Goal: Navigation & Orientation: Find specific page/section

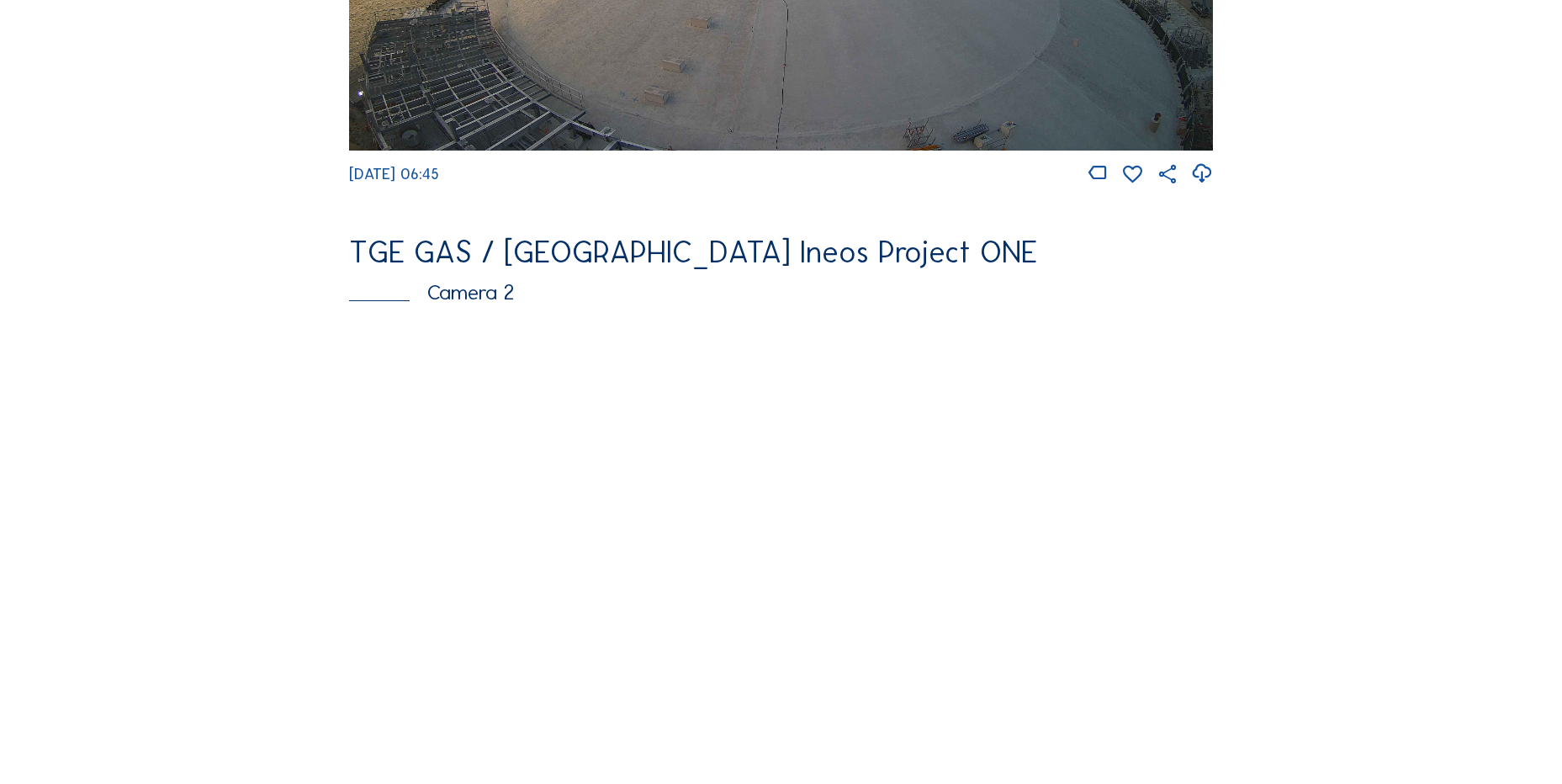
scroll to position [589, 0]
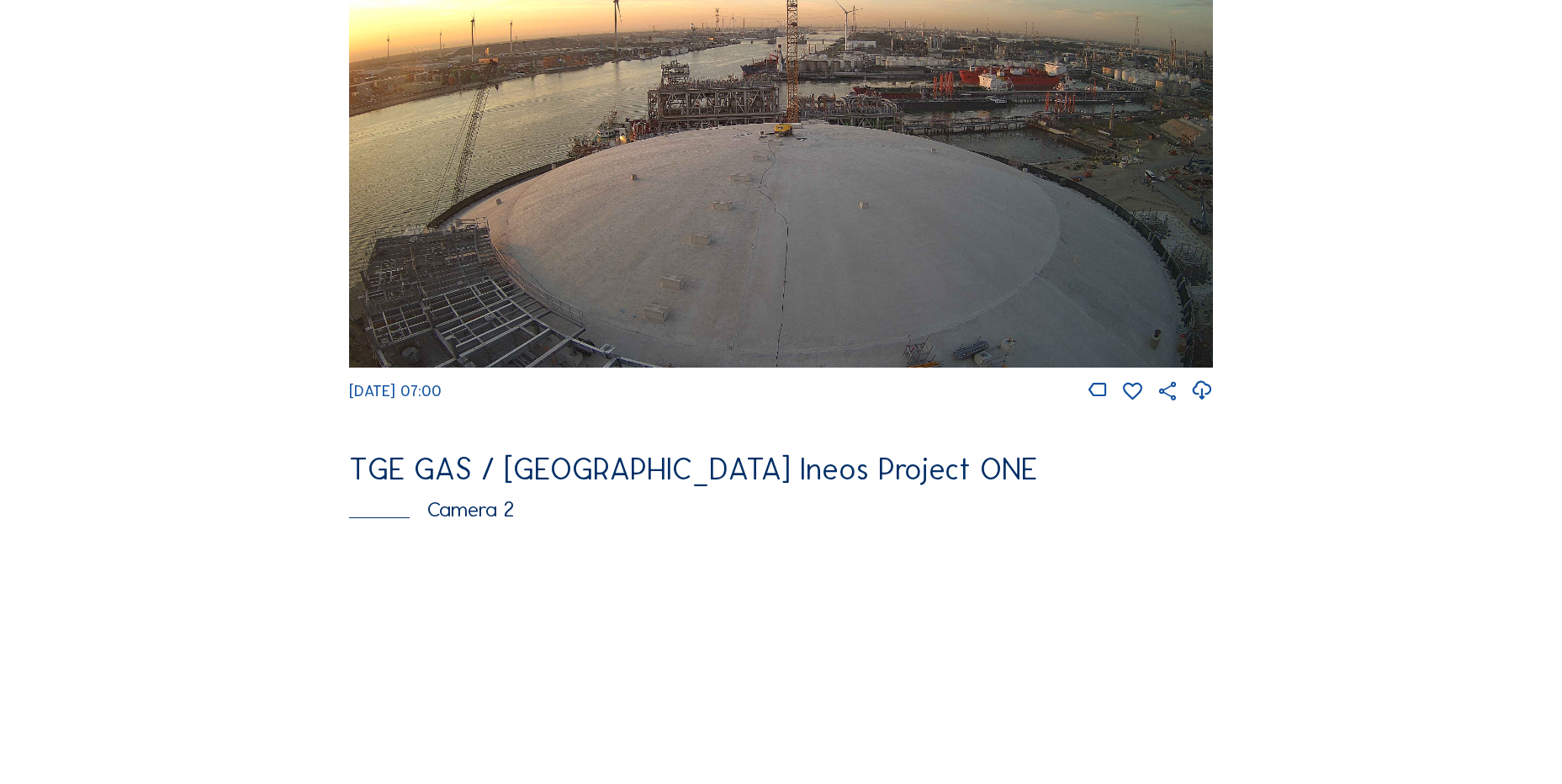
scroll to position [336, 0]
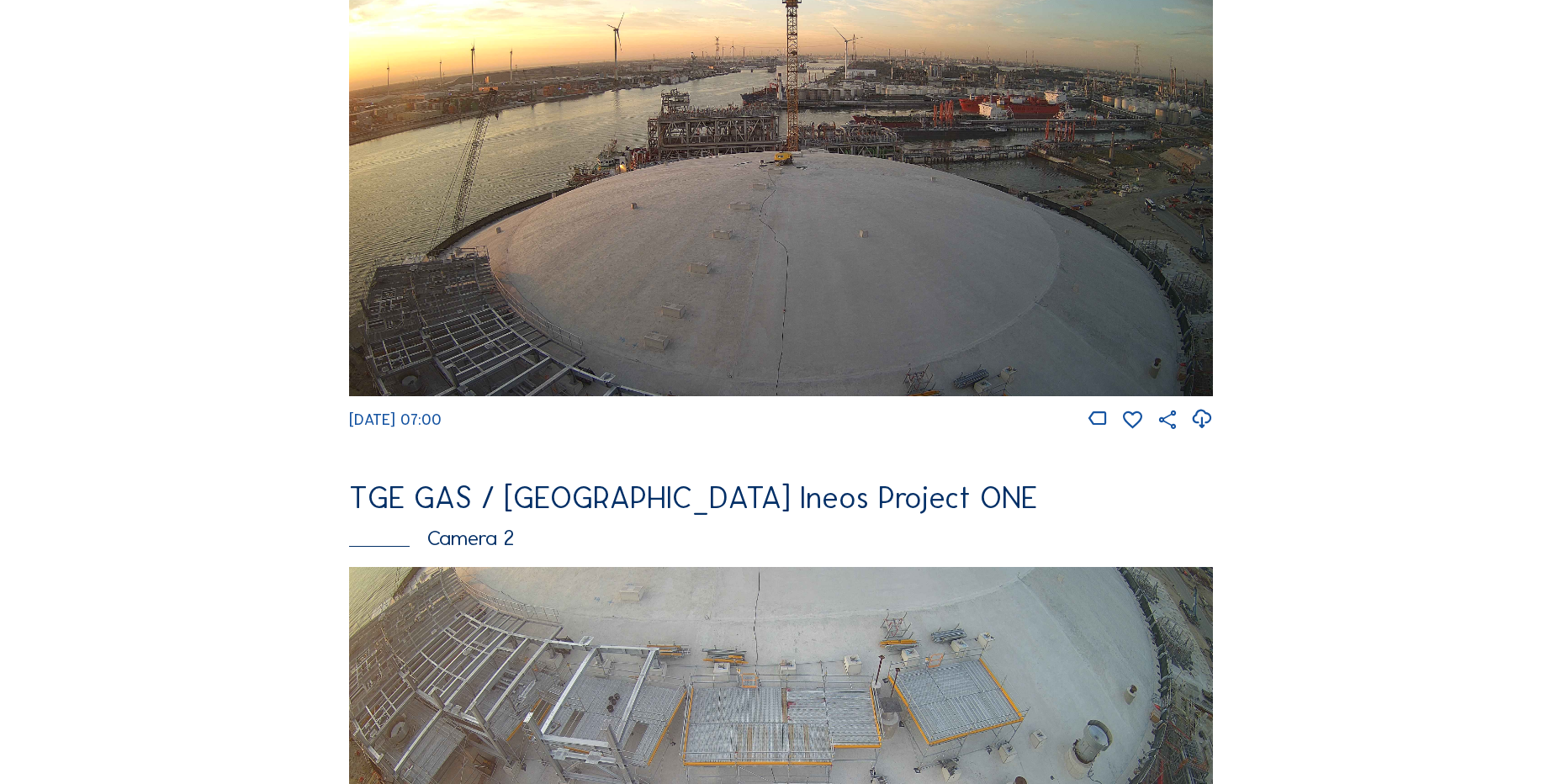
click at [1193, 422] on div at bounding box center [1150, 420] width 126 height 23
click at [1198, 420] on icon at bounding box center [1201, 419] width 22 height 28
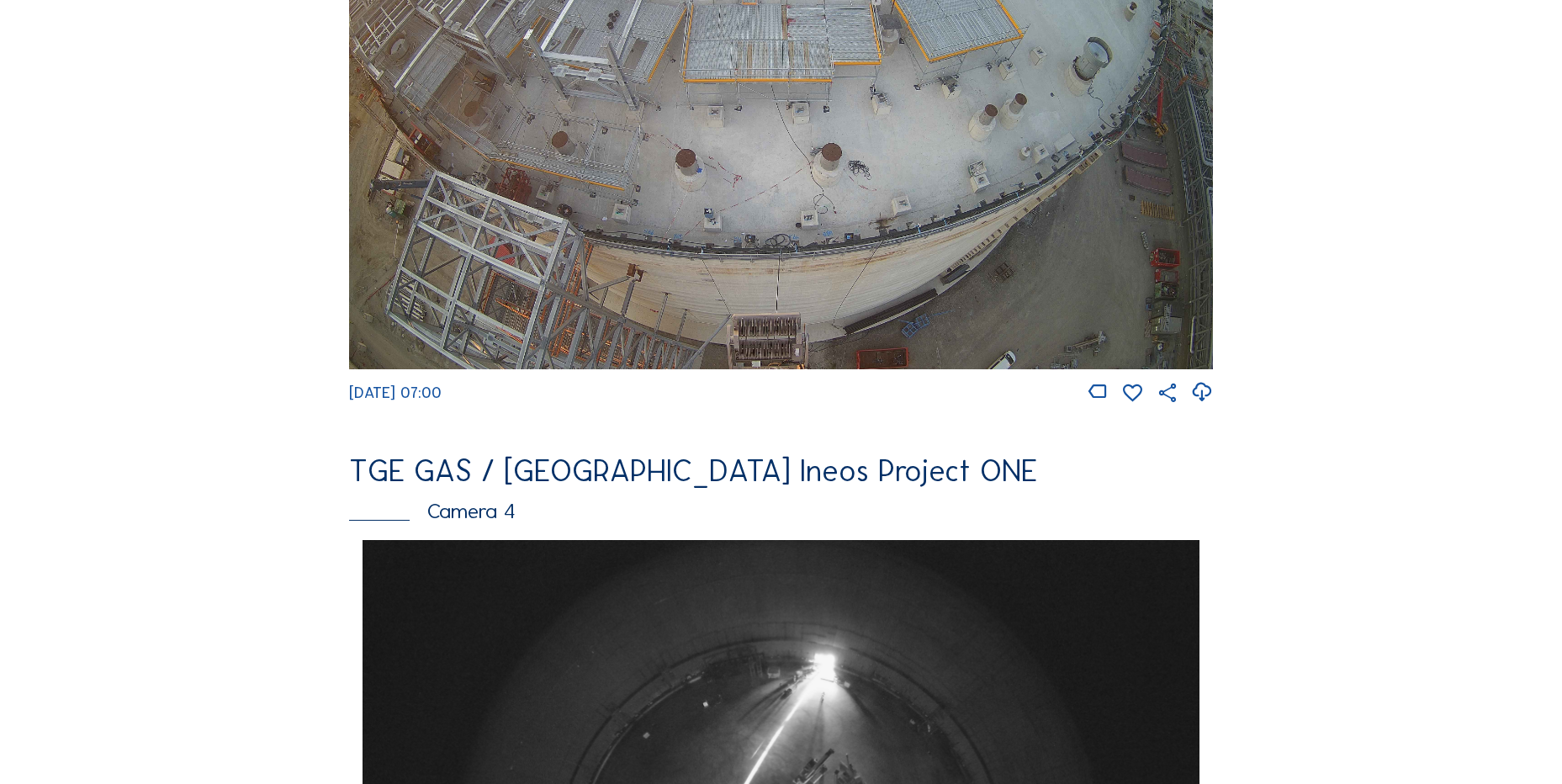
scroll to position [1261, 0]
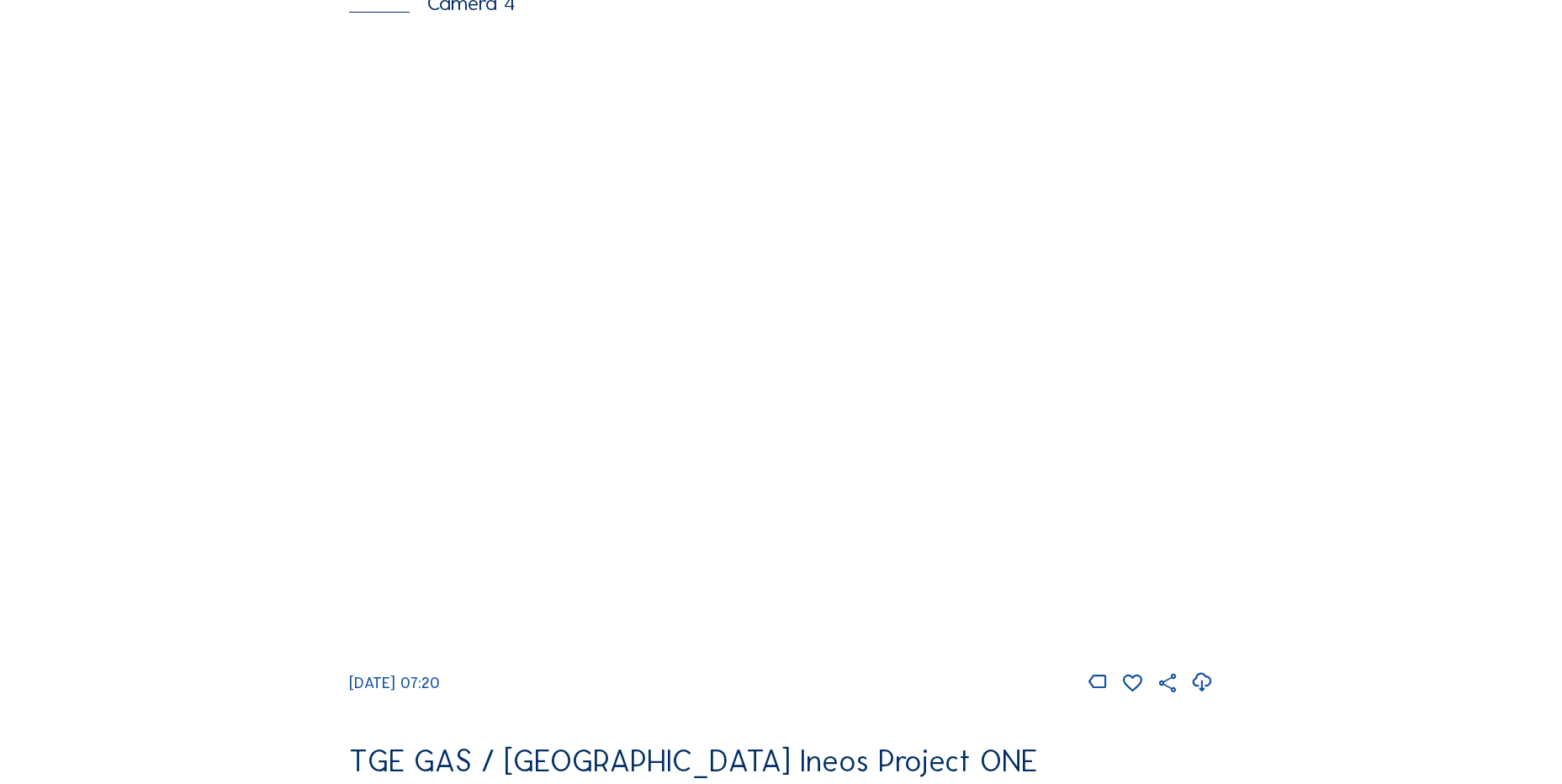
scroll to position [1514, 0]
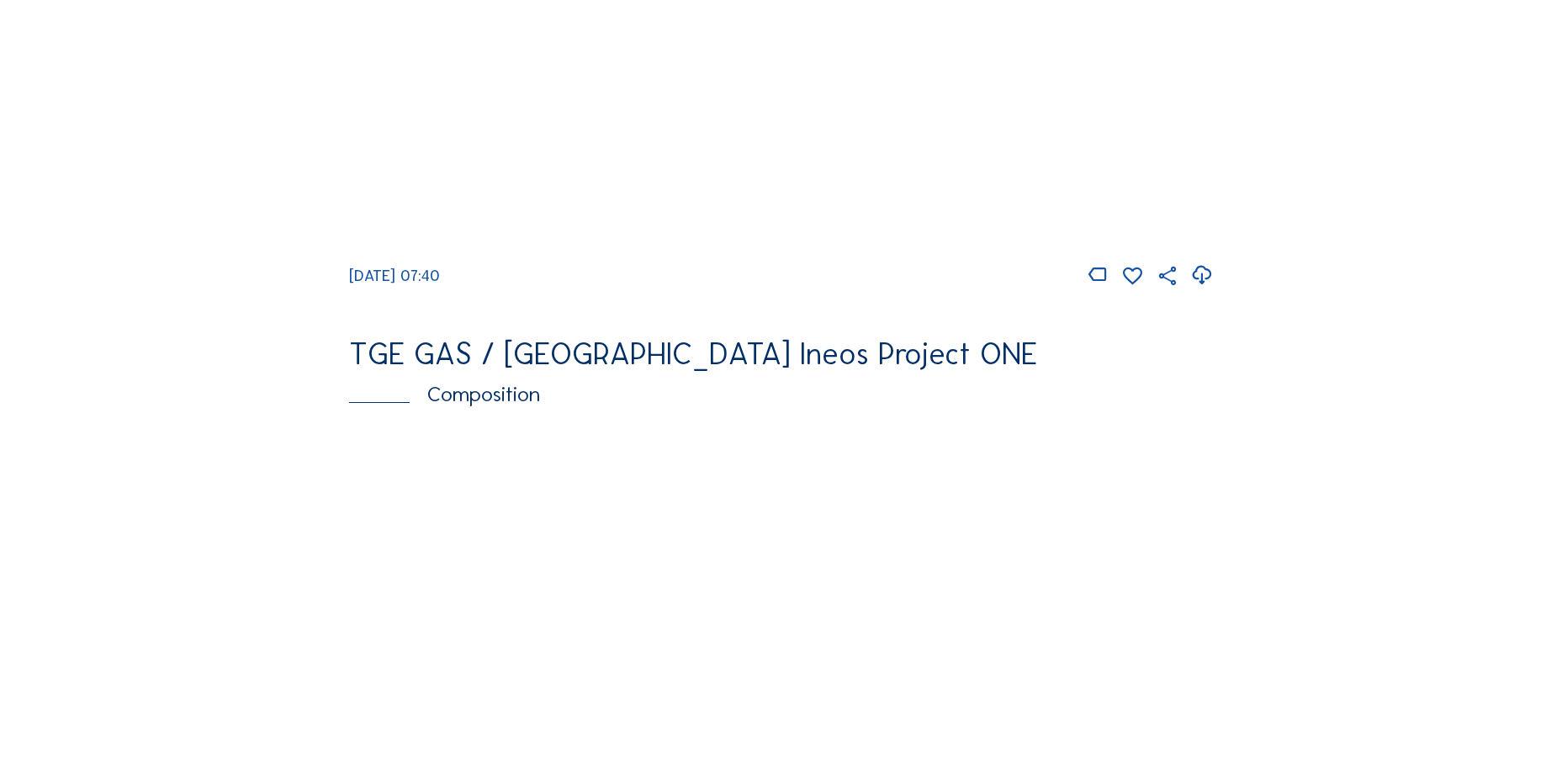
scroll to position [2270, 0]
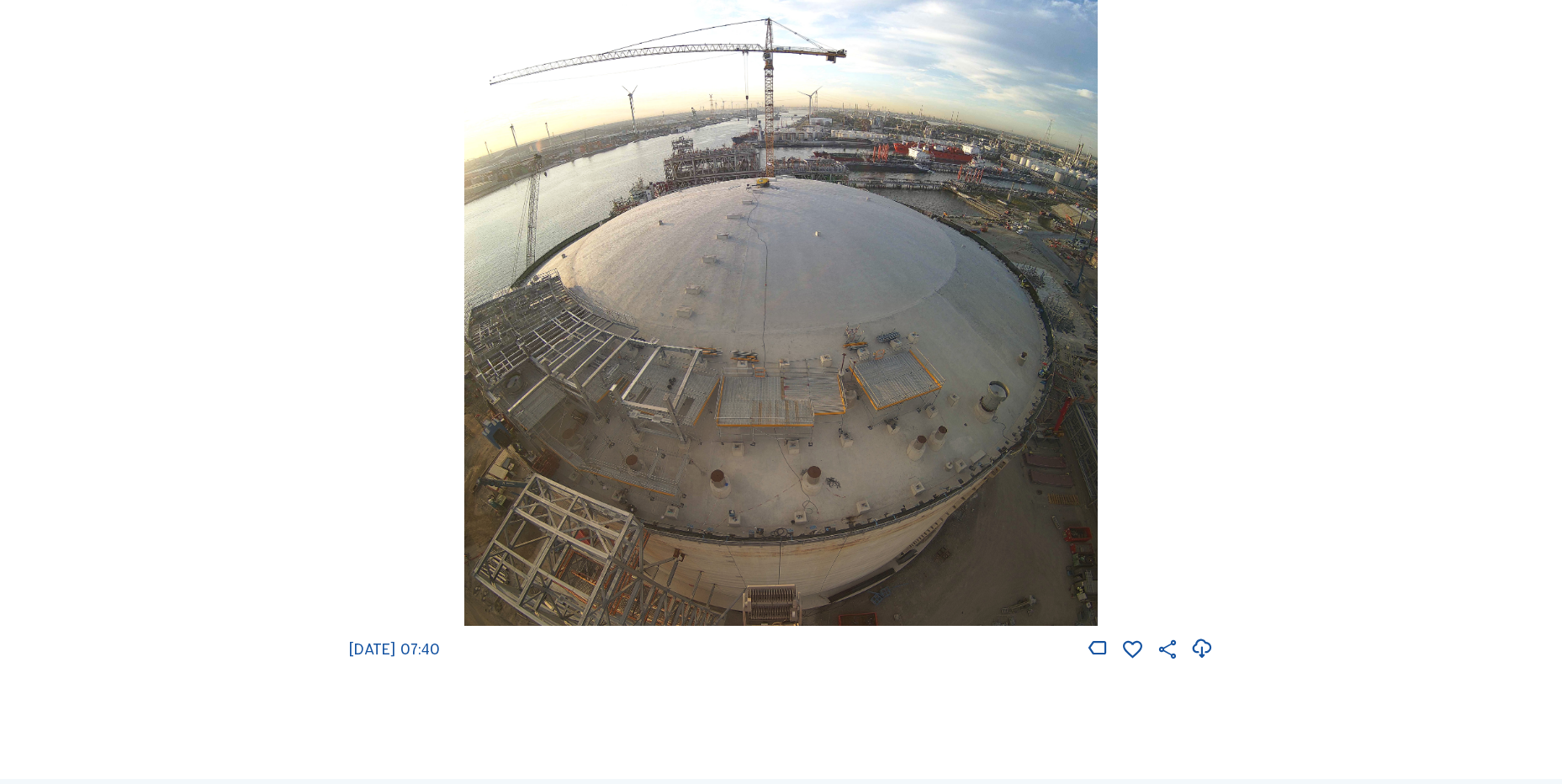
scroll to position [2607, 0]
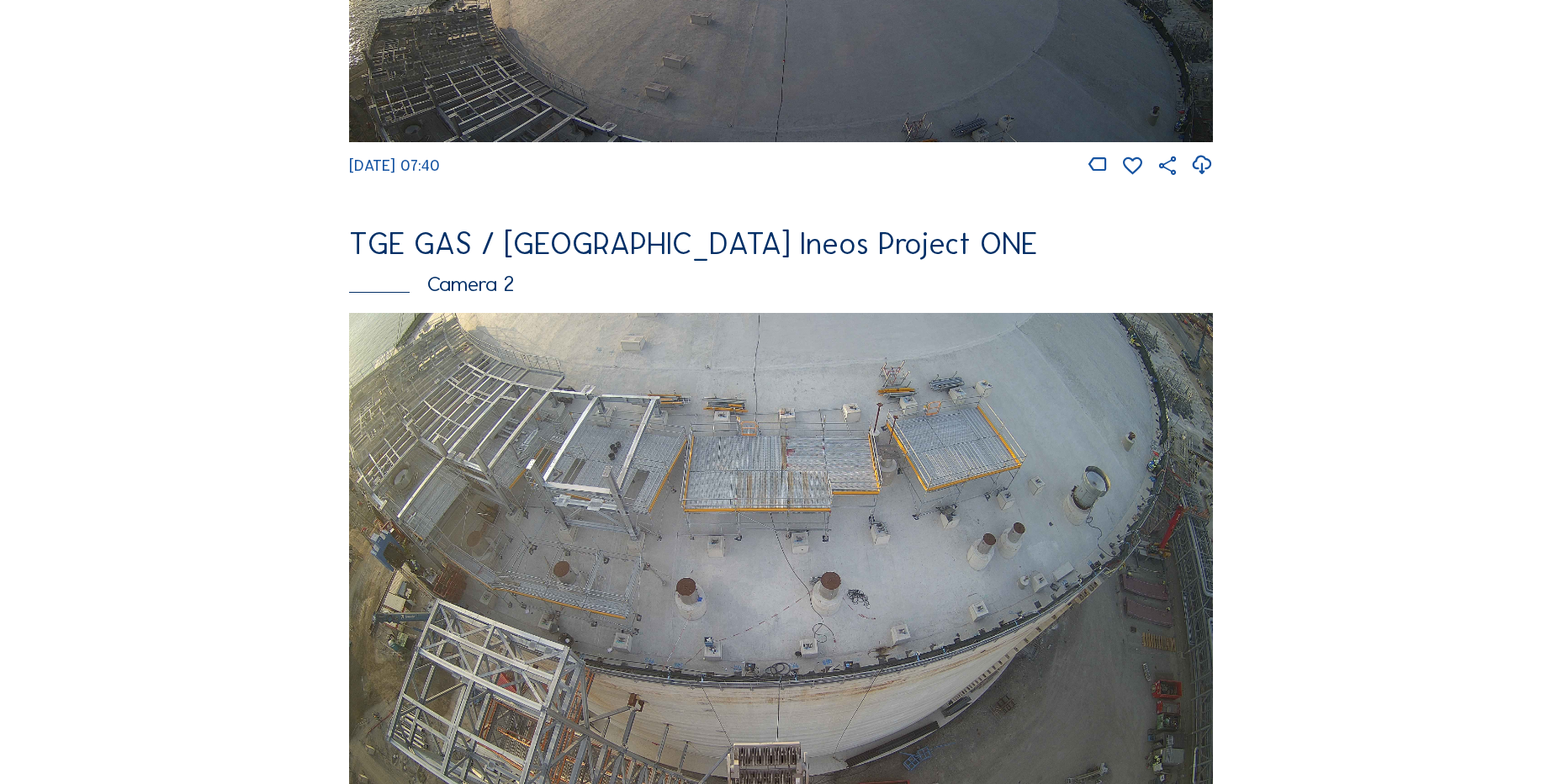
scroll to position [589, 0]
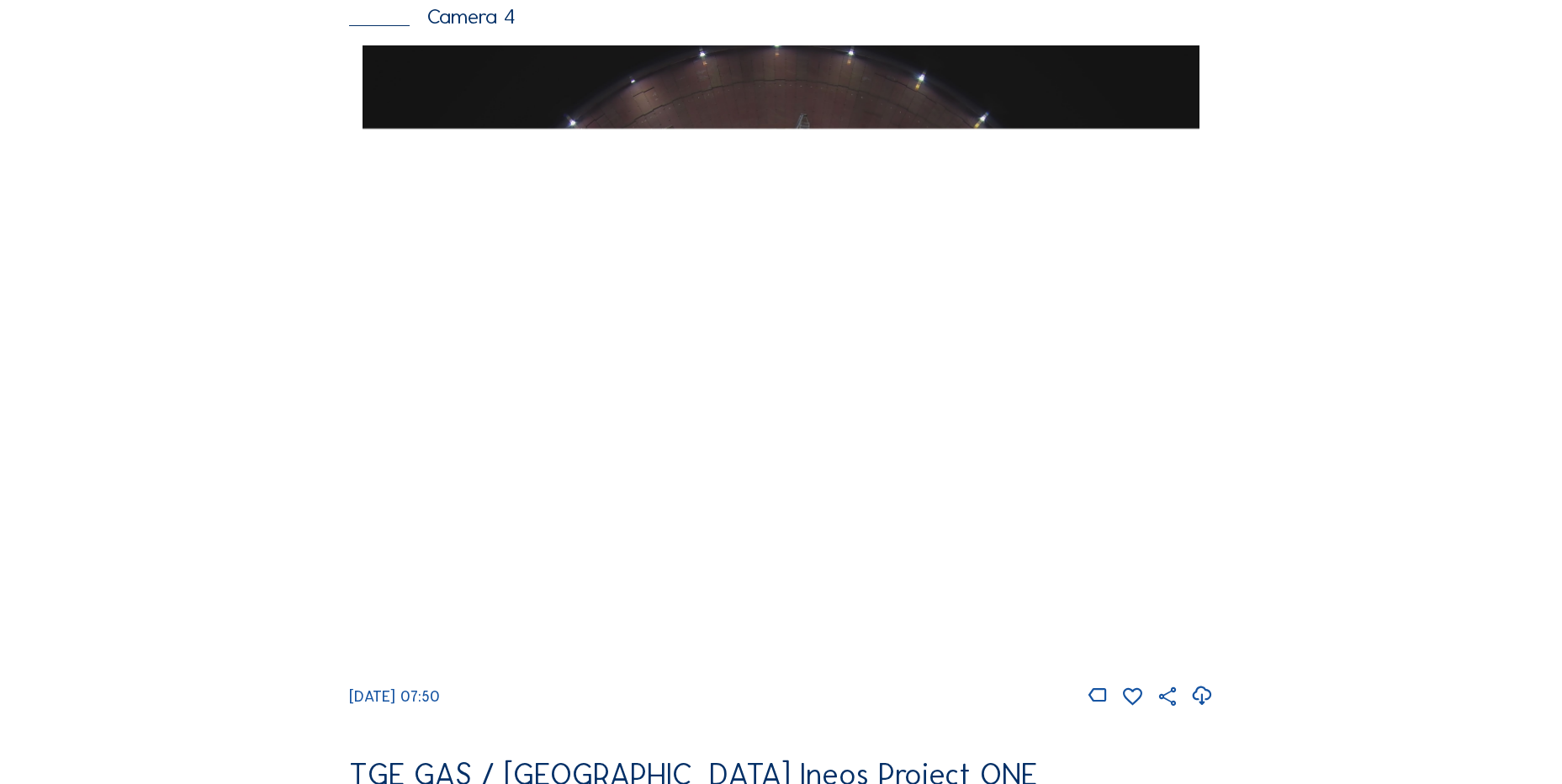
scroll to position [1597, 0]
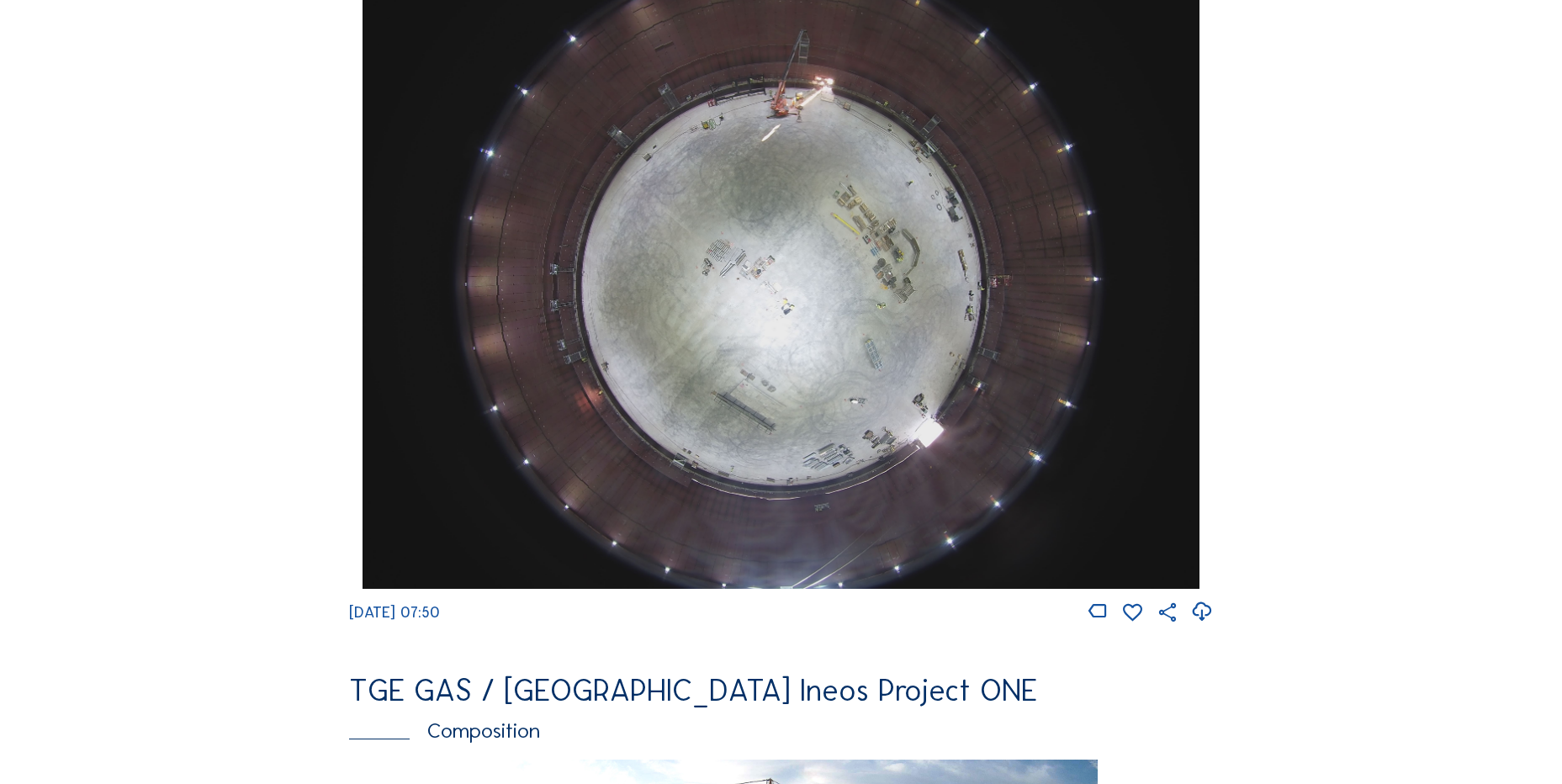
click at [1206, 622] on icon at bounding box center [1201, 611] width 22 height 28
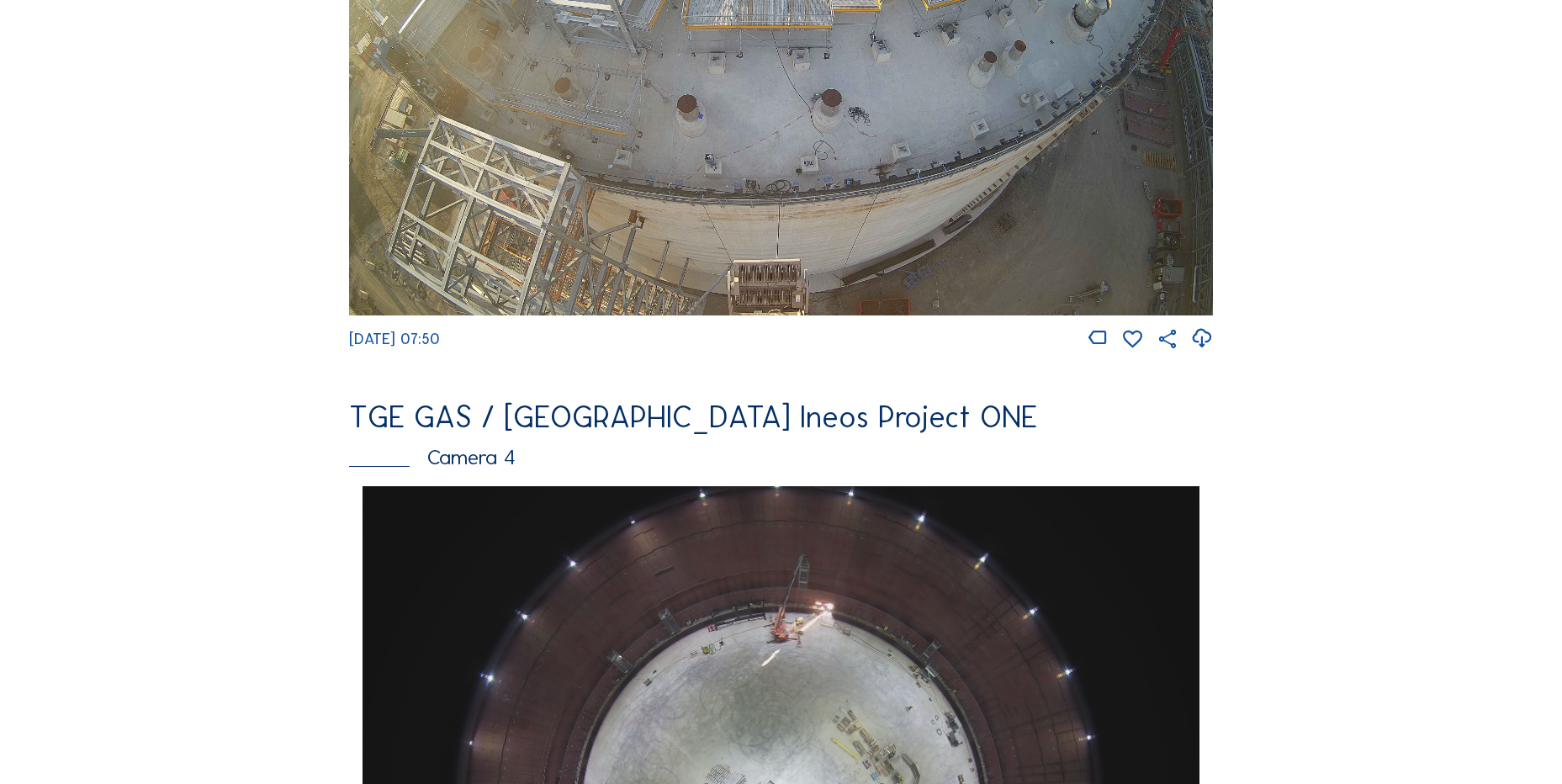
scroll to position [757, 0]
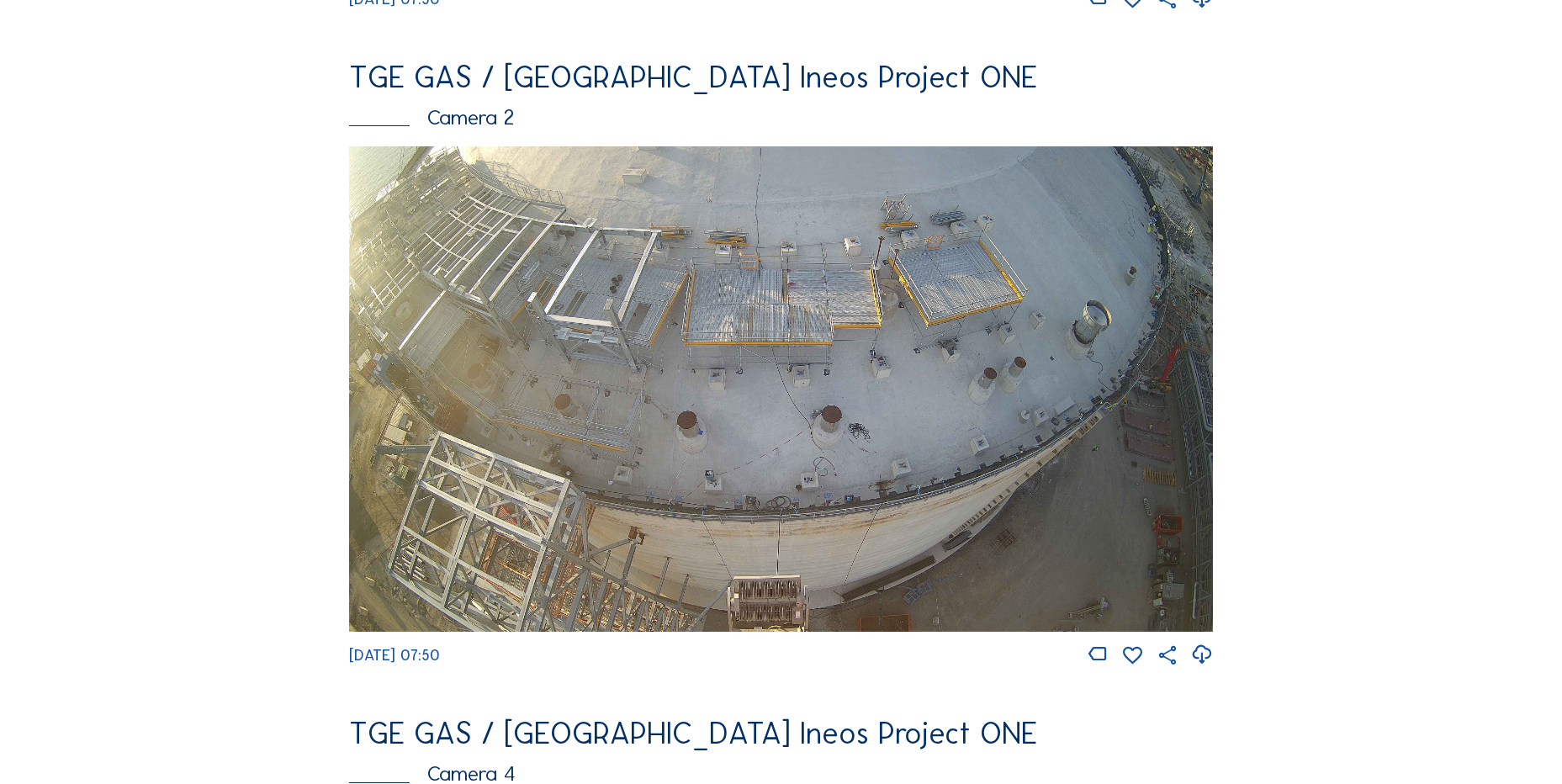
click at [719, 425] on img at bounding box center [781, 390] width 864 height 486
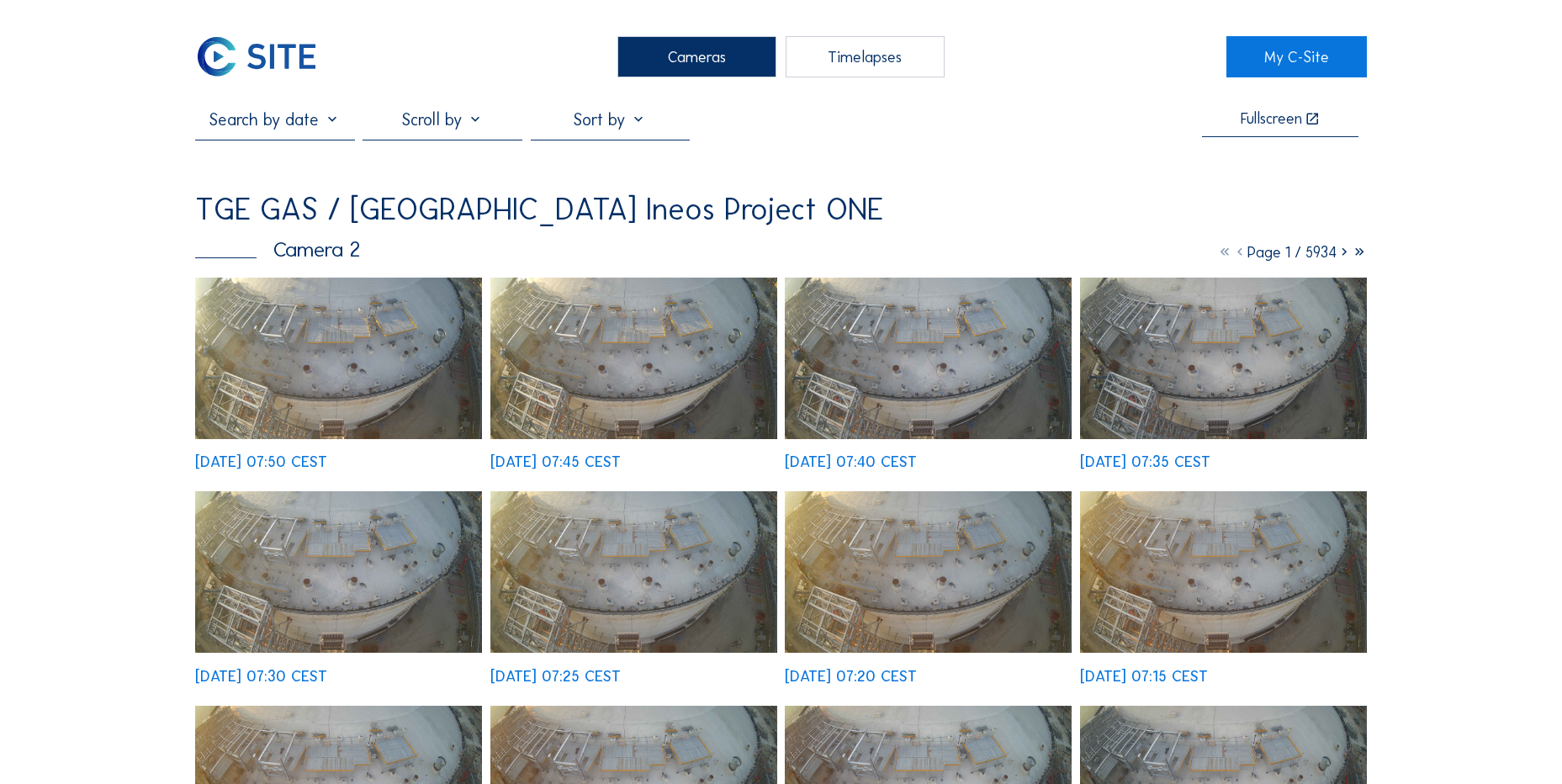
click at [298, 338] on img at bounding box center [338, 358] width 287 height 161
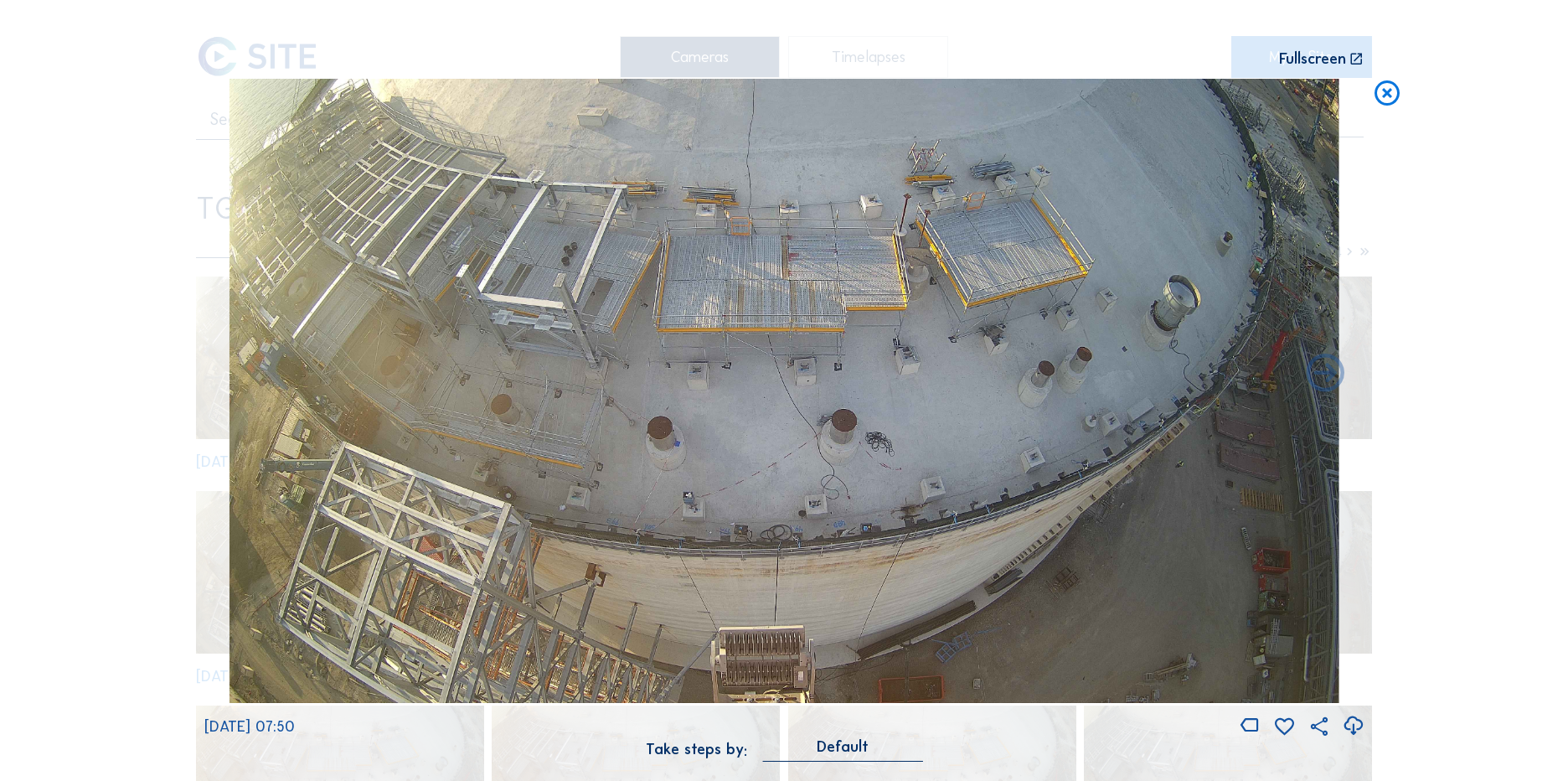
click at [1383, 101] on icon at bounding box center [1387, 94] width 30 height 31
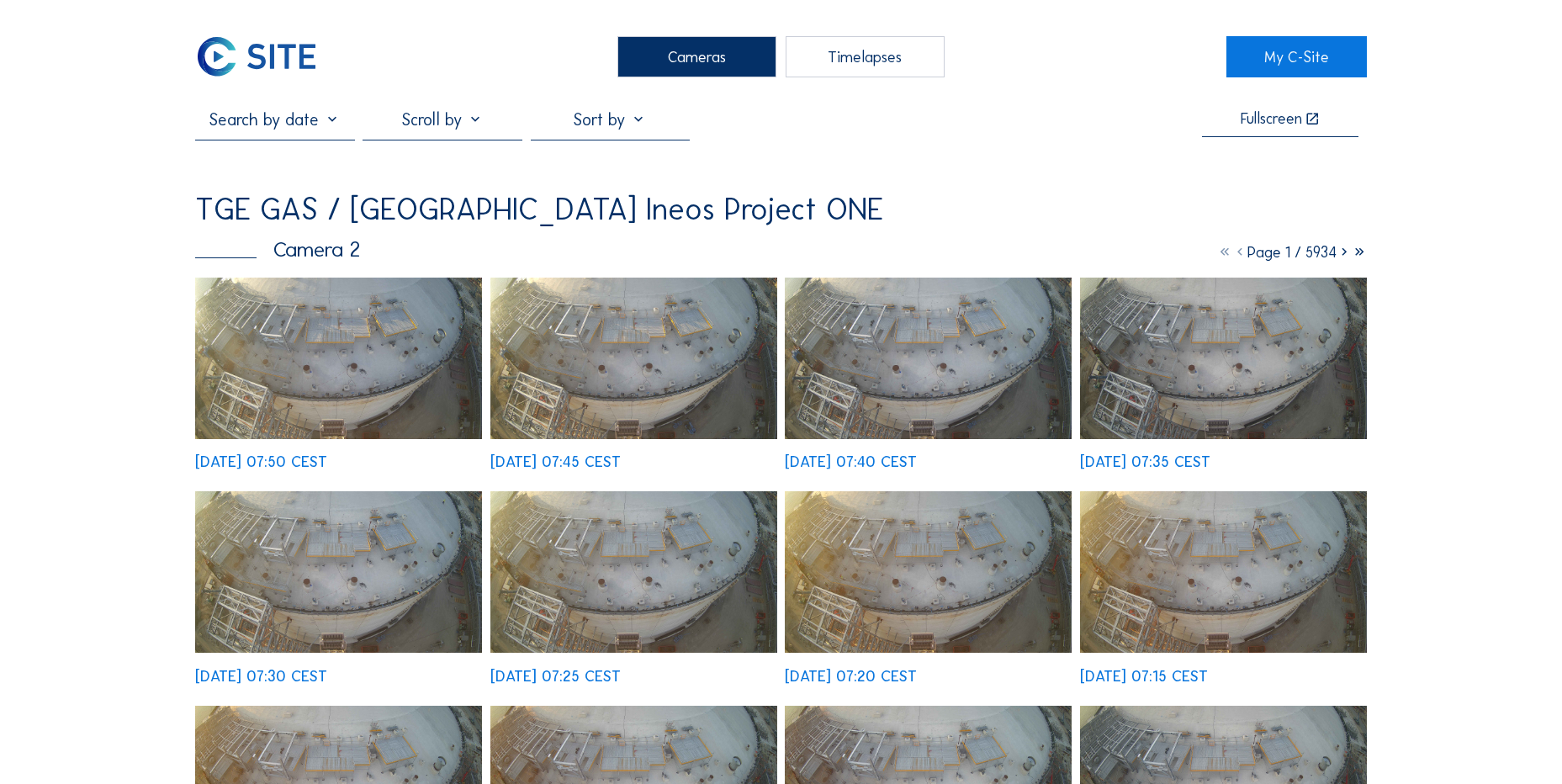
click at [268, 59] on img at bounding box center [257, 56] width 122 height 41
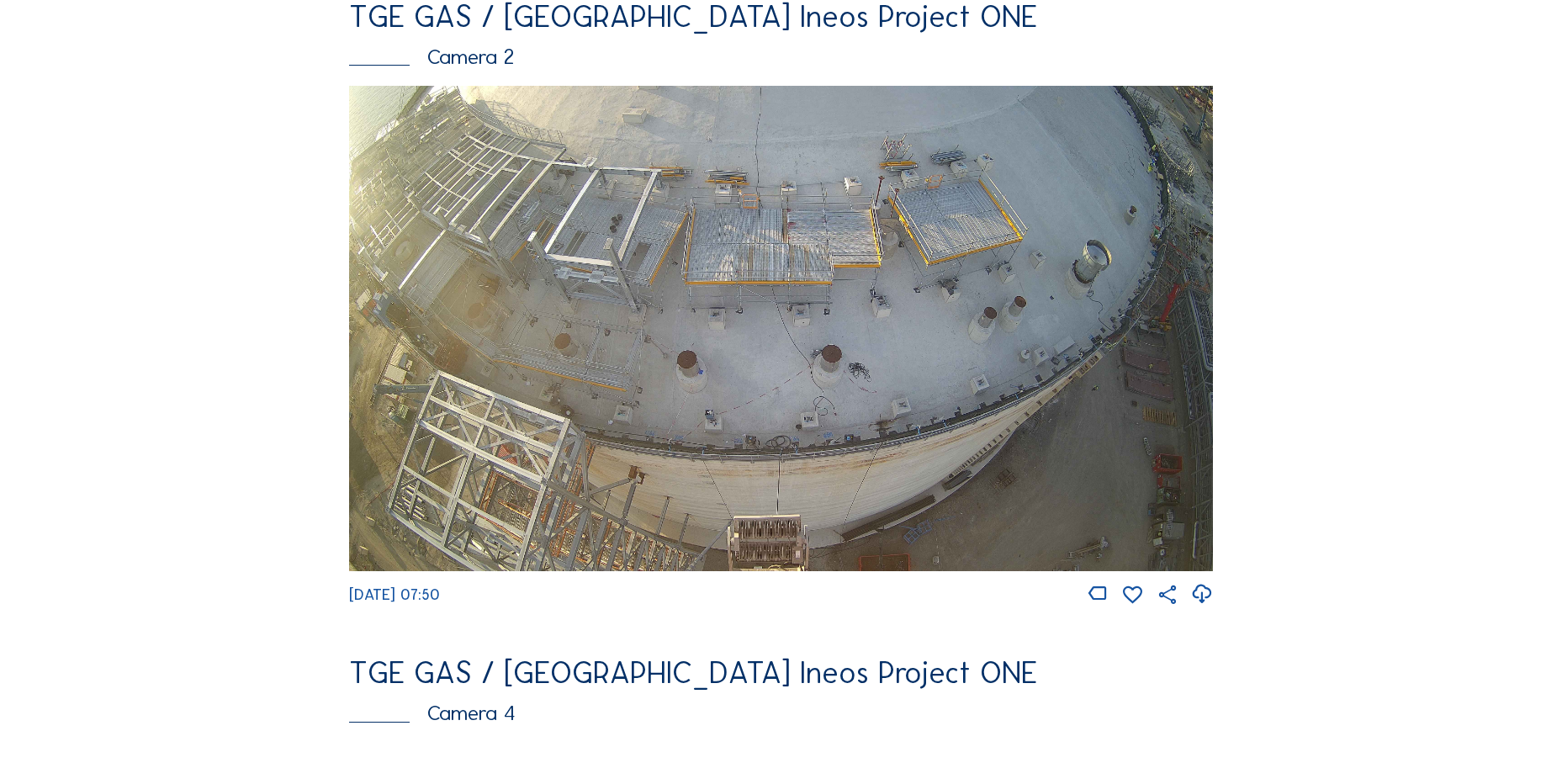
scroll to position [925, 0]
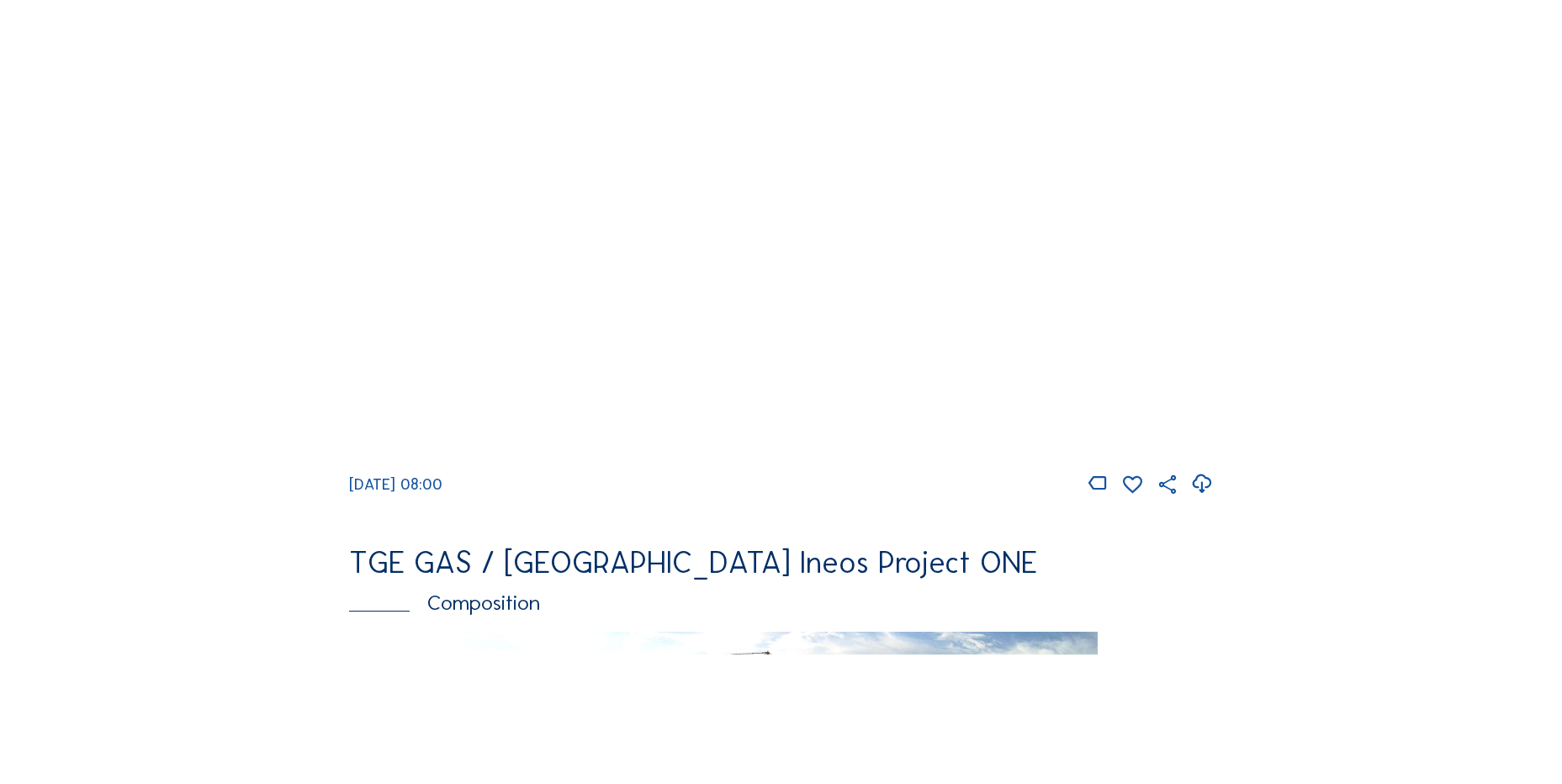
scroll to position [1514, 0]
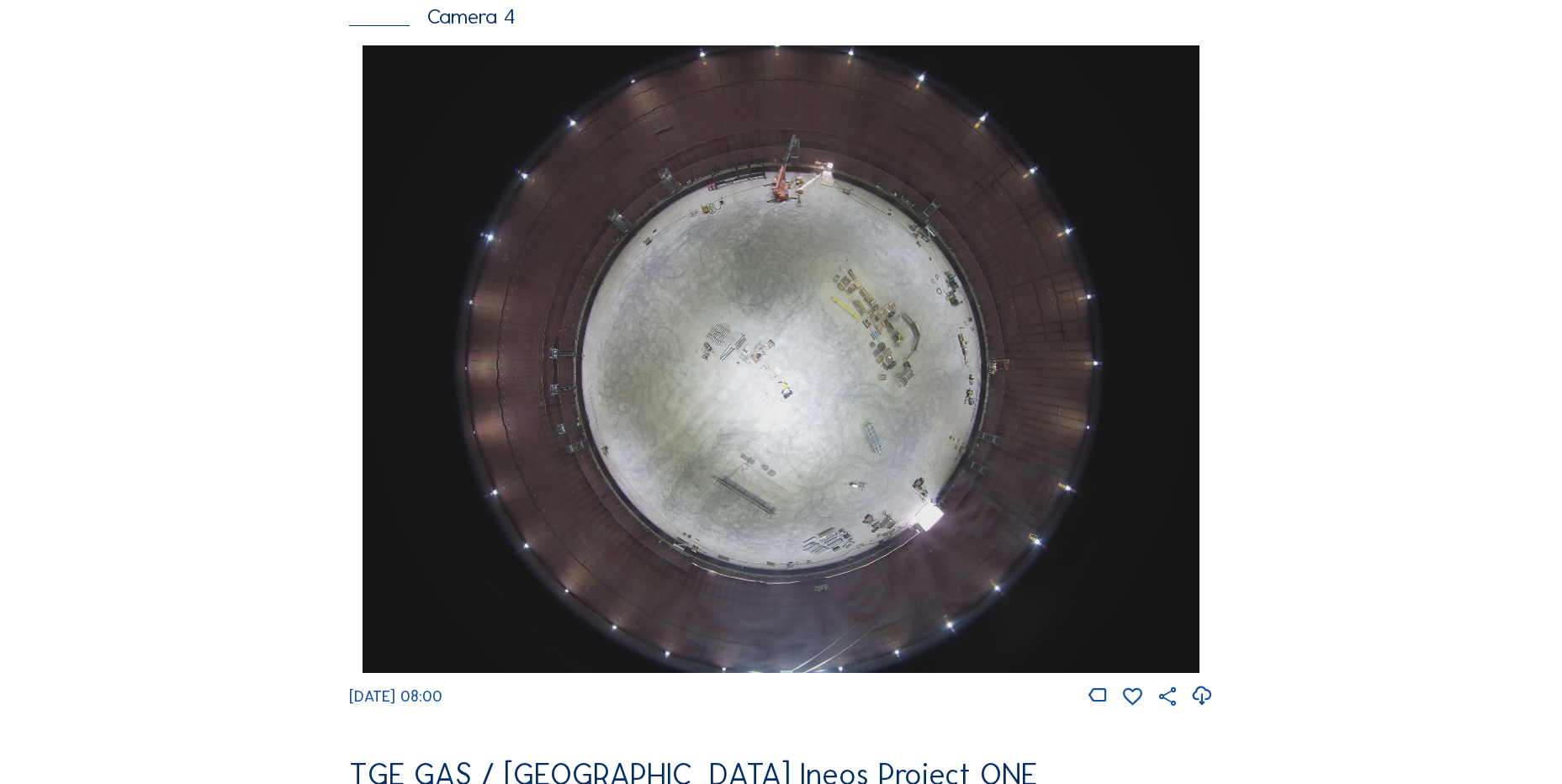
click at [1204, 707] on icon at bounding box center [1201, 696] width 22 height 28
click at [117, 398] on div "Cameras Timelapses My C-Site Feed Photo Show Map Search Fullscreen TGE GAS / An…" at bounding box center [781, 364] width 1562 height 3757
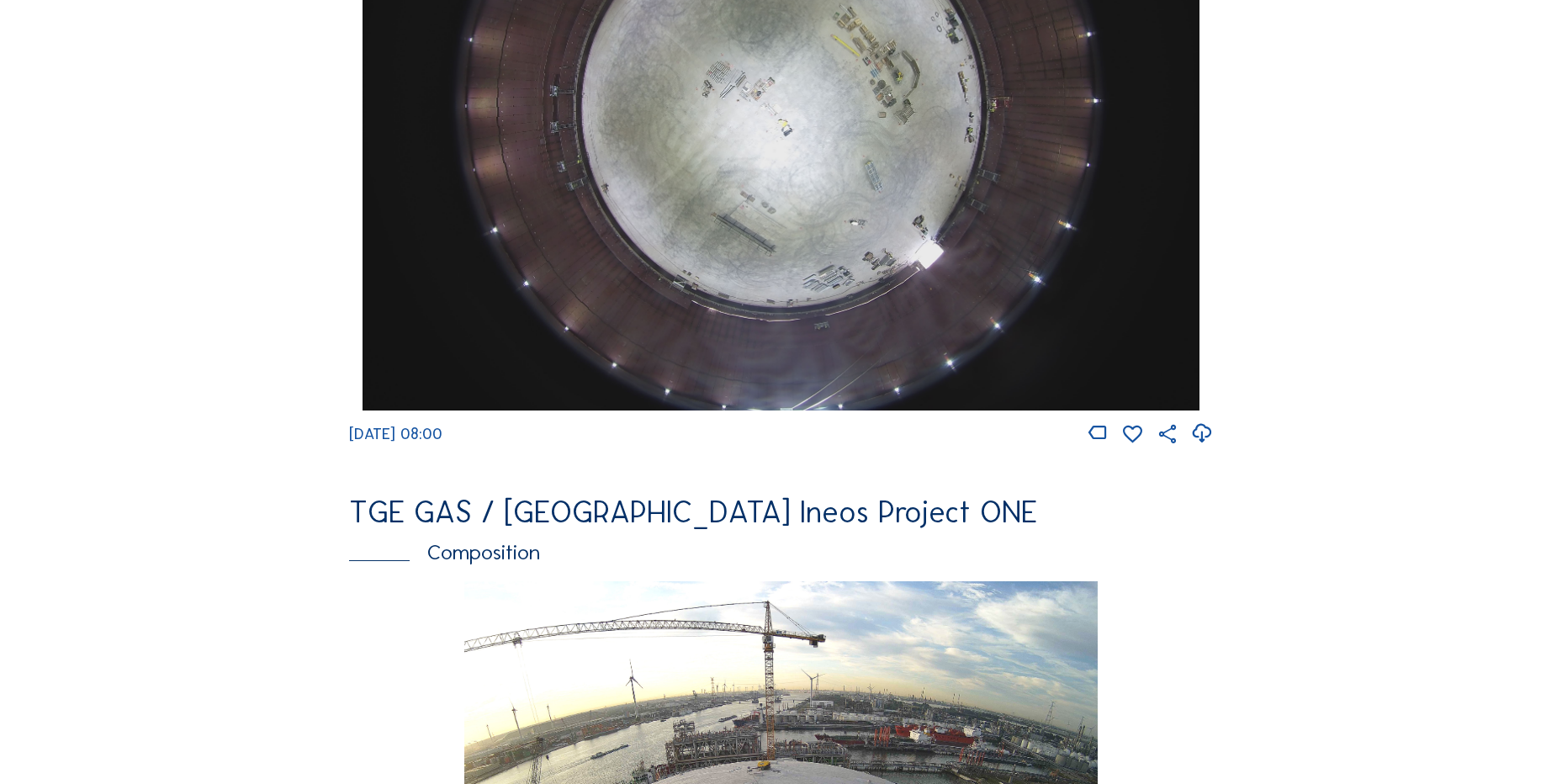
scroll to position [2018, 0]
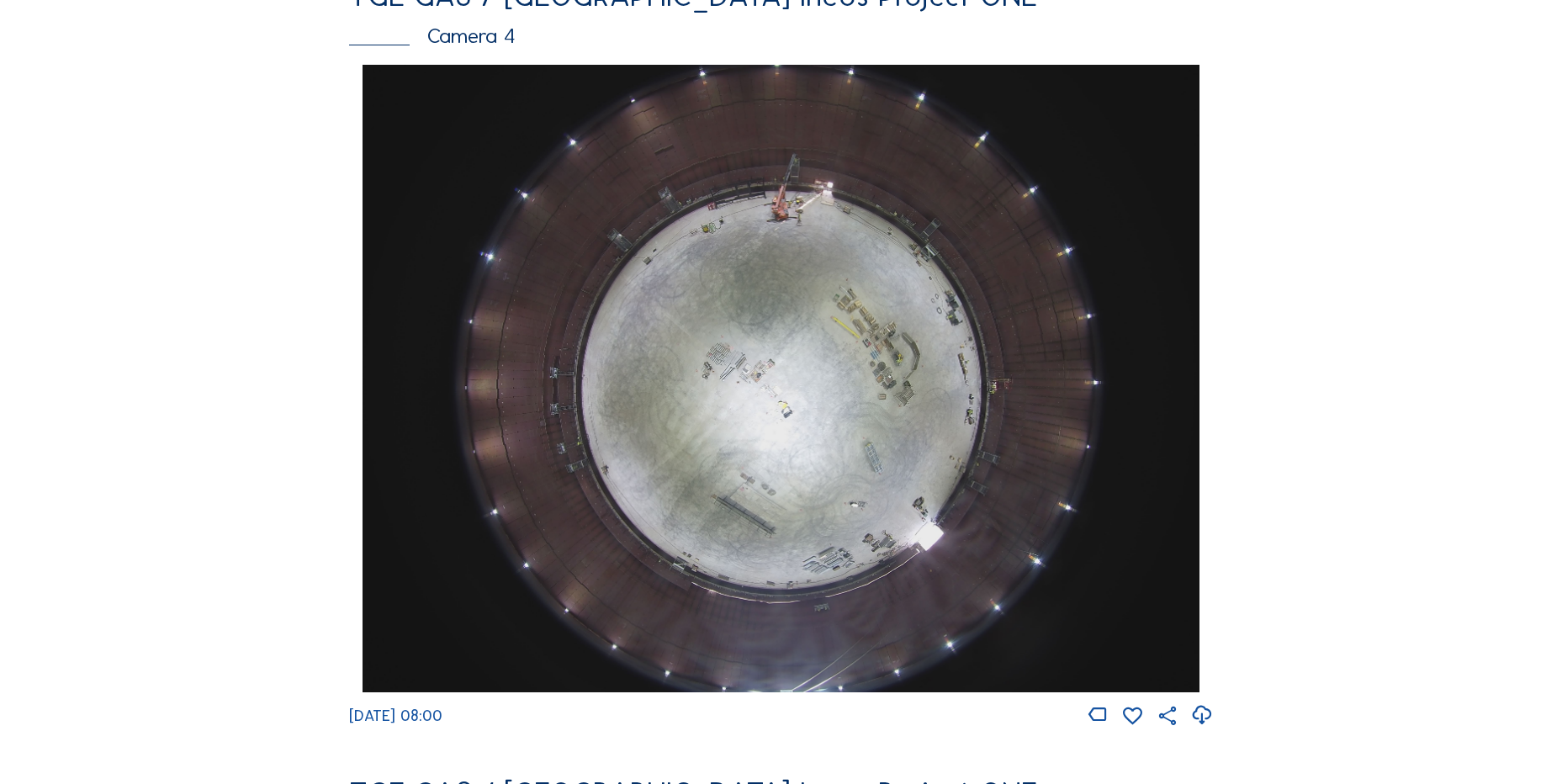
scroll to position [1346, 0]
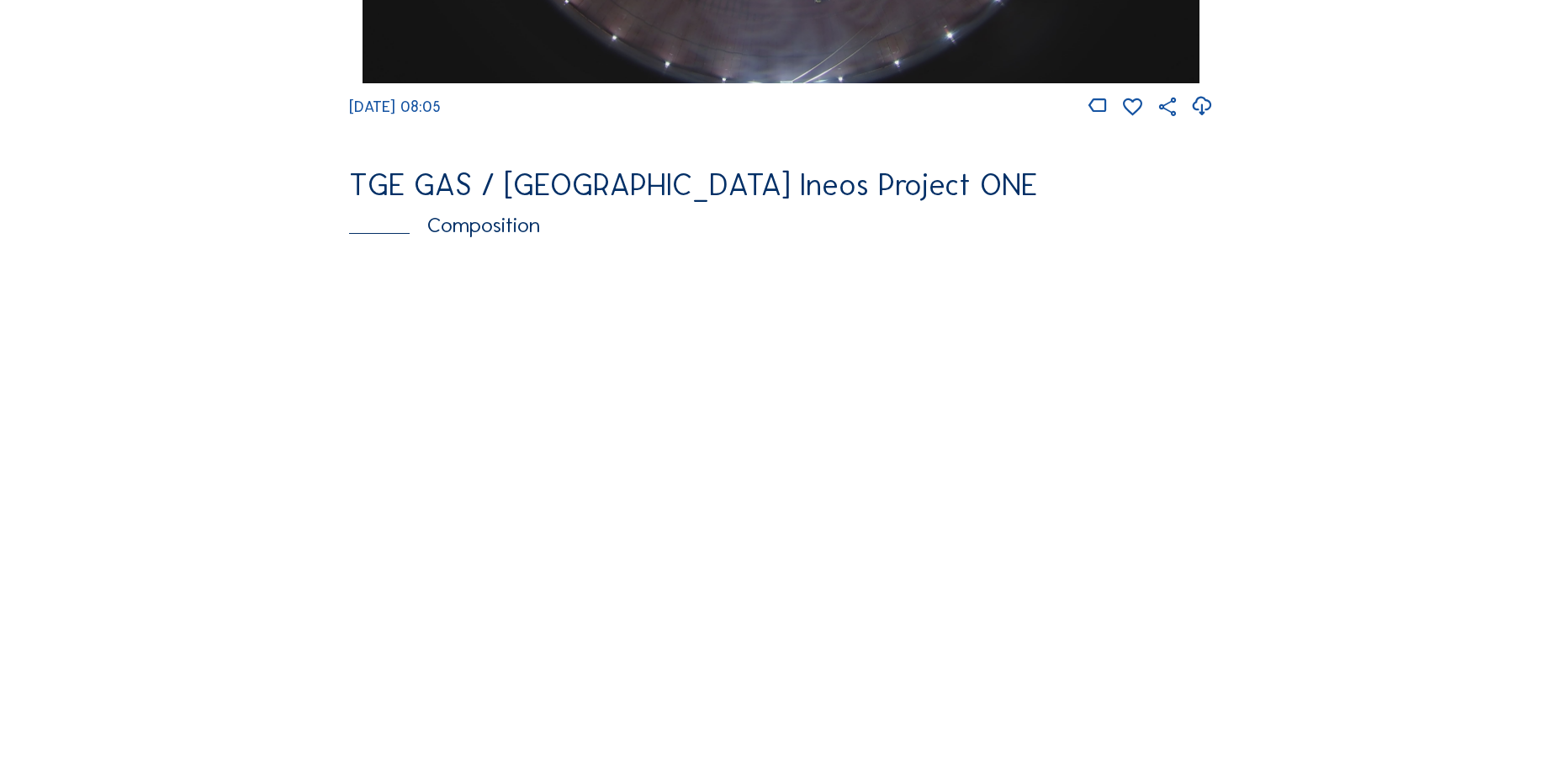
scroll to position [2102, 0]
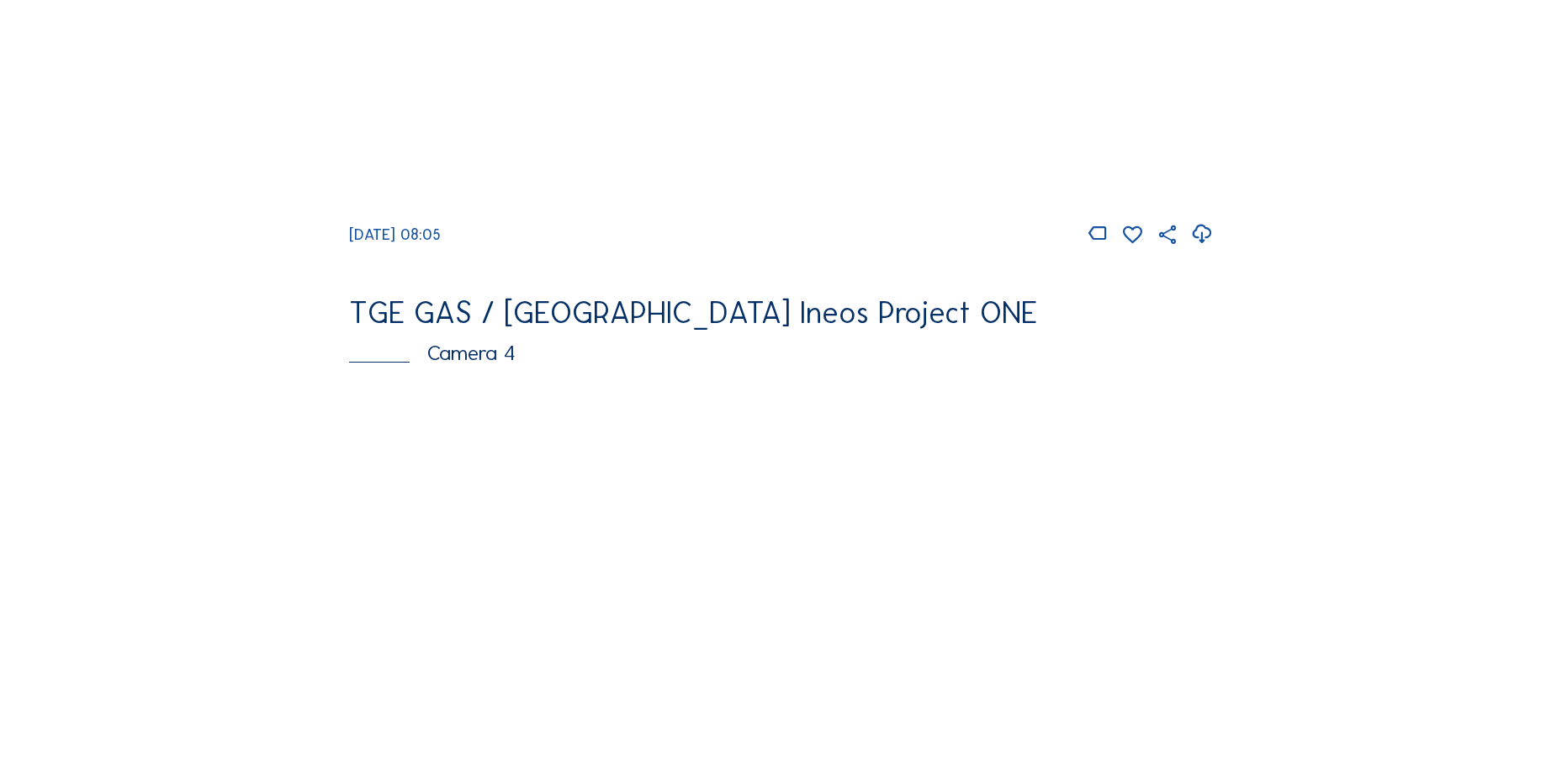
scroll to position [925, 0]
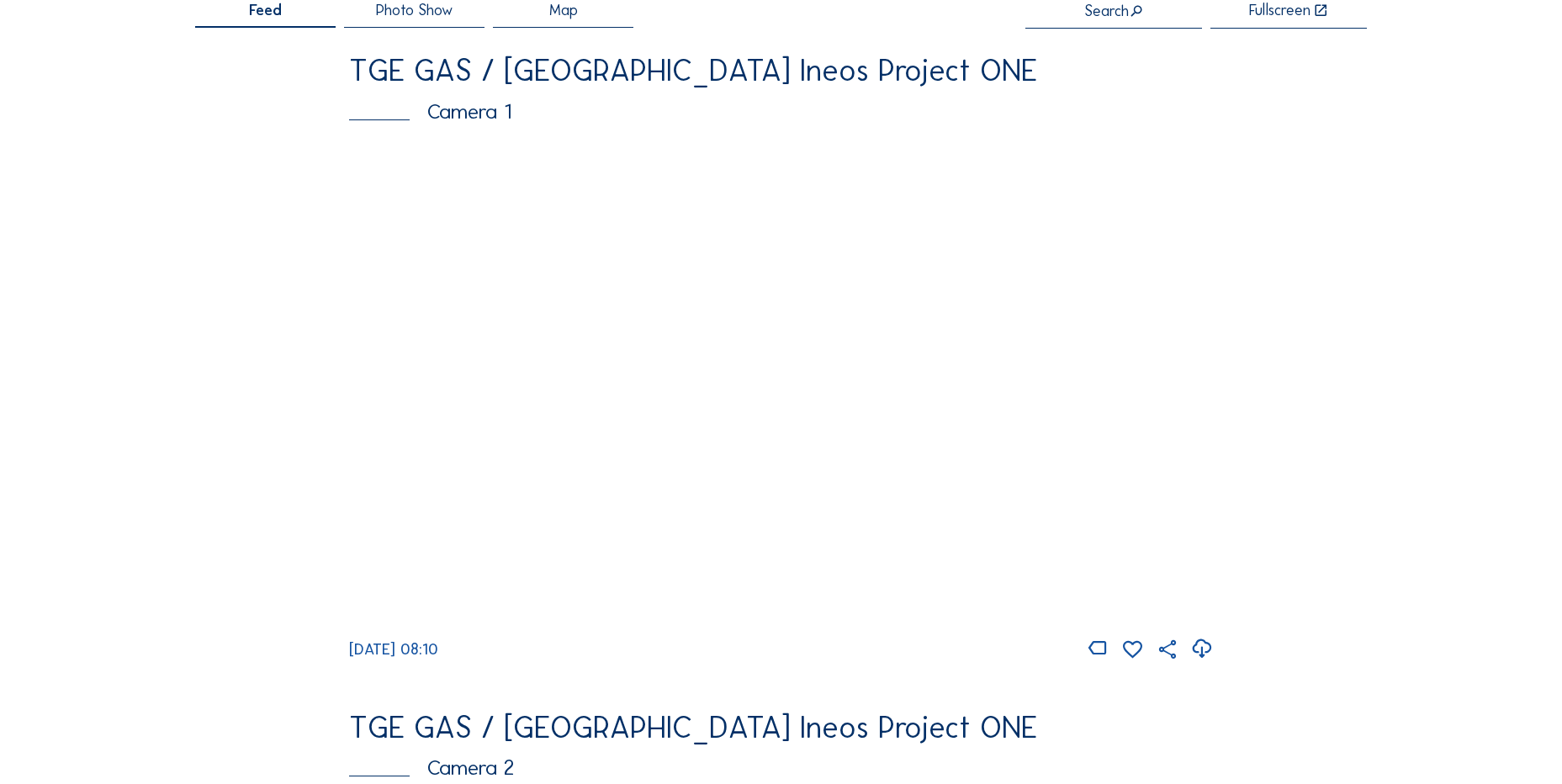
scroll to position [168, 0]
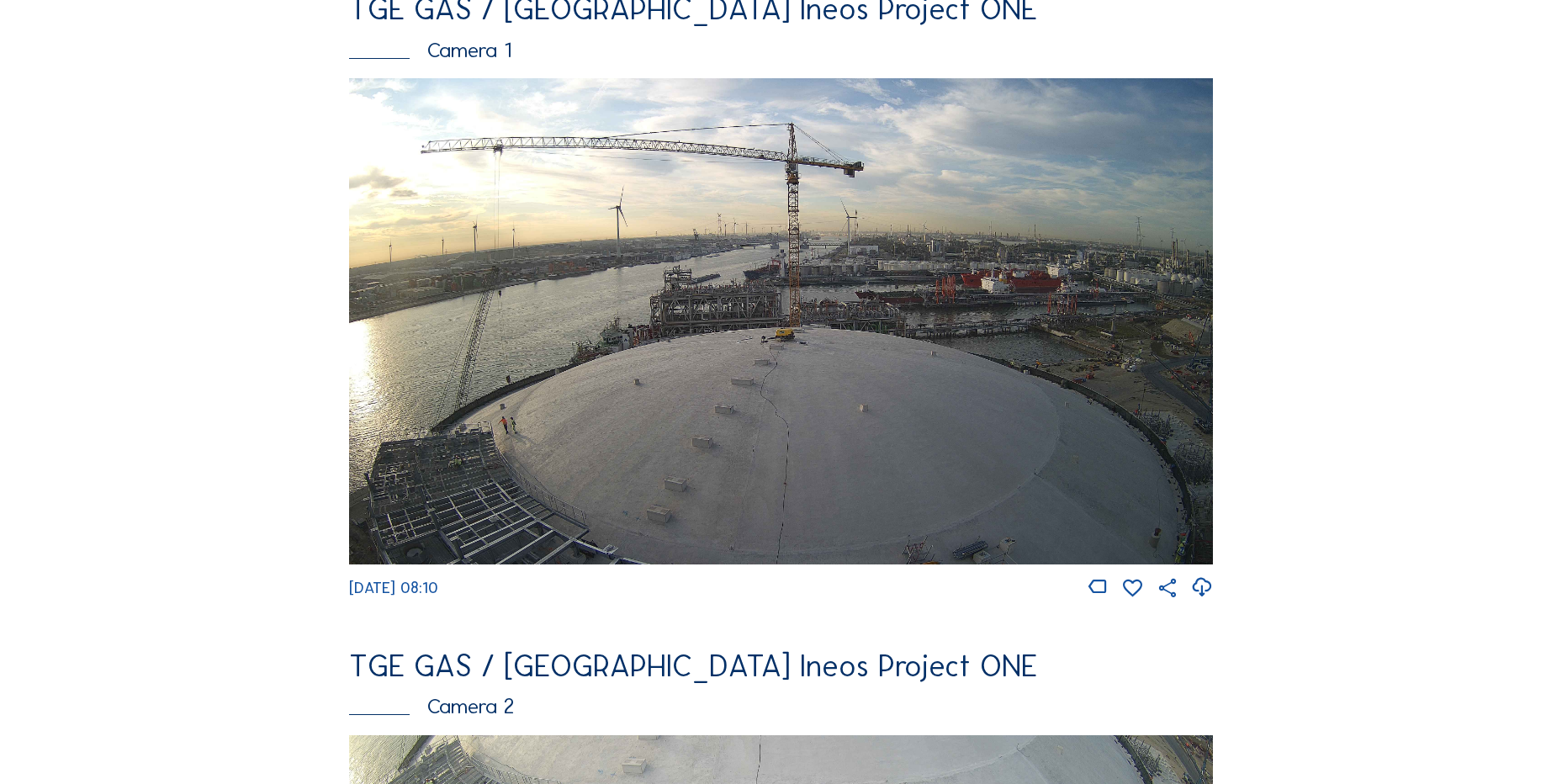
click at [1207, 592] on icon at bounding box center [1201, 587] width 22 height 28
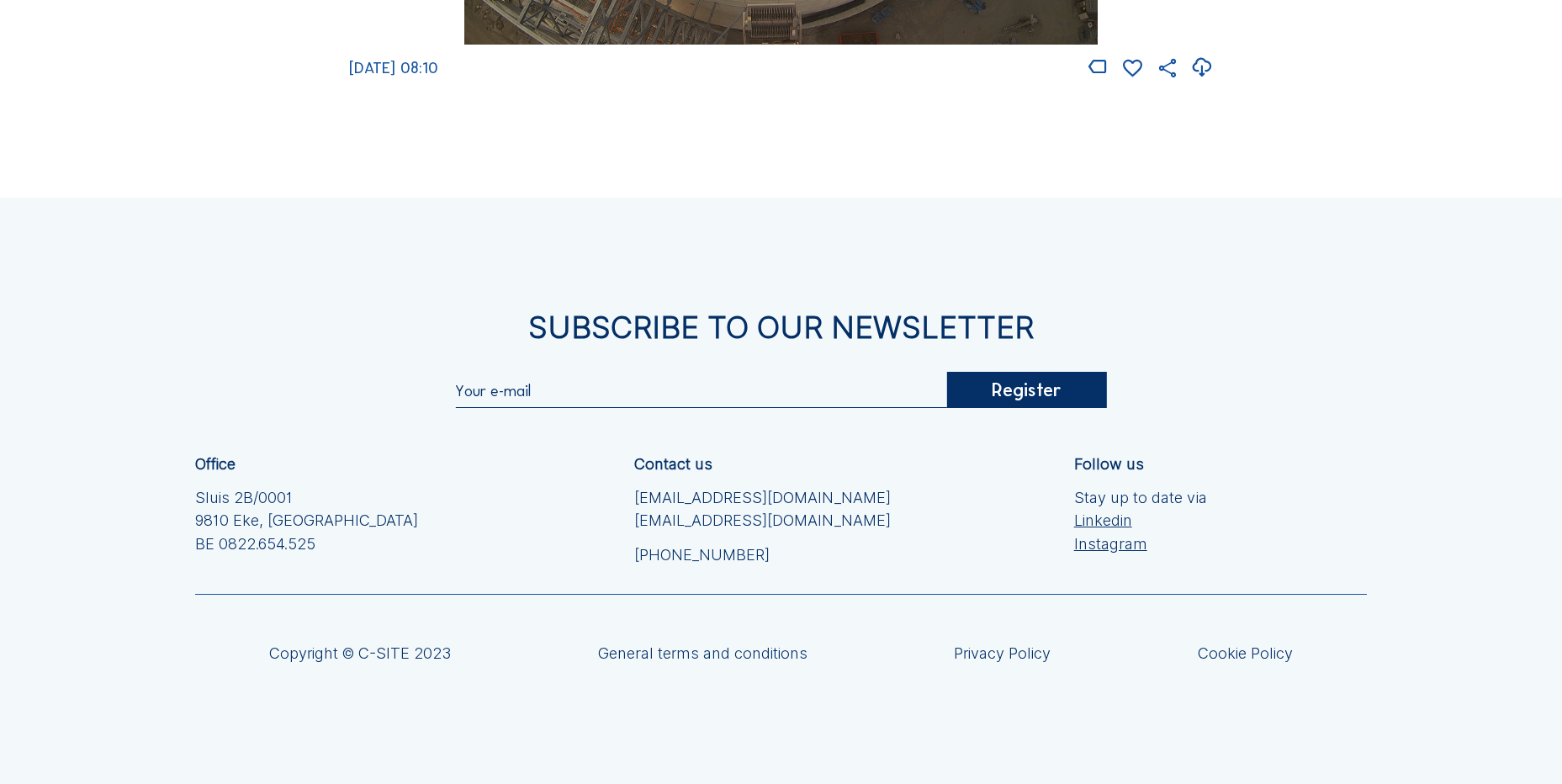
scroll to position [2354, 0]
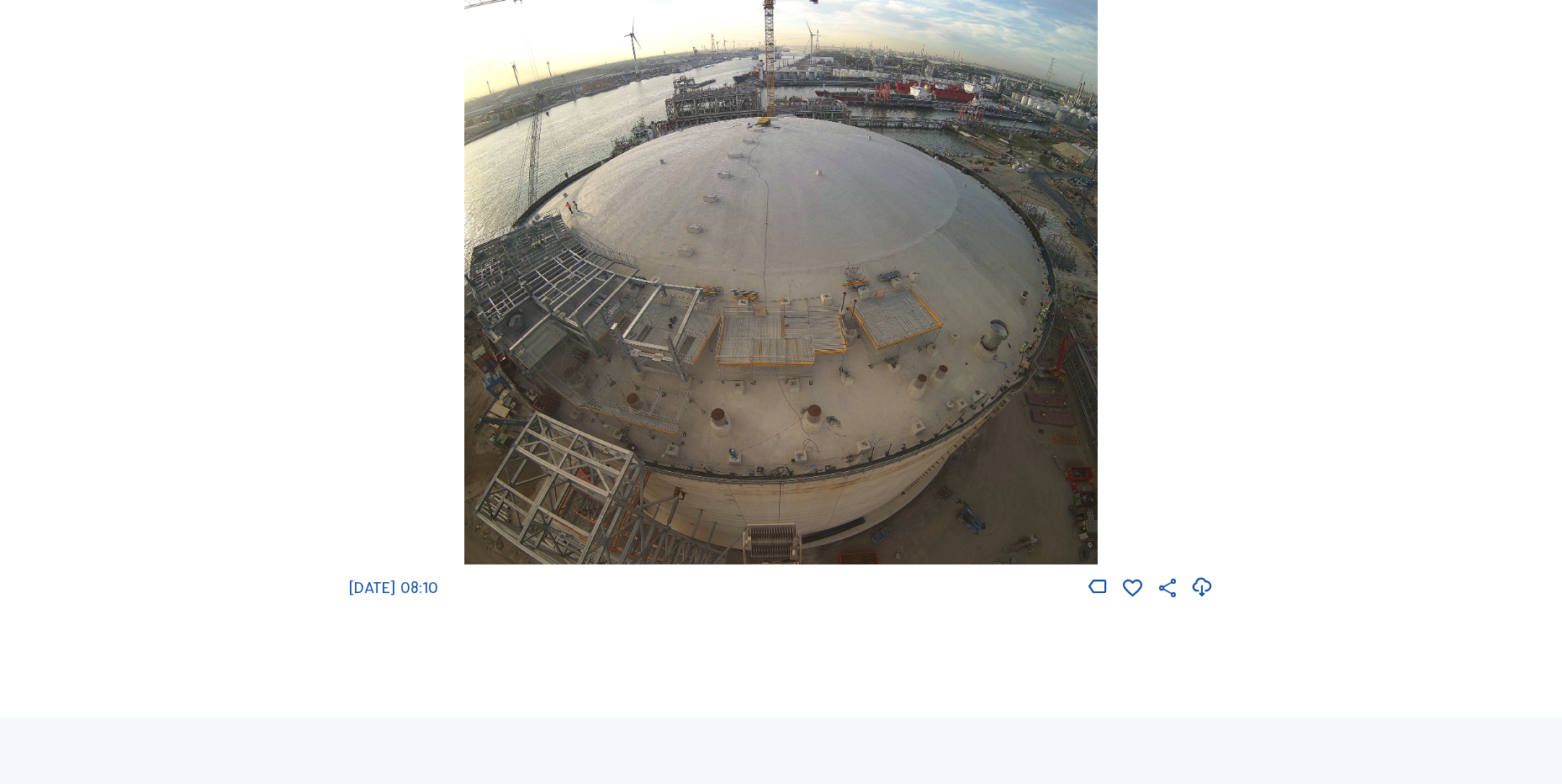
scroll to position [2399, 0]
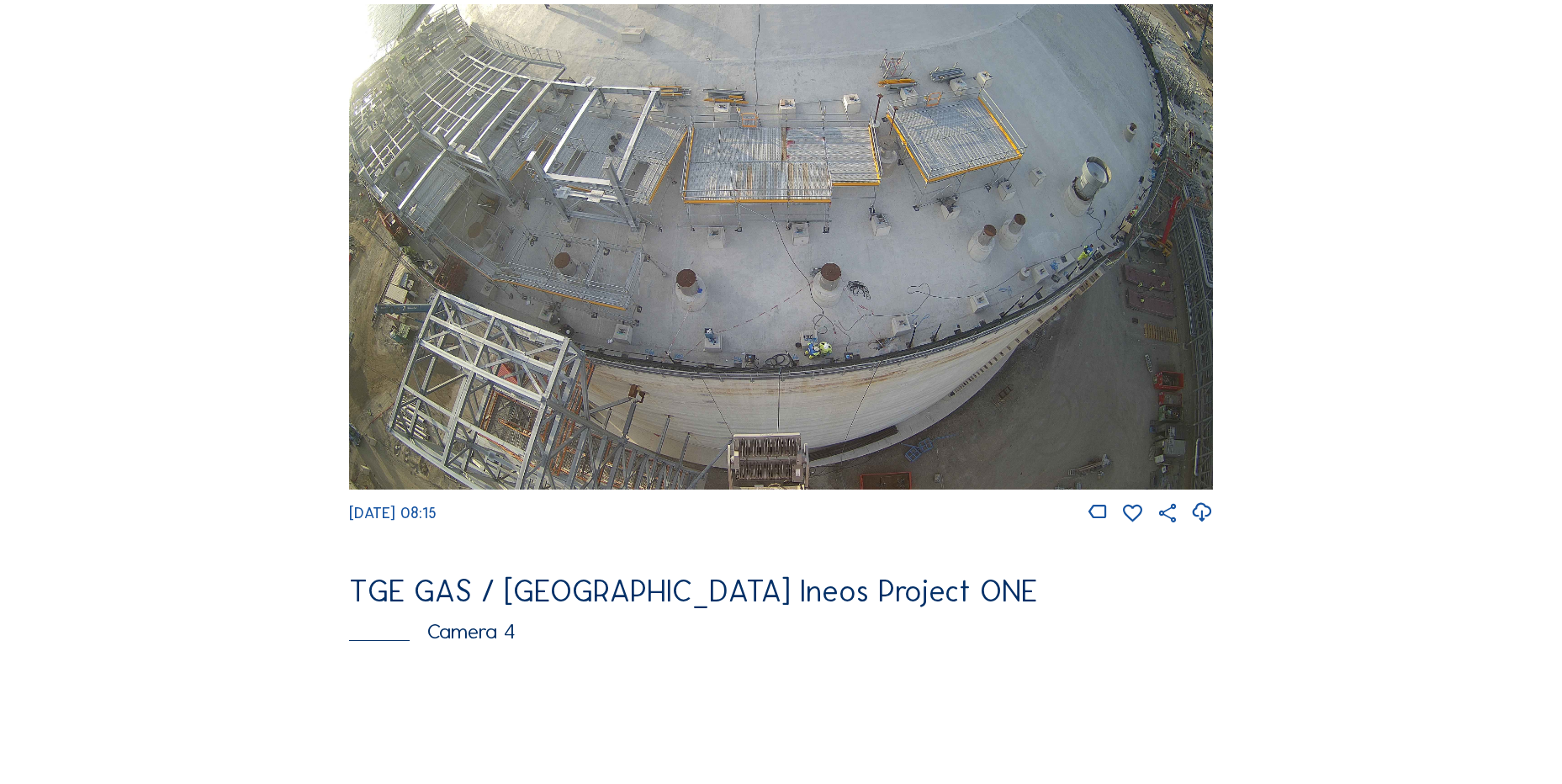
scroll to position [757, 0]
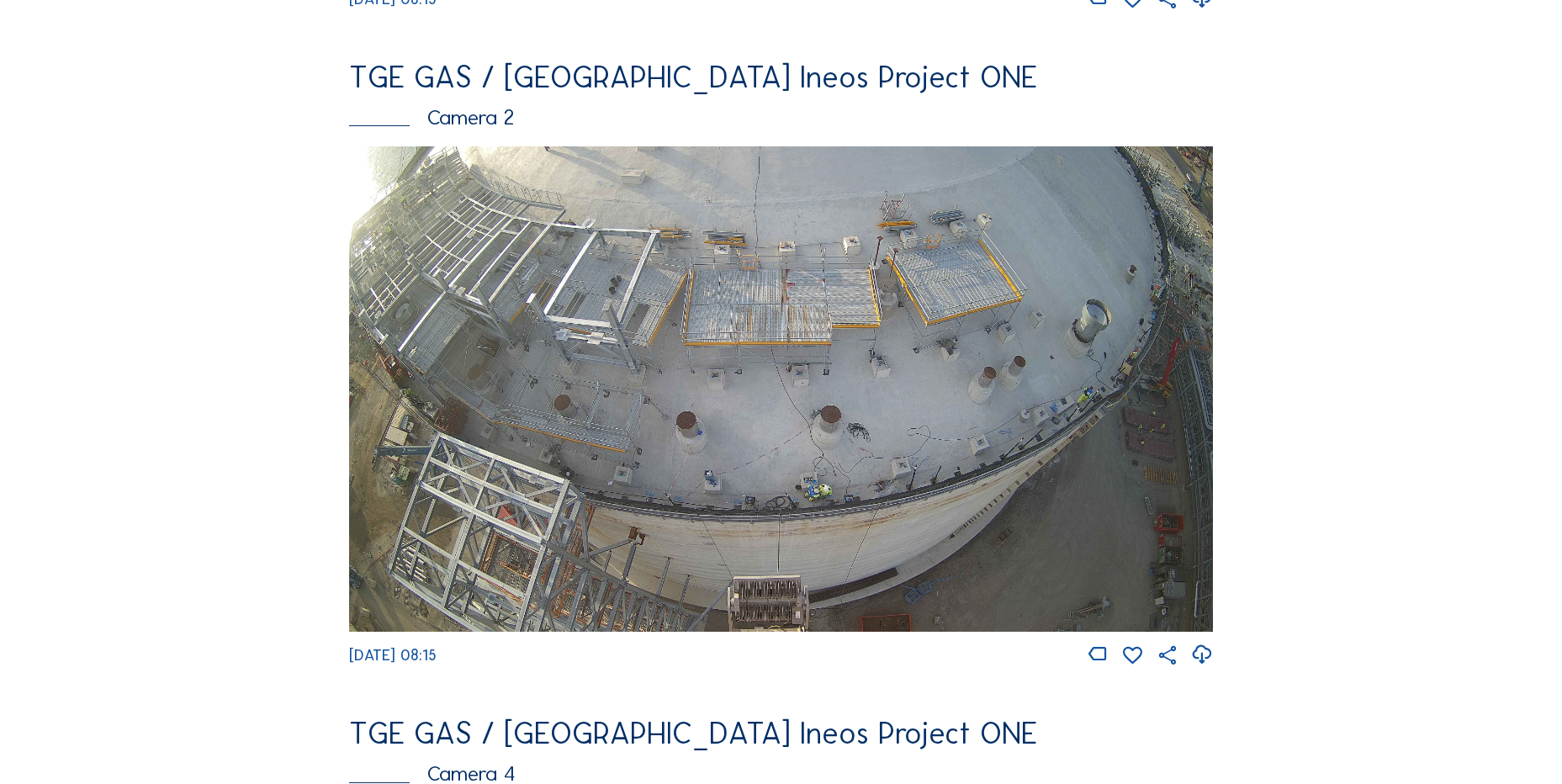
click at [1213, 668] on icon at bounding box center [1201, 655] width 22 height 28
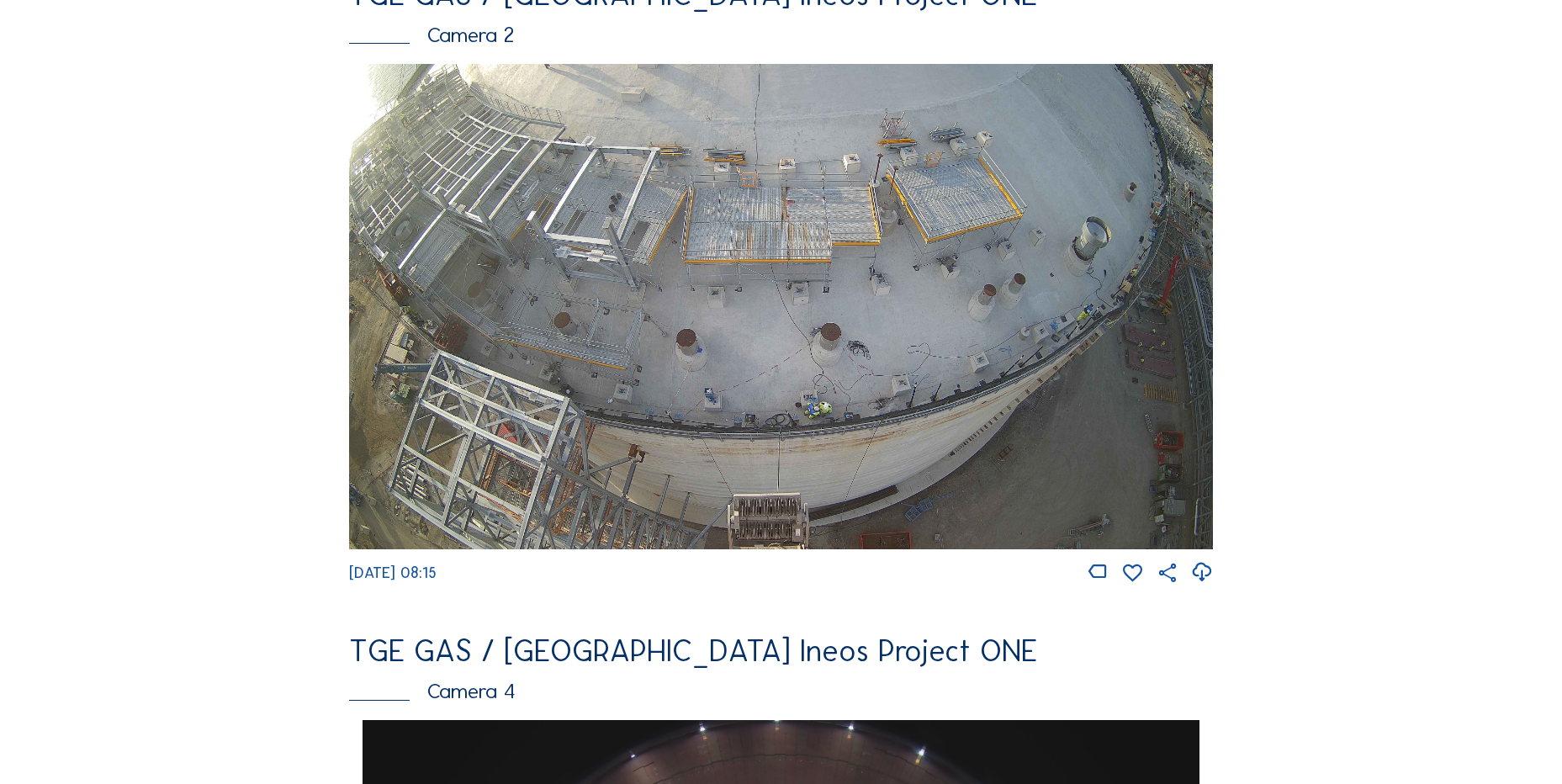
scroll to position [841, 0]
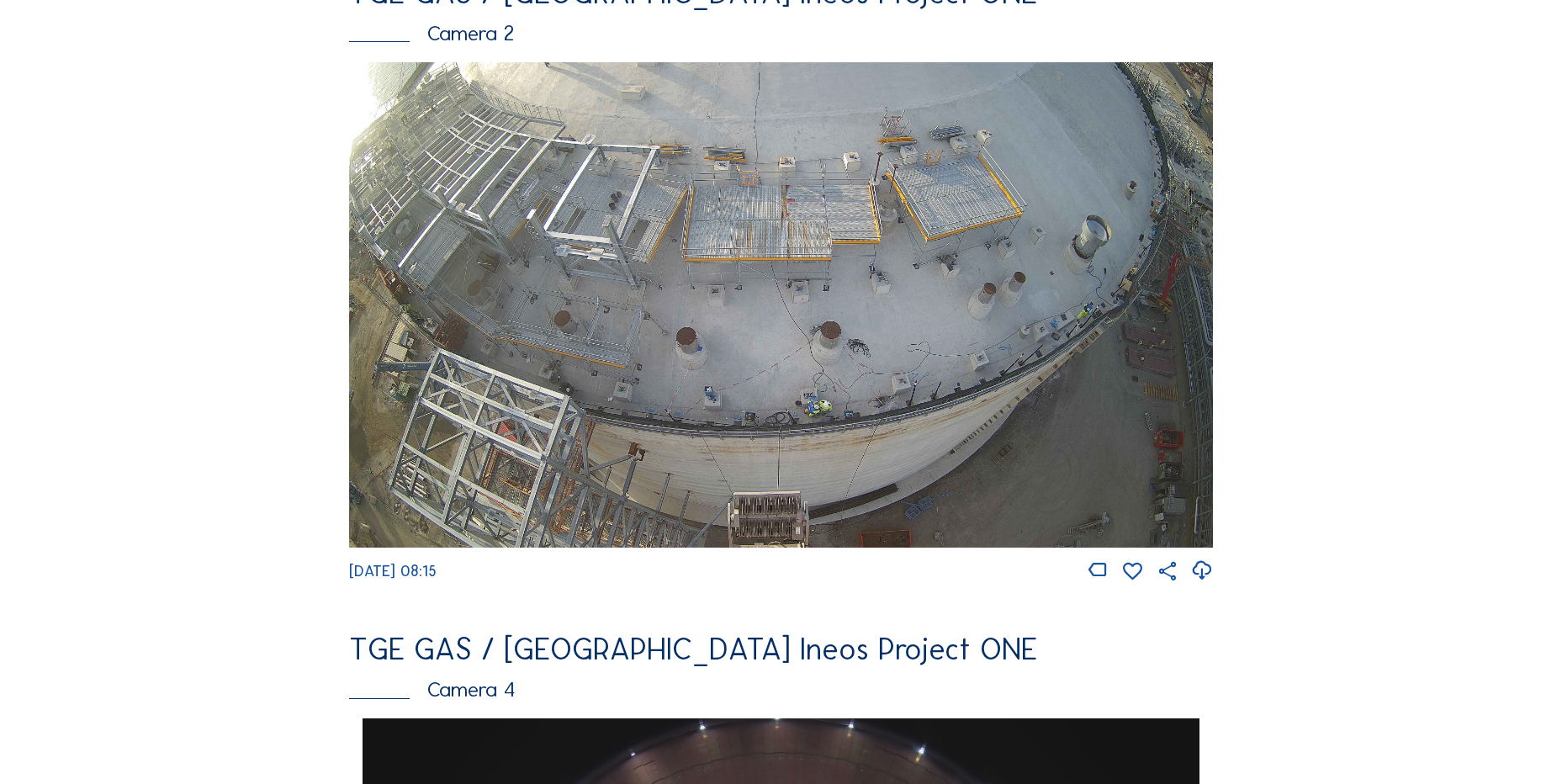
click at [1209, 578] on icon at bounding box center [1201, 570] width 22 height 28
drag, startPoint x: 114, startPoint y: 444, endPoint x: 165, endPoint y: 447, distance: 51.1
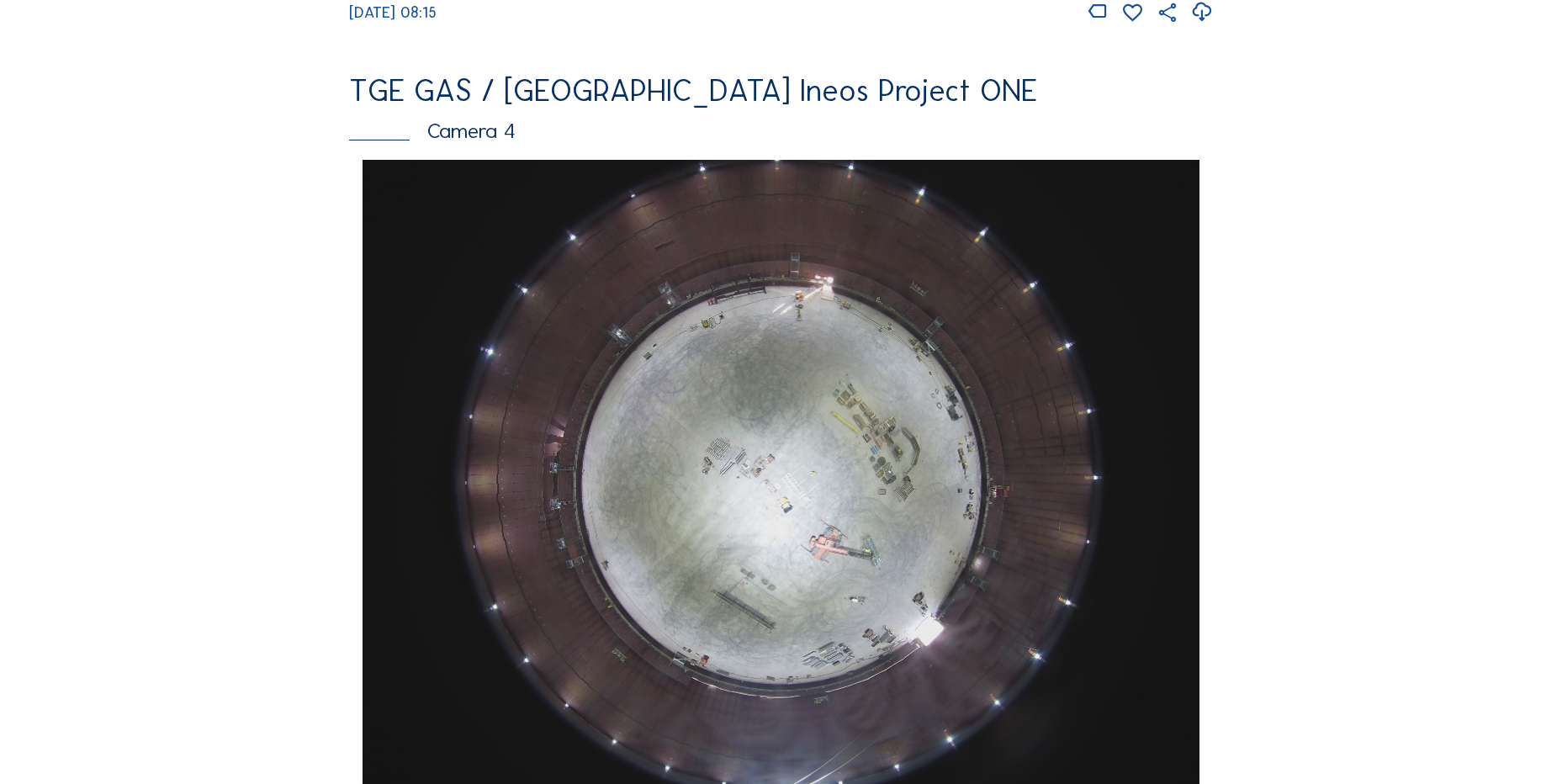
scroll to position [1429, 0]
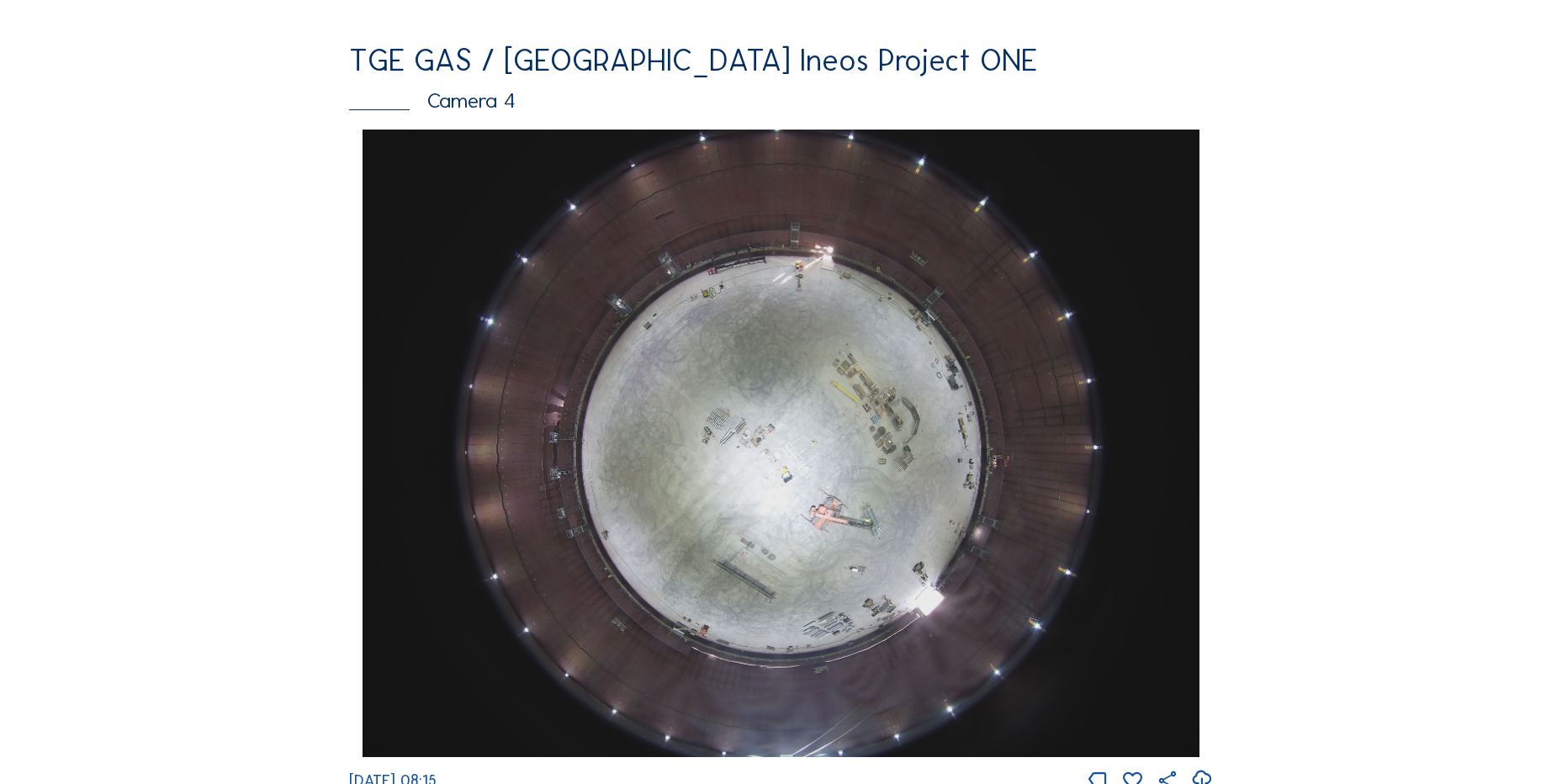
click at [95, 221] on div "Cameras Timelapses My C-Site Feed Photo Show Map Search Fullscreen TGE GAS / An…" at bounding box center [781, 449] width 1562 height 3757
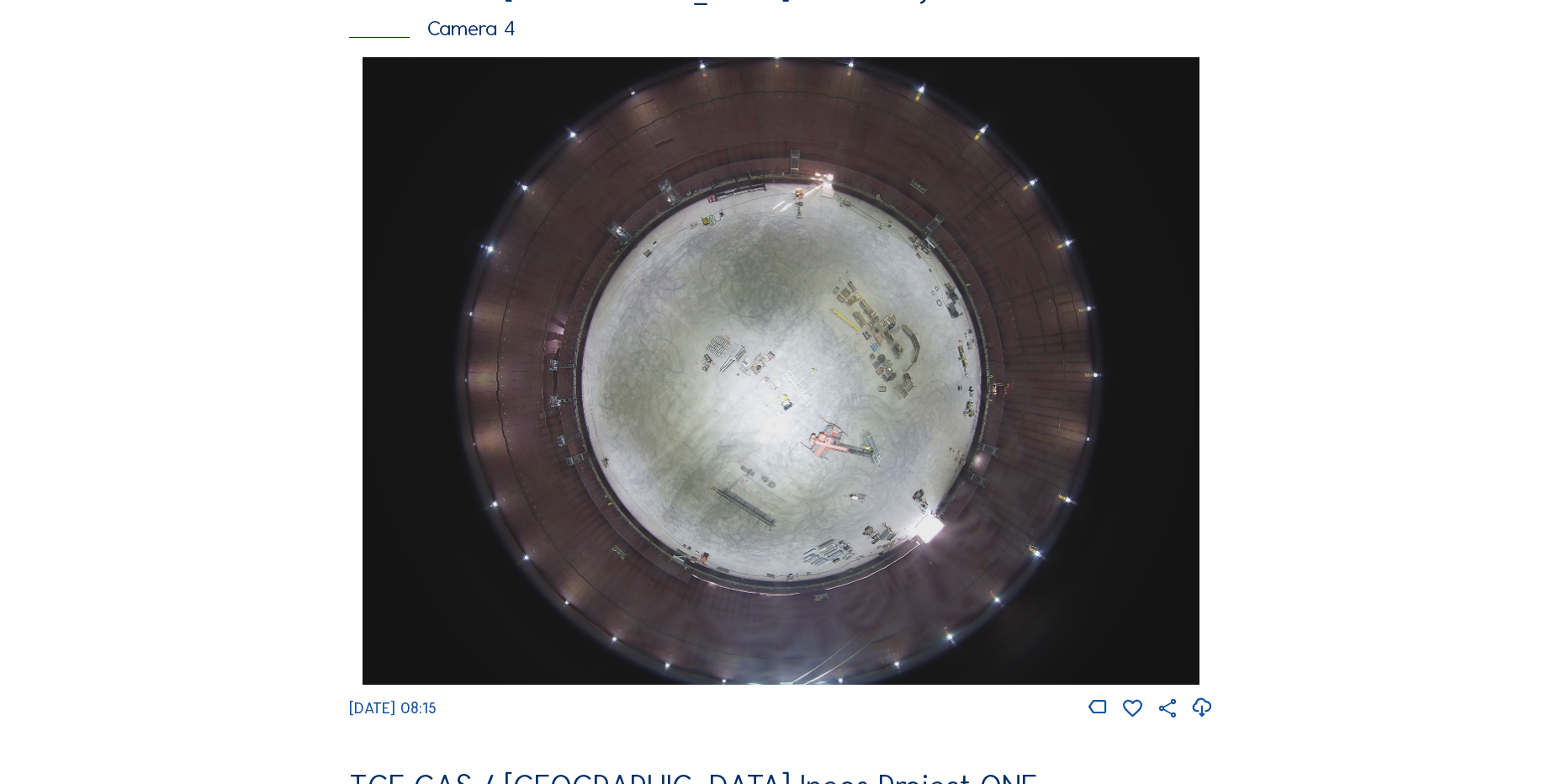
scroll to position [1597, 0]
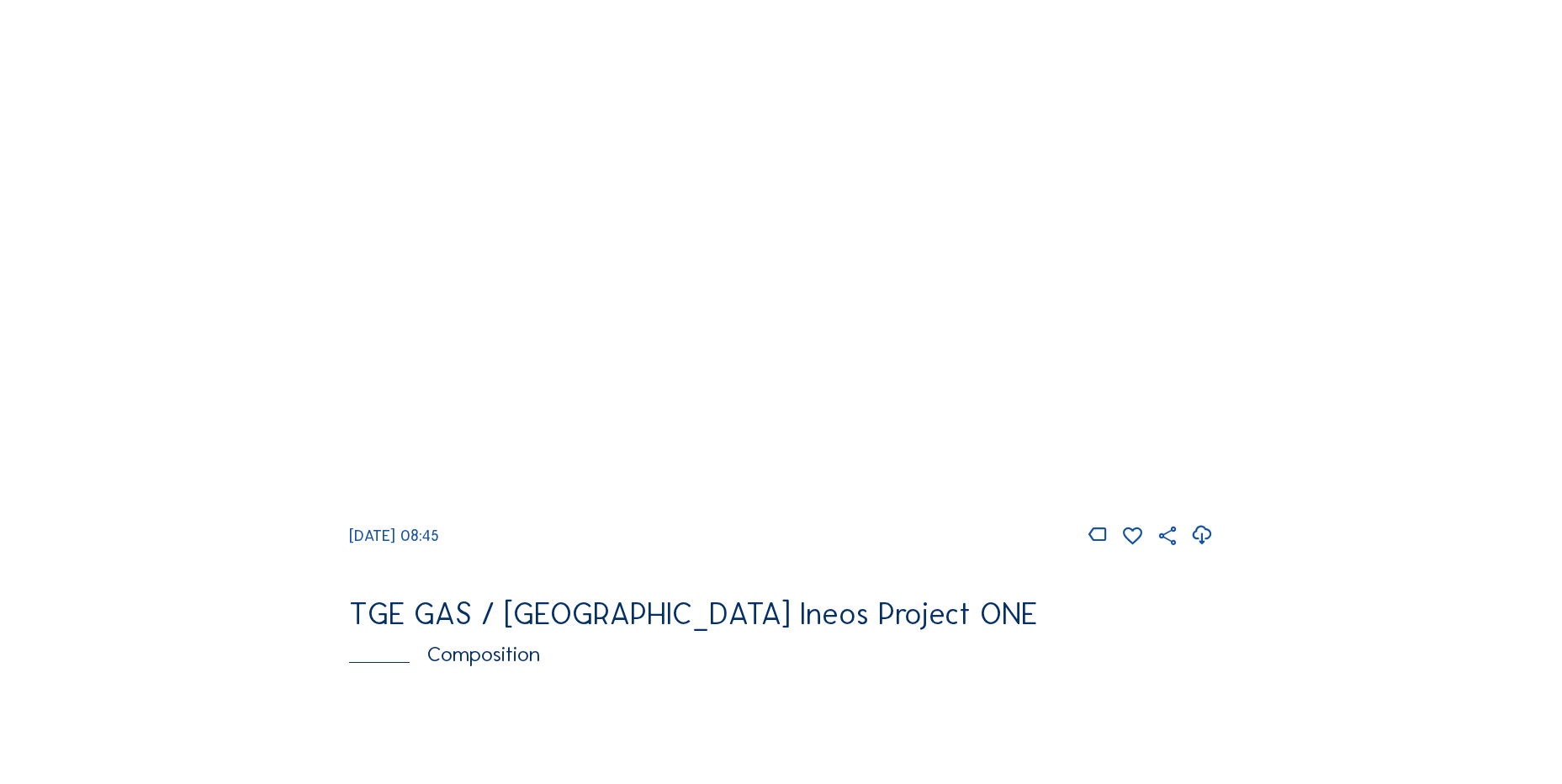
scroll to position [1682, 0]
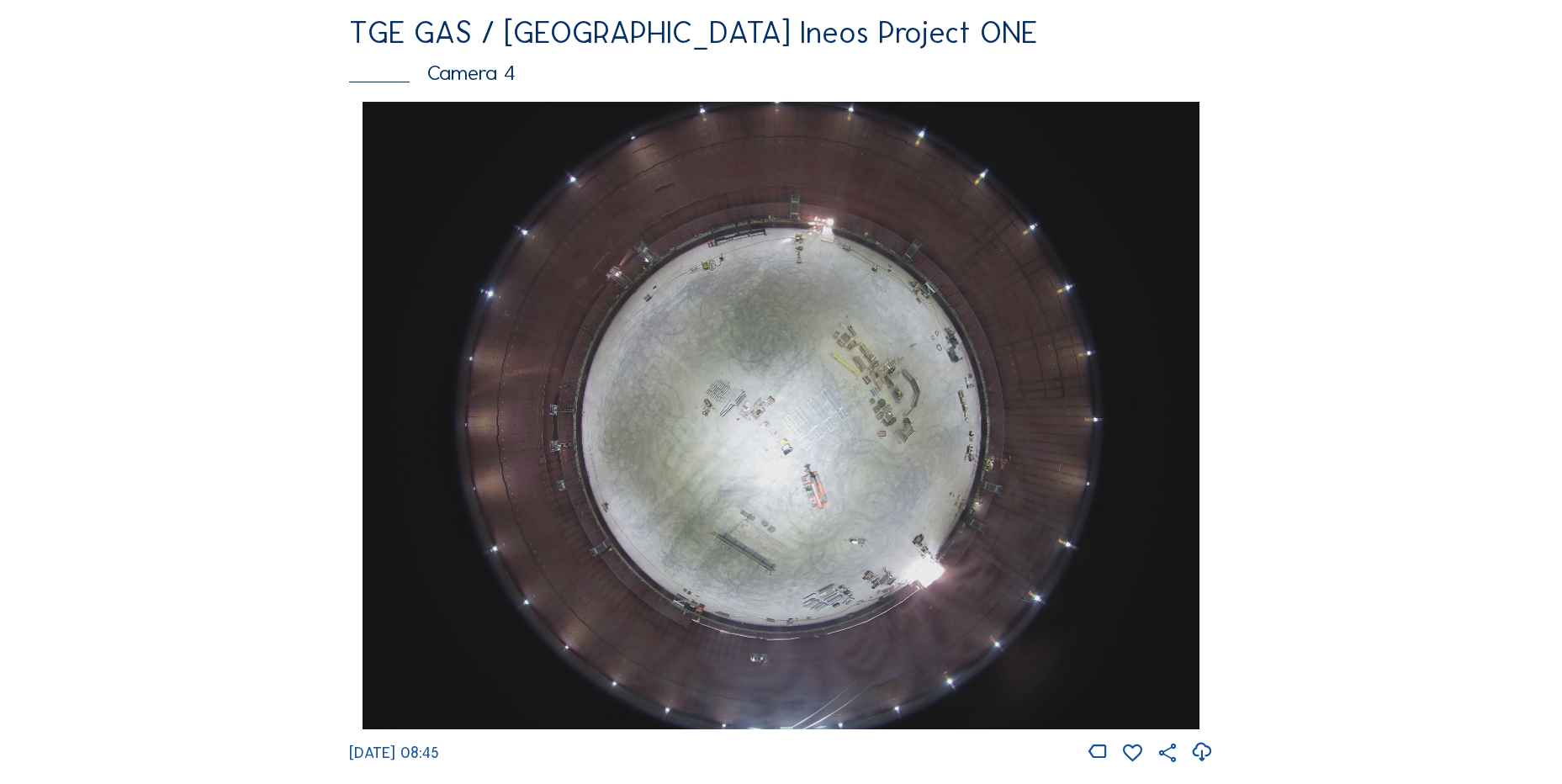
scroll to position [1429, 0]
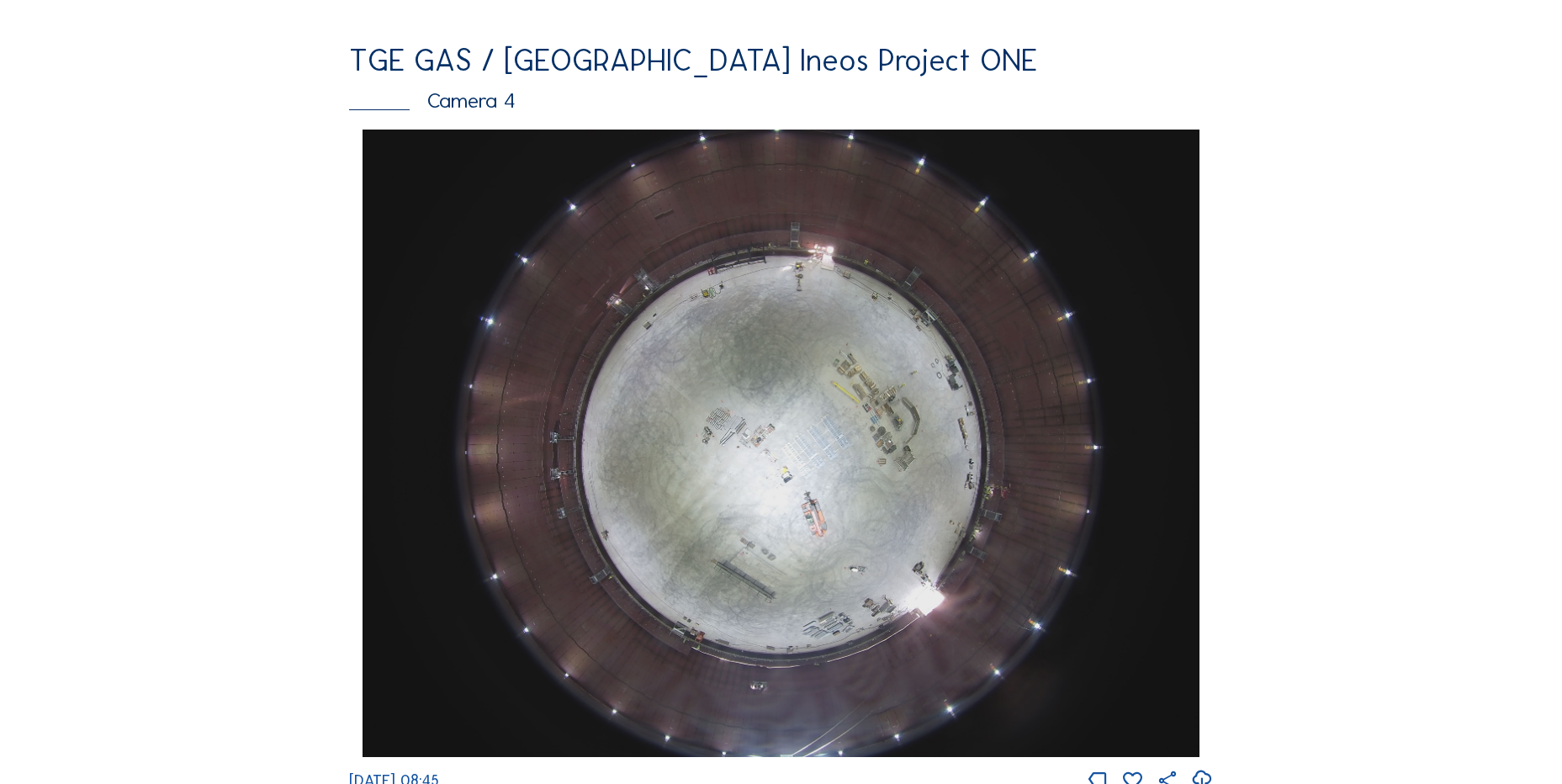
click at [221, 422] on div "Feed Photo Show Map Search Fullscreen TGE GAS / Antwerpen Ineos Project ONE Cam…" at bounding box center [781, 135] width 1172 height 2911
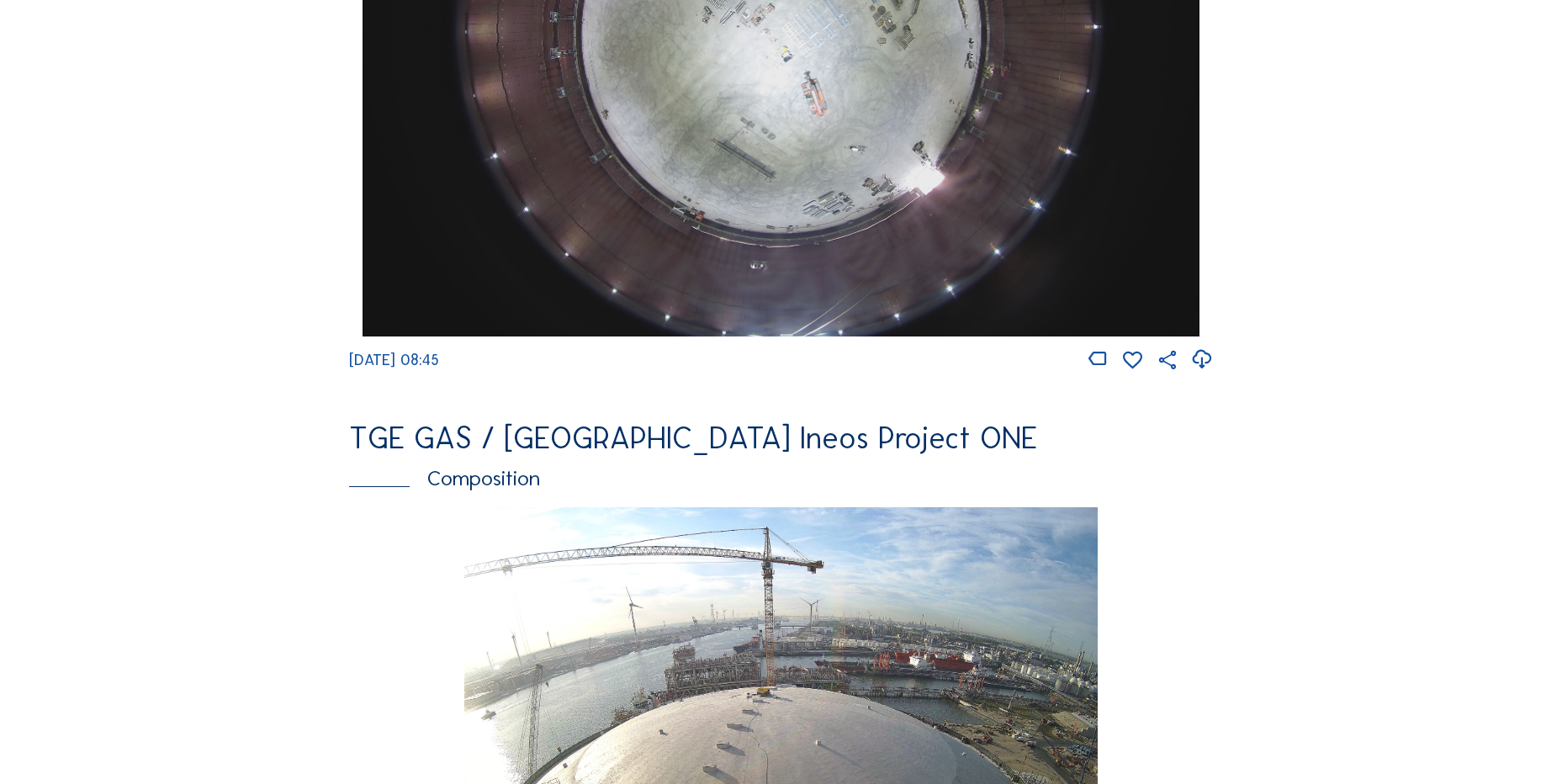
scroll to position [2270, 0]
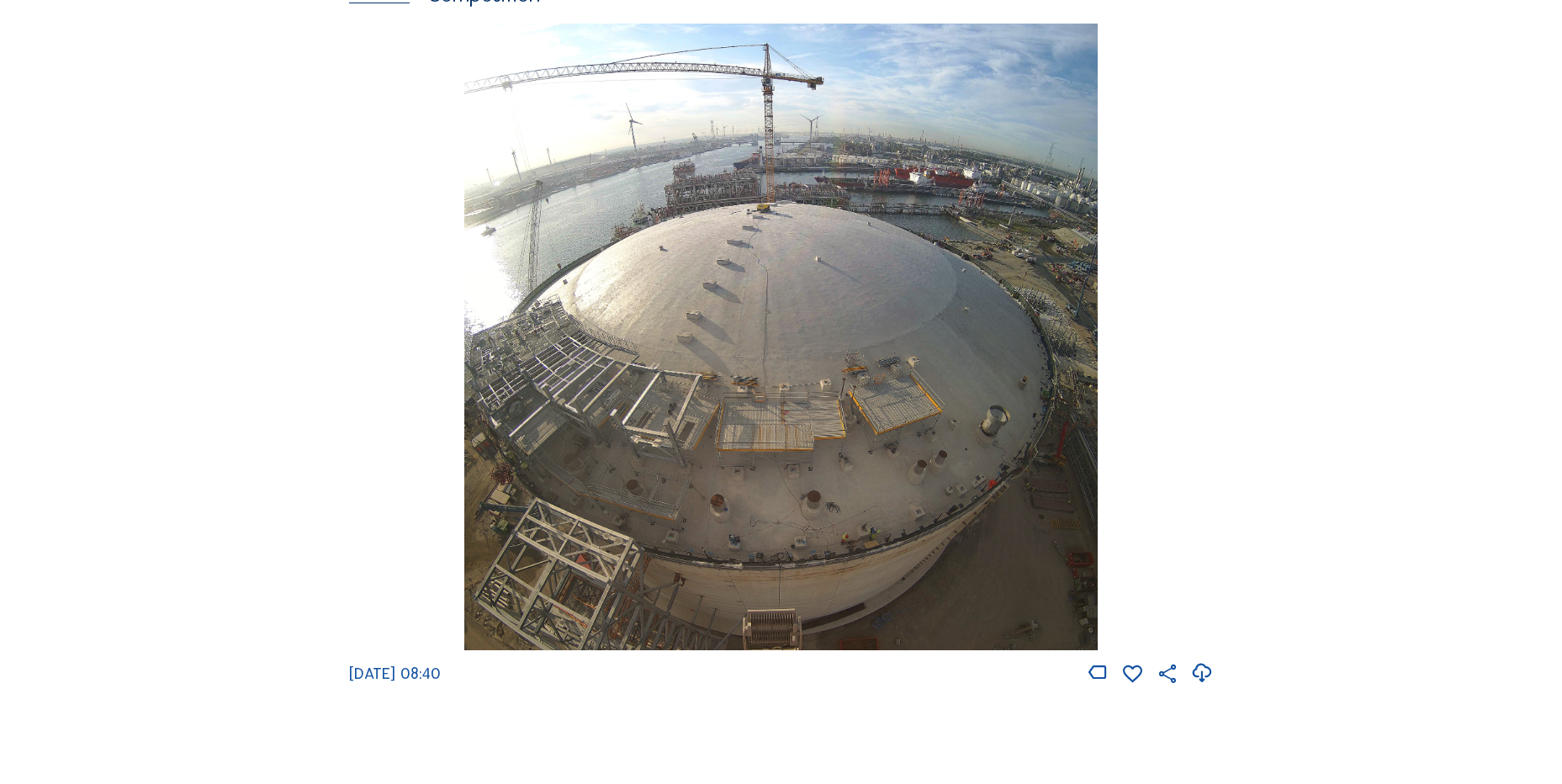
scroll to position [2523, 0]
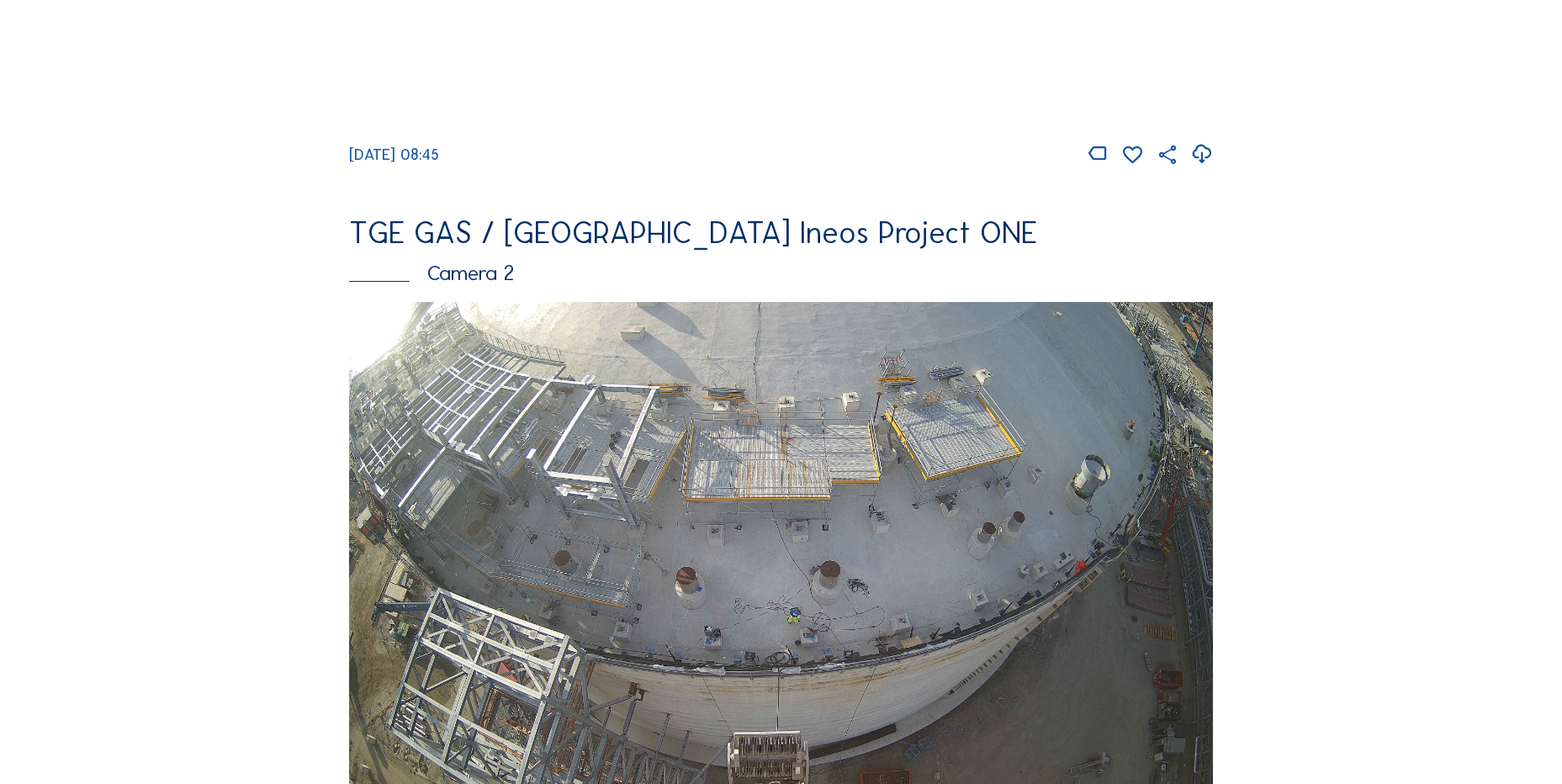
scroll to position [672, 0]
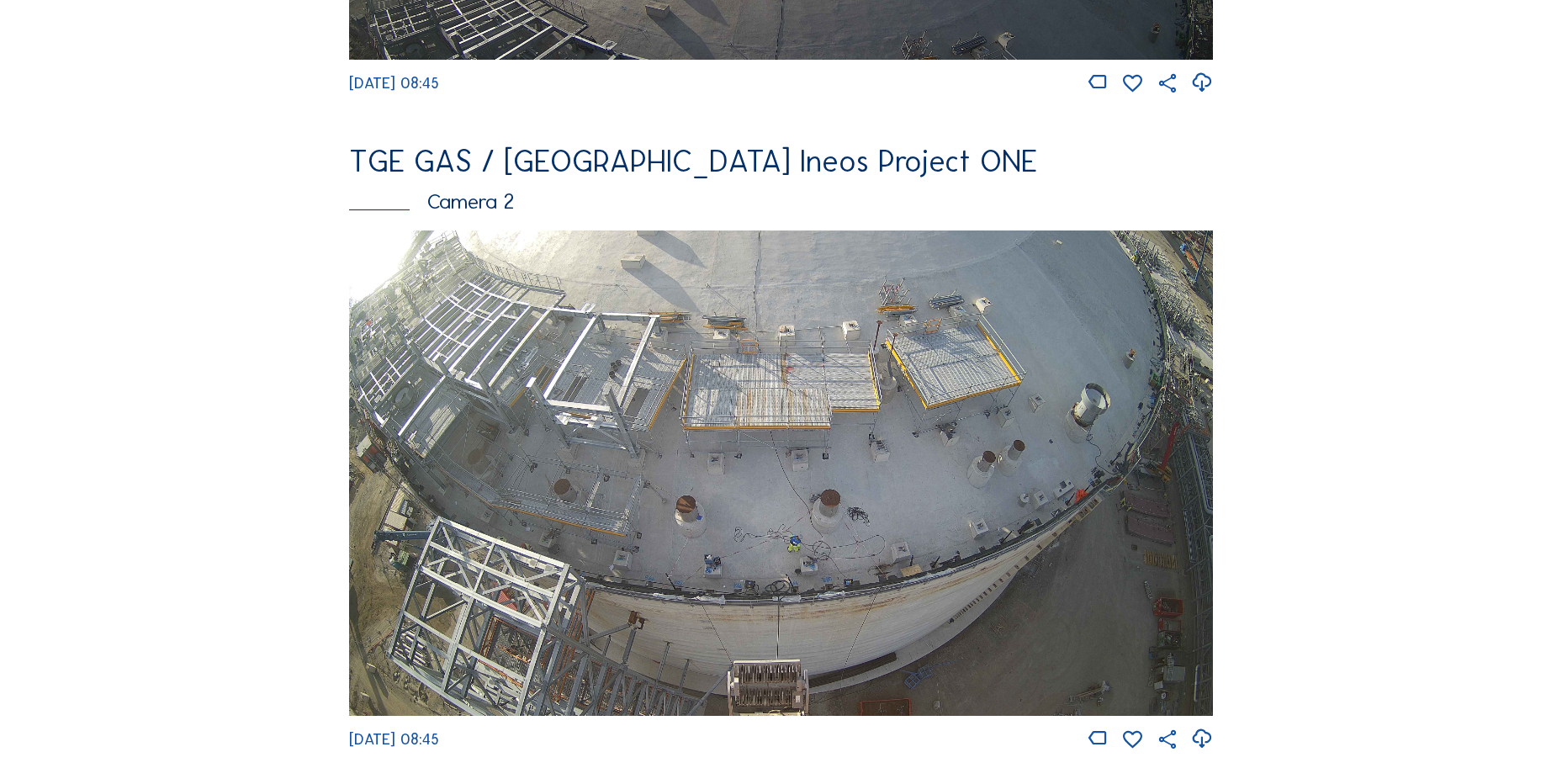
click at [1210, 753] on icon at bounding box center [1201, 738] width 22 height 28
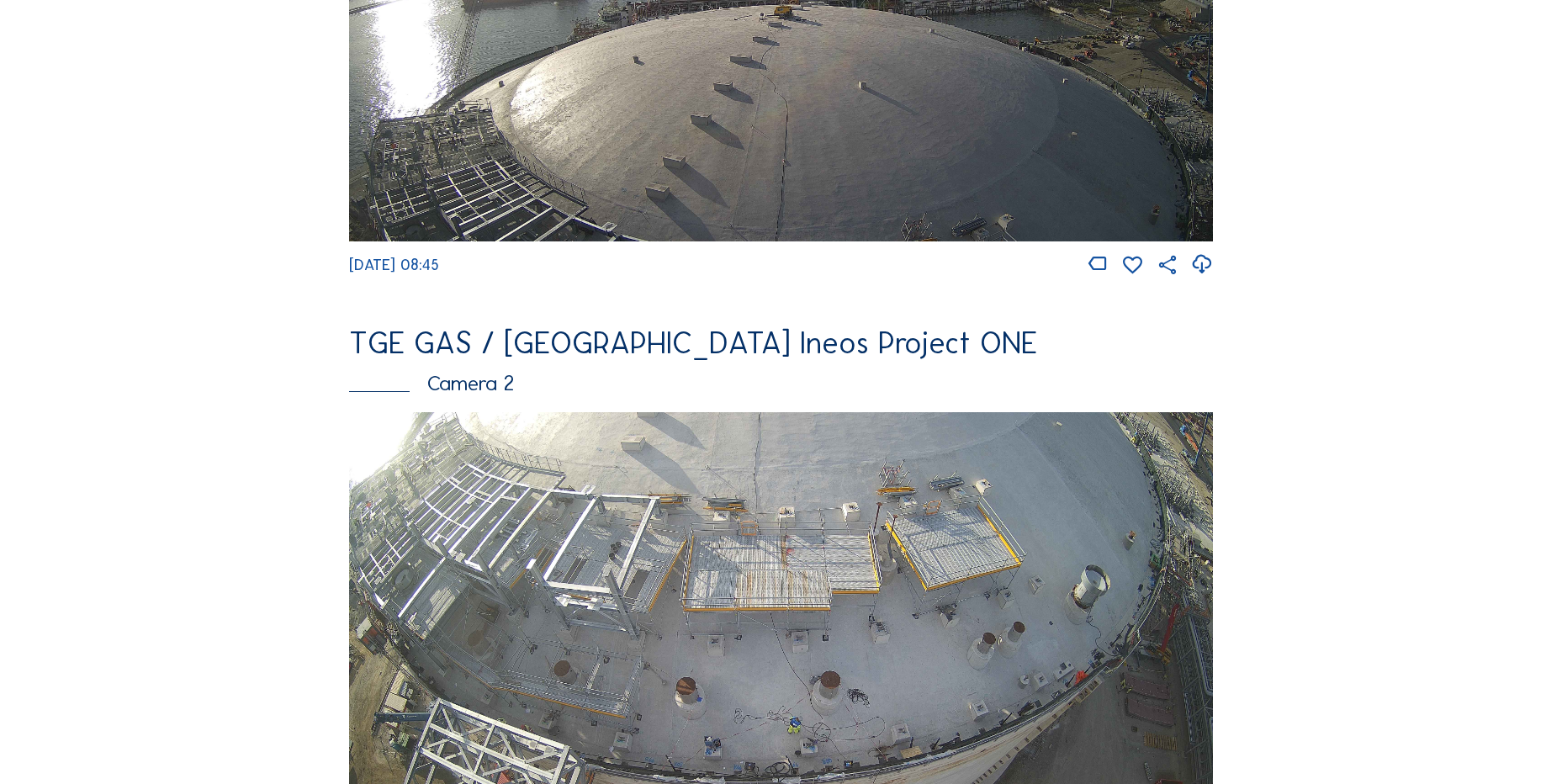
scroll to position [253, 0]
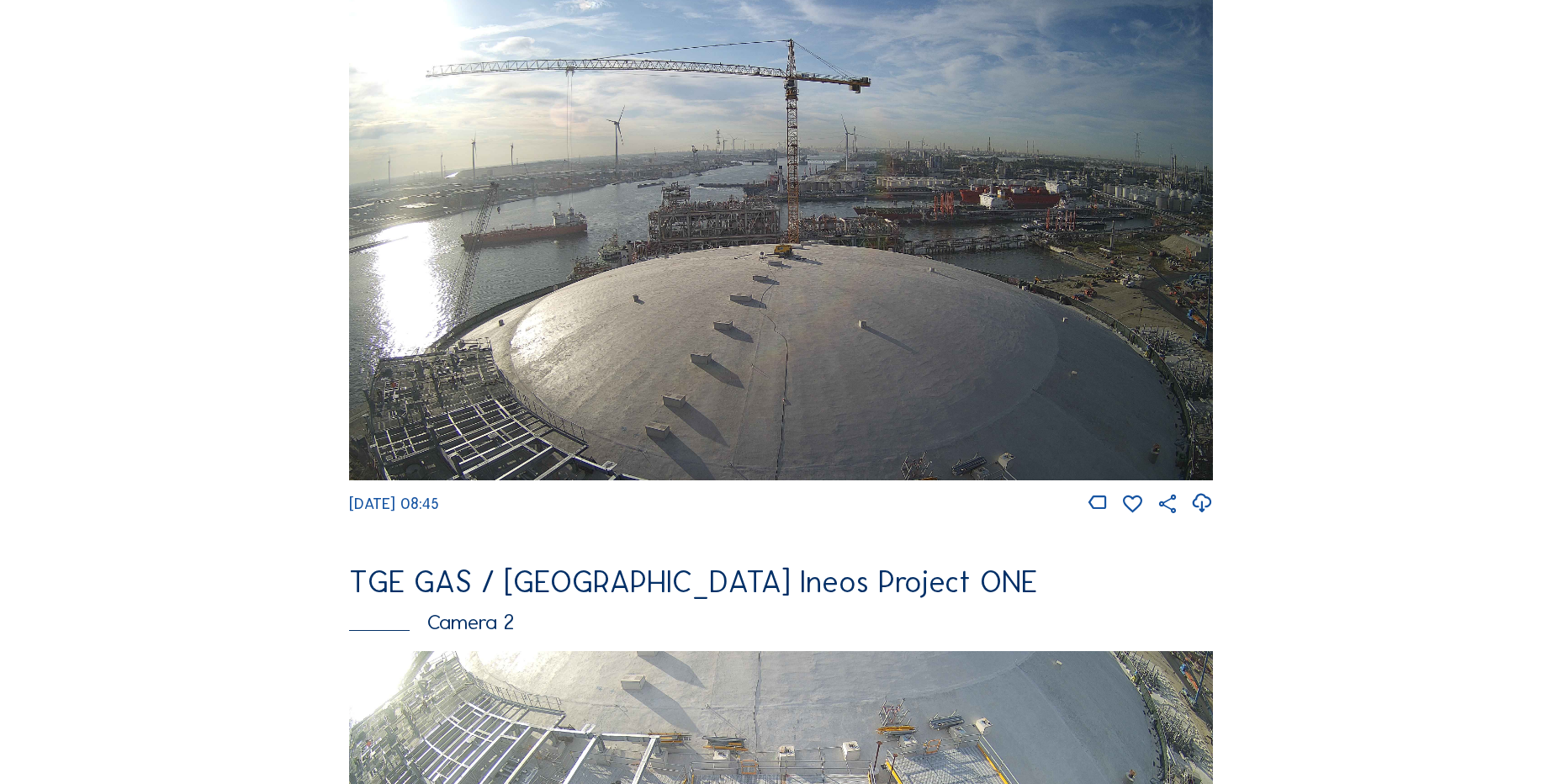
click at [1208, 512] on icon at bounding box center [1201, 503] width 22 height 28
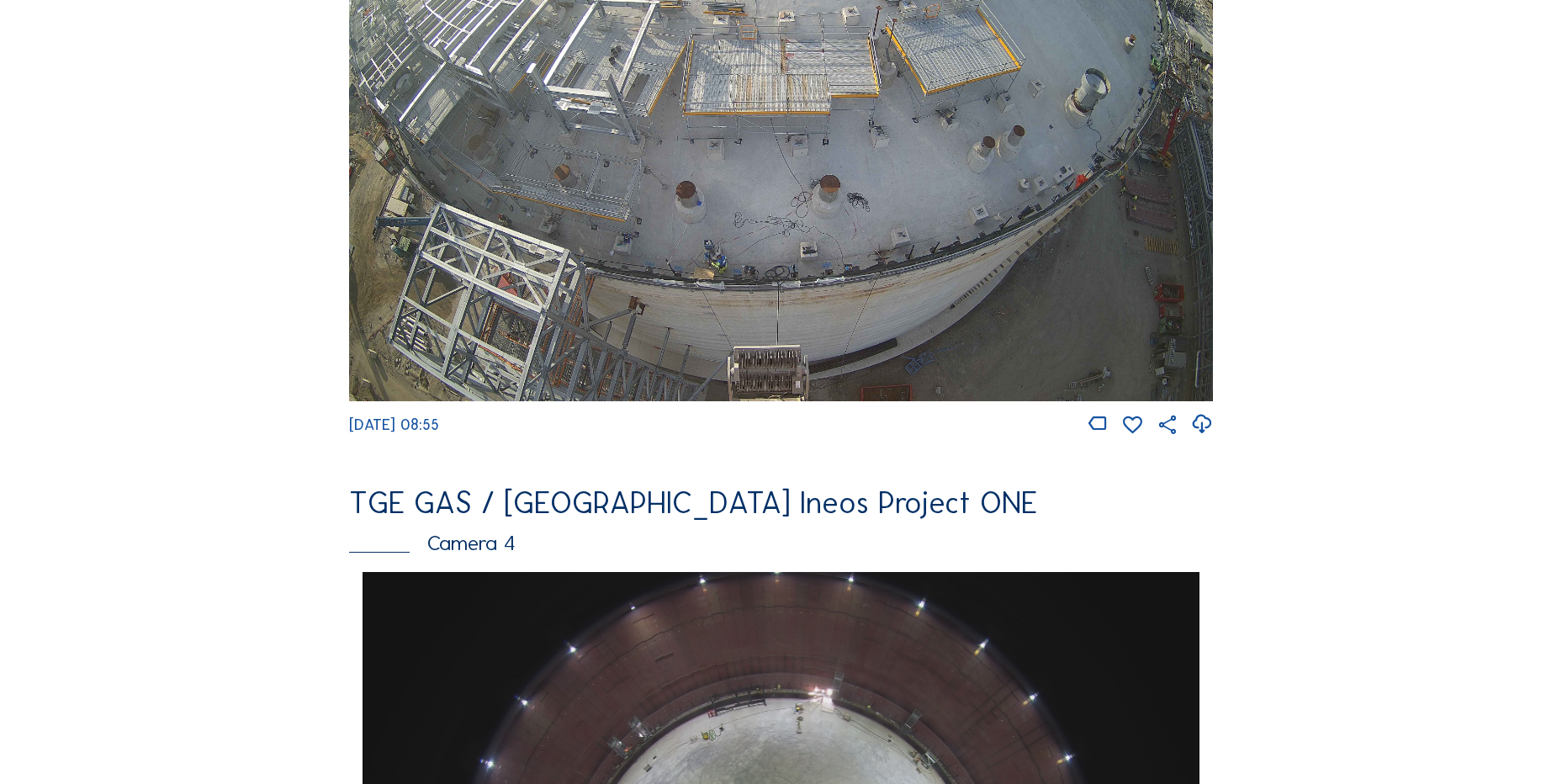
scroll to position [504, 0]
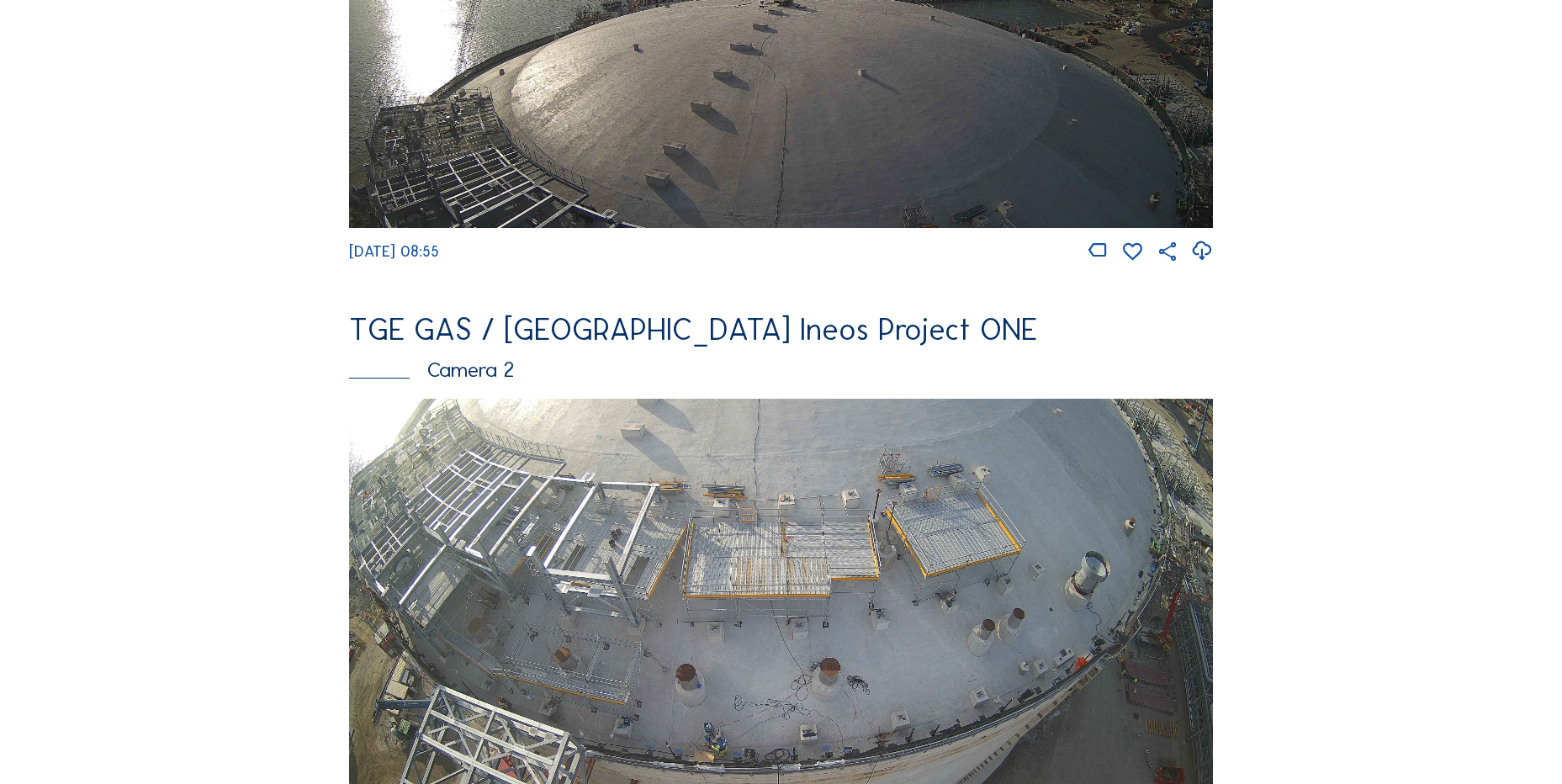
click at [1210, 252] on icon at bounding box center [1201, 251] width 22 height 28
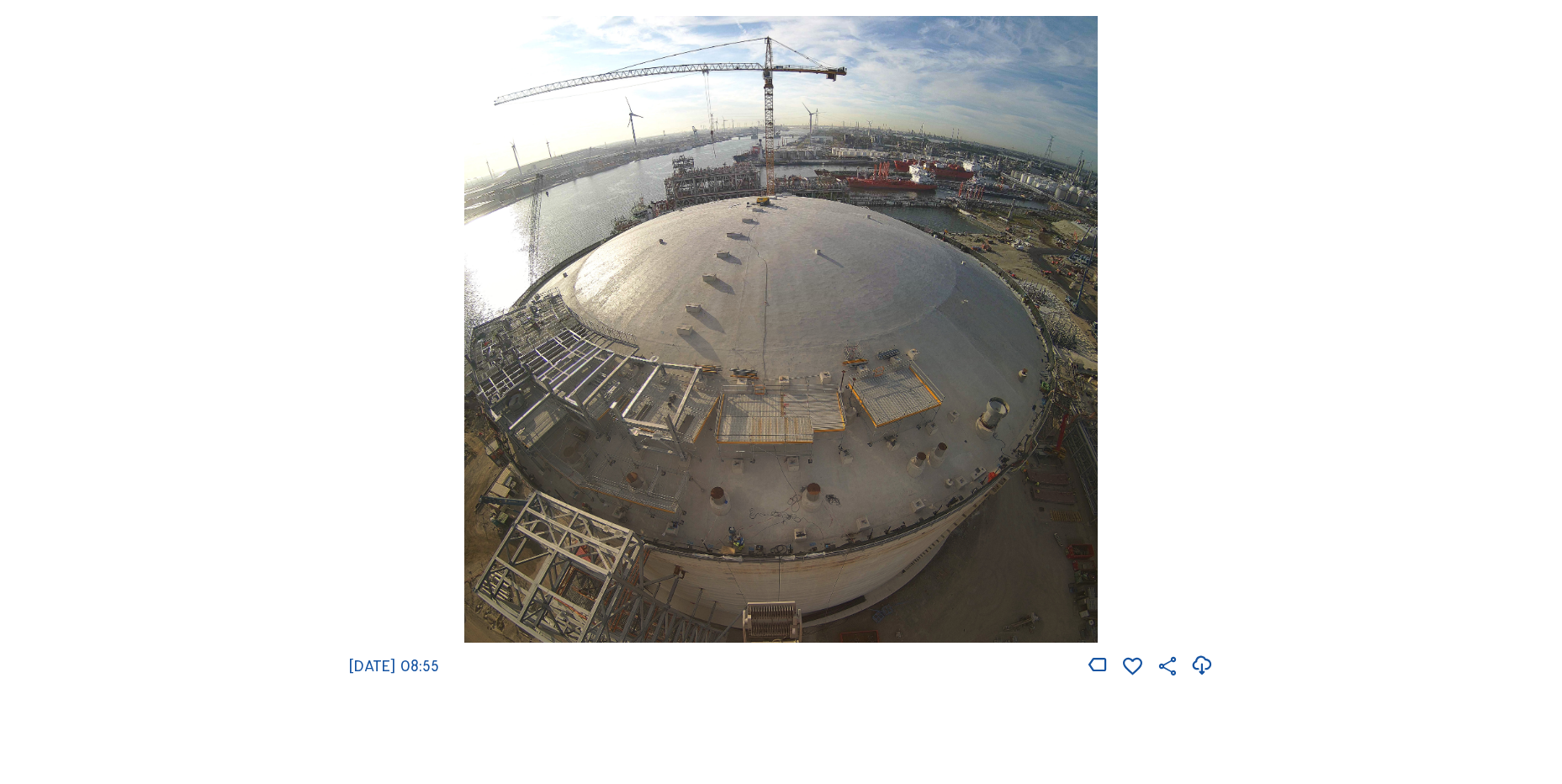
scroll to position [2186, 0]
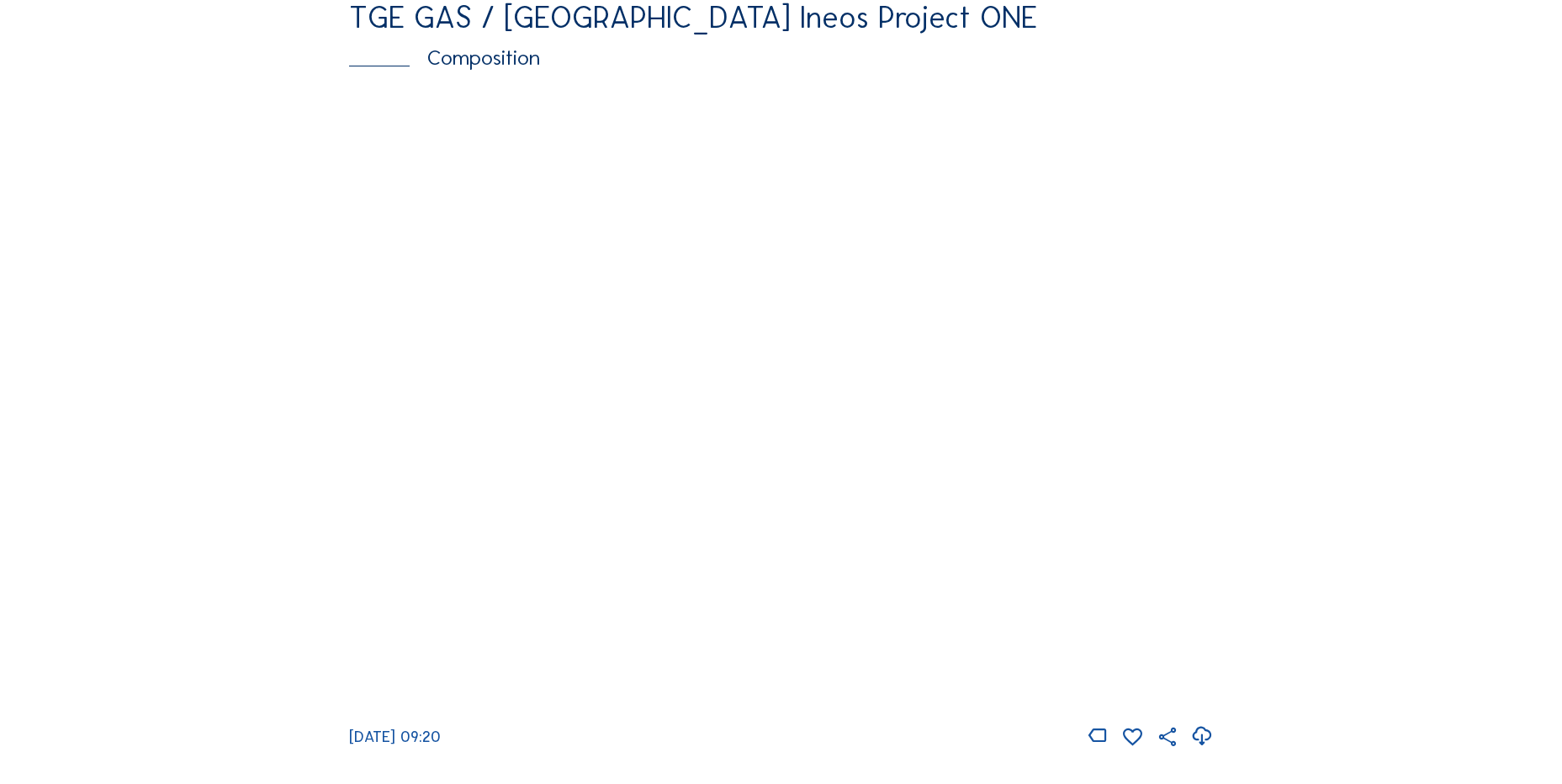
scroll to position [2354, 0]
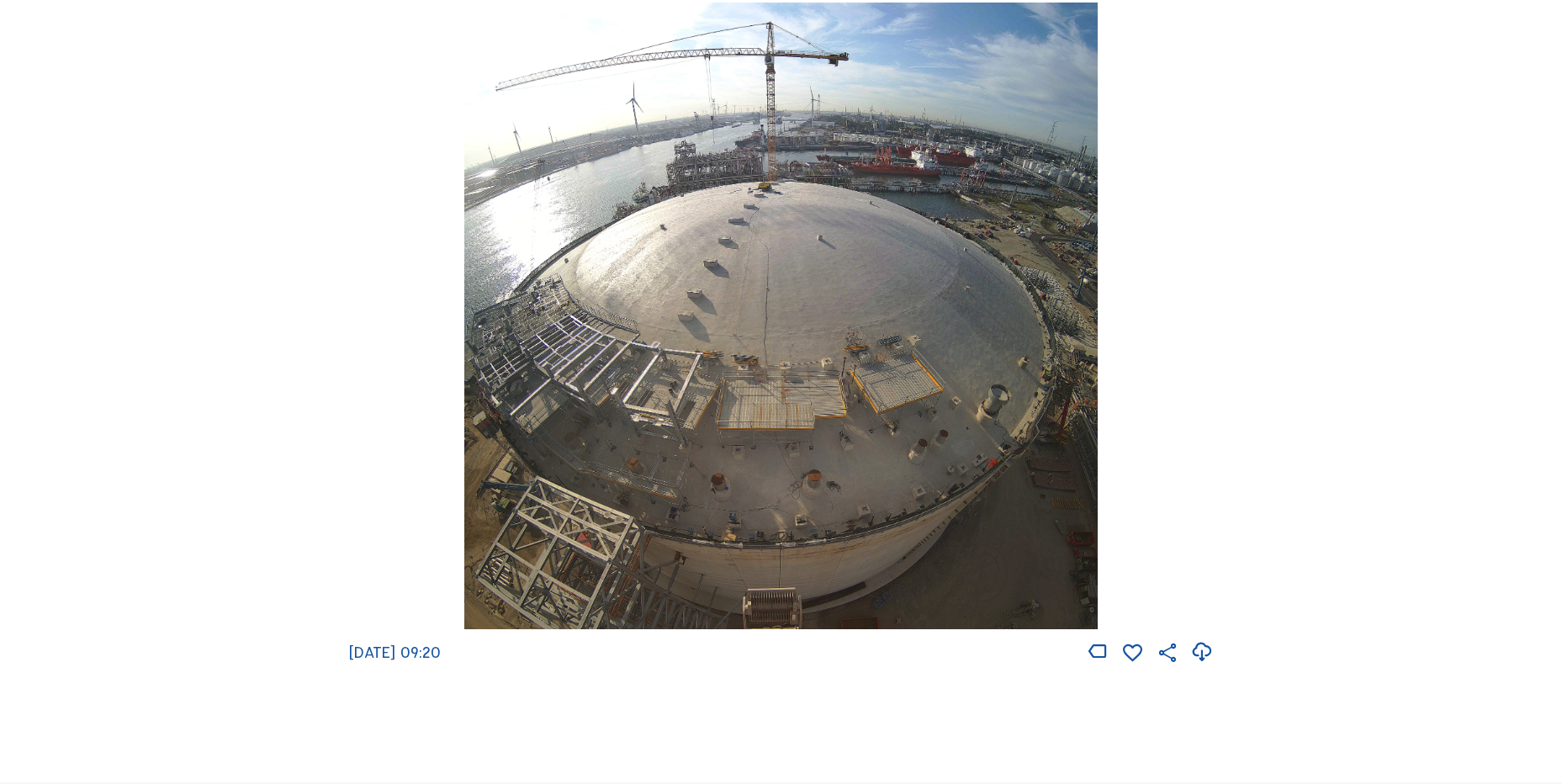
click at [1197, 665] on icon at bounding box center [1201, 652] width 22 height 28
click at [377, 324] on div "Tu 26 Aug 2025 09:20" at bounding box center [781, 334] width 864 height 663
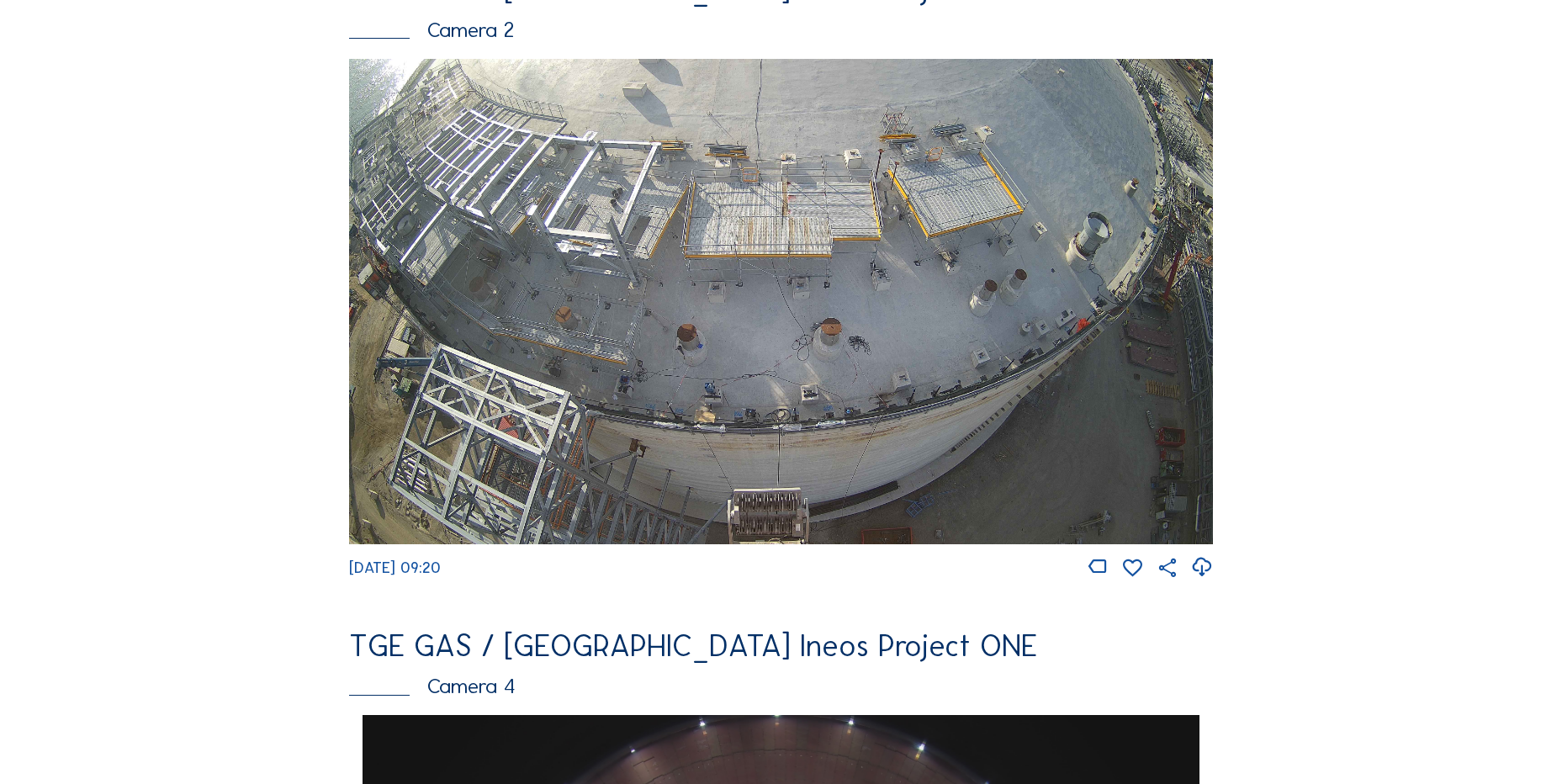
scroll to position [925, 0]
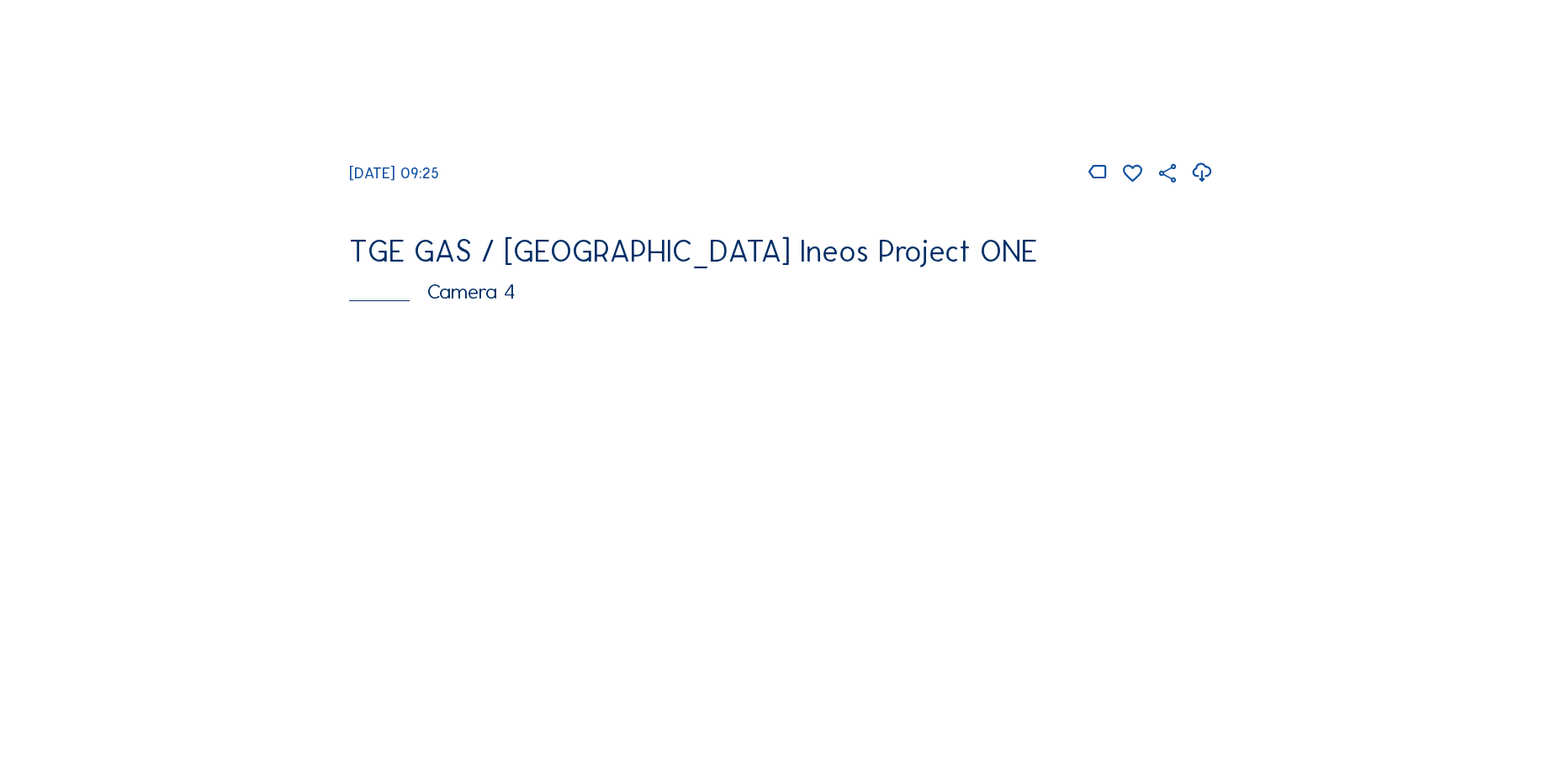
scroll to position [1261, 0]
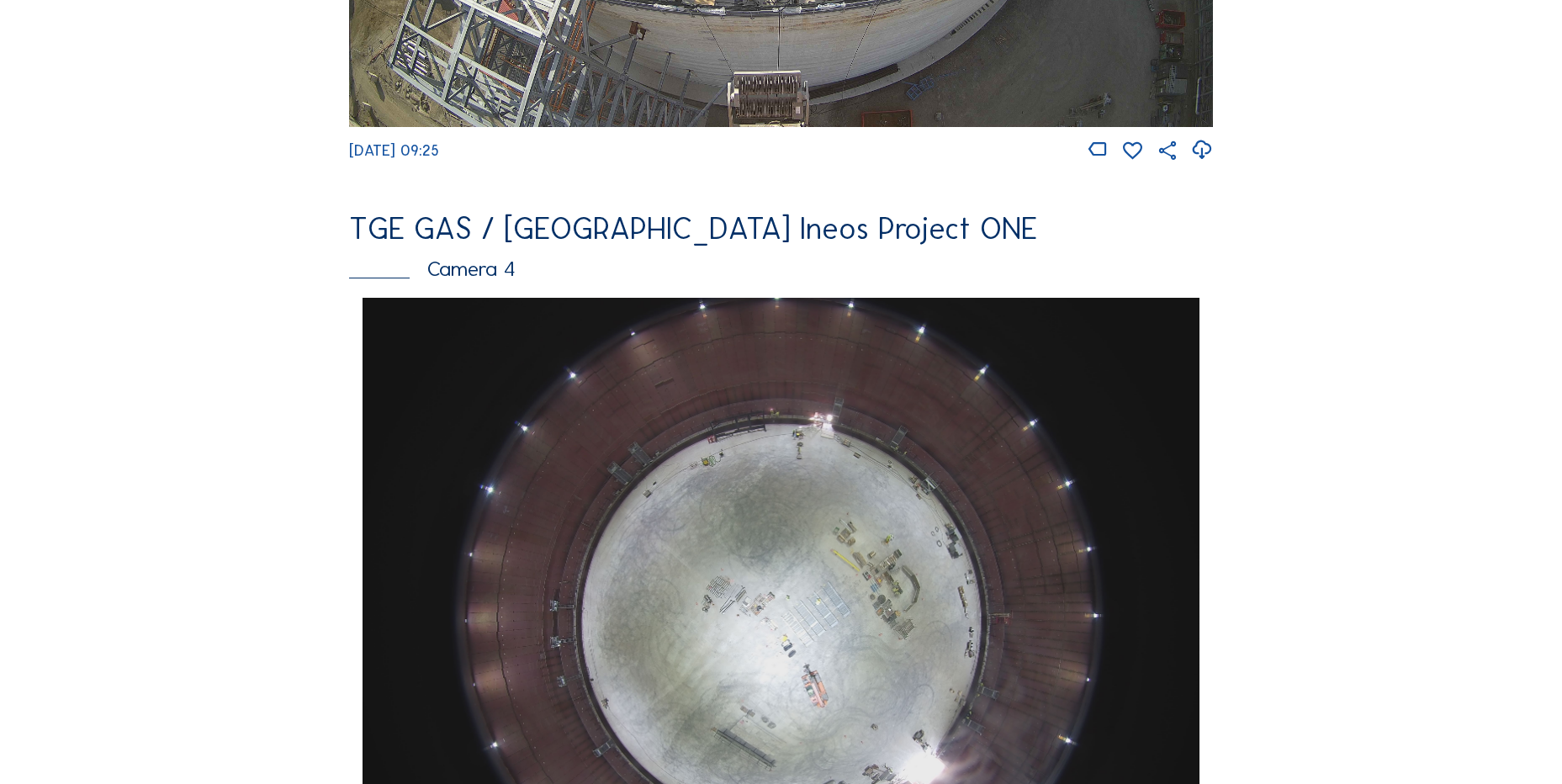
click at [288, 528] on div "Feed Photo Show Map Search Fullscreen TGE GAS / [GEOGRAPHIC_DATA] Ineos Project…" at bounding box center [781, 303] width 1172 height 2911
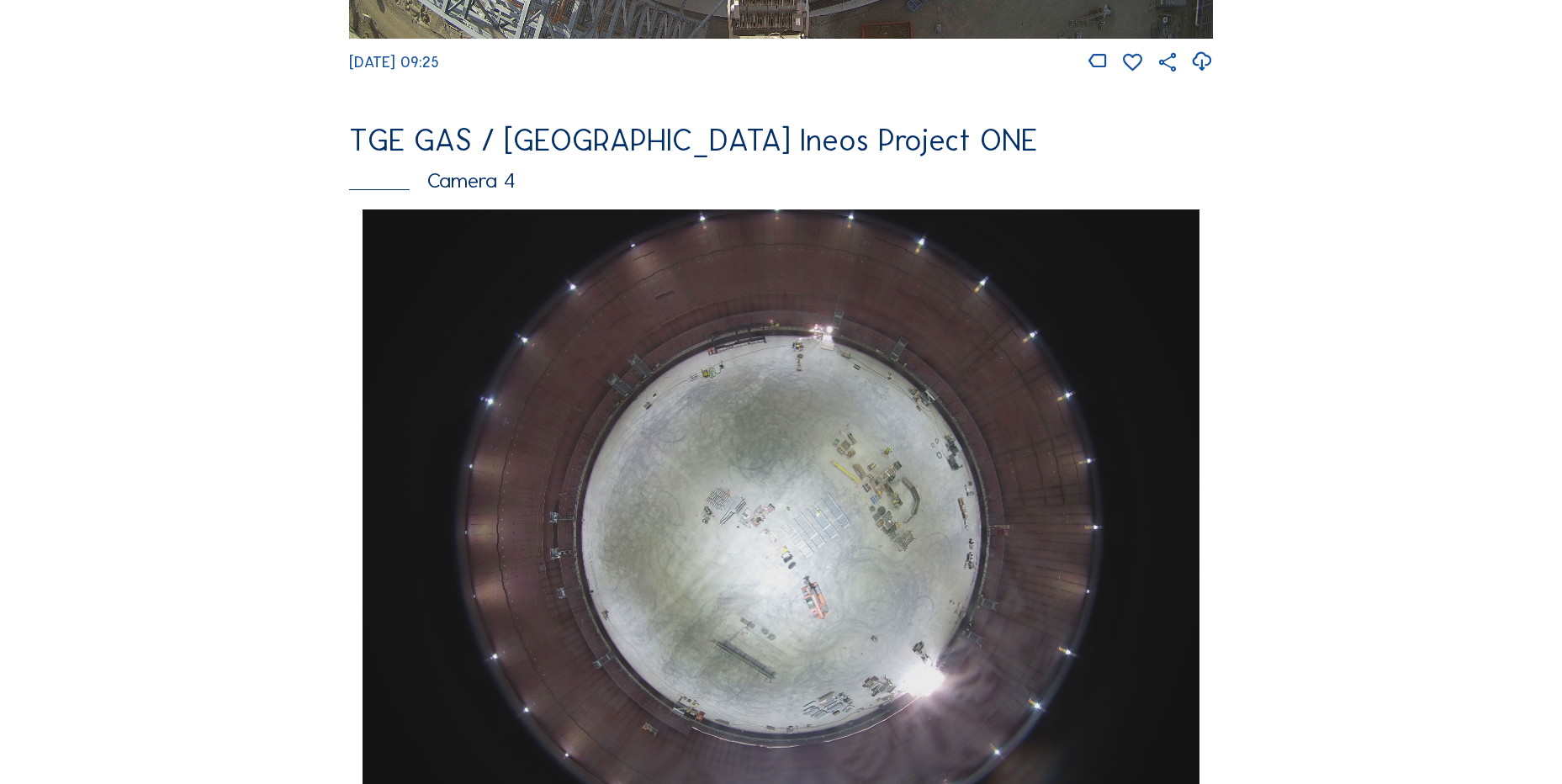
scroll to position [1346, 0]
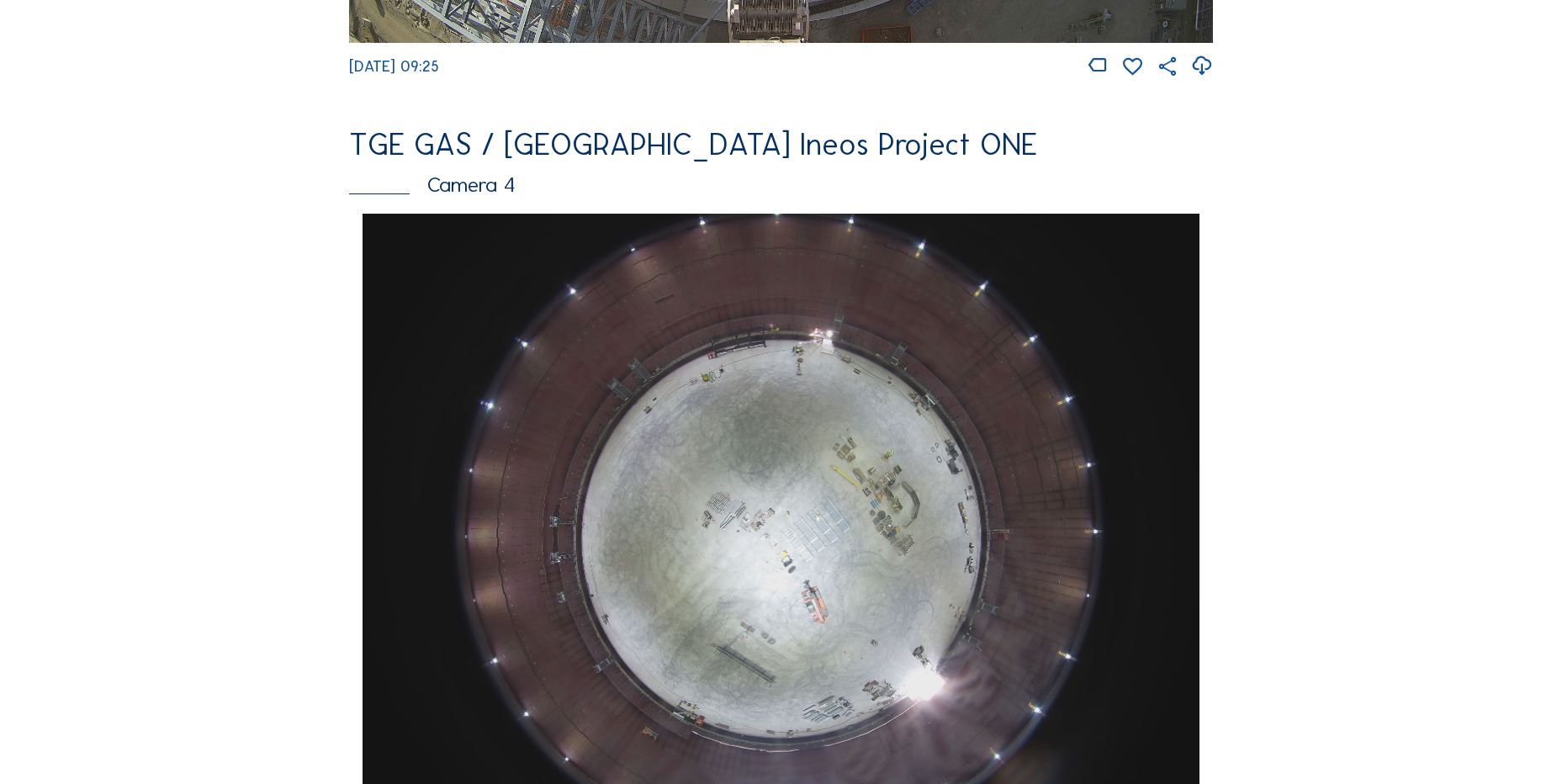
click at [232, 385] on div "Feed Photo Show Map Search Fullscreen TGE GAS / Antwerpen Ineos Project ONE Cam…" at bounding box center [781, 220] width 1172 height 2911
click at [297, 599] on div "Feed Photo Show Map Search Fullscreen TGE GAS / Antwerpen Ineos Project ONE Cam…" at bounding box center [781, 220] width 1172 height 2911
click at [298, 477] on div "Feed Photo Show Map Search Fullscreen TGE GAS / Antwerpen Ineos Project ONE Cam…" at bounding box center [781, 220] width 1172 height 2911
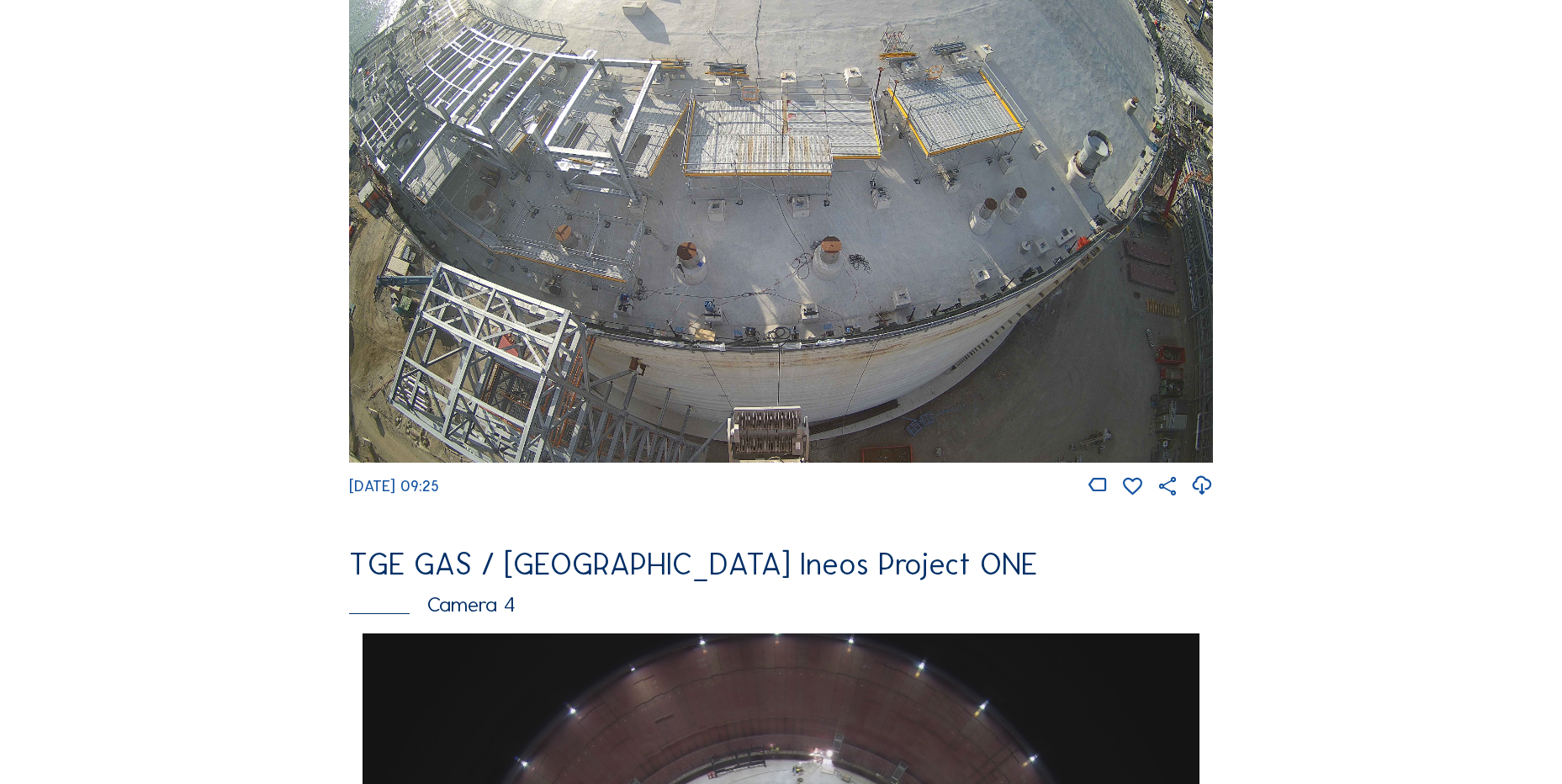
scroll to position [925, 0]
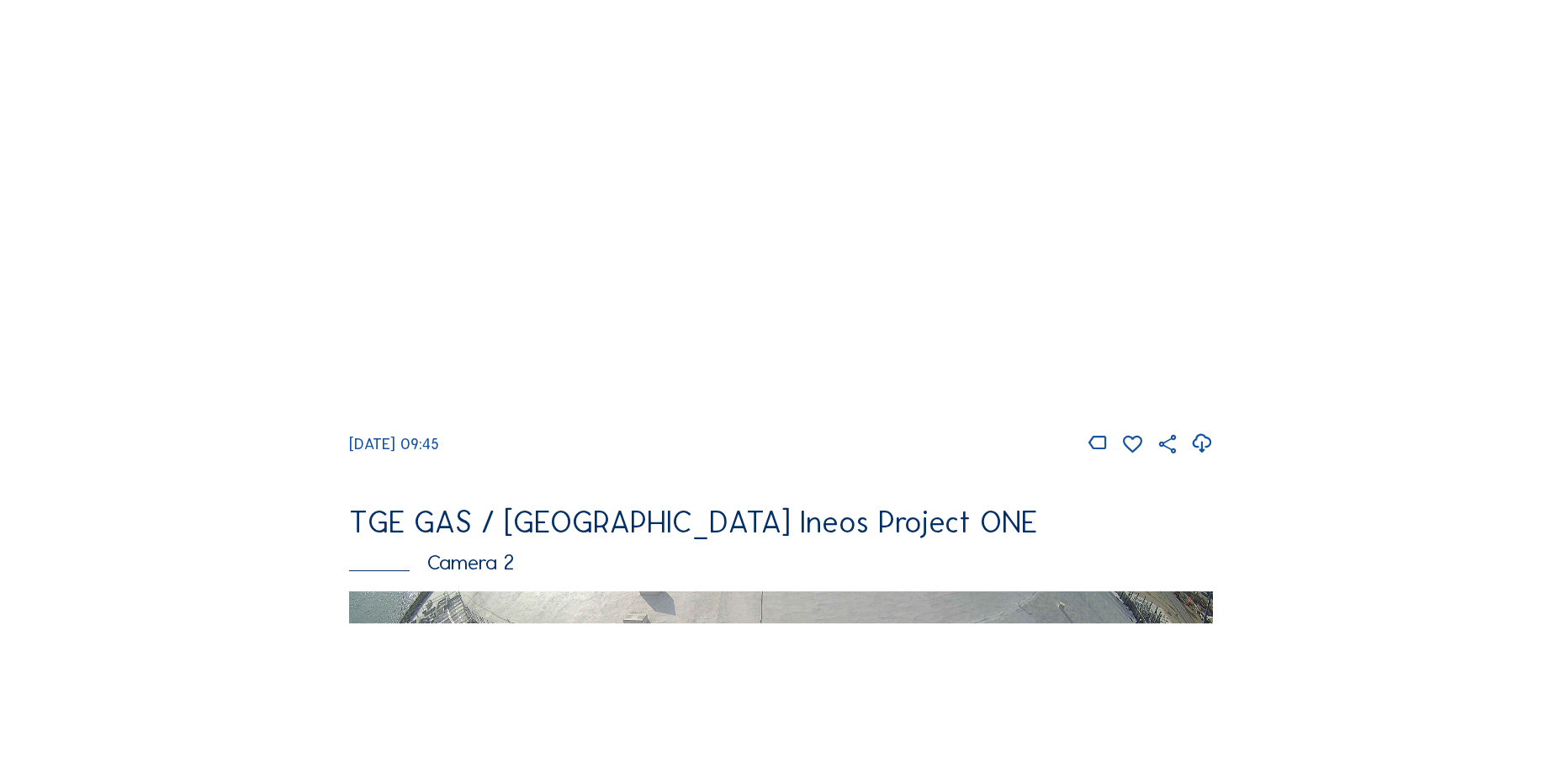
scroll to position [307, 0]
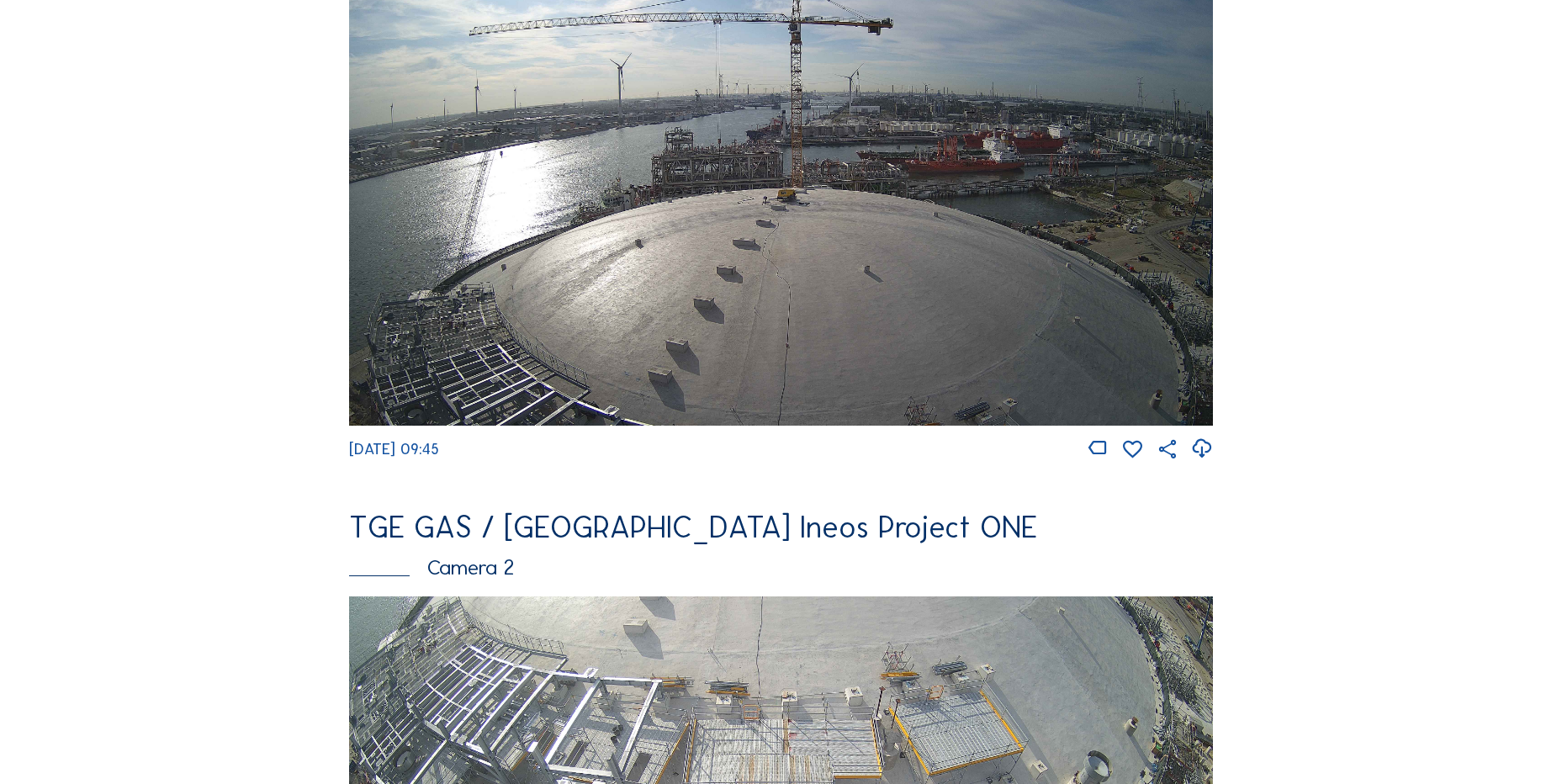
click at [1204, 450] on icon at bounding box center [1201, 448] width 22 height 28
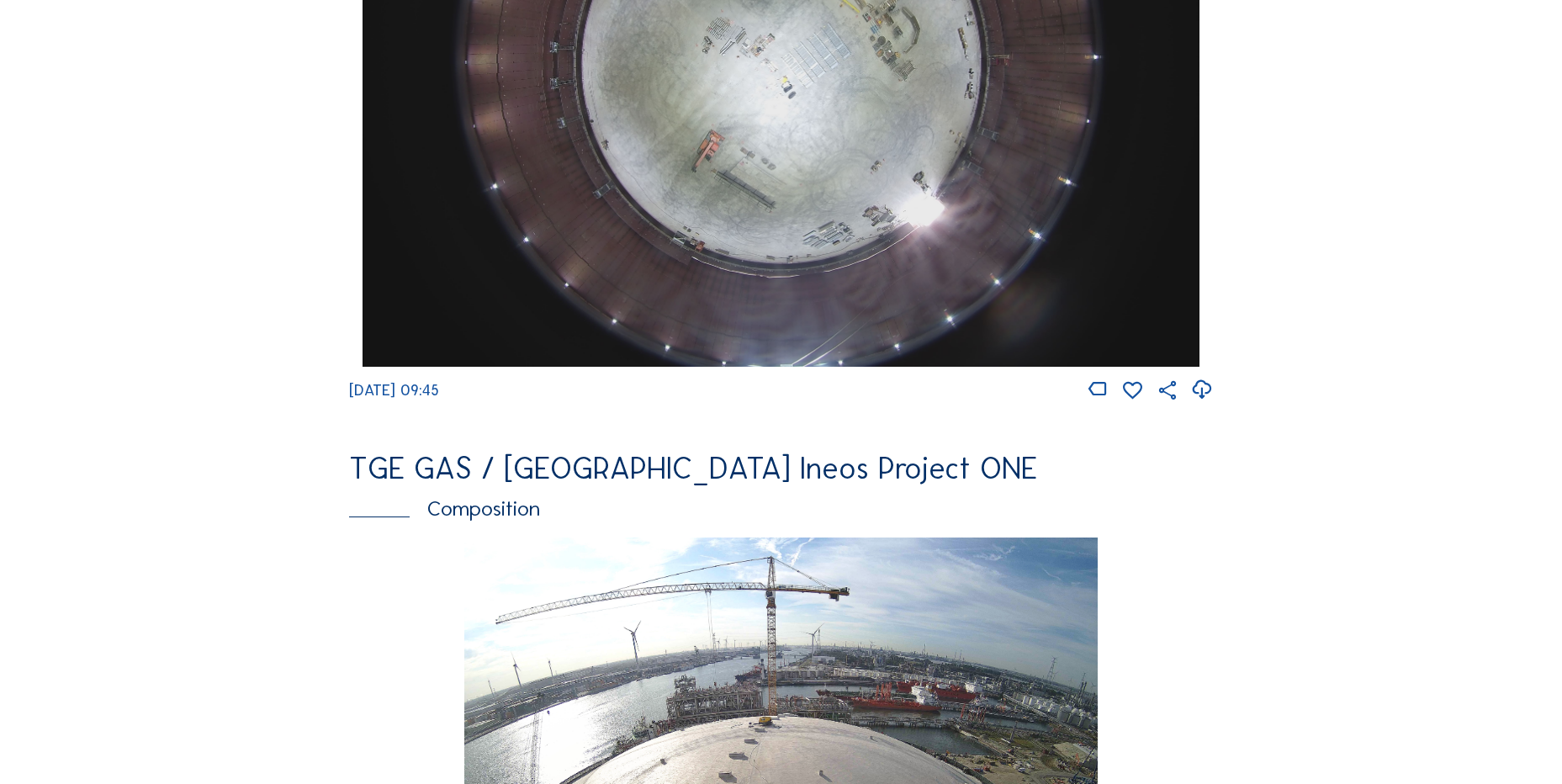
scroll to position [1821, 0]
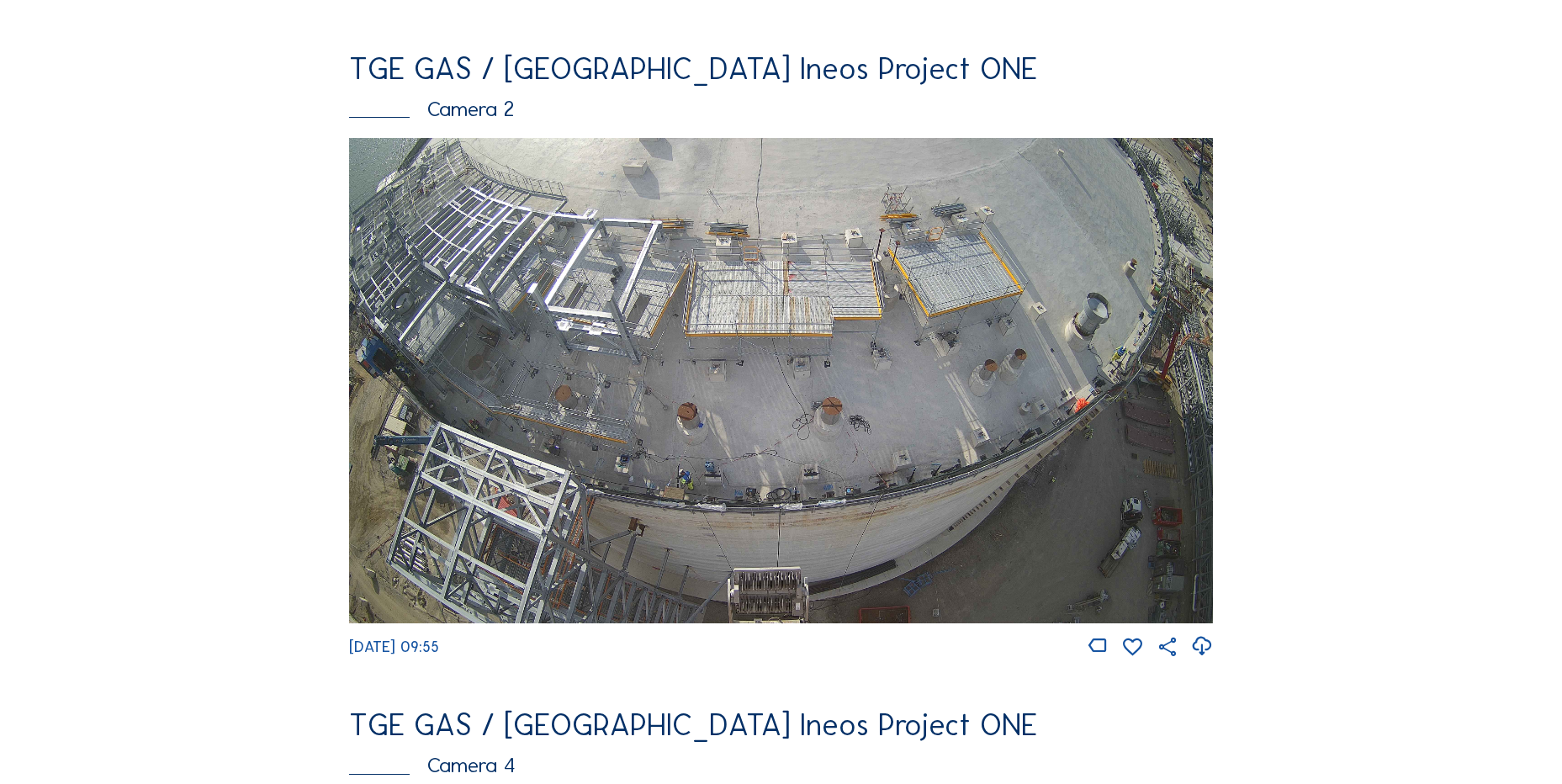
scroll to position [757, 0]
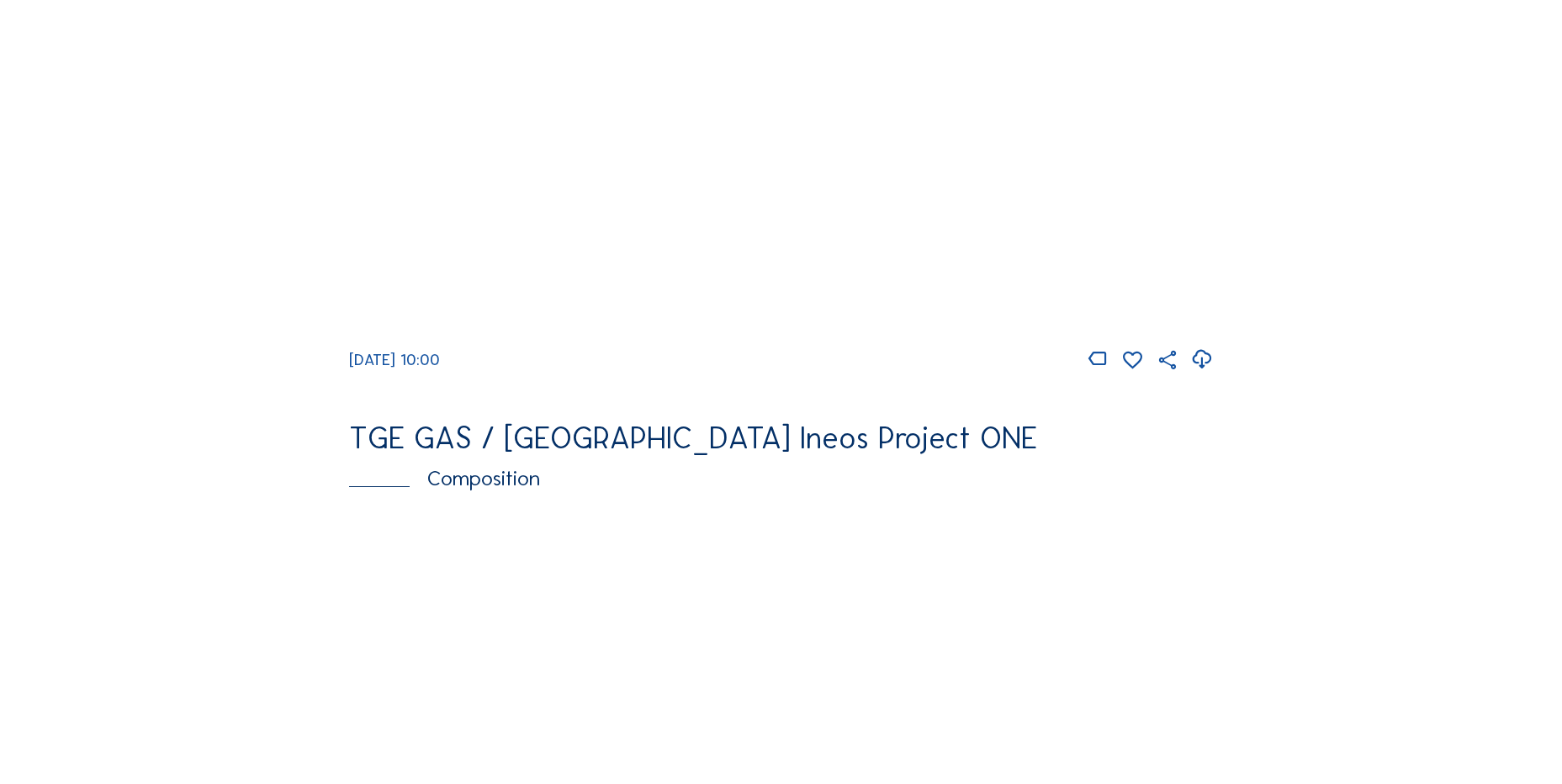
scroll to position [1514, 0]
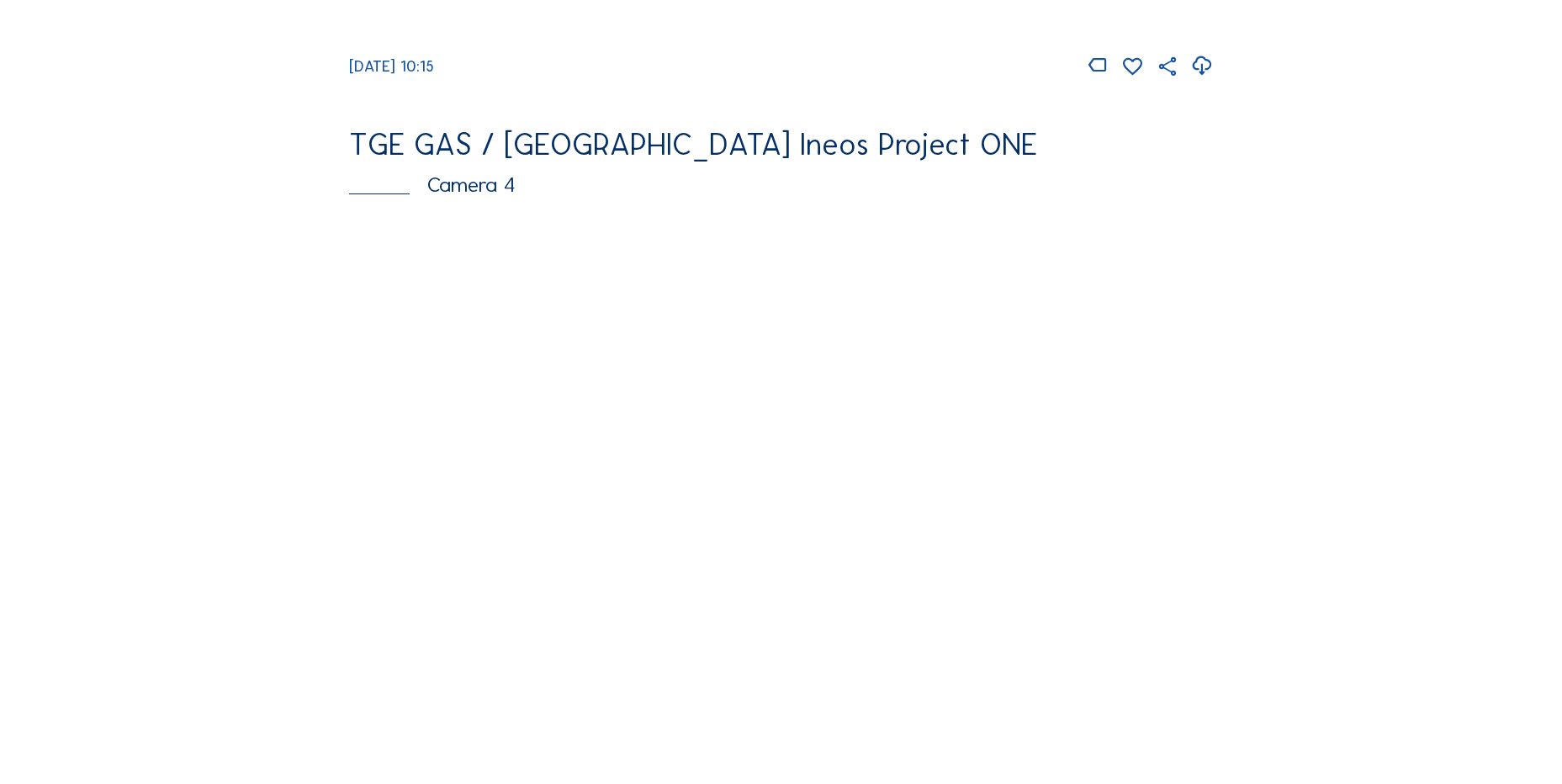
scroll to position [1597, 0]
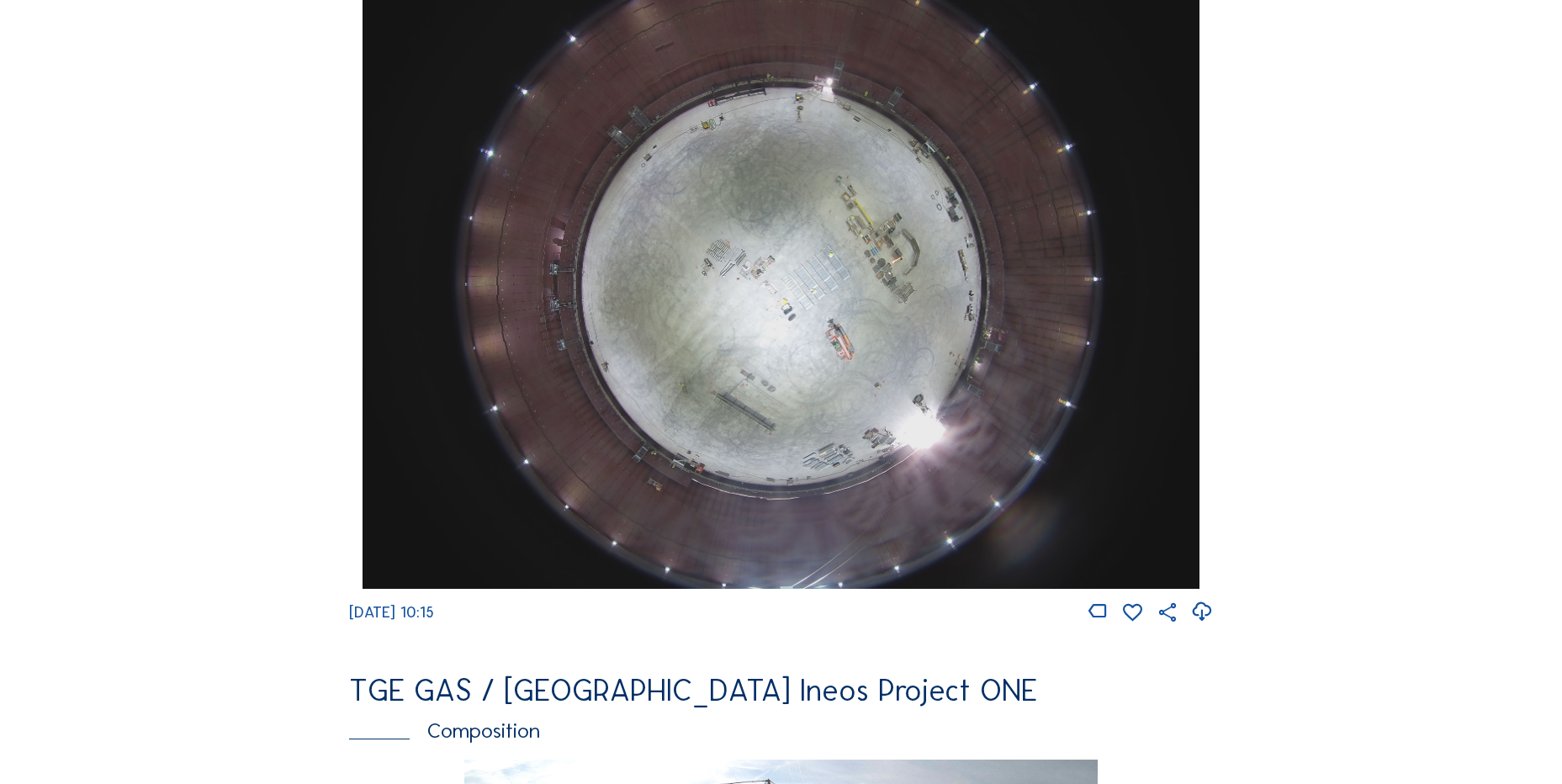
click at [1202, 624] on icon at bounding box center [1201, 611] width 22 height 28
click at [106, 272] on div "Cameras Timelapses My C-Site Feed Photo Show Map Search Fullscreen TGE GAS / An…" at bounding box center [781, 281] width 1562 height 3757
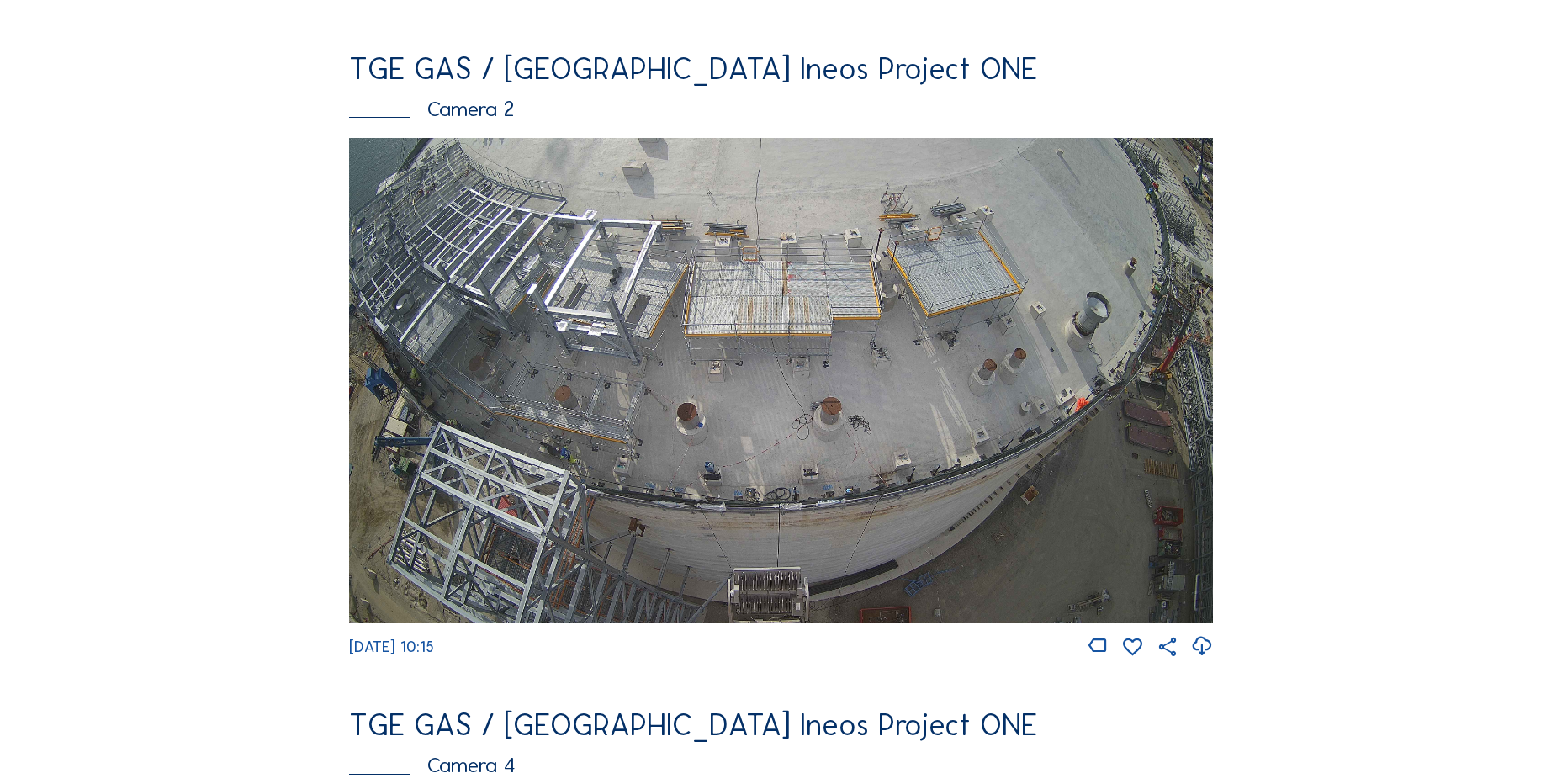
scroll to position [757, 0]
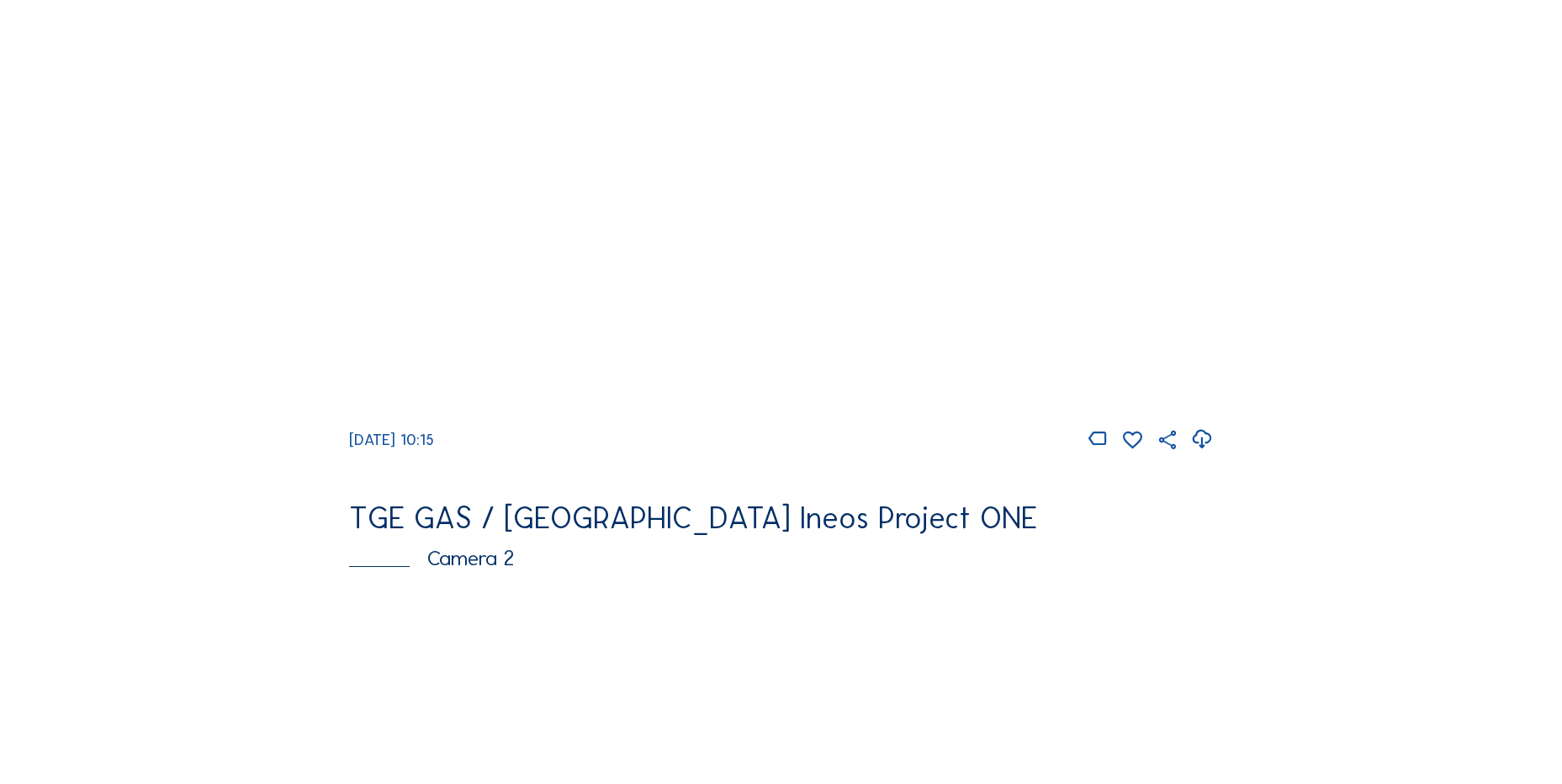
scroll to position [421, 0]
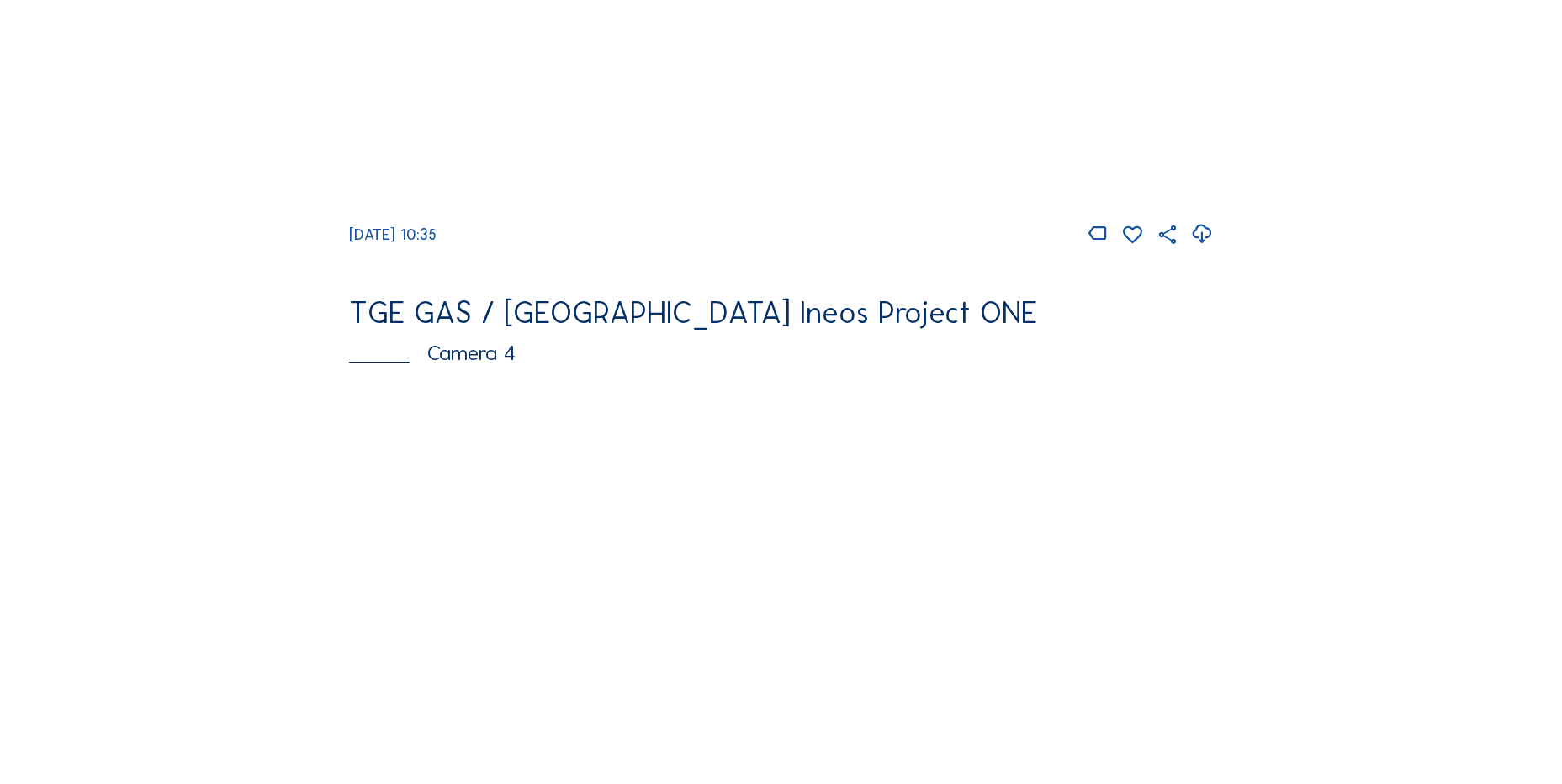
scroll to position [841, 0]
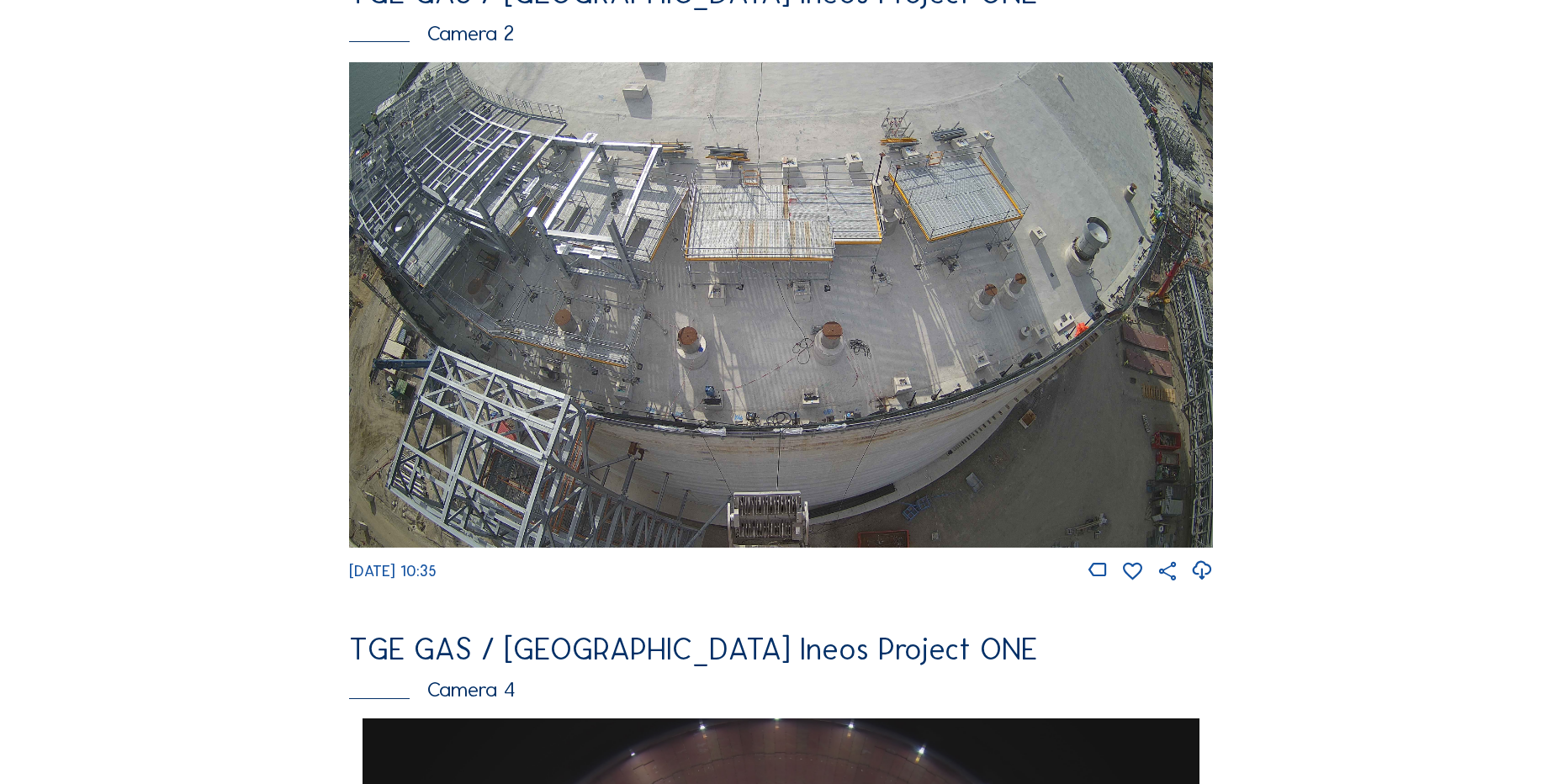
click at [1210, 585] on icon at bounding box center [1201, 570] width 22 height 28
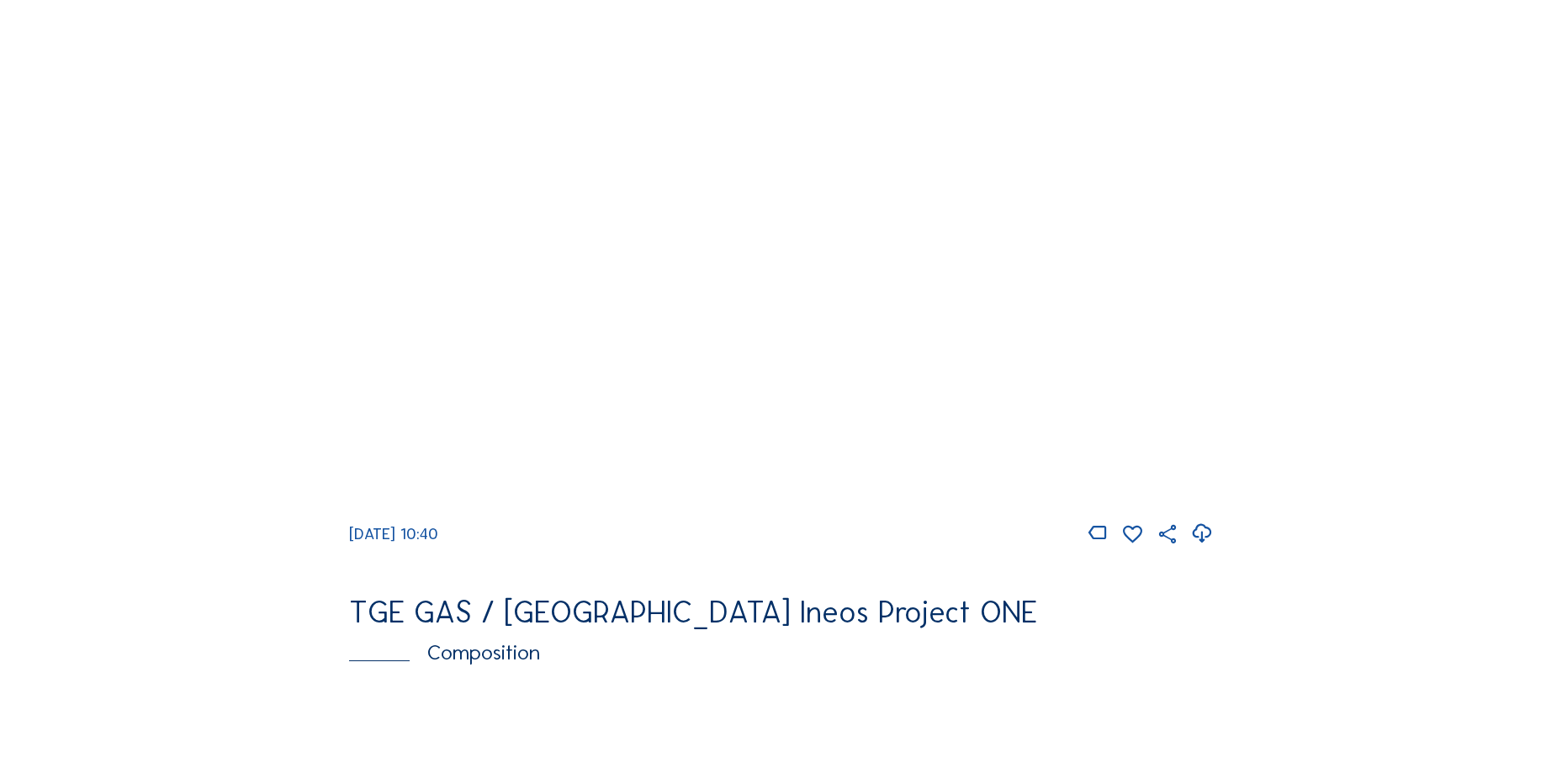
scroll to position [1682, 0]
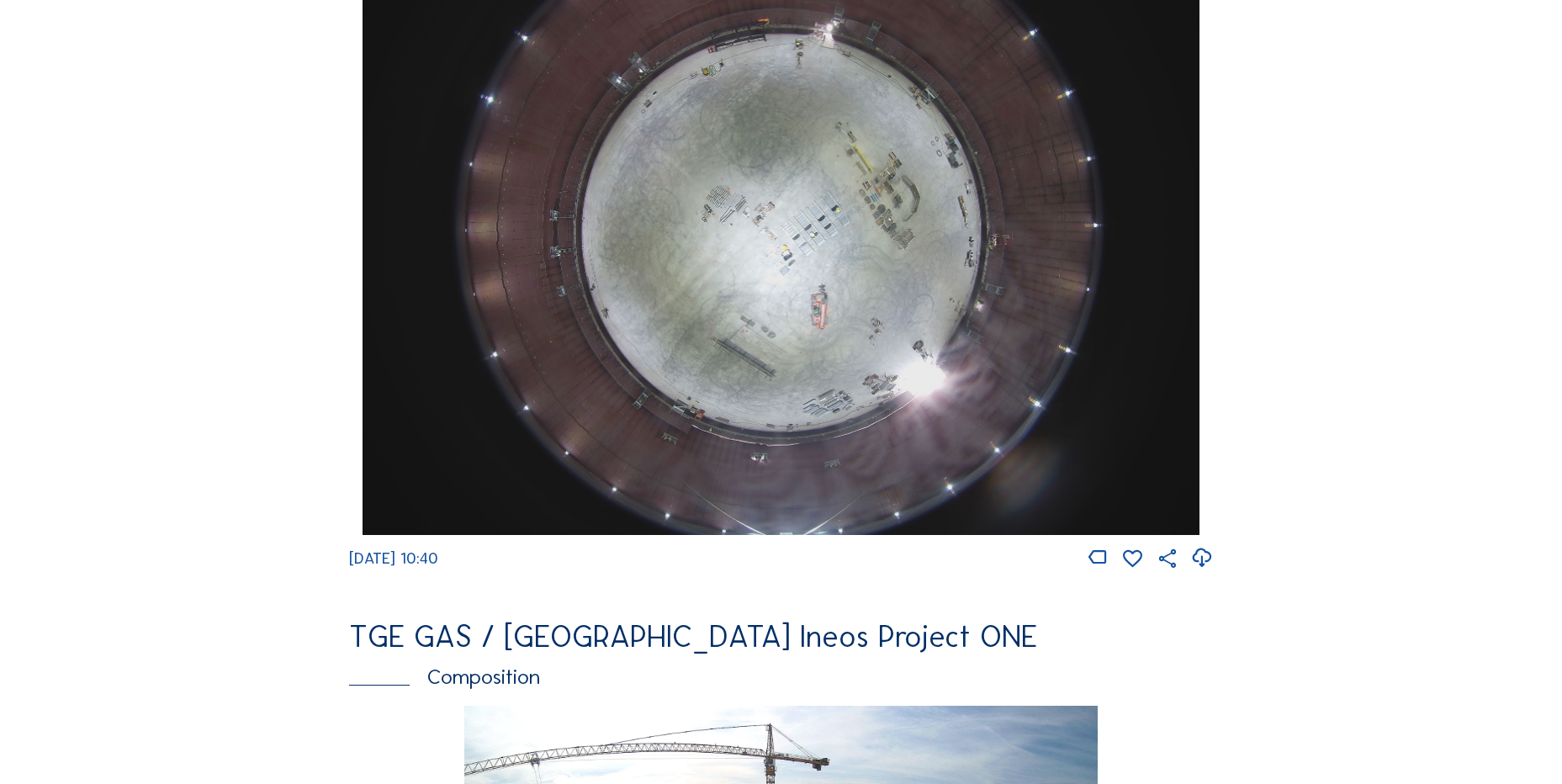
scroll to position [1597, 0]
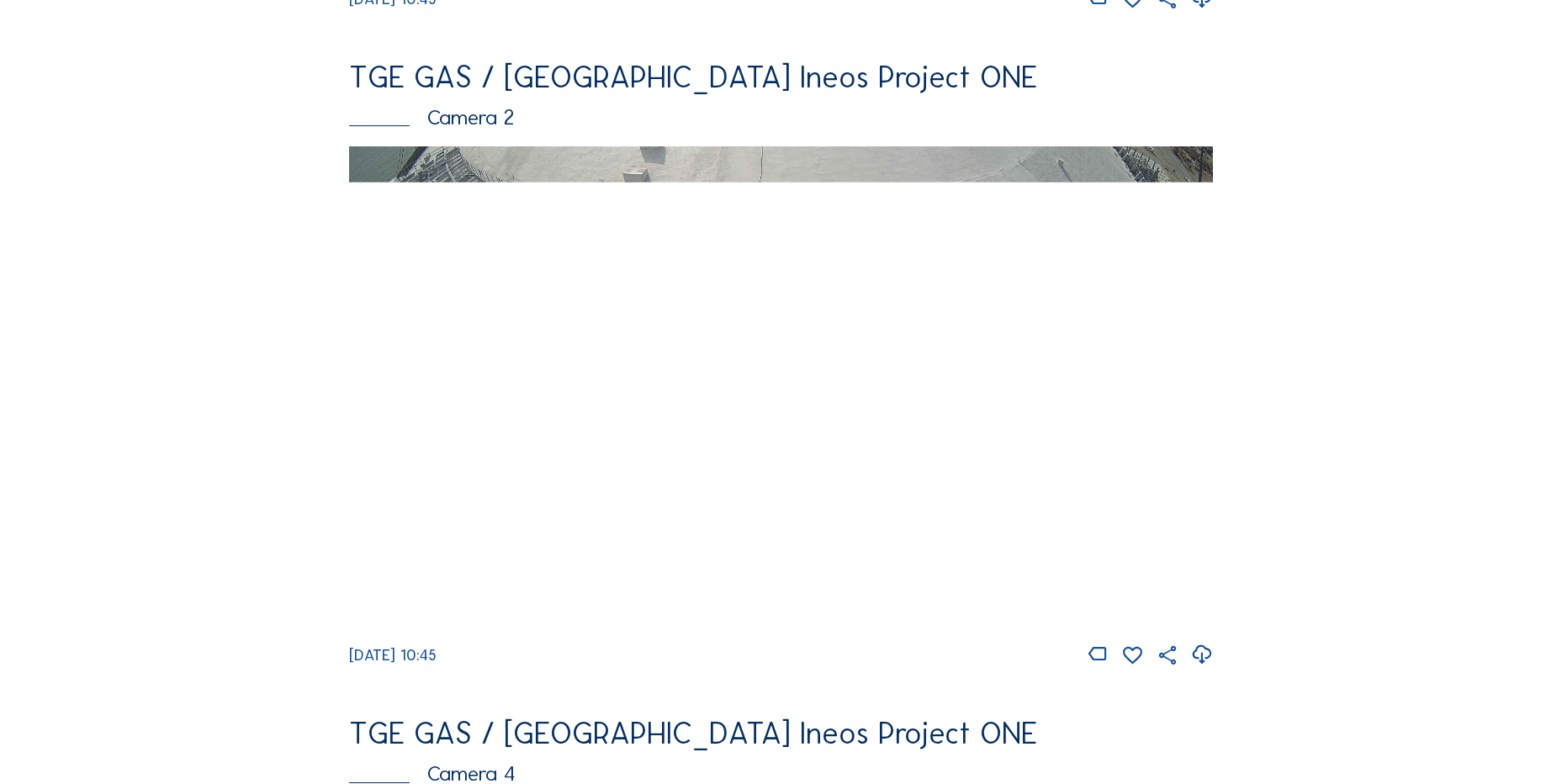
scroll to position [253, 0]
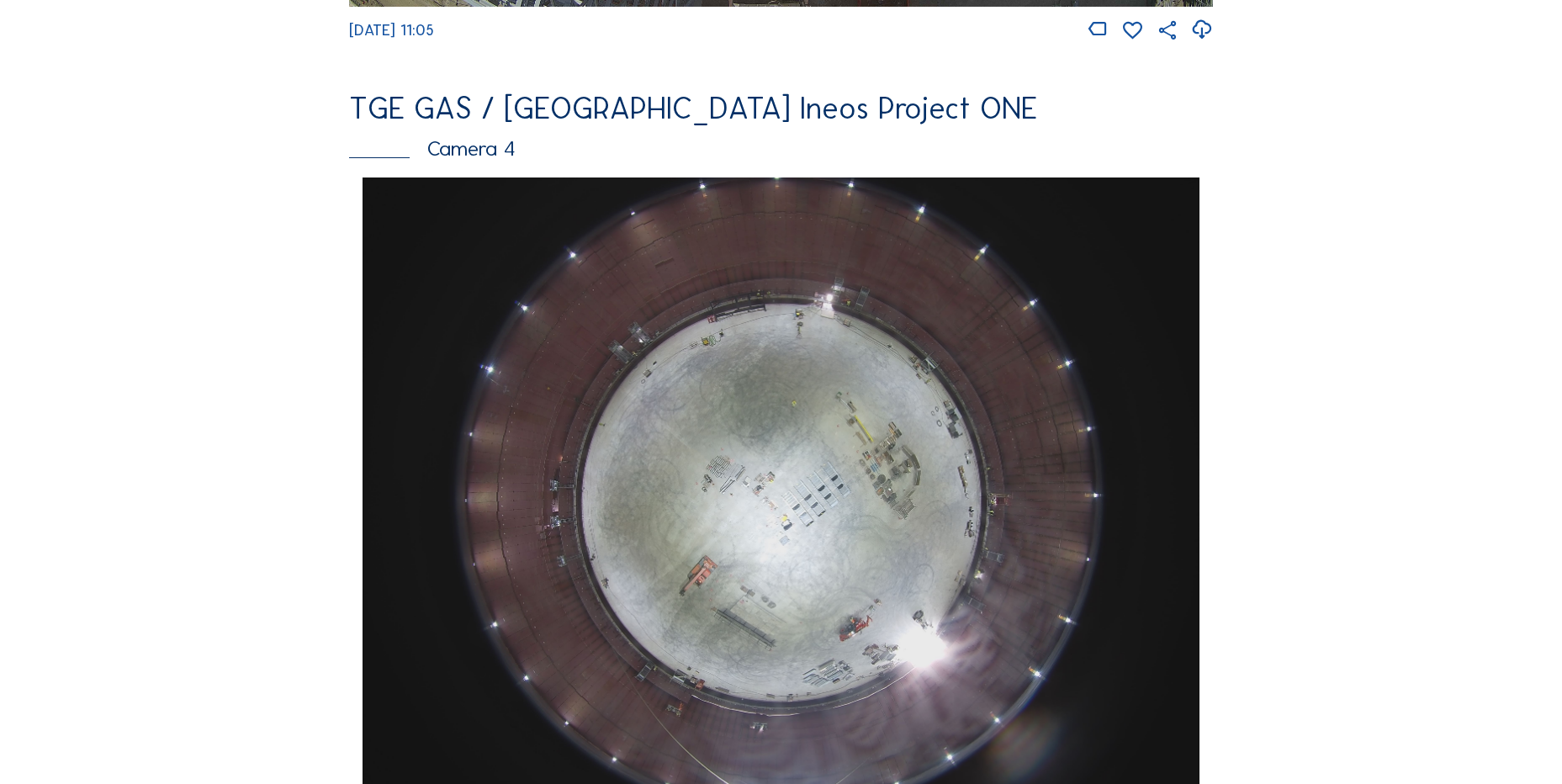
scroll to position [1597, 0]
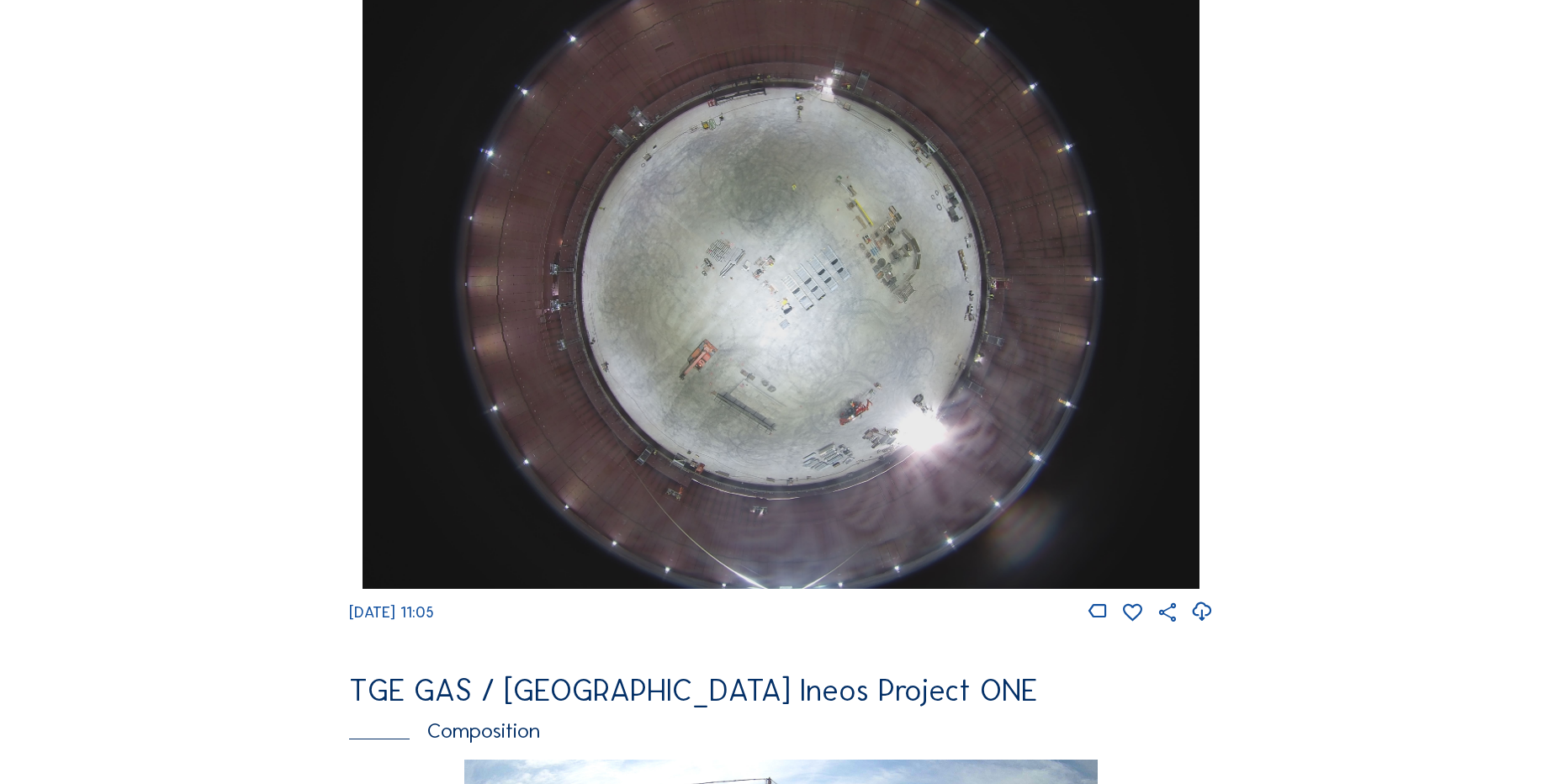
click at [1198, 601] on icon at bounding box center [1201, 611] width 22 height 28
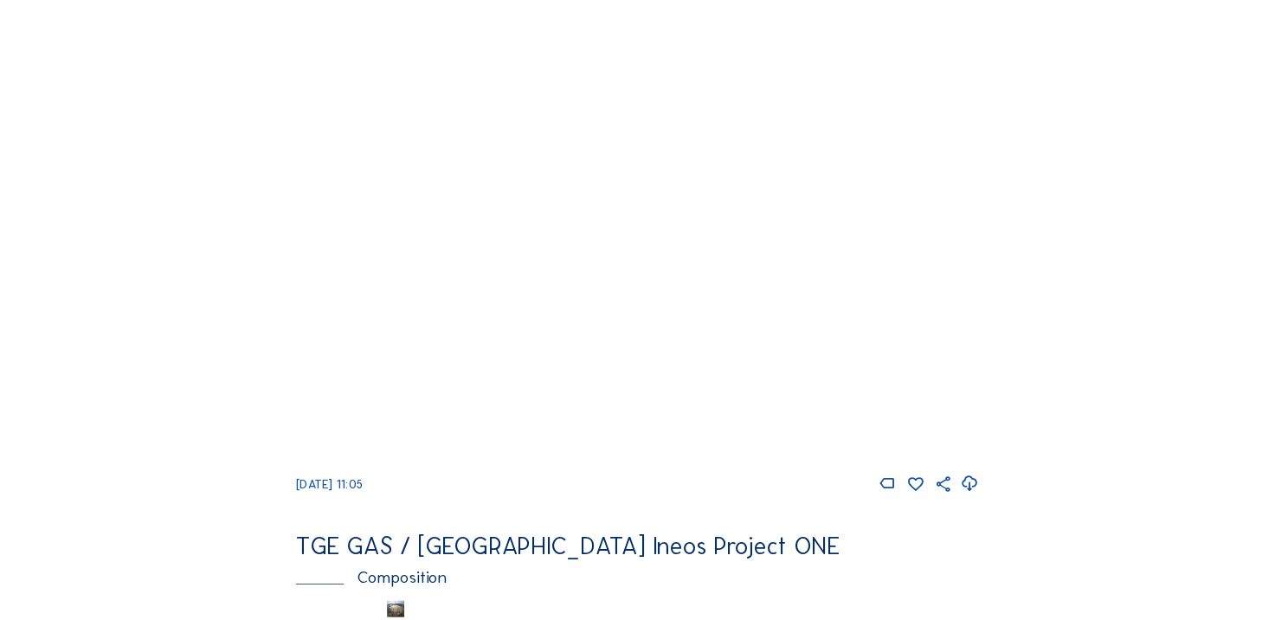
scroll to position [169, 0]
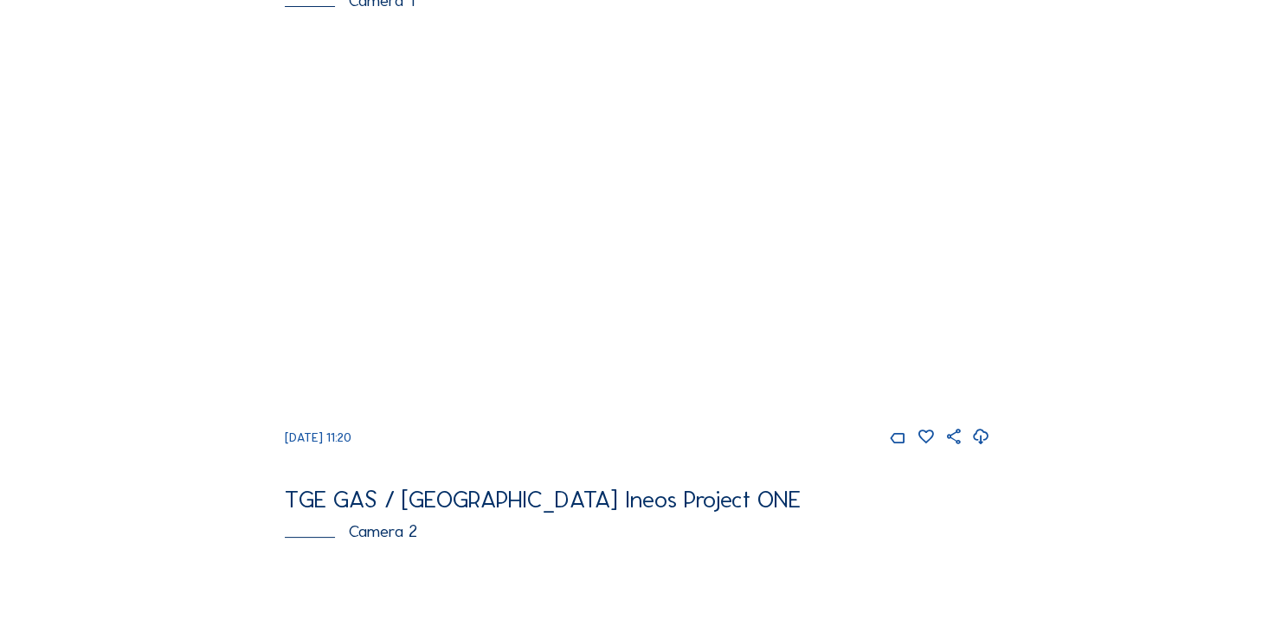
scroll to position [260, 0]
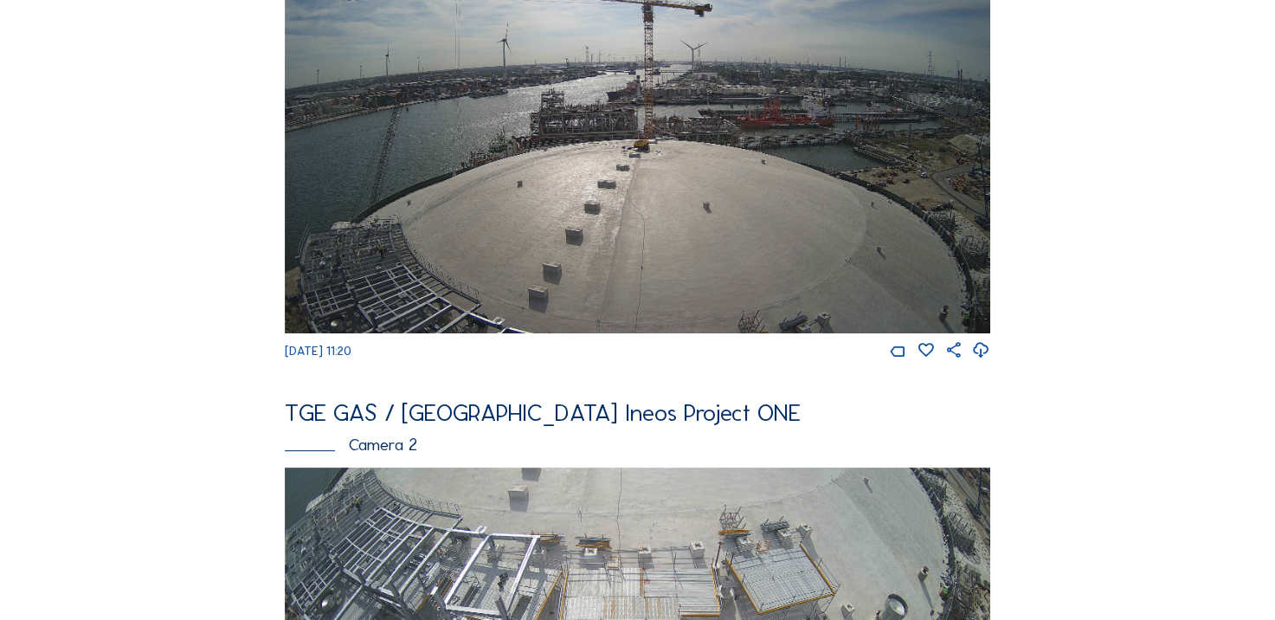
click at [974, 358] on div at bounding box center [939, 351] width 101 height 18
click at [981, 358] on icon at bounding box center [981, 350] width 18 height 23
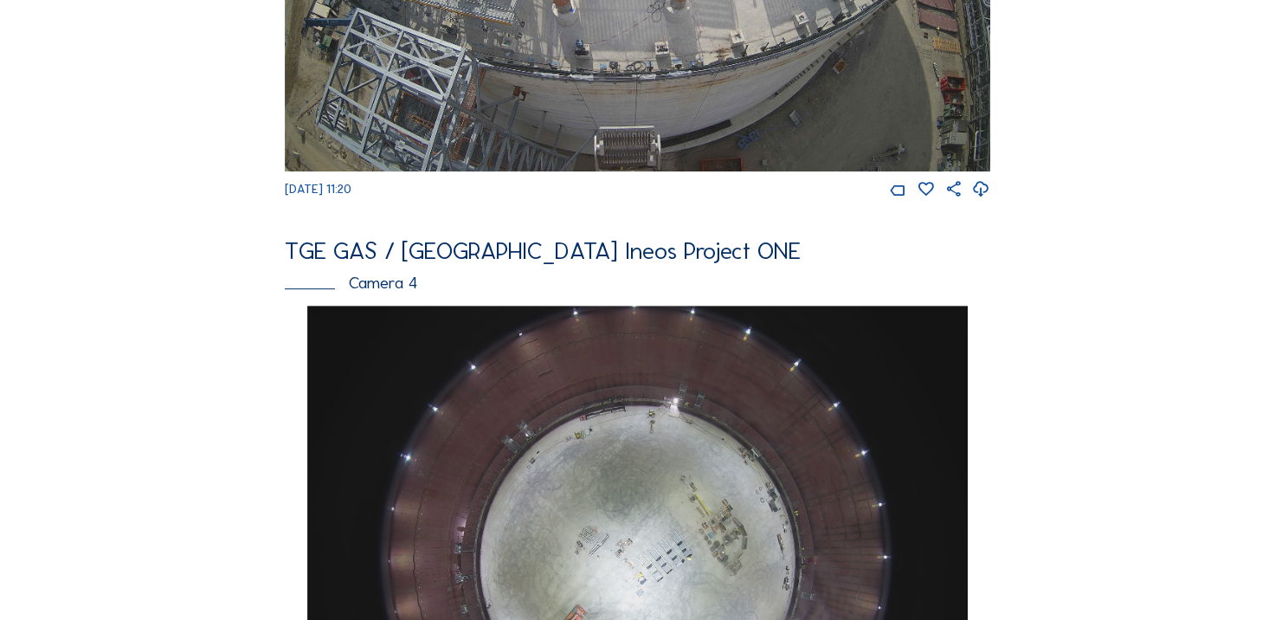
scroll to position [1212, 0]
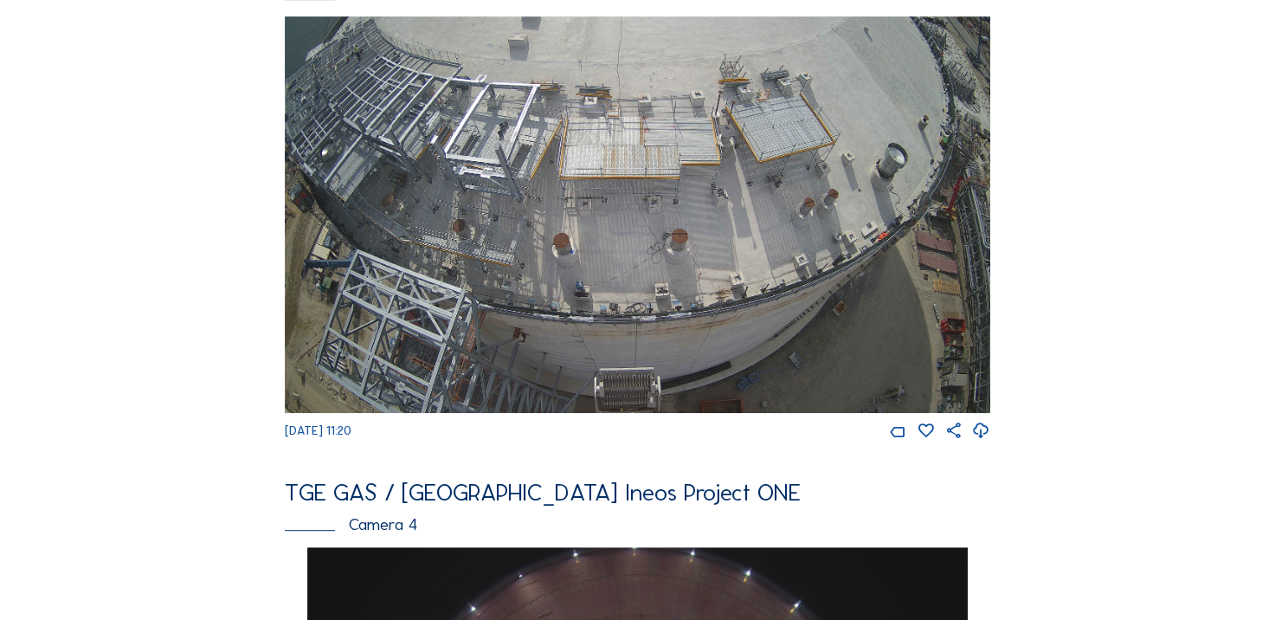
scroll to position [866, 0]
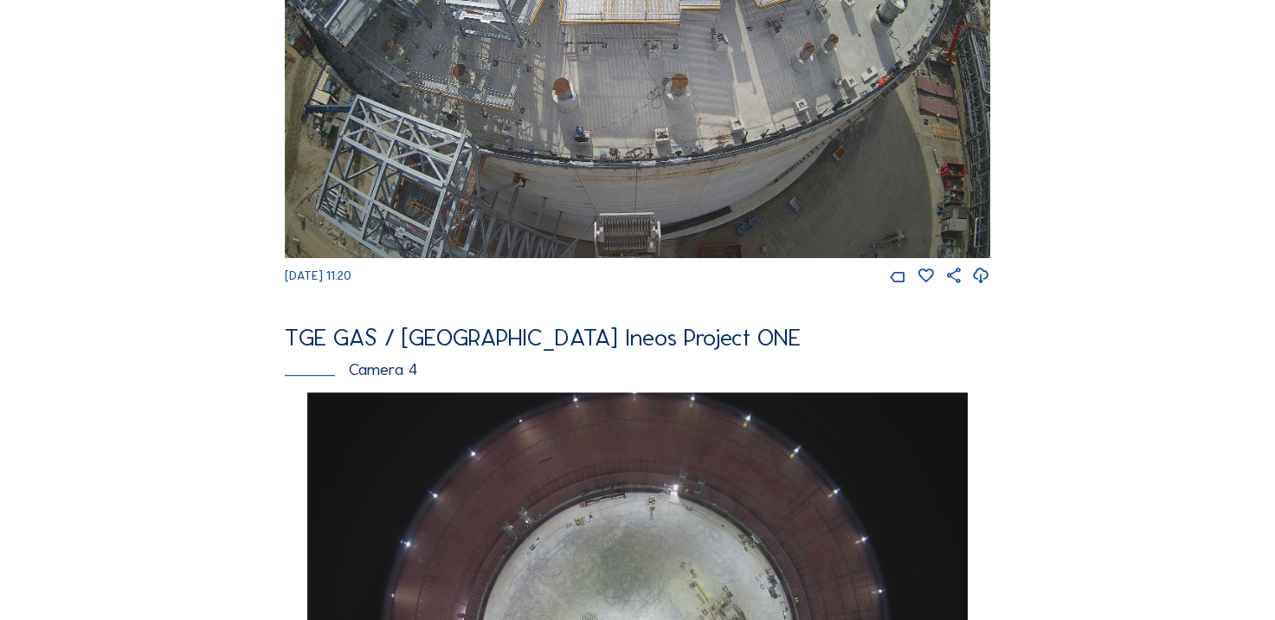
click at [1109, 314] on div "Feed Photo Show Map Search Fullscreen TGE GAS / Antwerpen Ineos Project ONE Cam…" at bounding box center [637, 383] width 956 height 2323
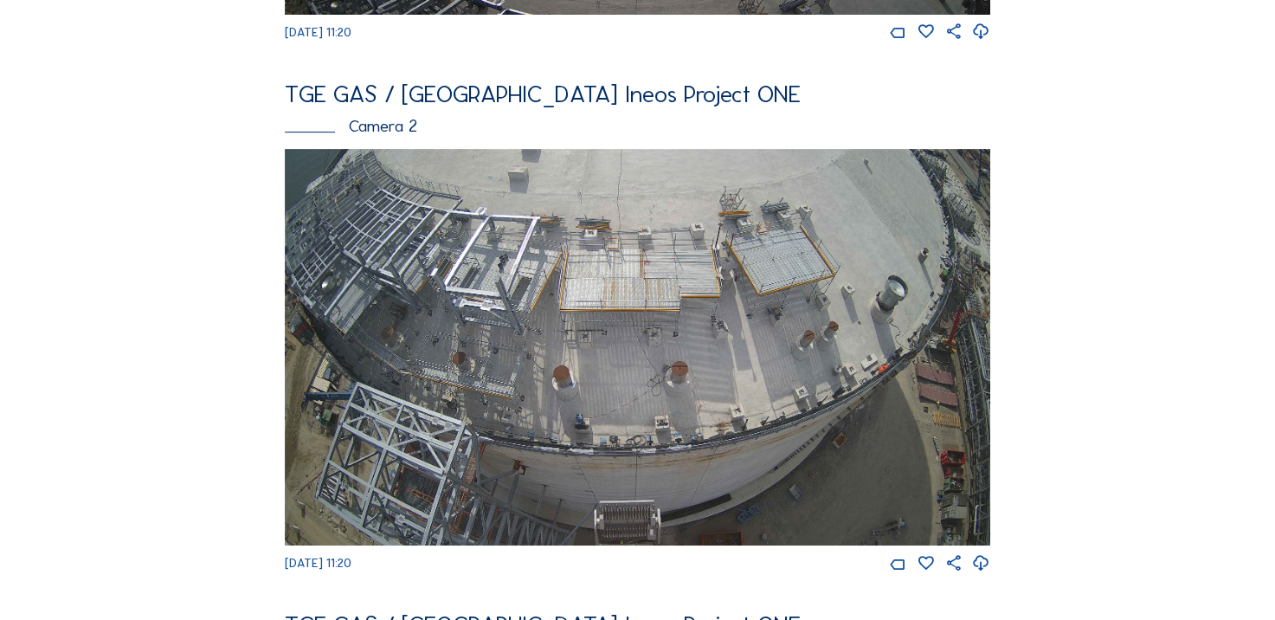
scroll to position [606, 0]
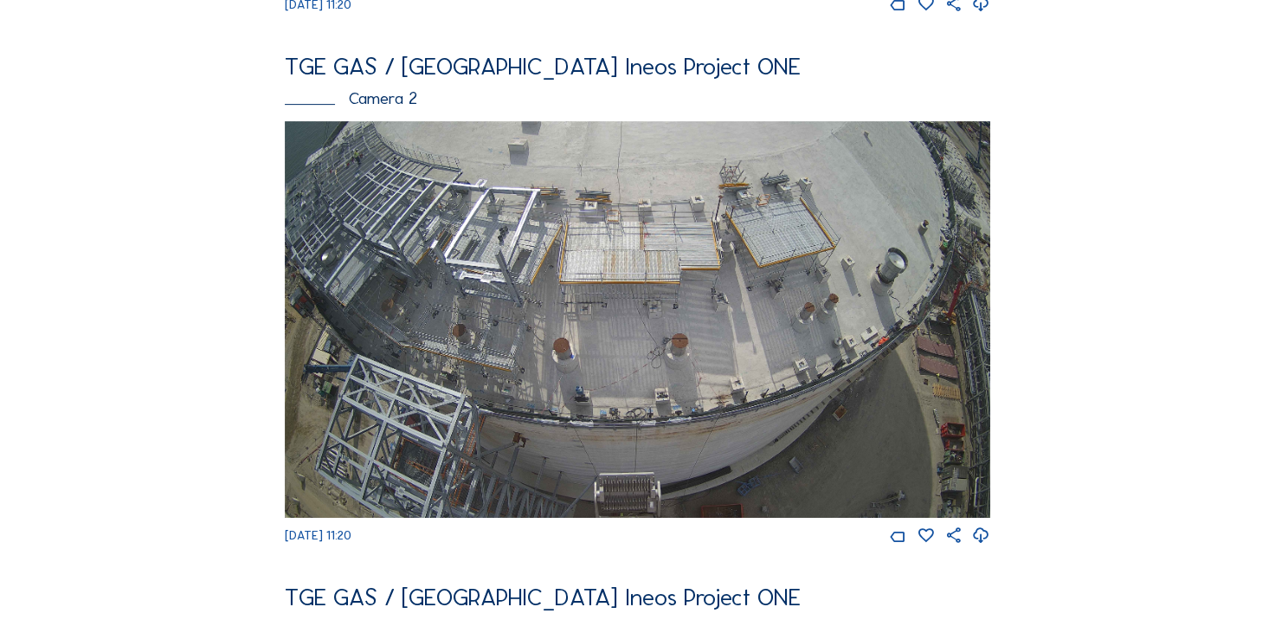
click at [990, 544] on icon at bounding box center [981, 536] width 18 height 23
click at [634, 270] on img at bounding box center [637, 319] width 705 height 396
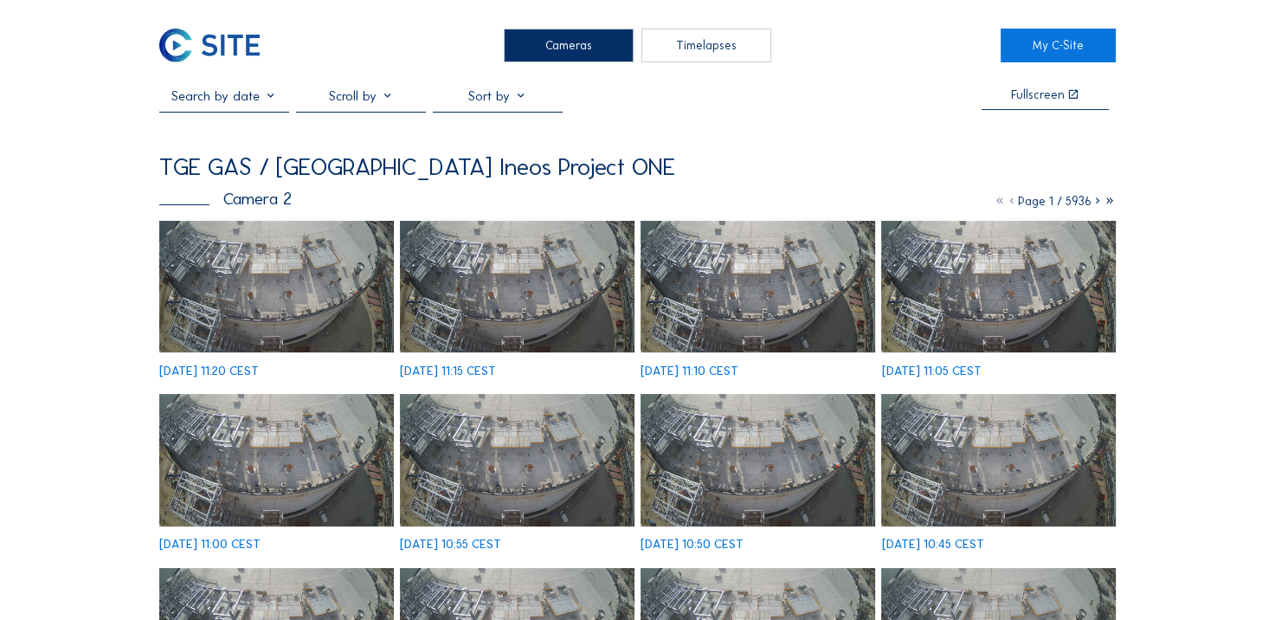
click at [224, 254] on img at bounding box center [276, 287] width 234 height 132
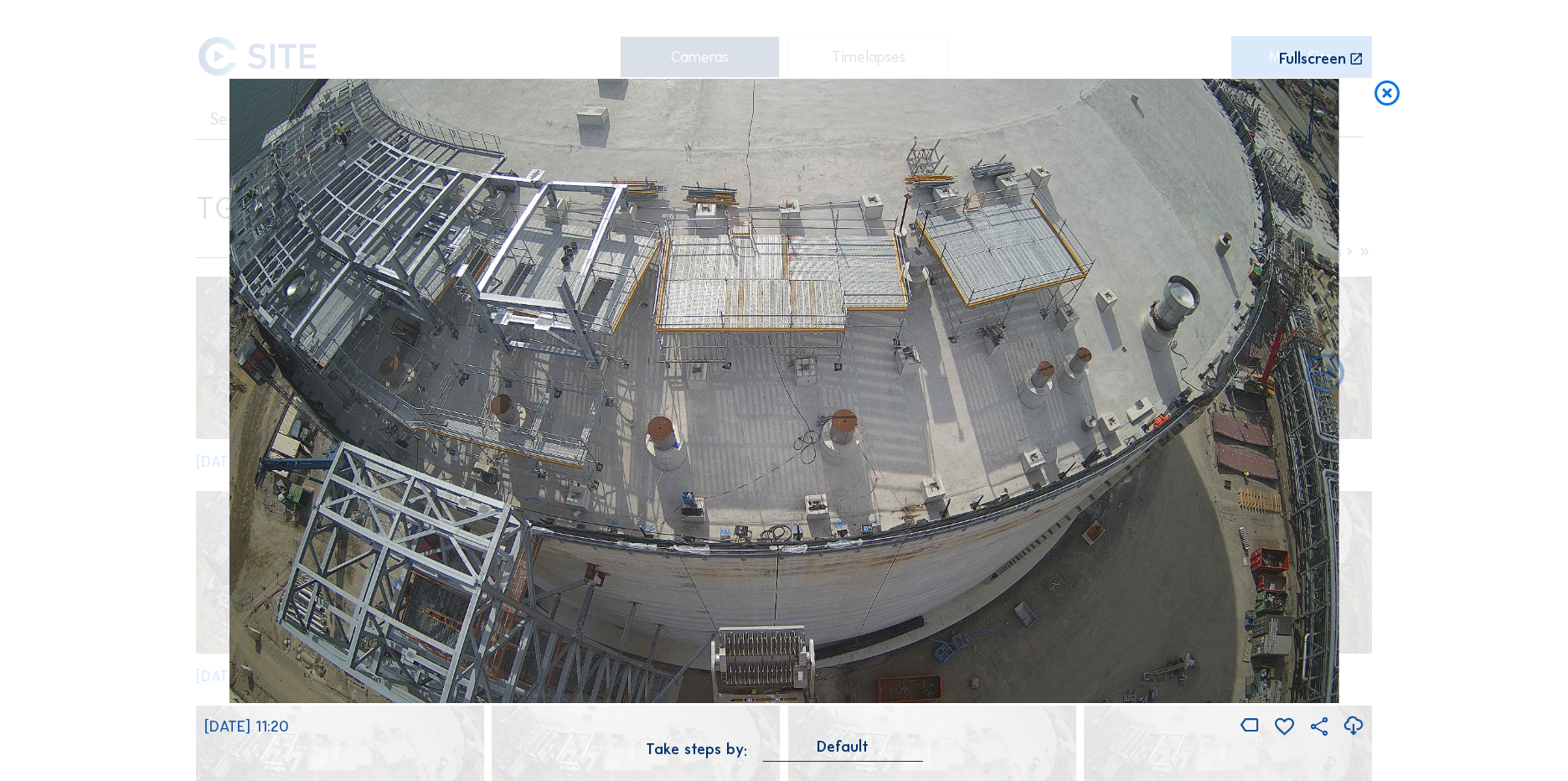
click at [1233, 97] on icon at bounding box center [1387, 94] width 30 height 31
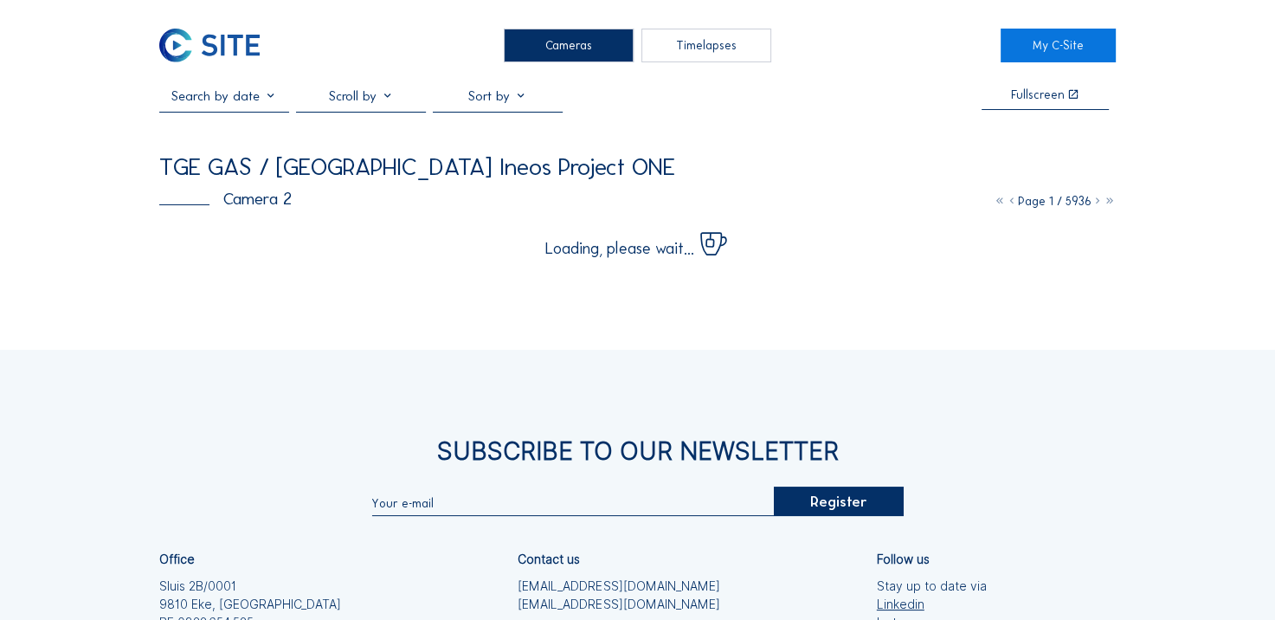
click at [228, 36] on img at bounding box center [209, 46] width 100 height 34
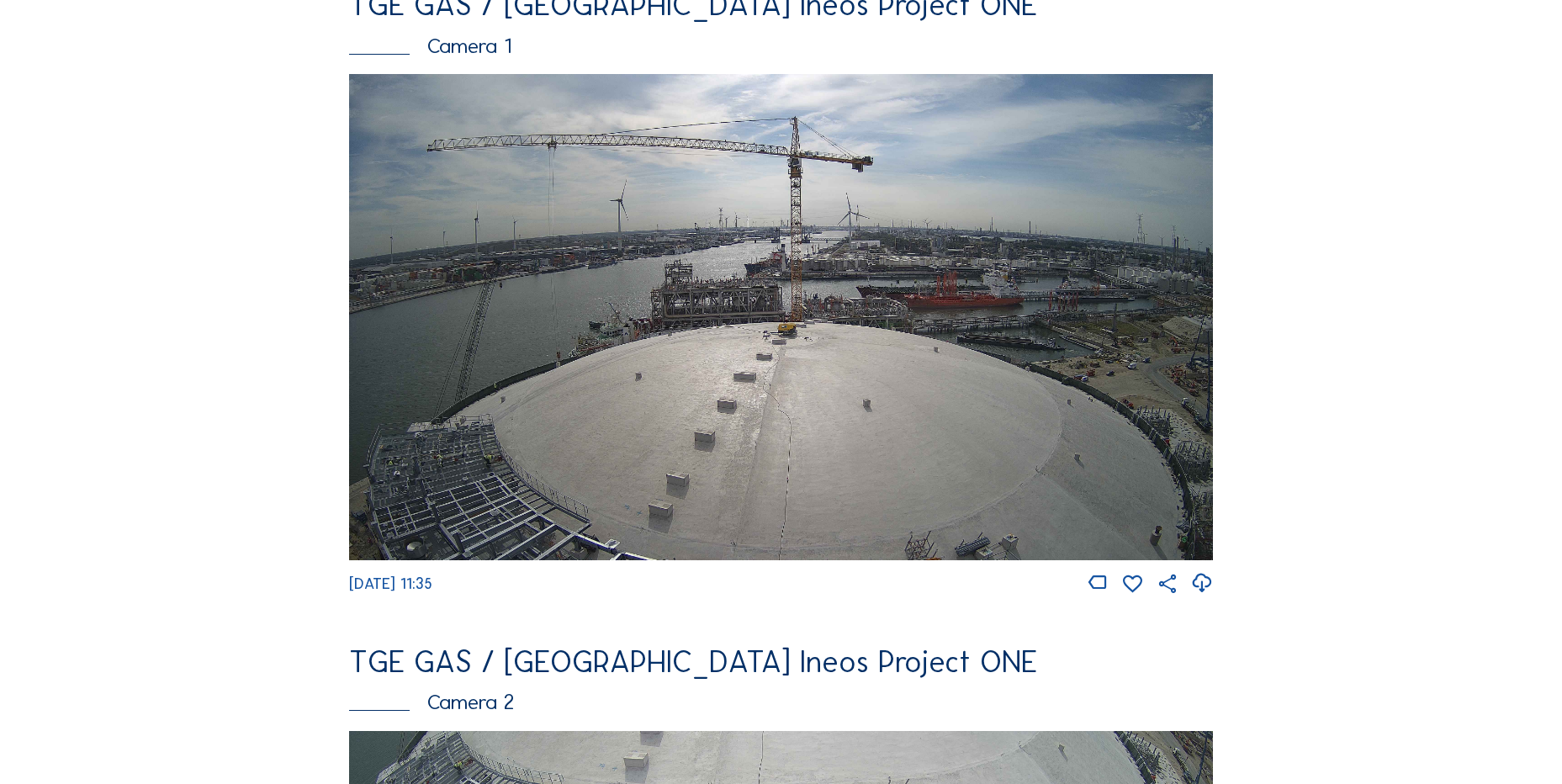
scroll to position [253, 0]
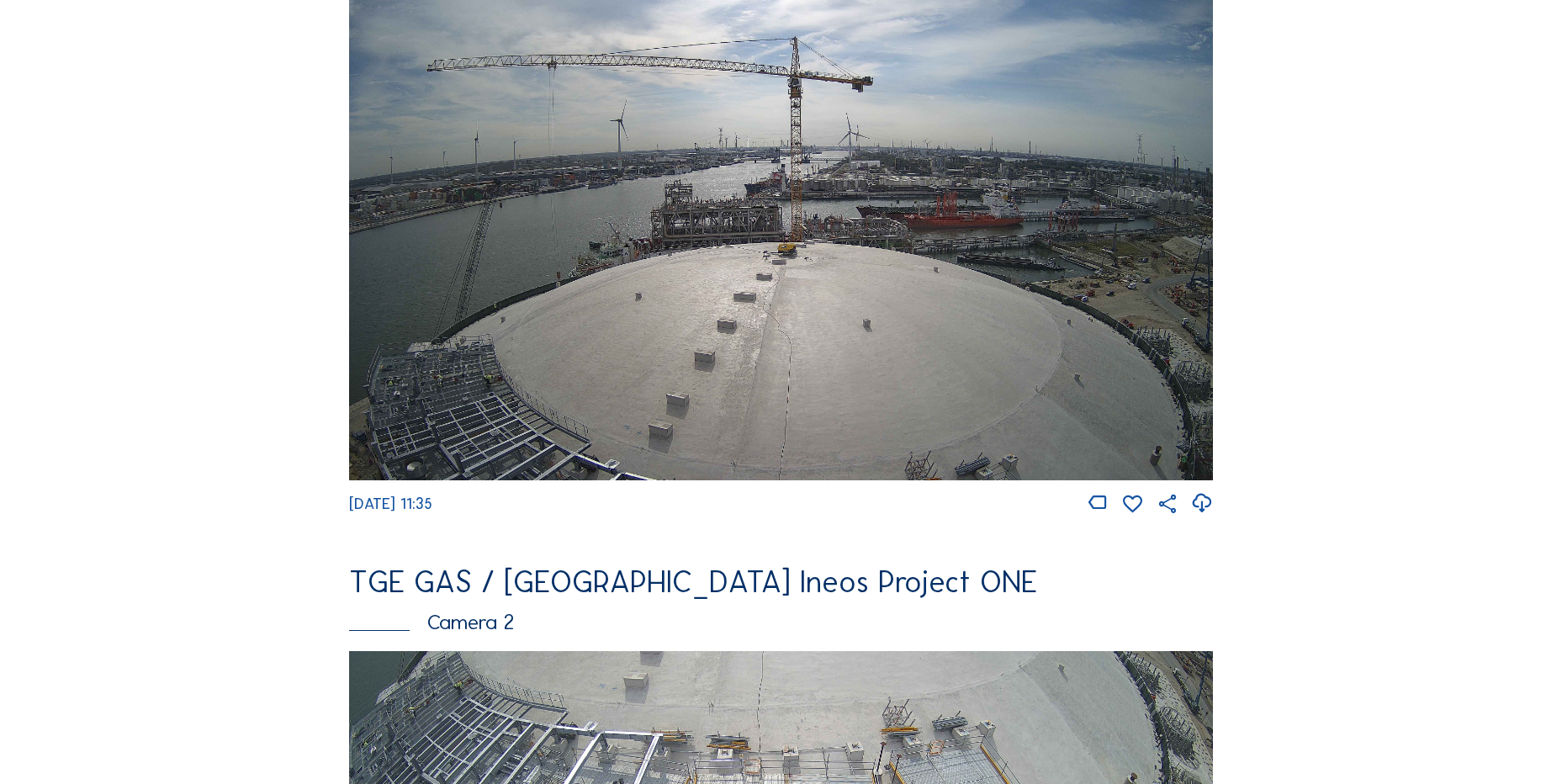
click at [1208, 506] on icon at bounding box center [1201, 503] width 22 height 28
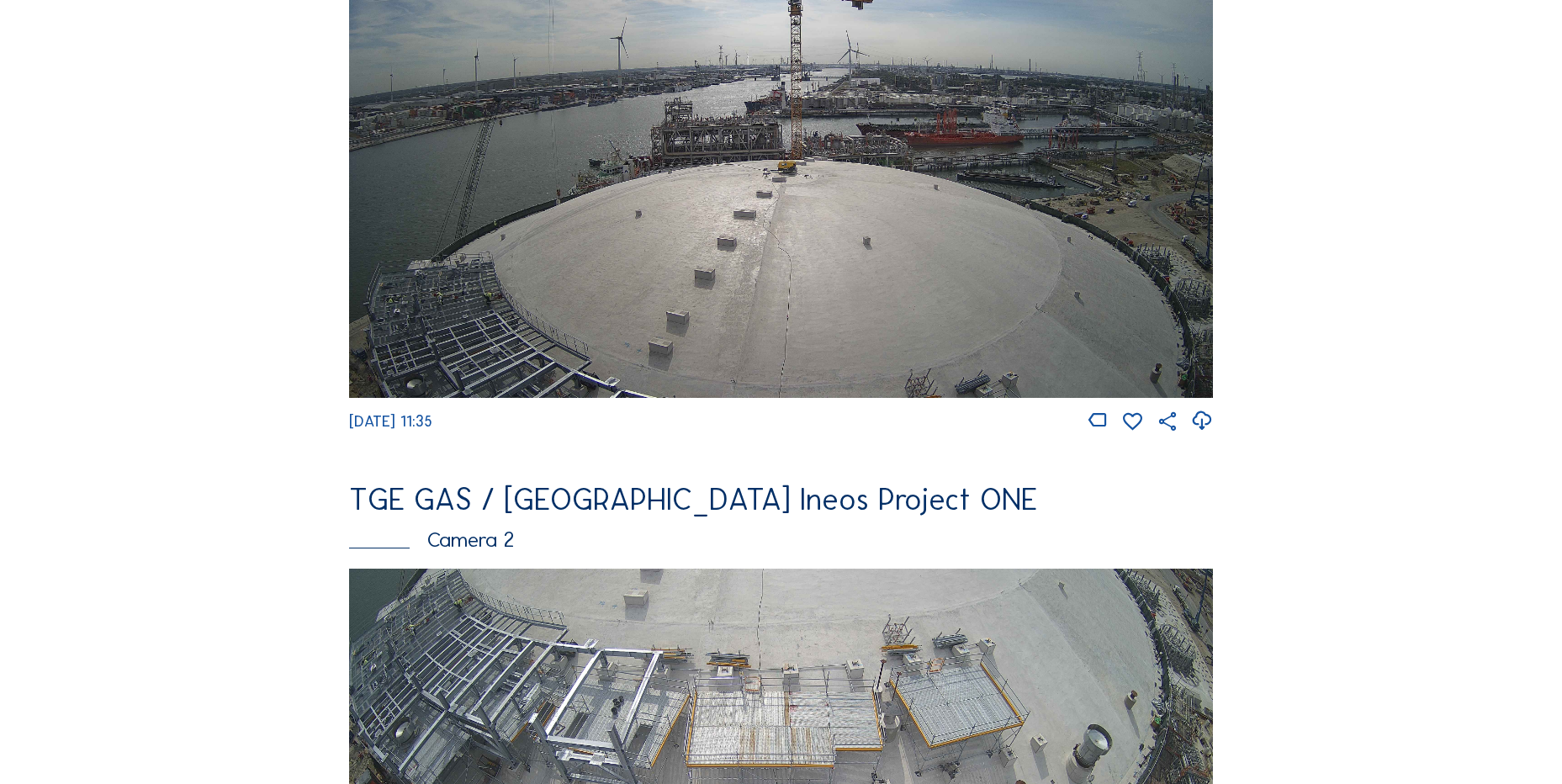
scroll to position [0, 0]
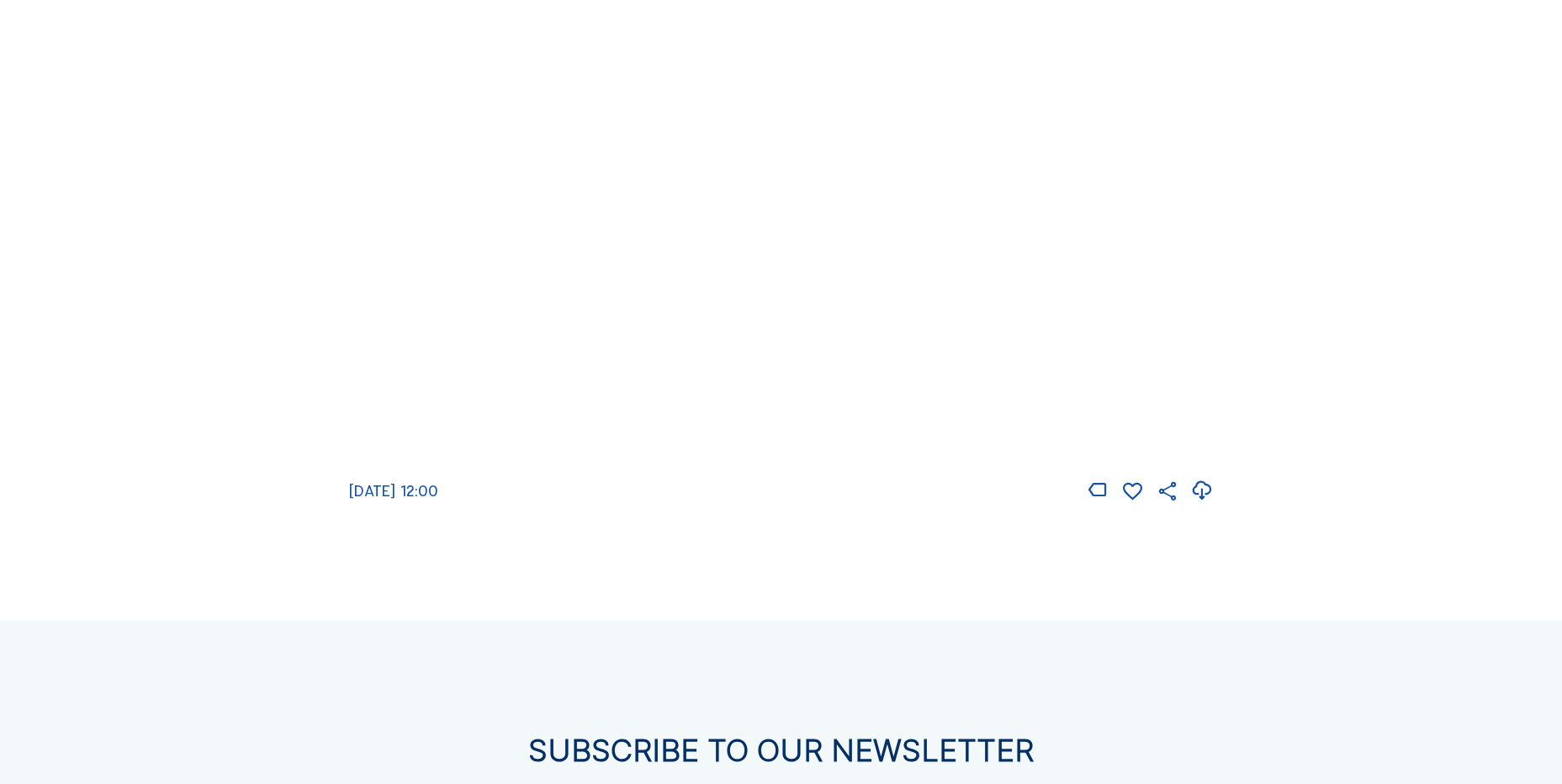
scroll to position [2523, 0]
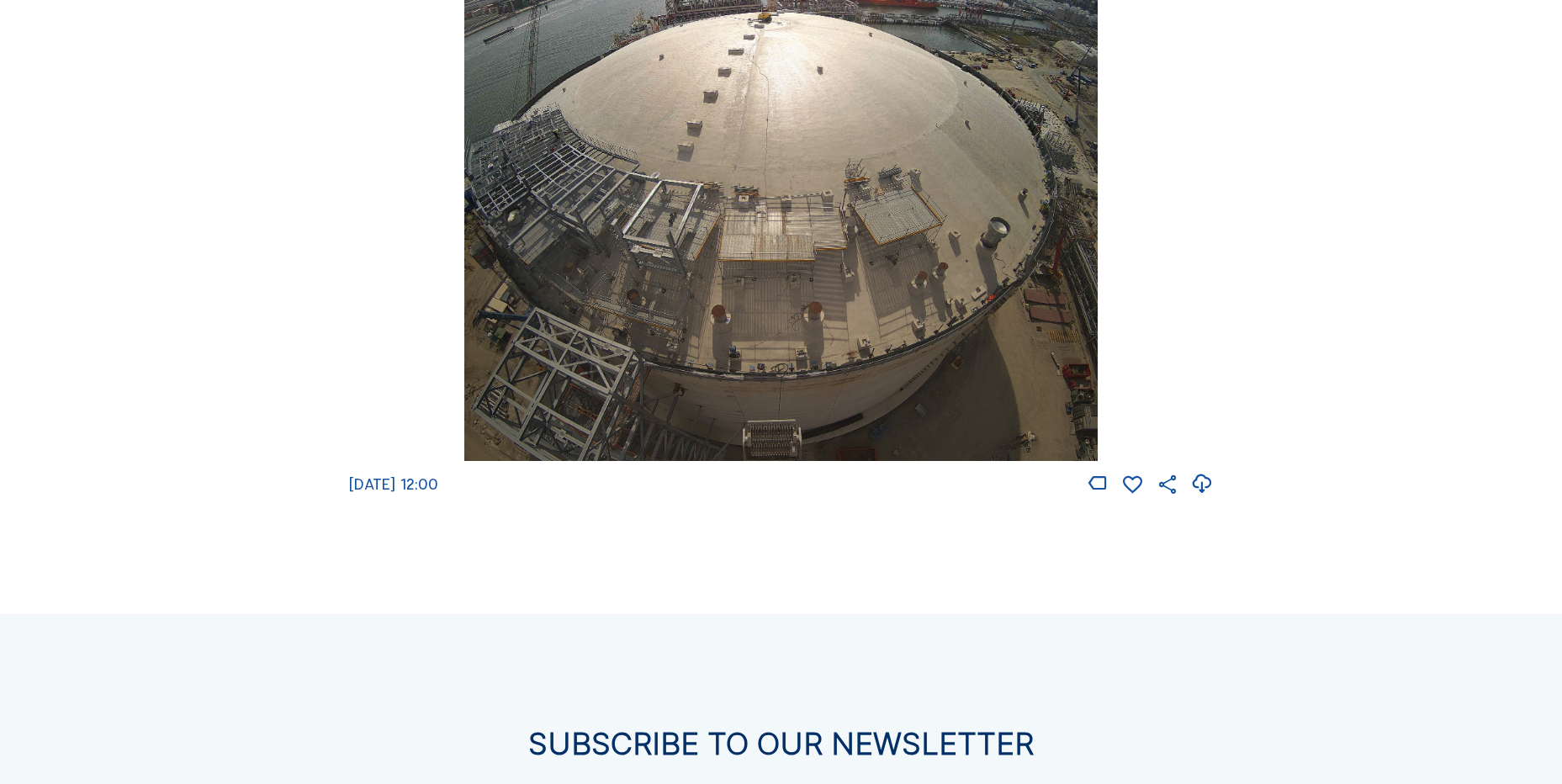
click at [1192, 488] on div at bounding box center [1150, 484] width 126 height 23
click at [1208, 494] on icon at bounding box center [1201, 484] width 22 height 28
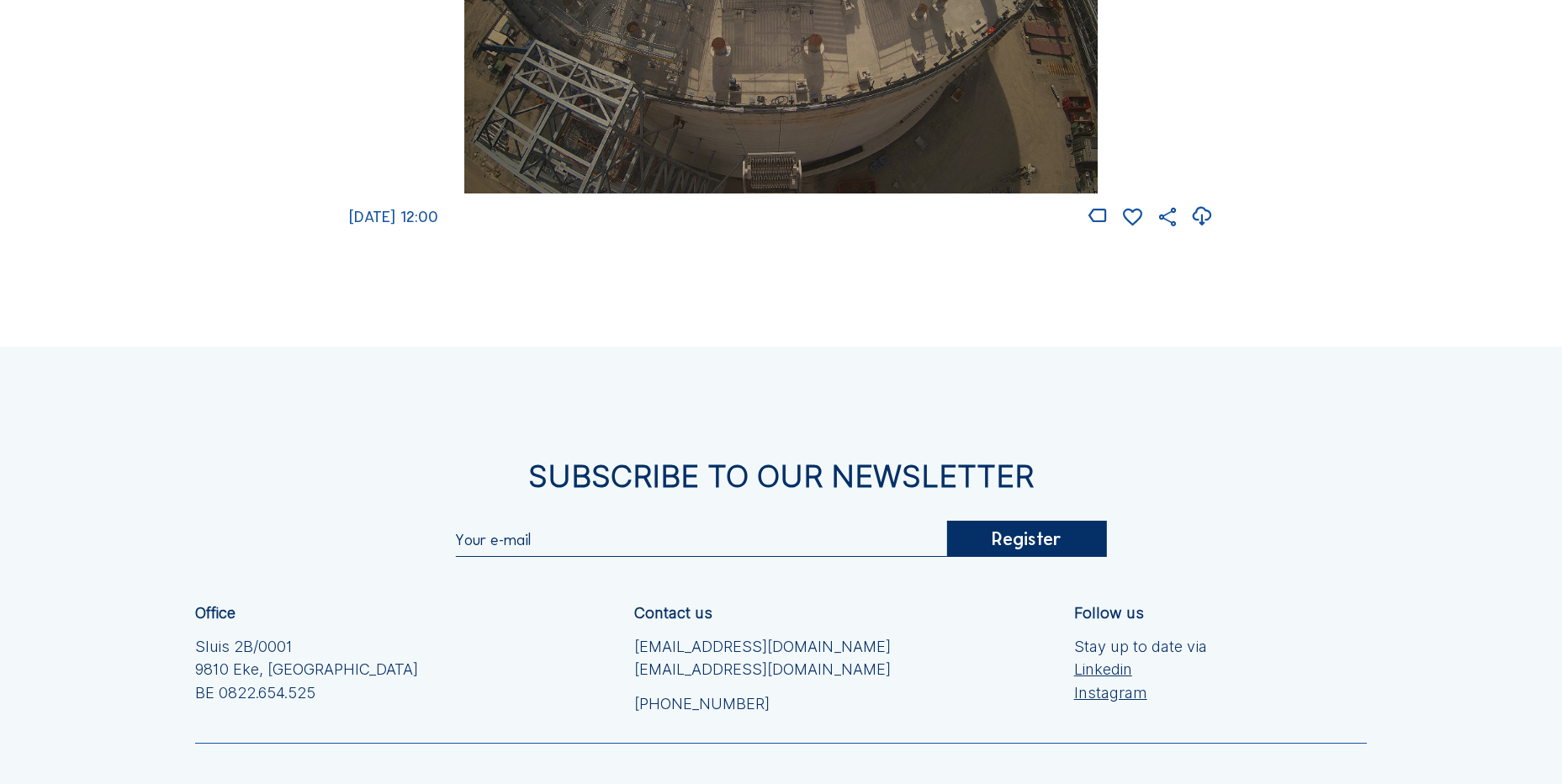
scroll to position [2987, 0]
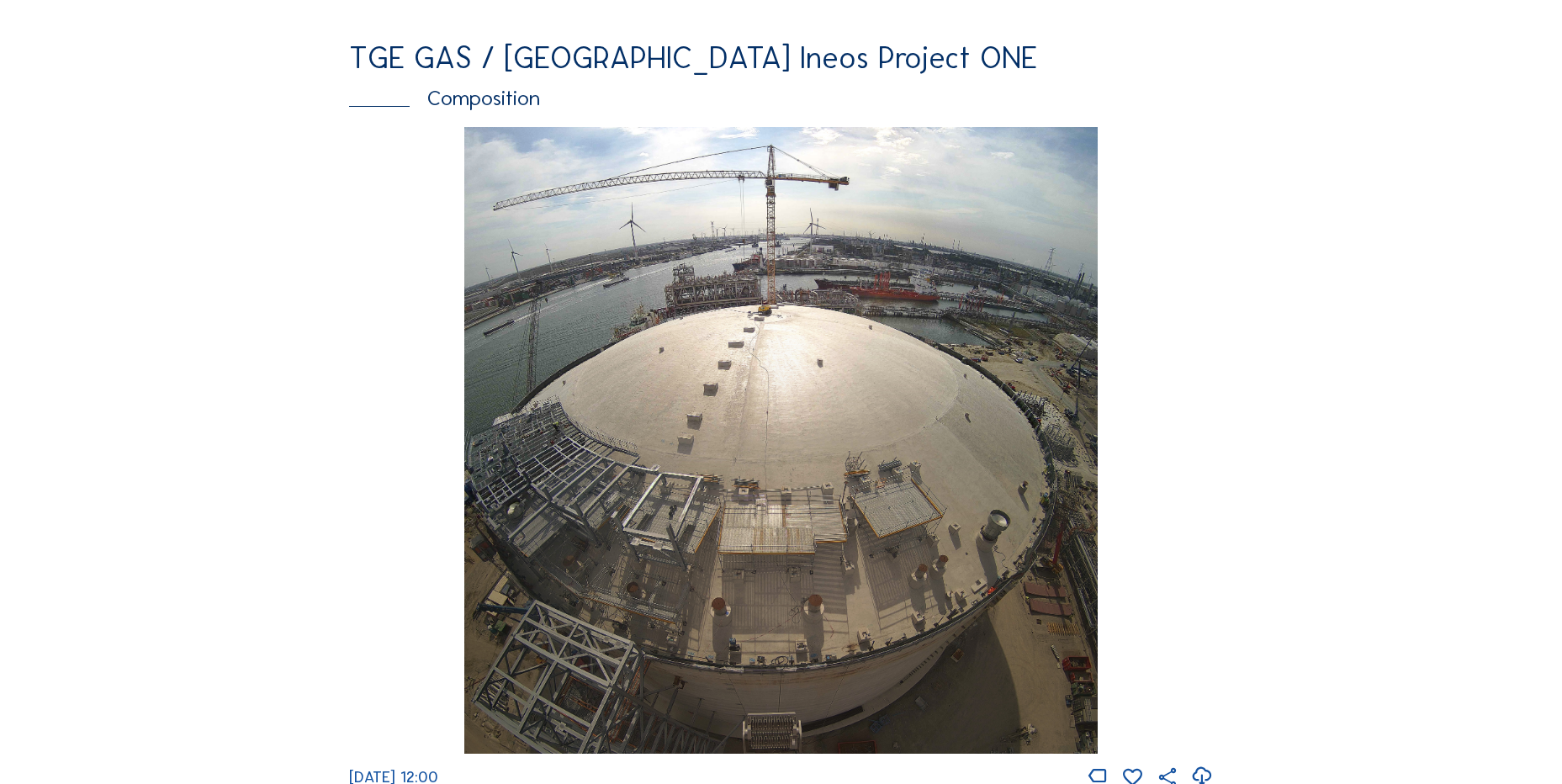
scroll to position [2147, 0]
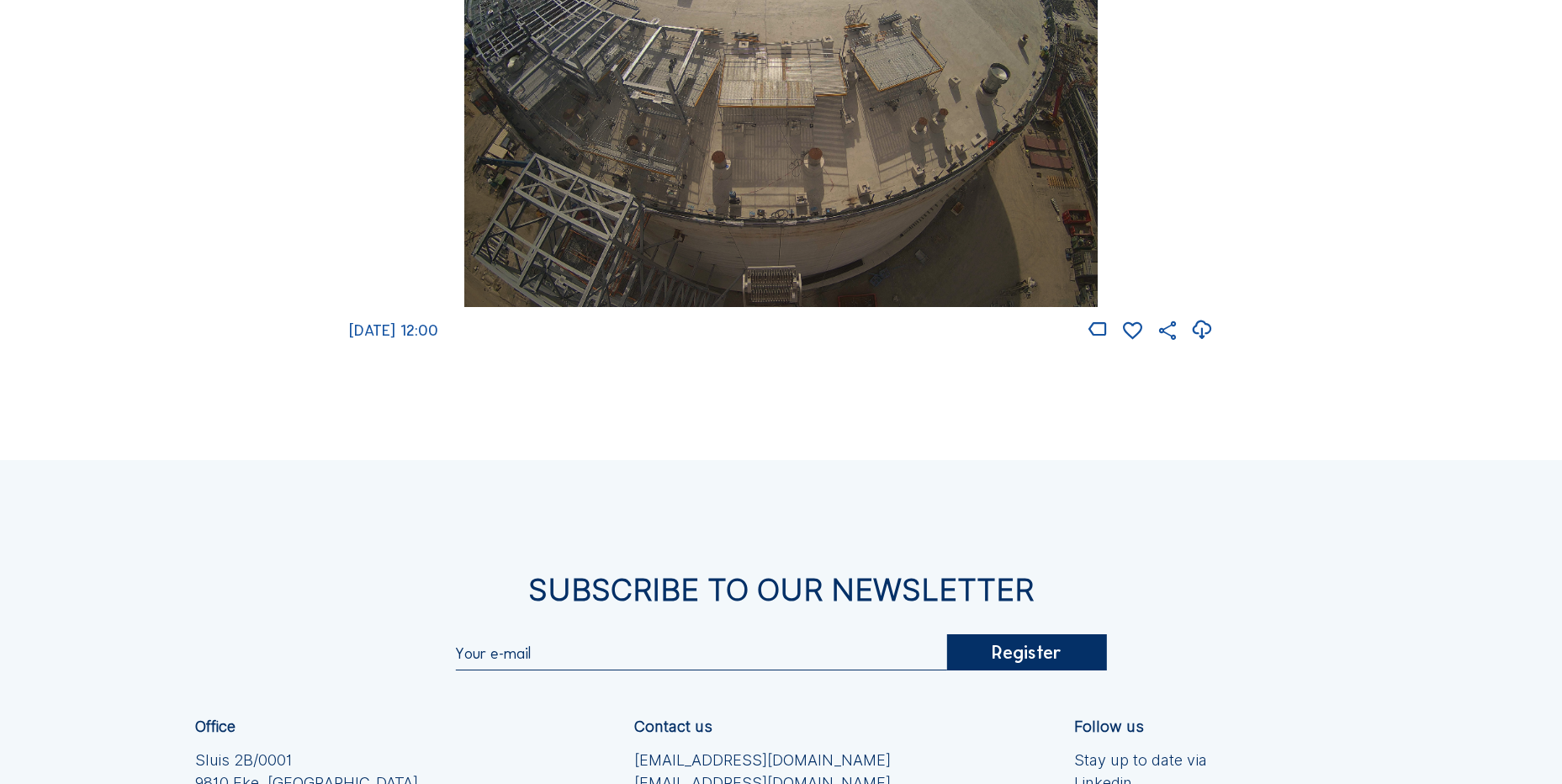
scroll to position [2987, 0]
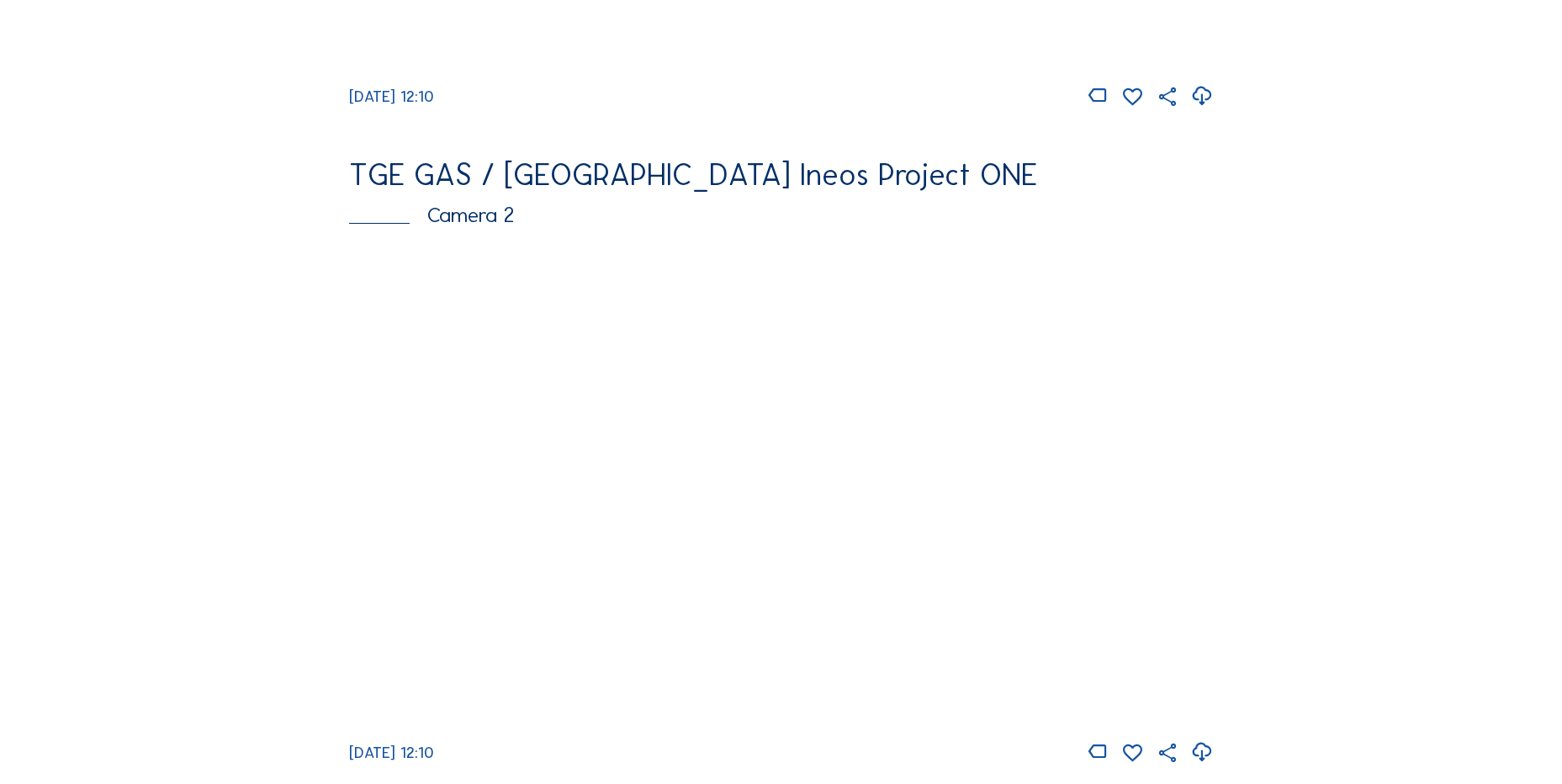
scroll to position [925, 0]
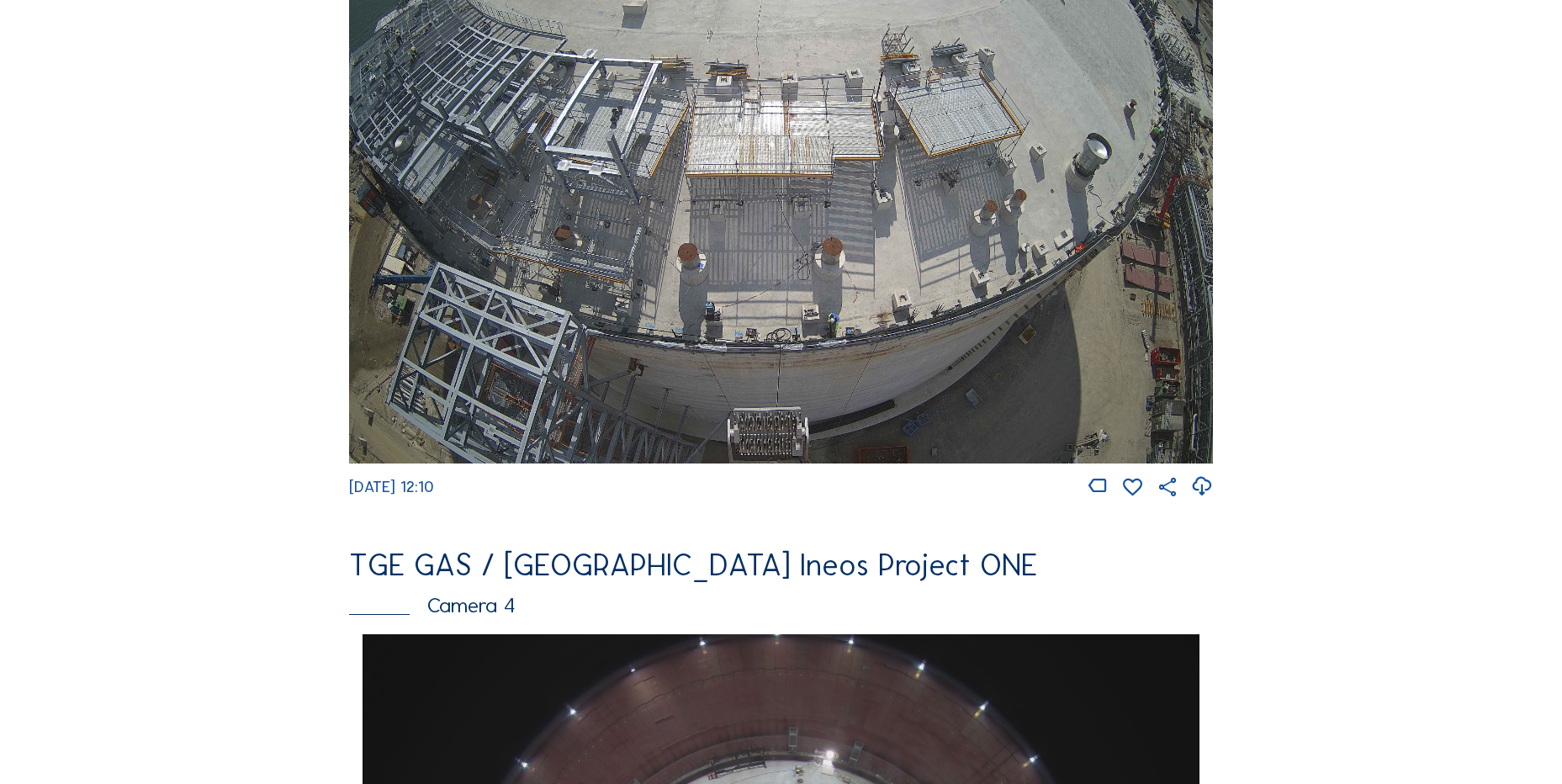
click at [285, 392] on div "Feed Photo Show Map Search Fullscreen TGE GAS / [GEOGRAPHIC_DATA] Ineos Project…" at bounding box center [781, 639] width 1172 height 2911
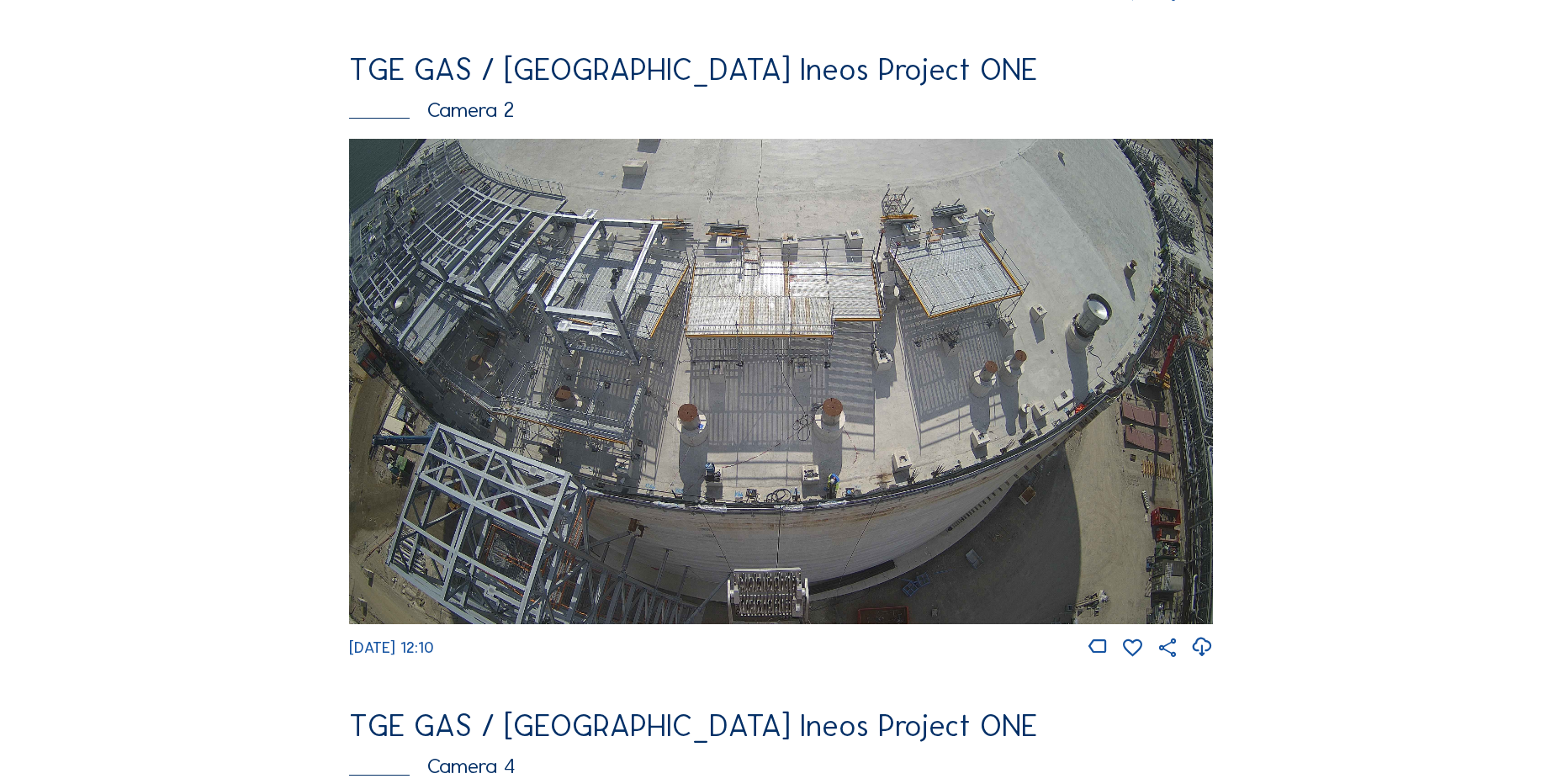
scroll to position [672, 0]
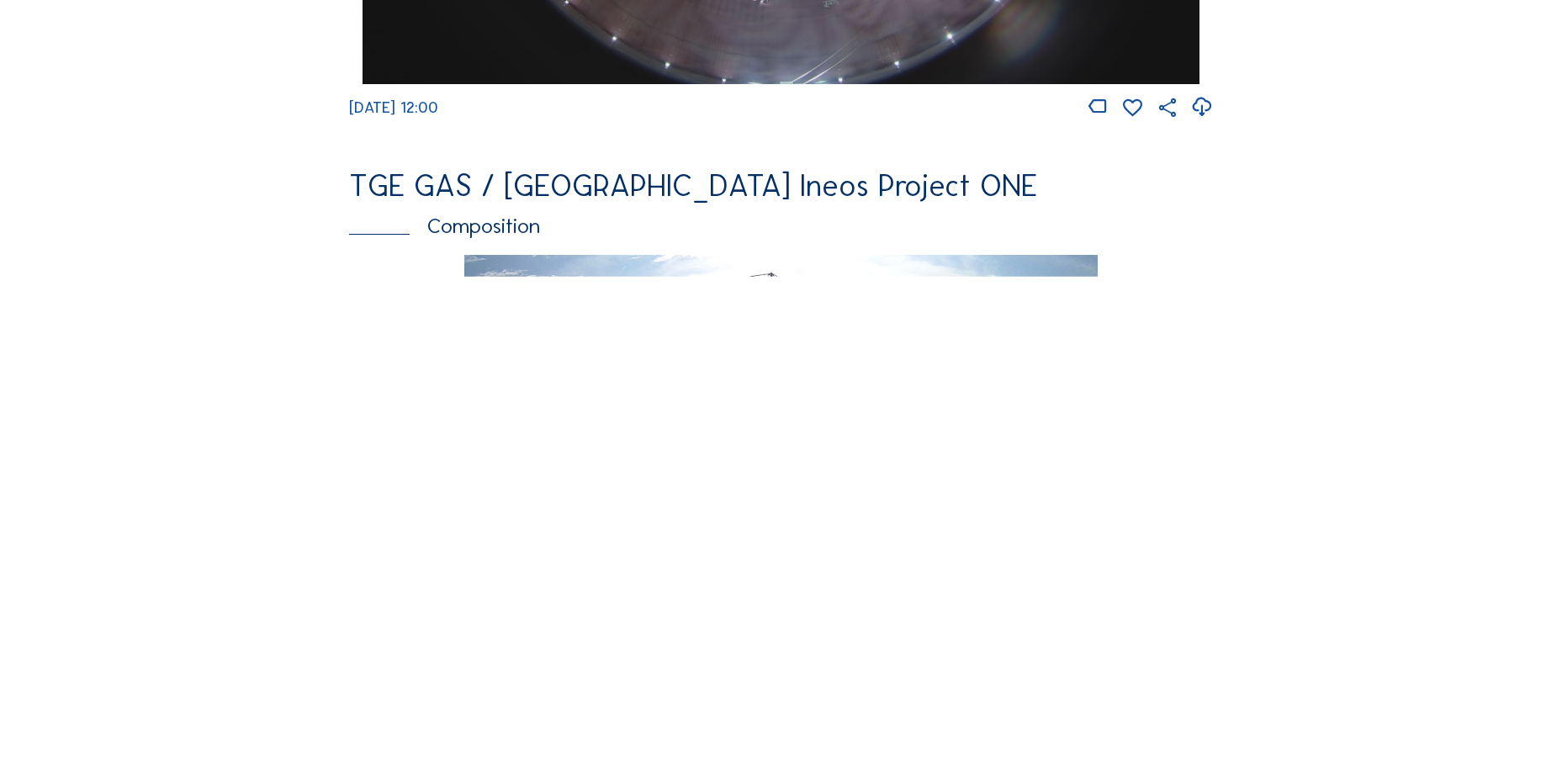
scroll to position [2438, 0]
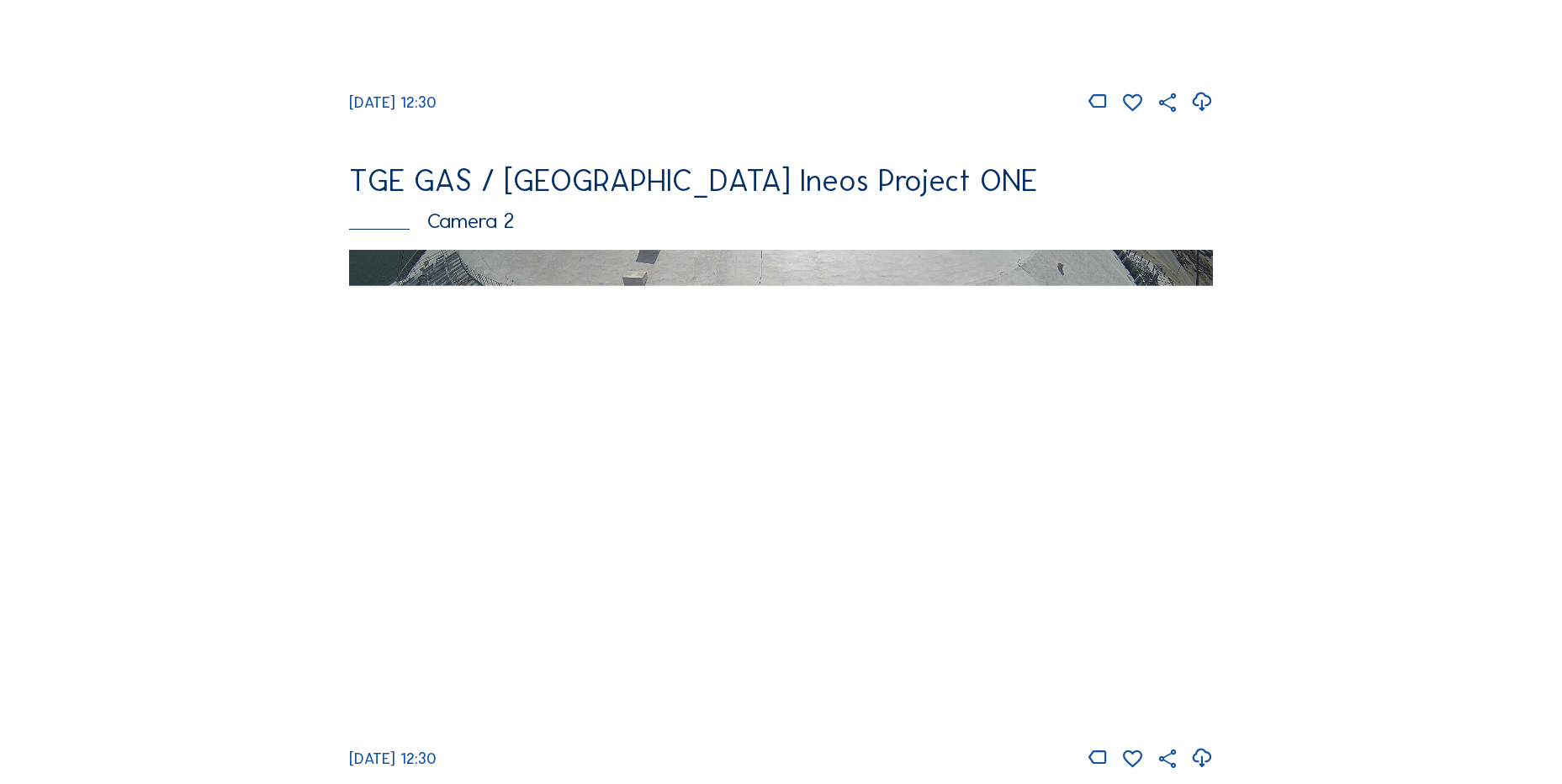
scroll to position [336, 0]
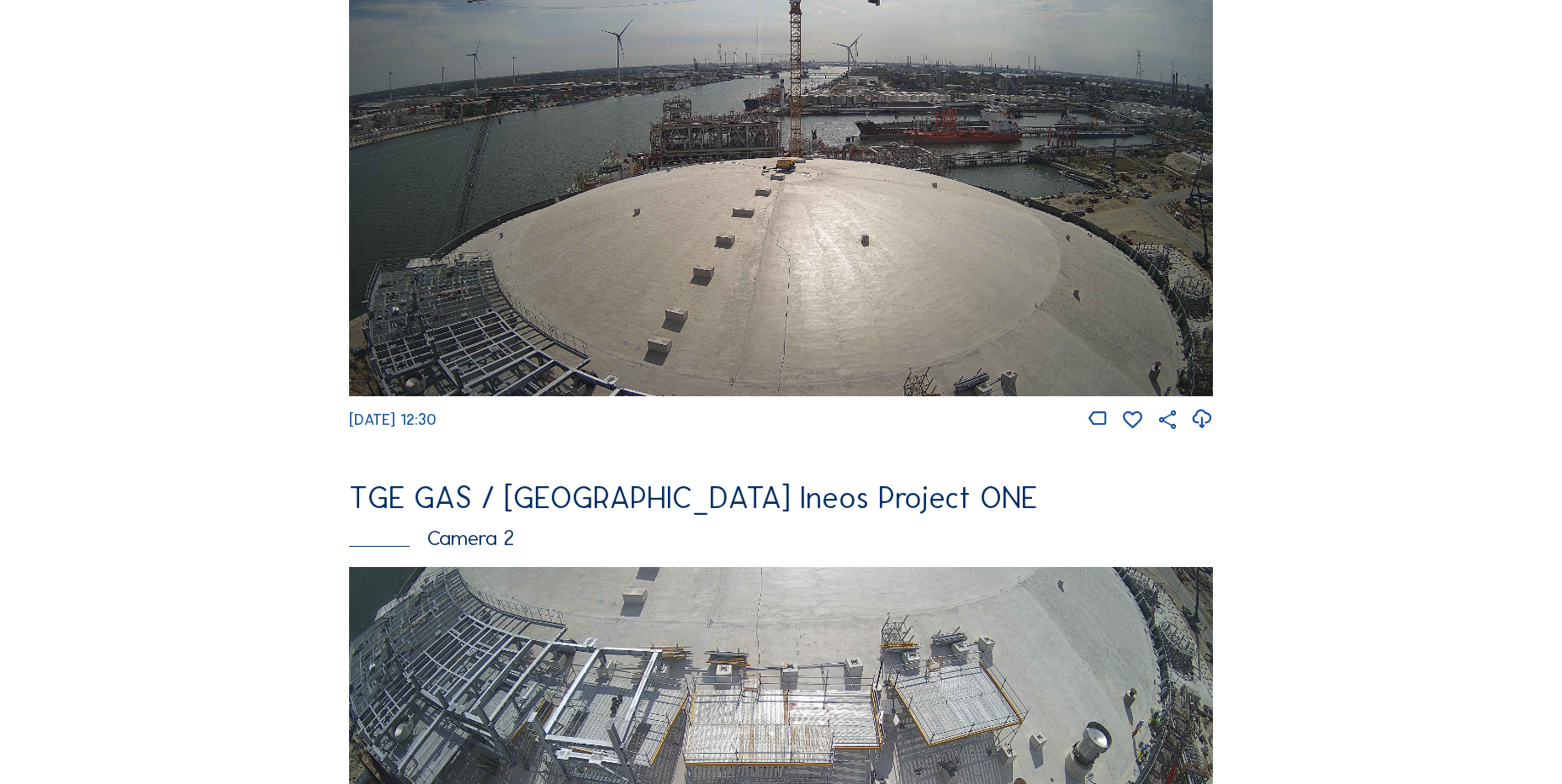
click at [1201, 429] on icon at bounding box center [1201, 419] width 22 height 28
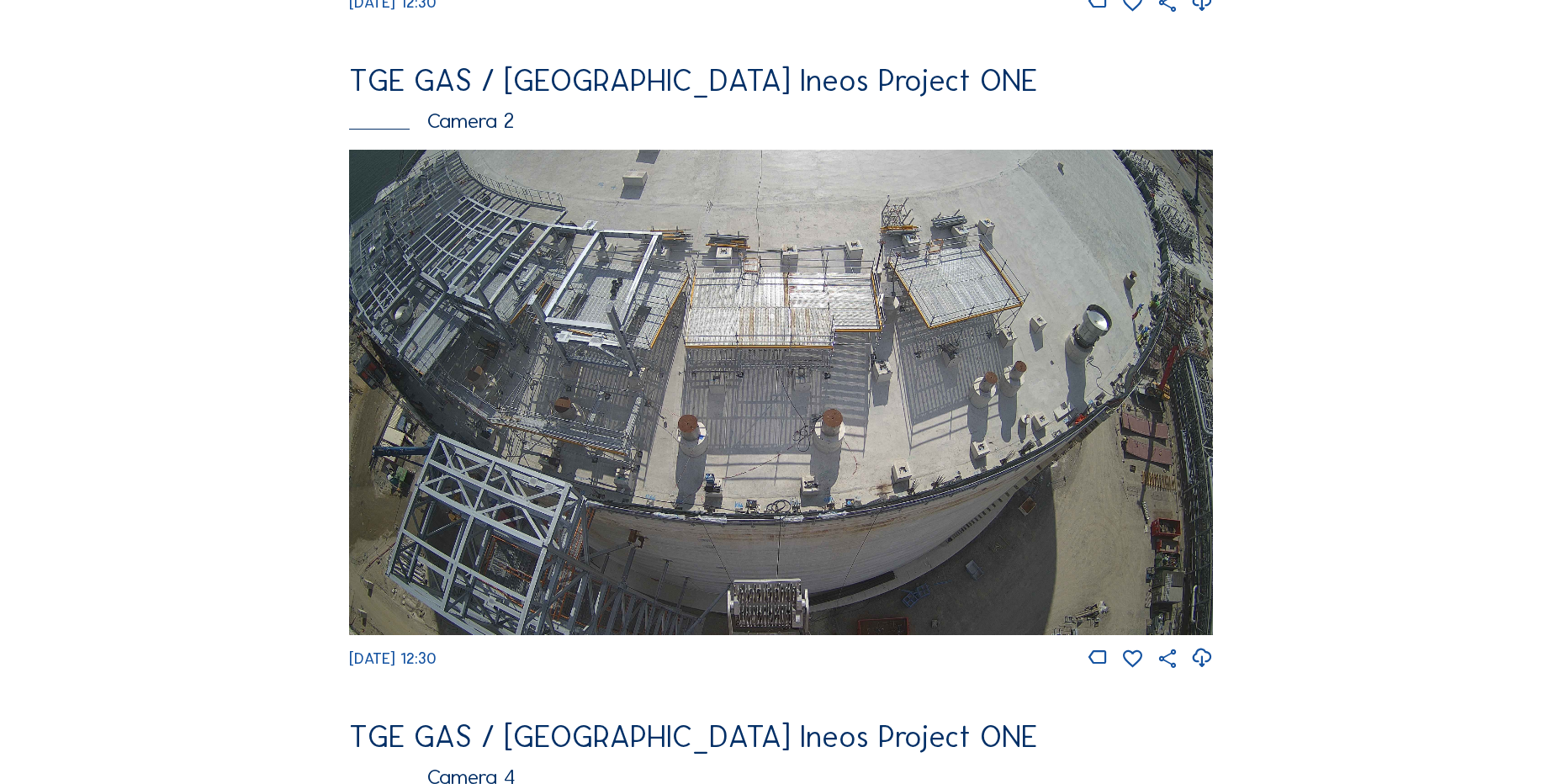
scroll to position [841, 0]
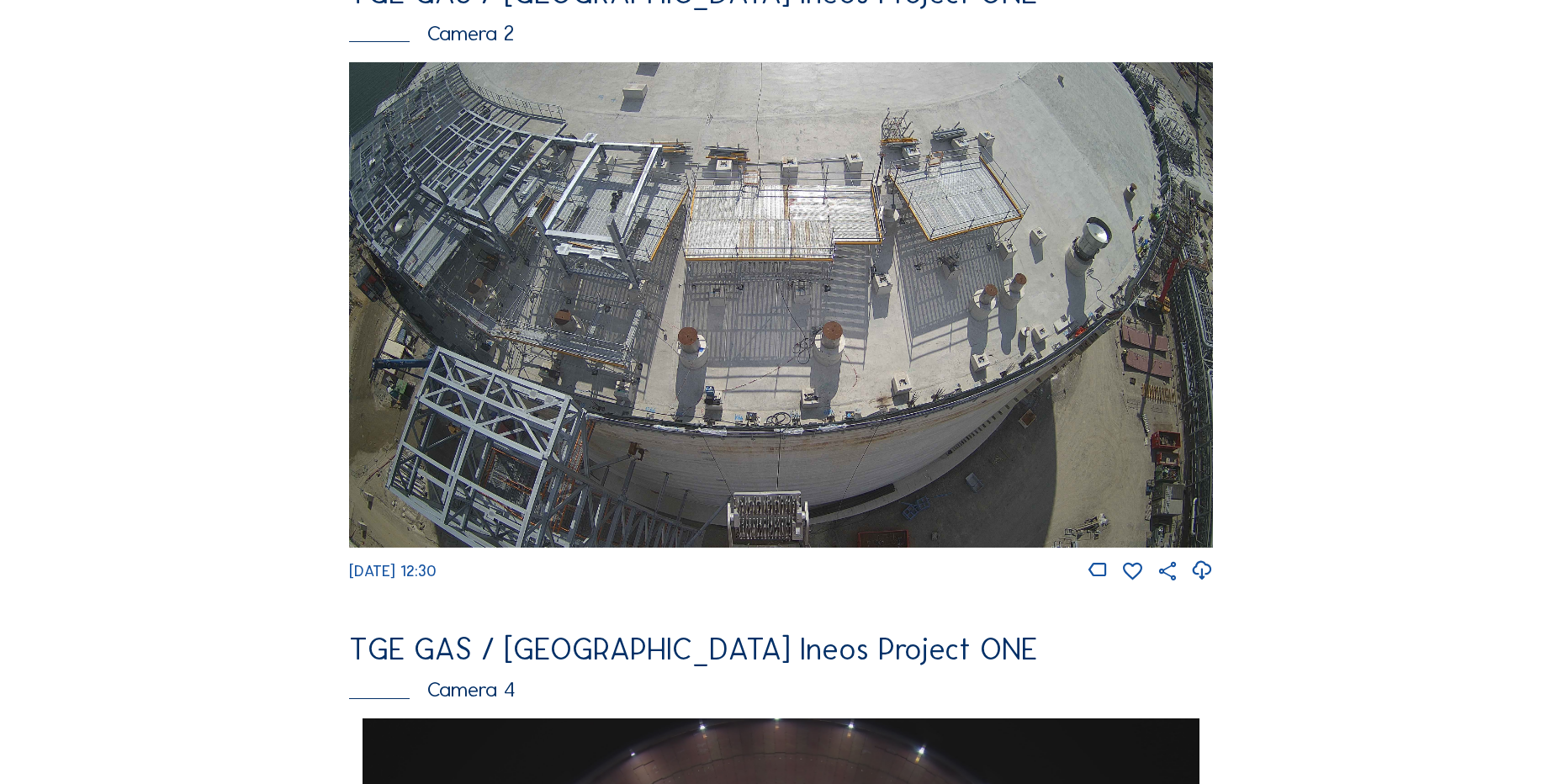
drag, startPoint x: 181, startPoint y: 372, endPoint x: 860, endPoint y: 443, distance: 682.7
click at [1210, 585] on icon at bounding box center [1201, 570] width 22 height 28
click at [201, 412] on div "Feed Photo Show Map Search Fullscreen TGE GAS / Antwerpen Ineos Project ONE Cam…" at bounding box center [781, 724] width 1172 height 2911
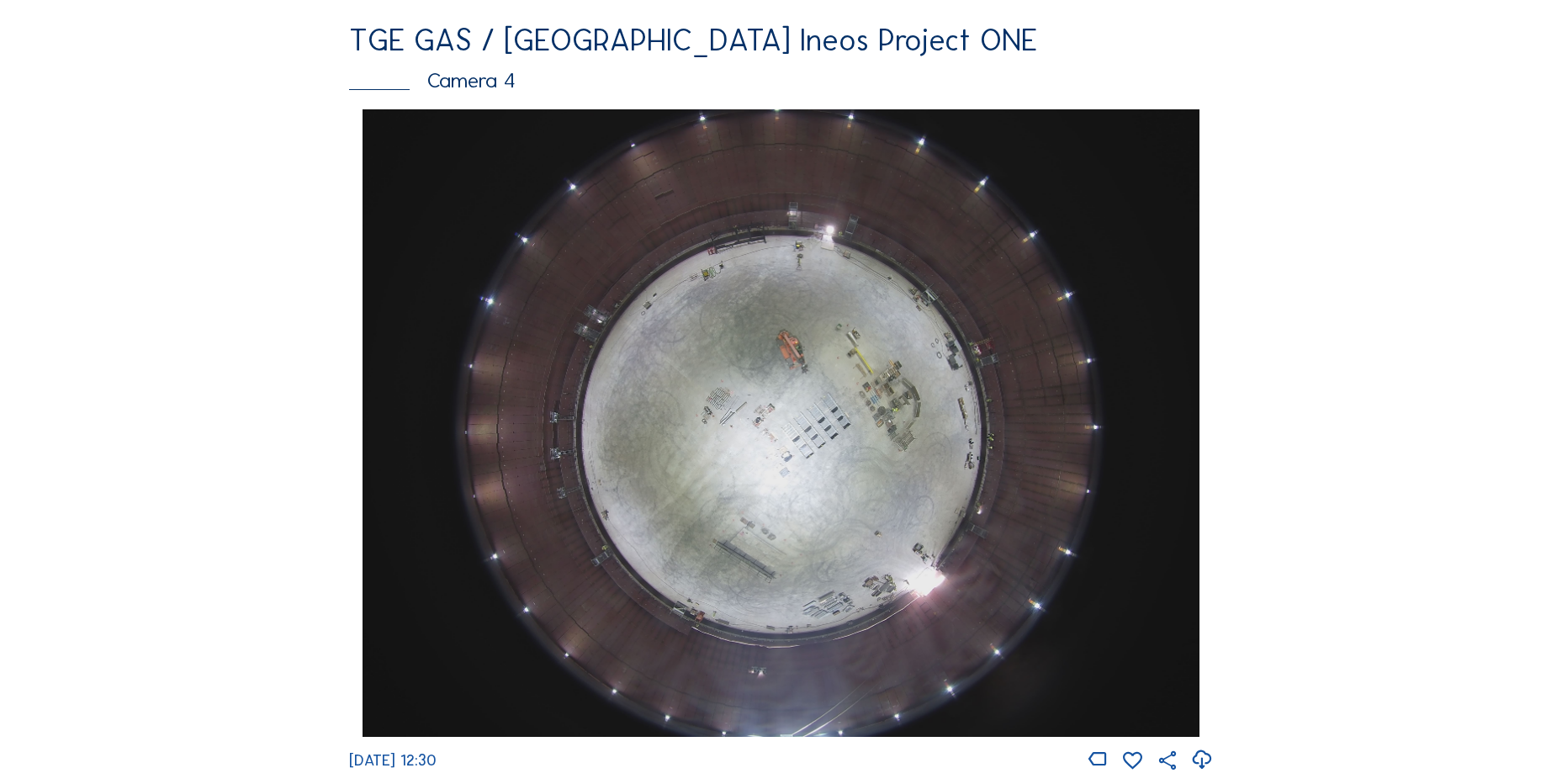
scroll to position [1514, 0]
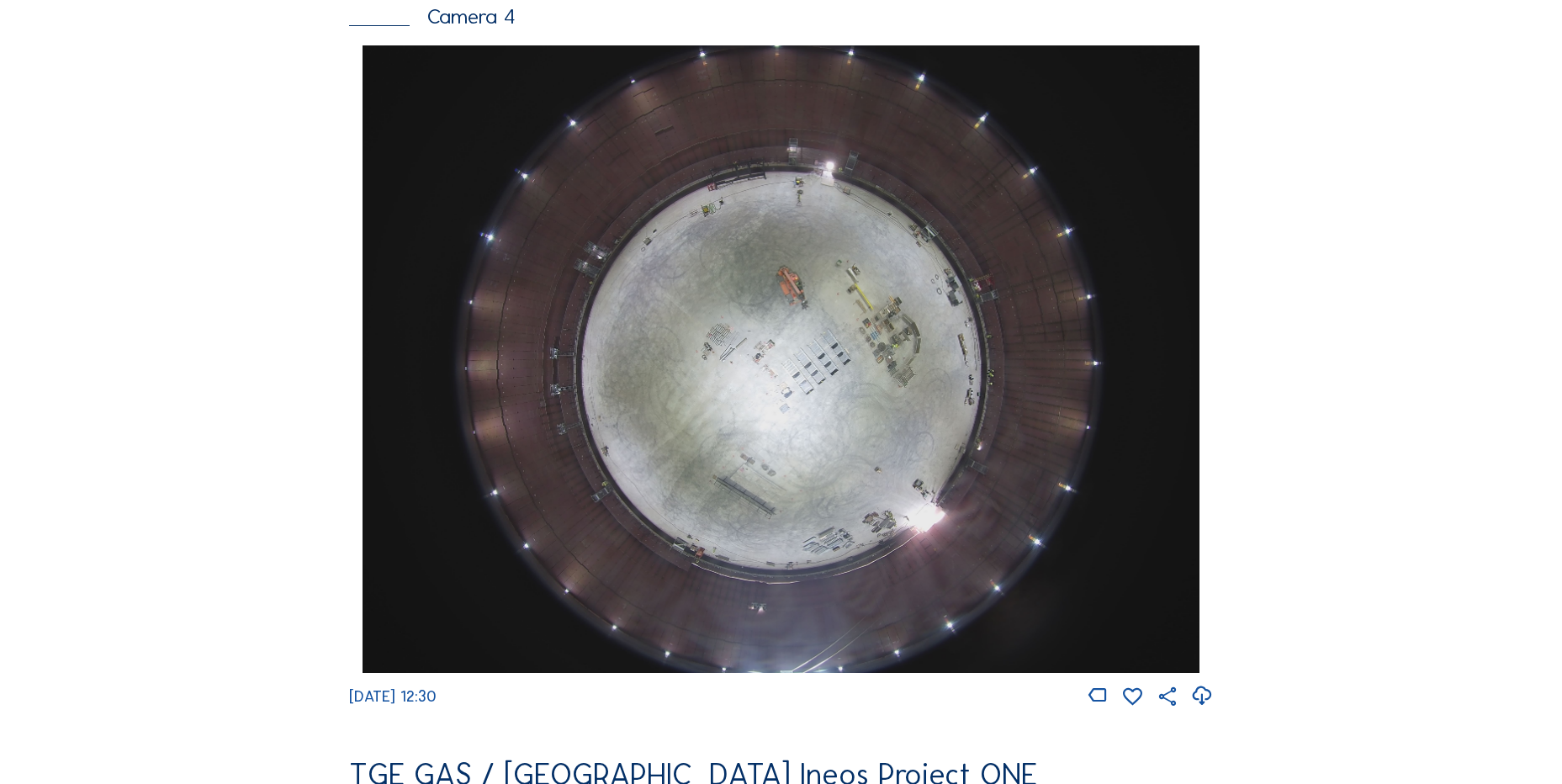
click at [1210, 708] on icon at bounding box center [1201, 696] width 22 height 28
click at [142, 416] on div "Cameras Timelapses My C-Site Feed Photo Show Map Search Fullscreen TGE GAS / An…" at bounding box center [781, 364] width 1562 height 3757
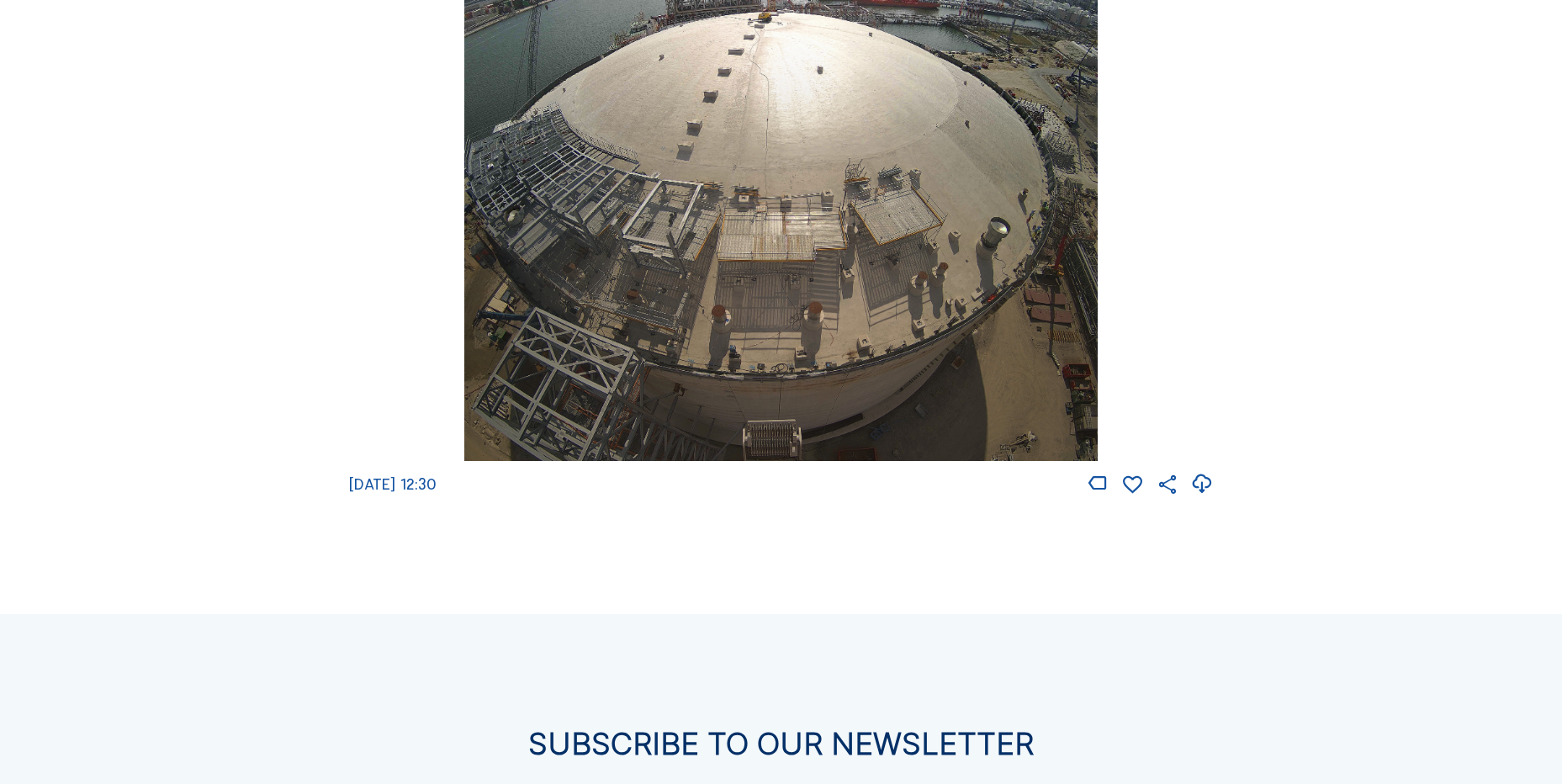
scroll to position [2943, 0]
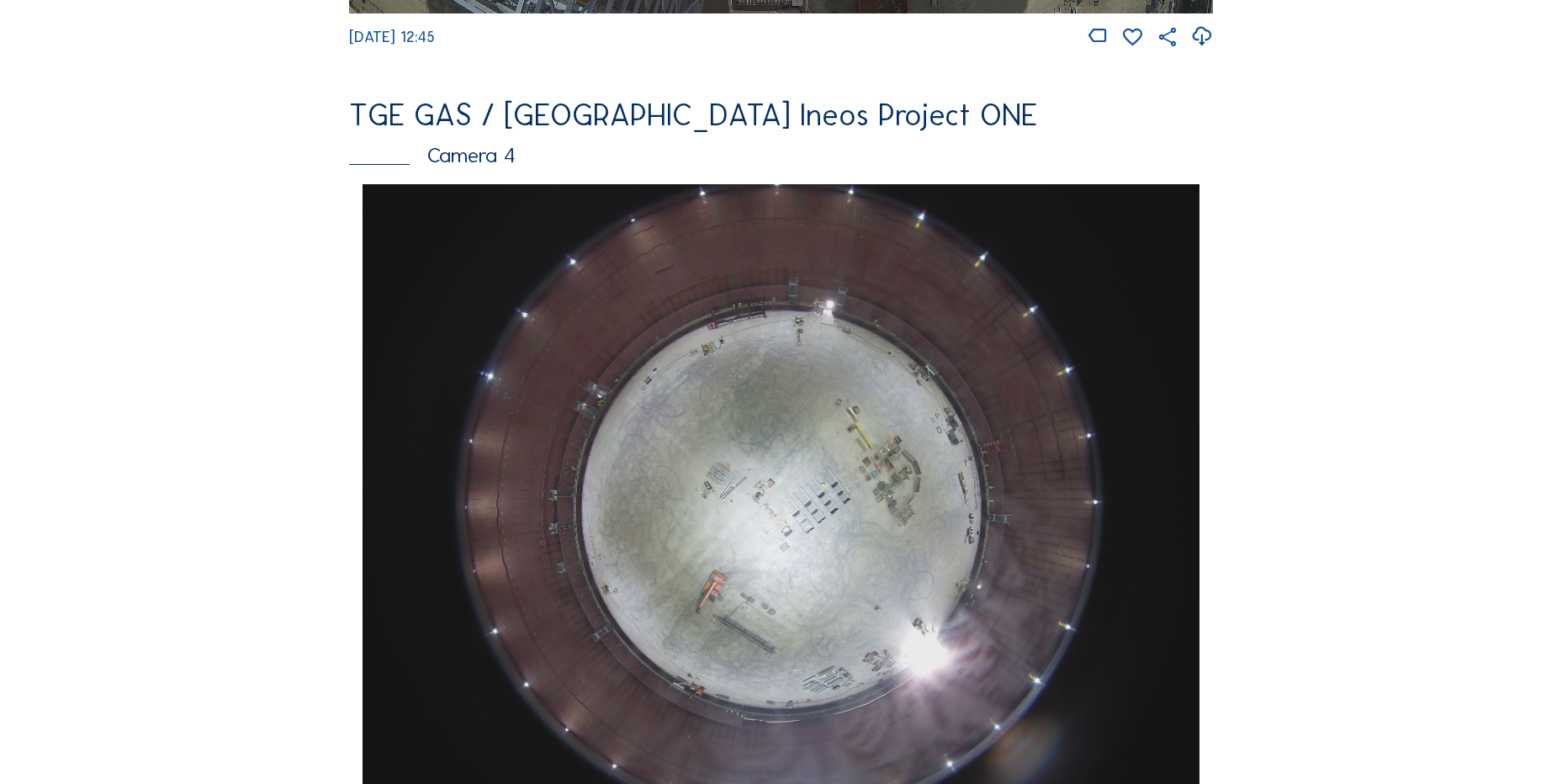
scroll to position [1346, 0]
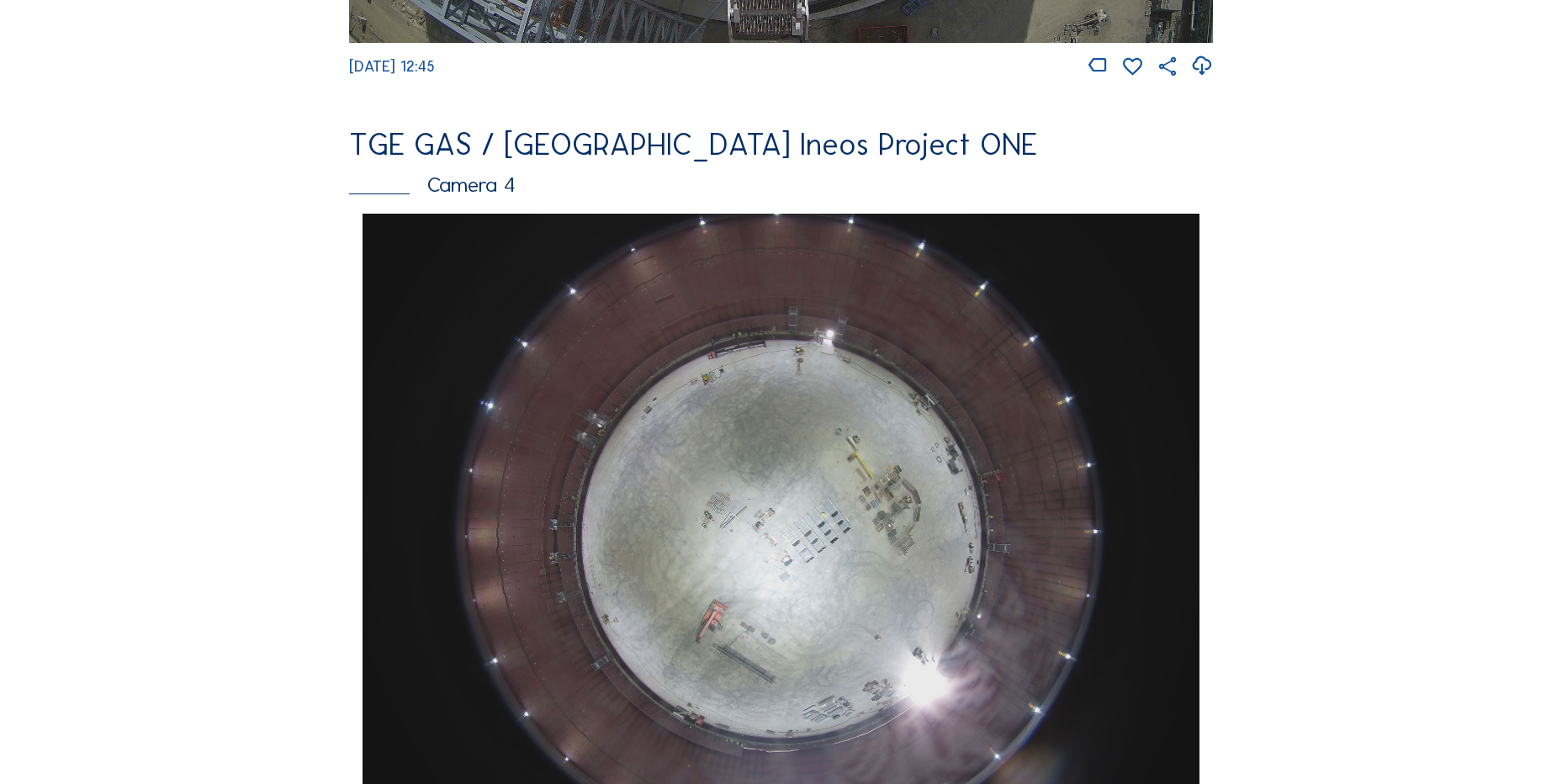
click at [210, 425] on div "Feed Photo Show Map Search Fullscreen TGE GAS / Antwerpen Ineos Project ONE Cam…" at bounding box center [781, 220] width 1172 height 2911
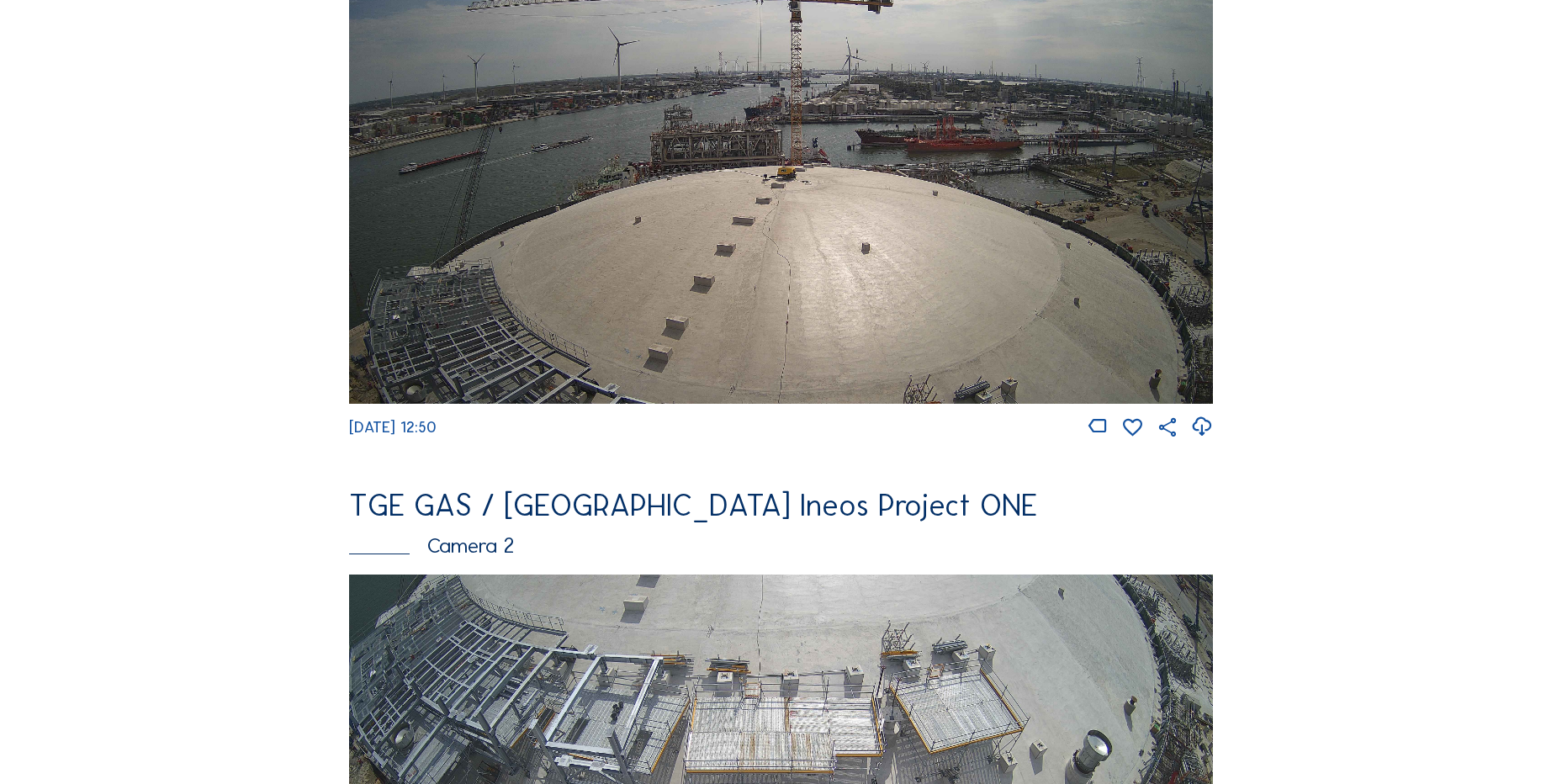
scroll to position [168, 0]
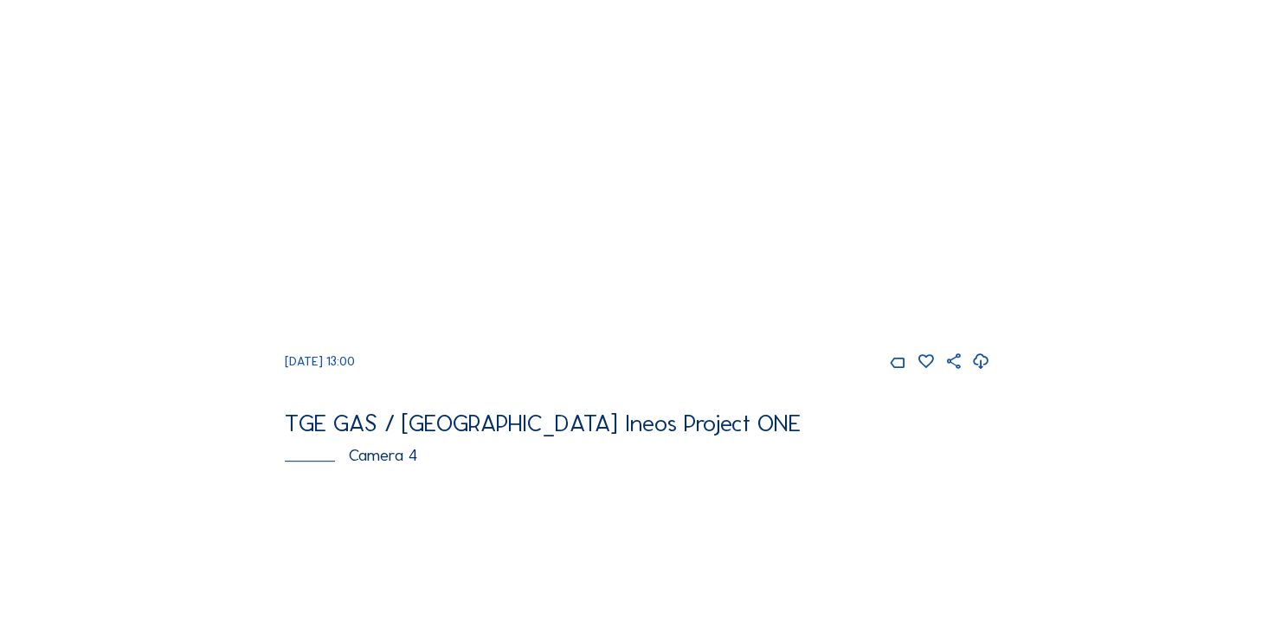
scroll to position [692, 0]
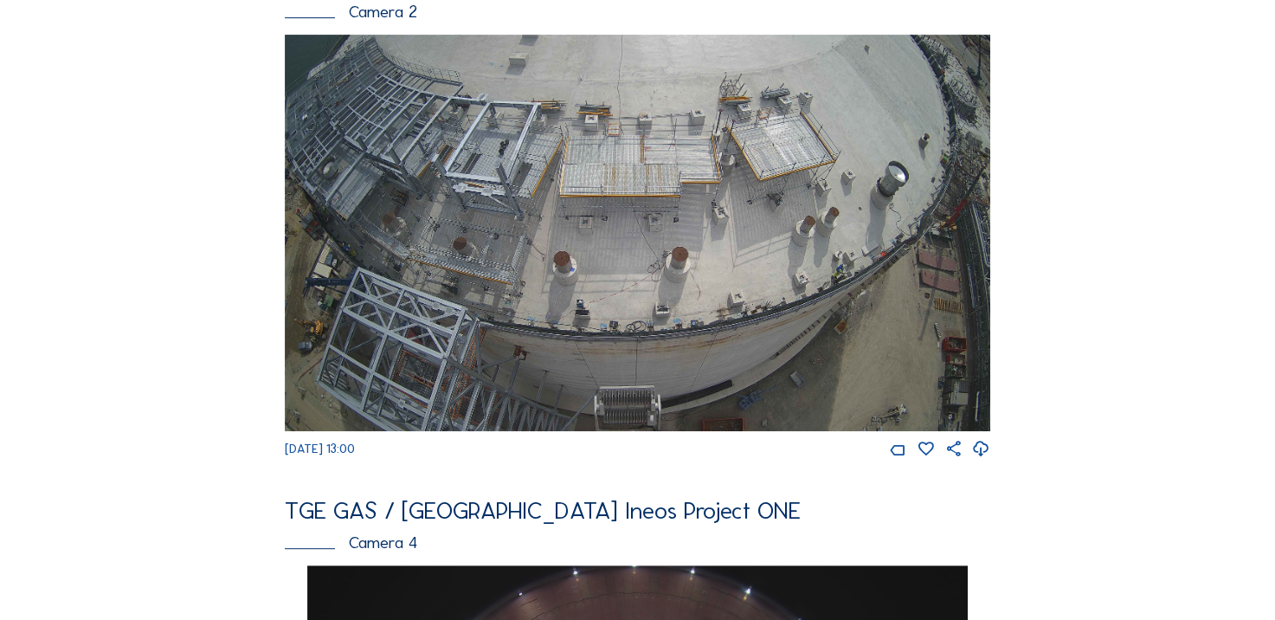
click at [982, 460] on icon at bounding box center [981, 449] width 18 height 23
drag, startPoint x: 27, startPoint y: 274, endPoint x: 38, endPoint y: 267, distance: 13.2
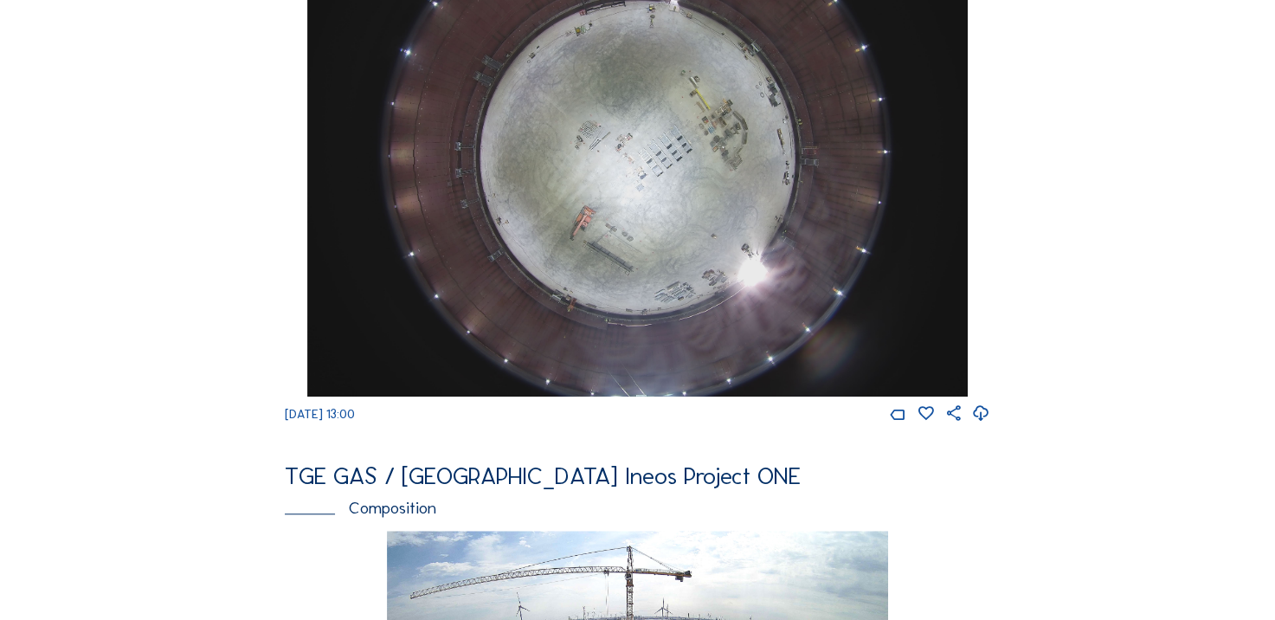
scroll to position [1471, 0]
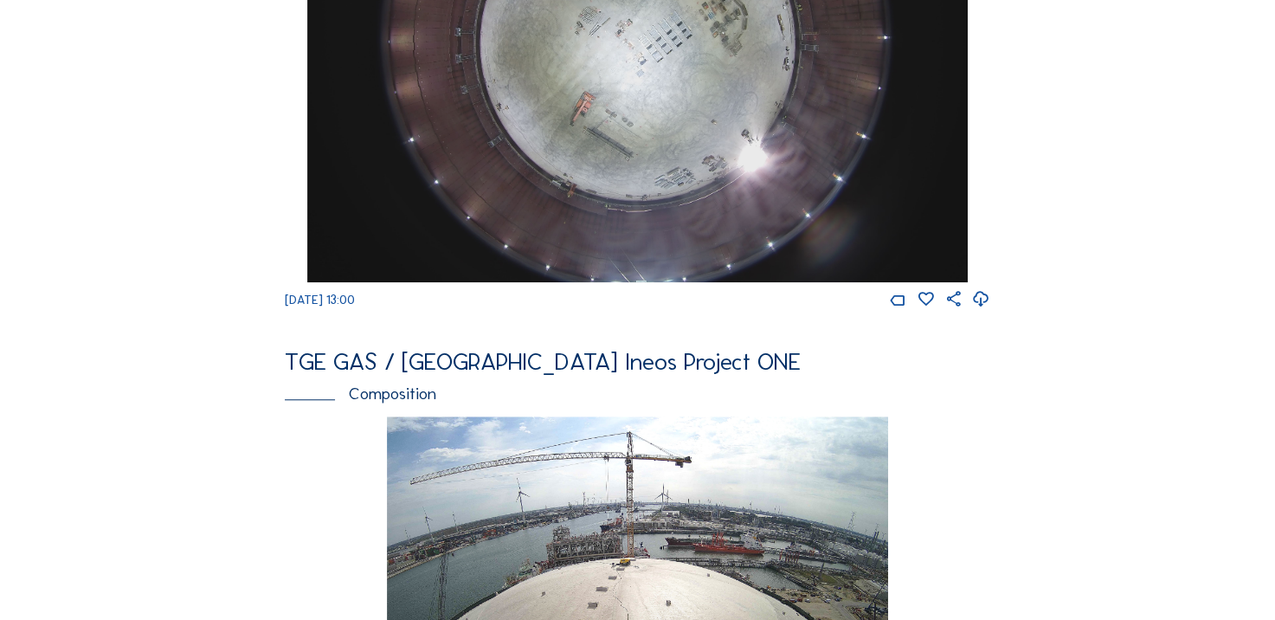
click at [987, 311] on icon at bounding box center [981, 299] width 18 height 23
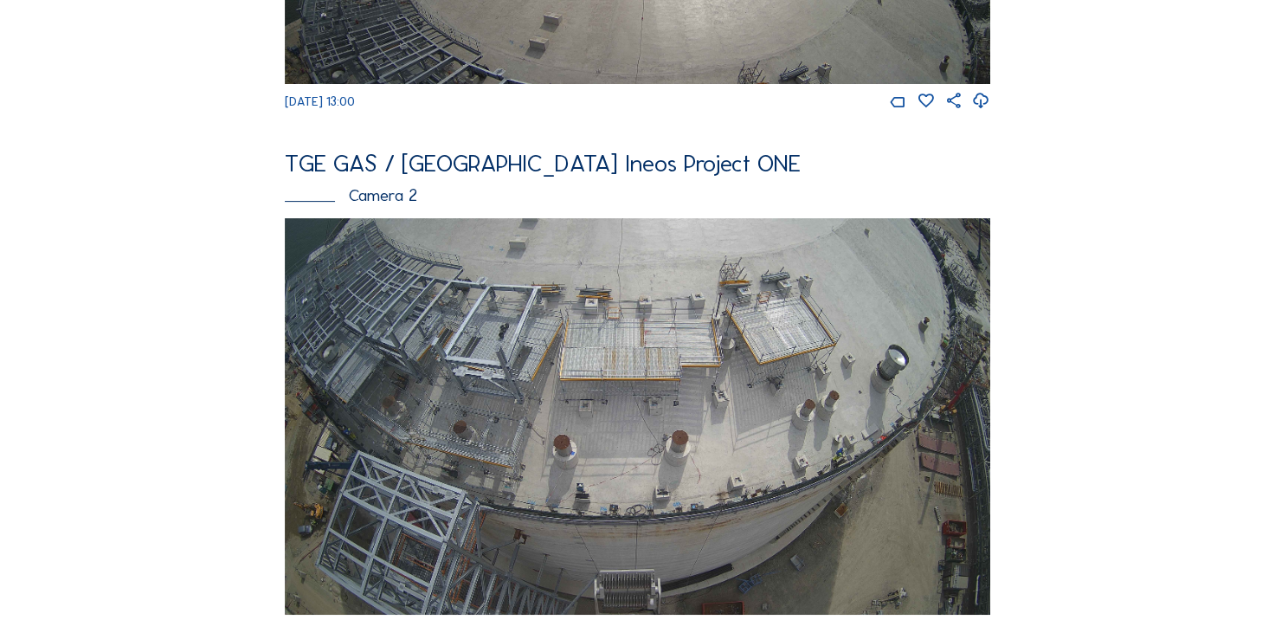
scroll to position [433, 0]
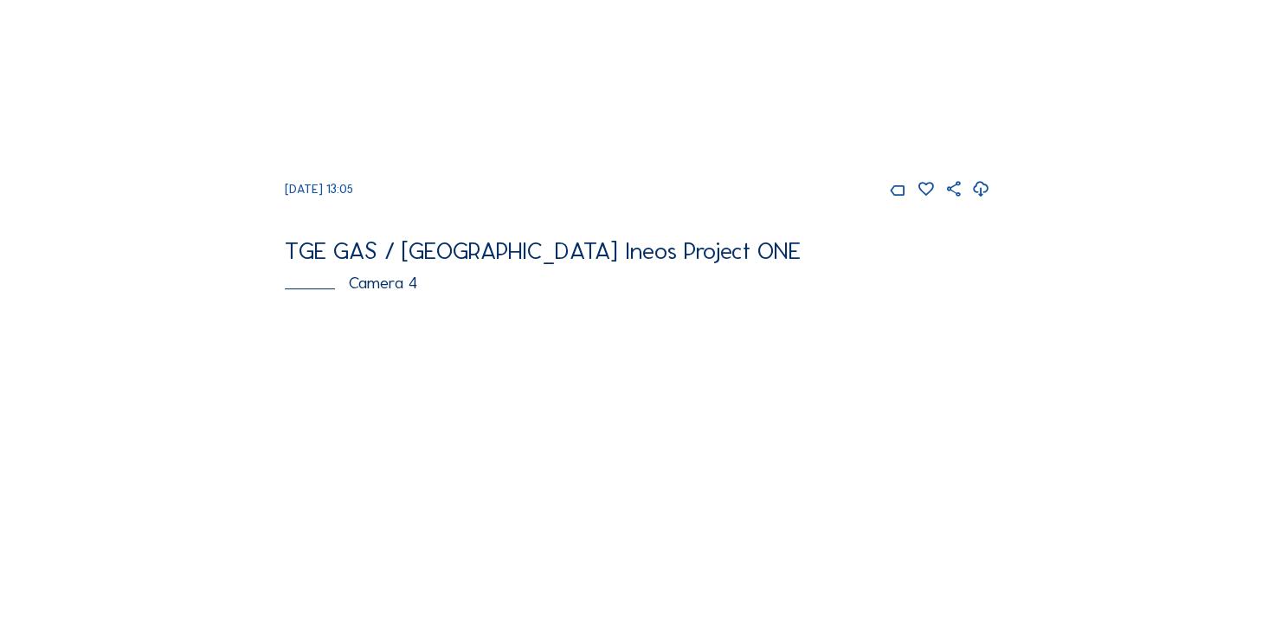
scroll to position [1298, 0]
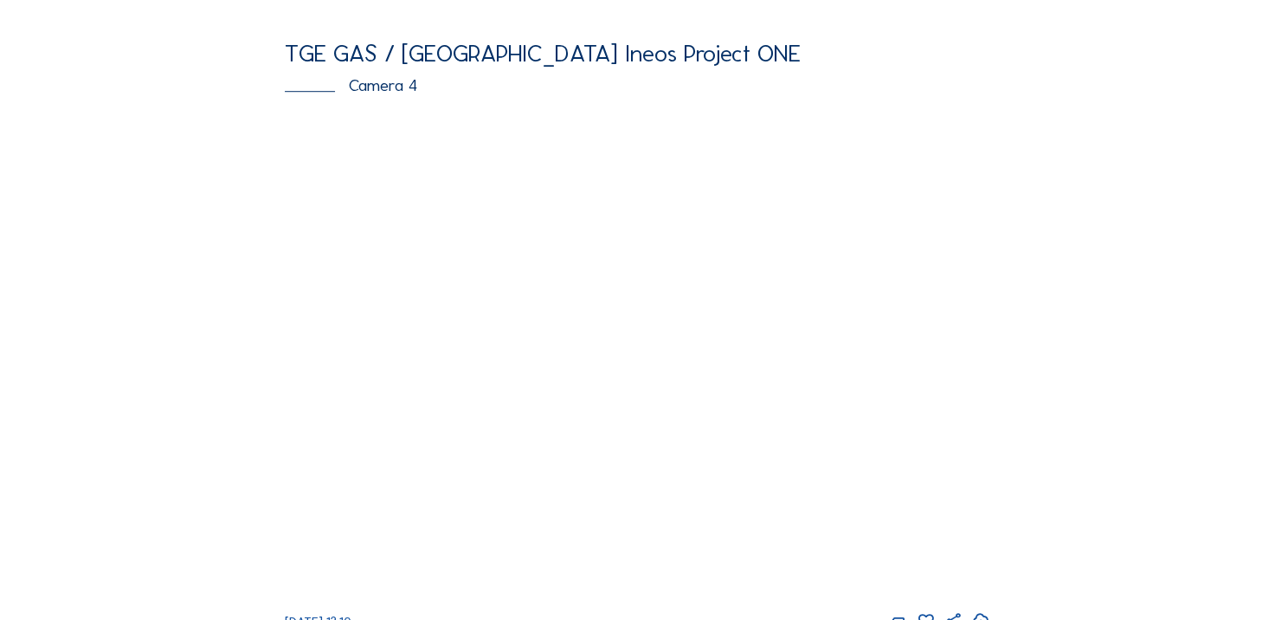
scroll to position [1298, 0]
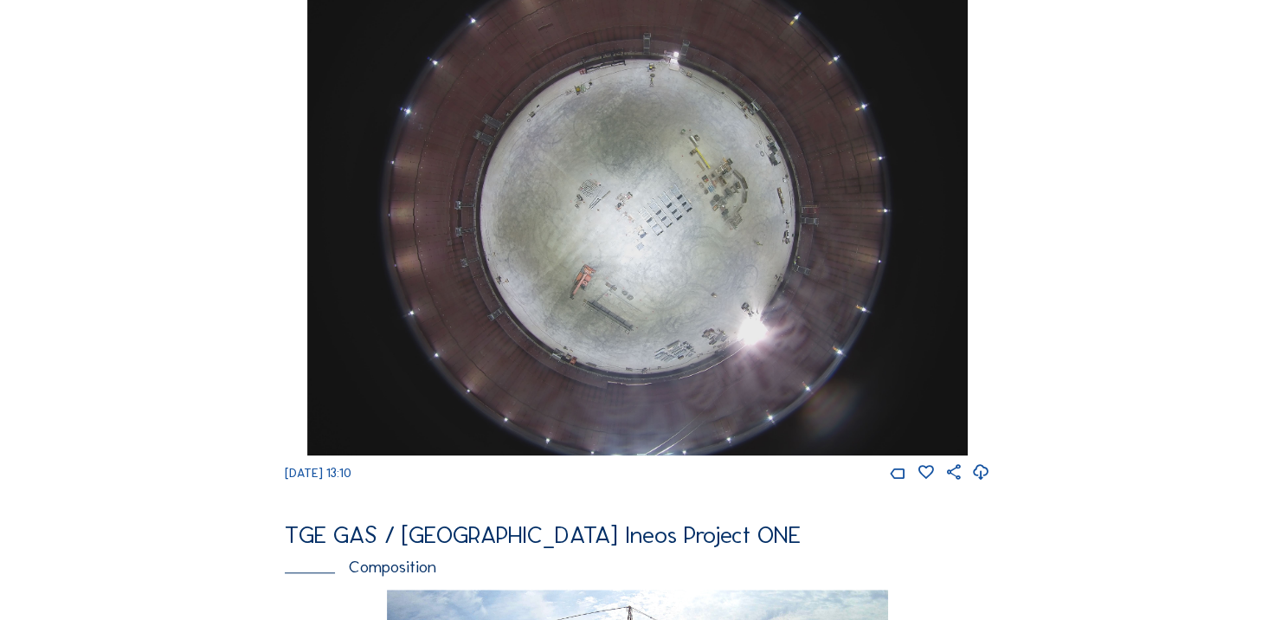
click at [122, 239] on div "Cameras Timelapses My C-Site Feed Photo Show Map Search Fullscreen TGE GAS / [G…" at bounding box center [637, 199] width 1275 height 2994
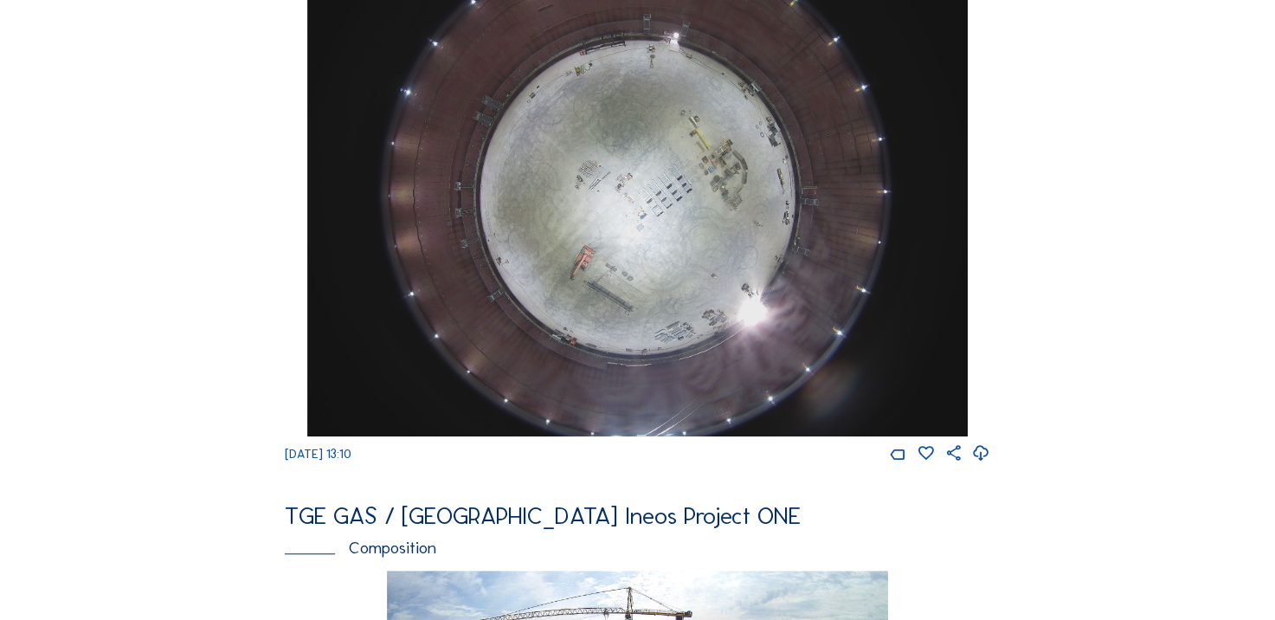
scroll to position [1212, 0]
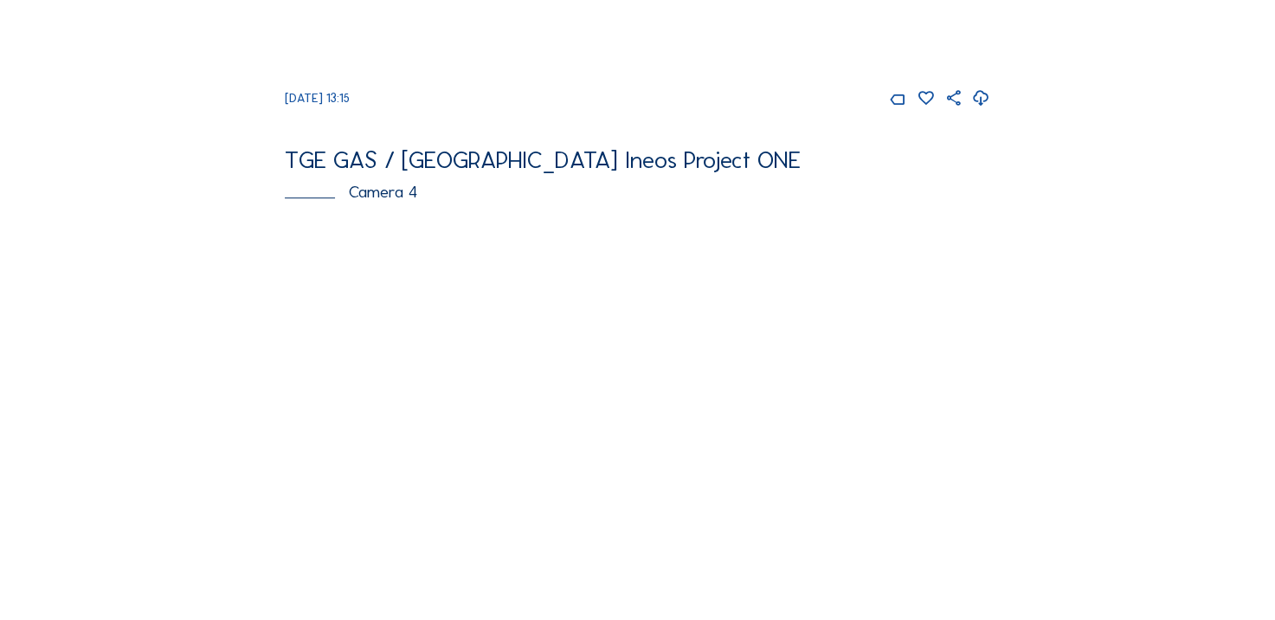
scroll to position [1212, 0]
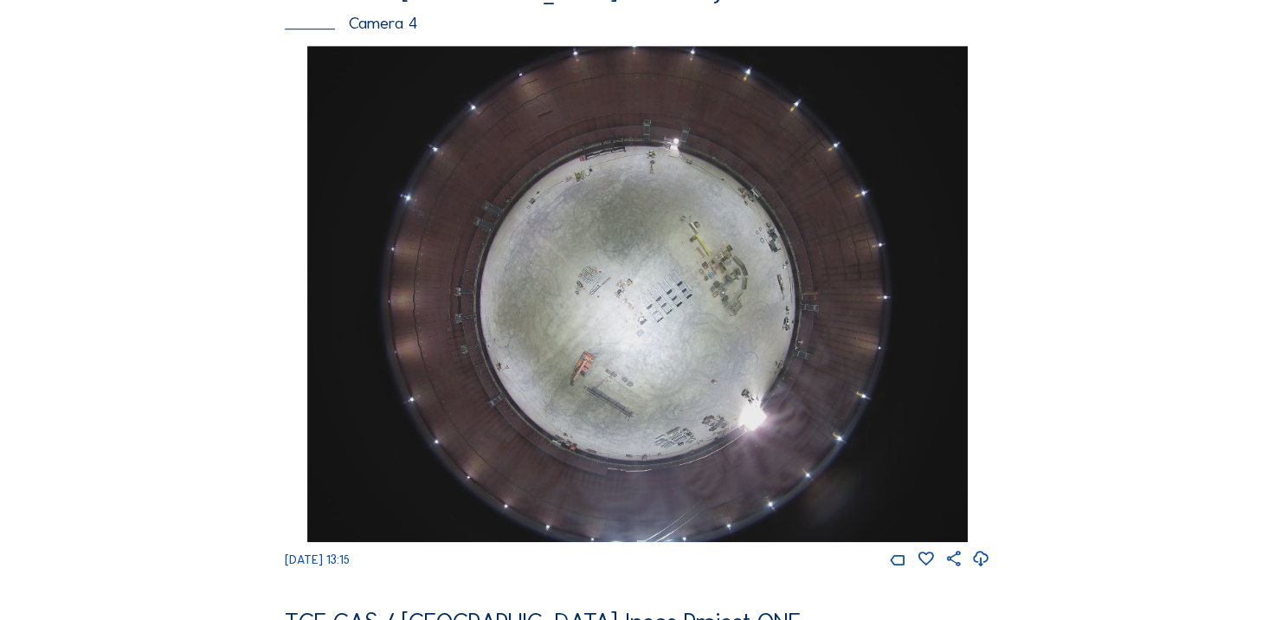
click at [990, 570] on icon at bounding box center [981, 559] width 18 height 23
click at [138, 288] on div "Cameras Timelapses My C-Site Feed Photo Show Map Search Fullscreen TGE GAS / An…" at bounding box center [637, 285] width 1275 height 2994
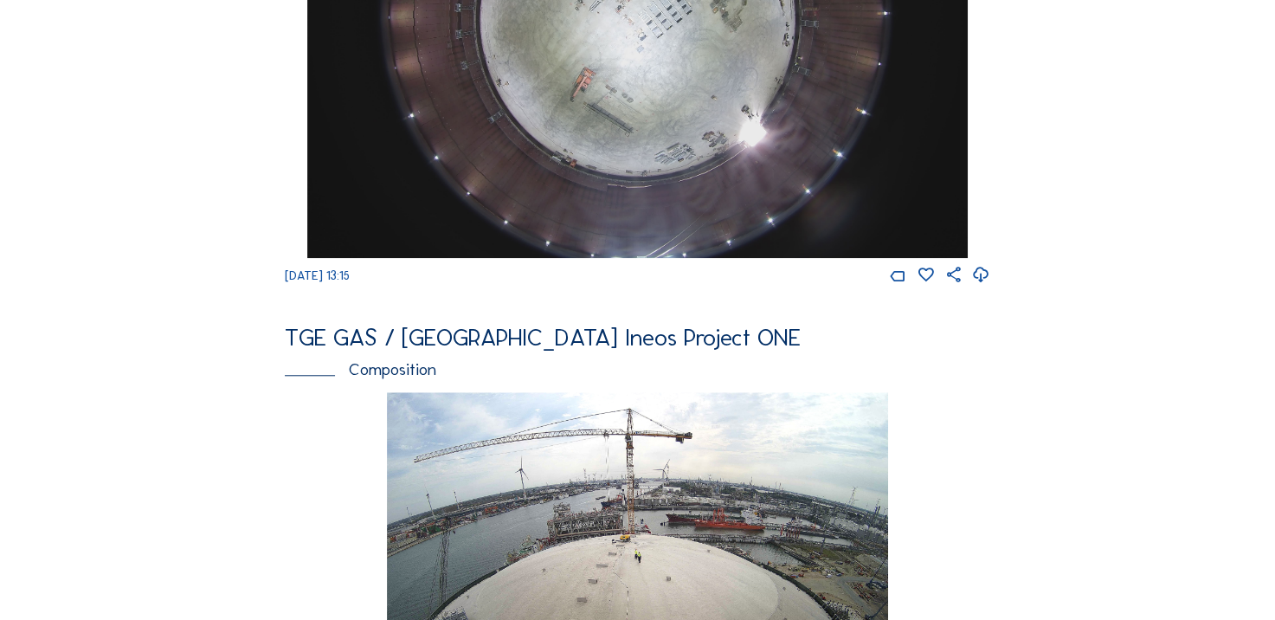
scroll to position [1471, 0]
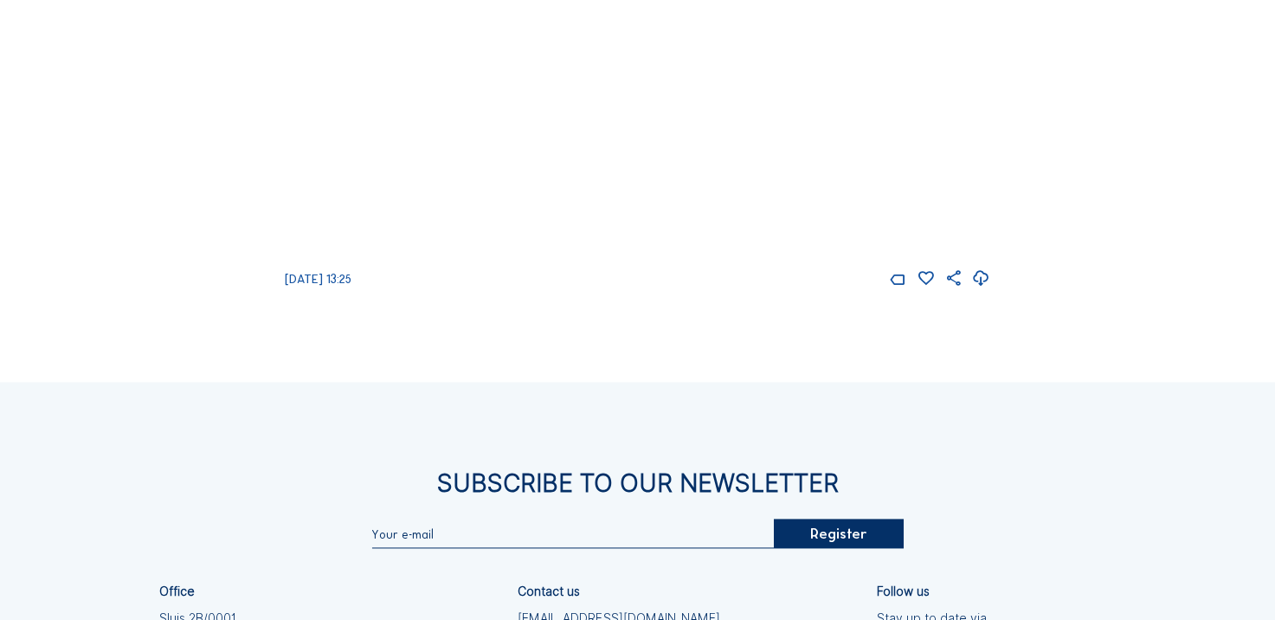
scroll to position [2250, 0]
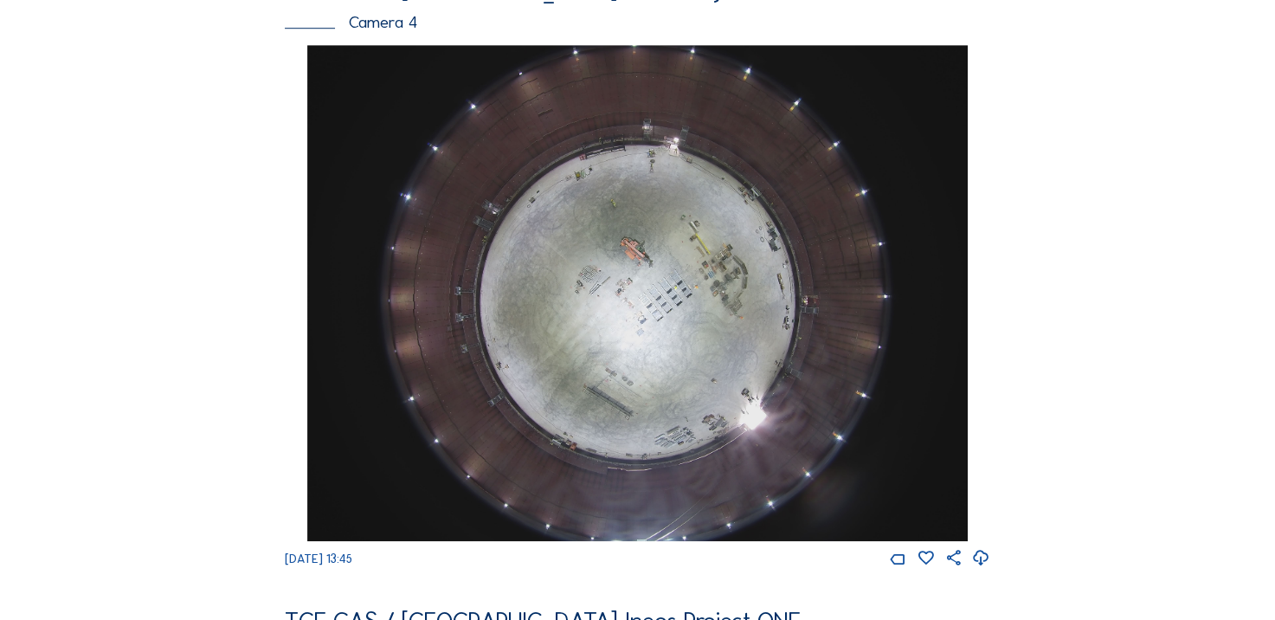
scroll to position [1298, 0]
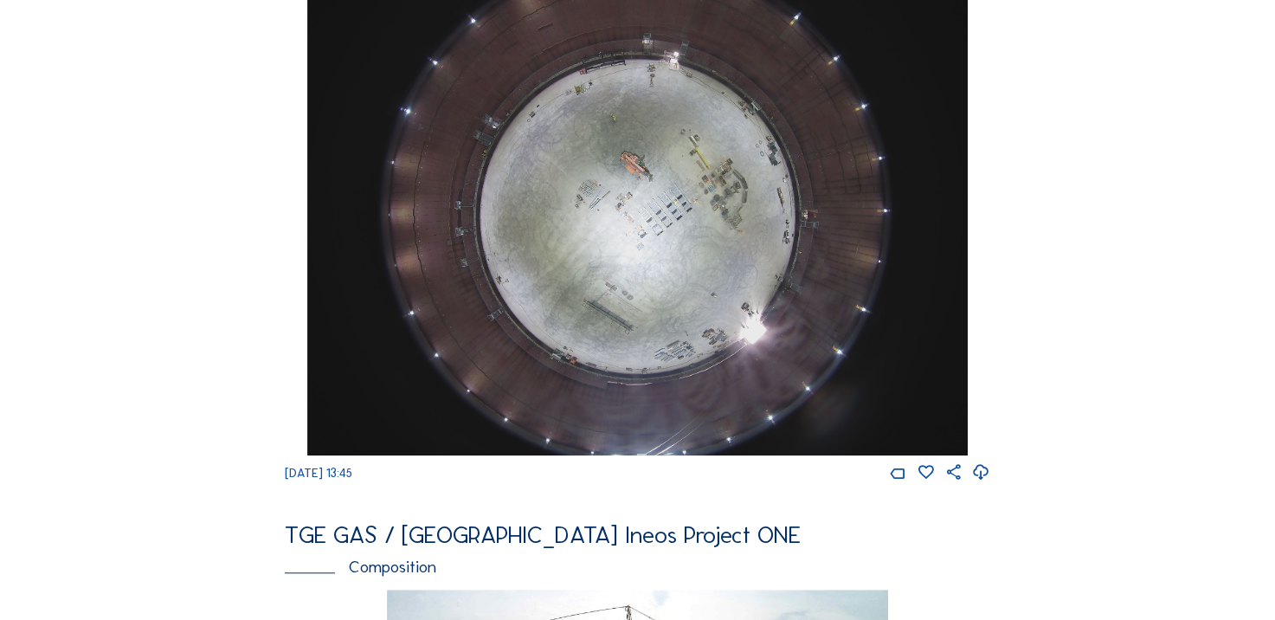
click at [990, 484] on icon at bounding box center [981, 472] width 18 height 23
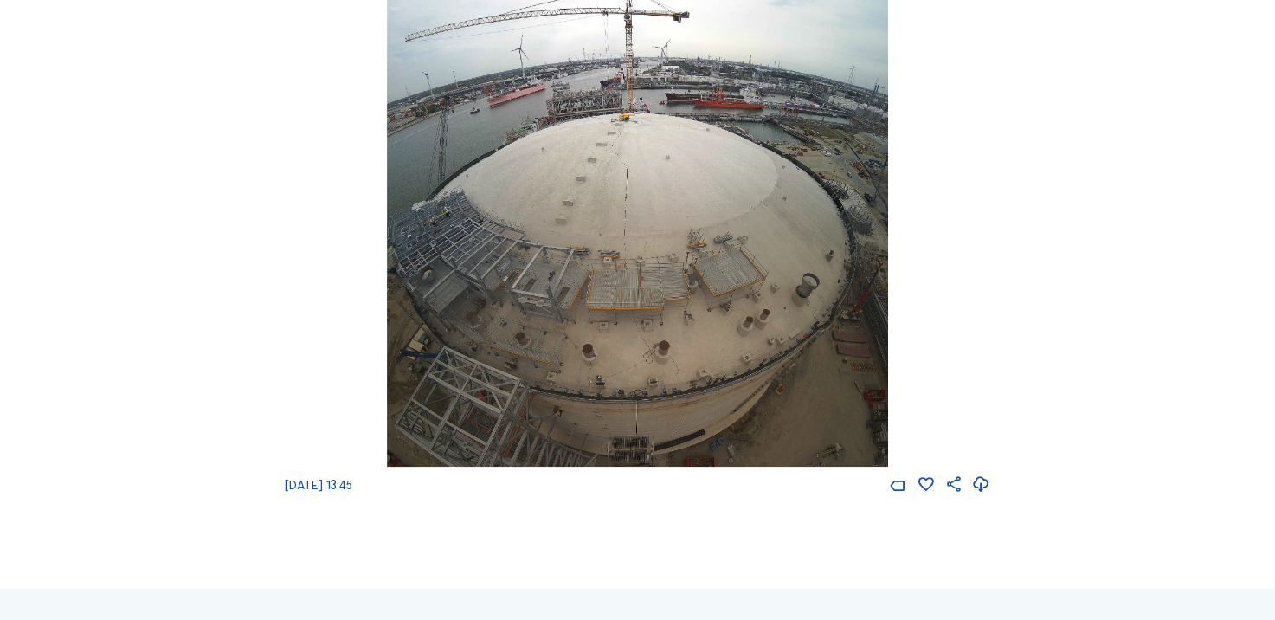
scroll to position [1991, 0]
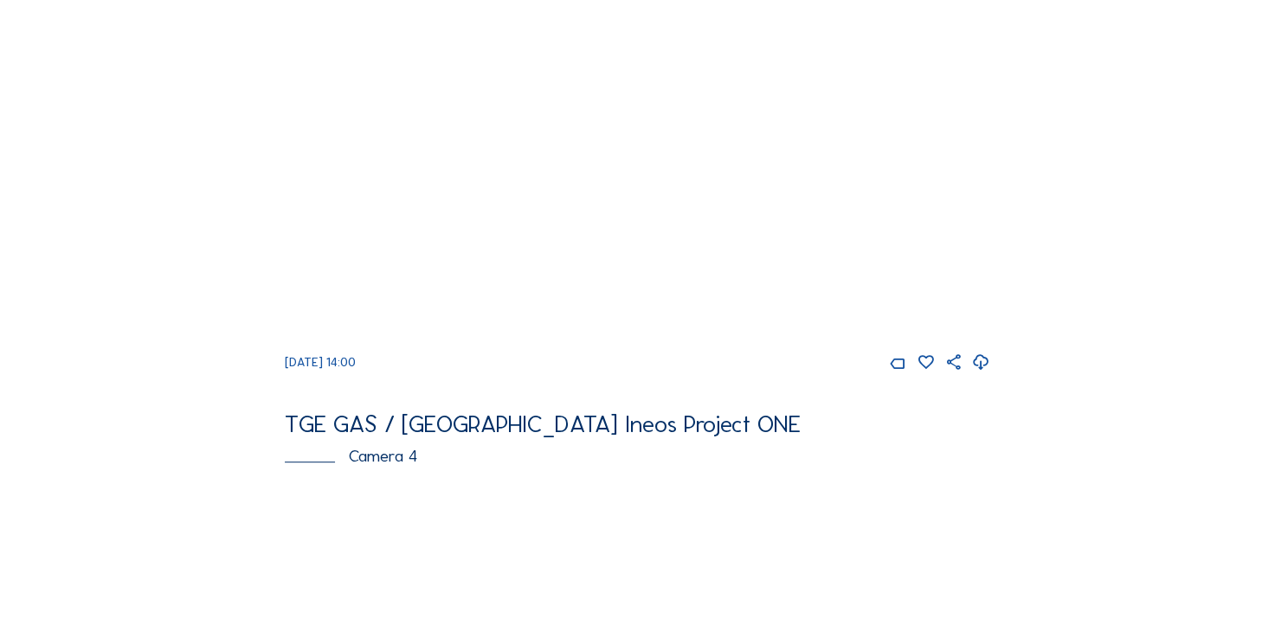
scroll to position [1212, 0]
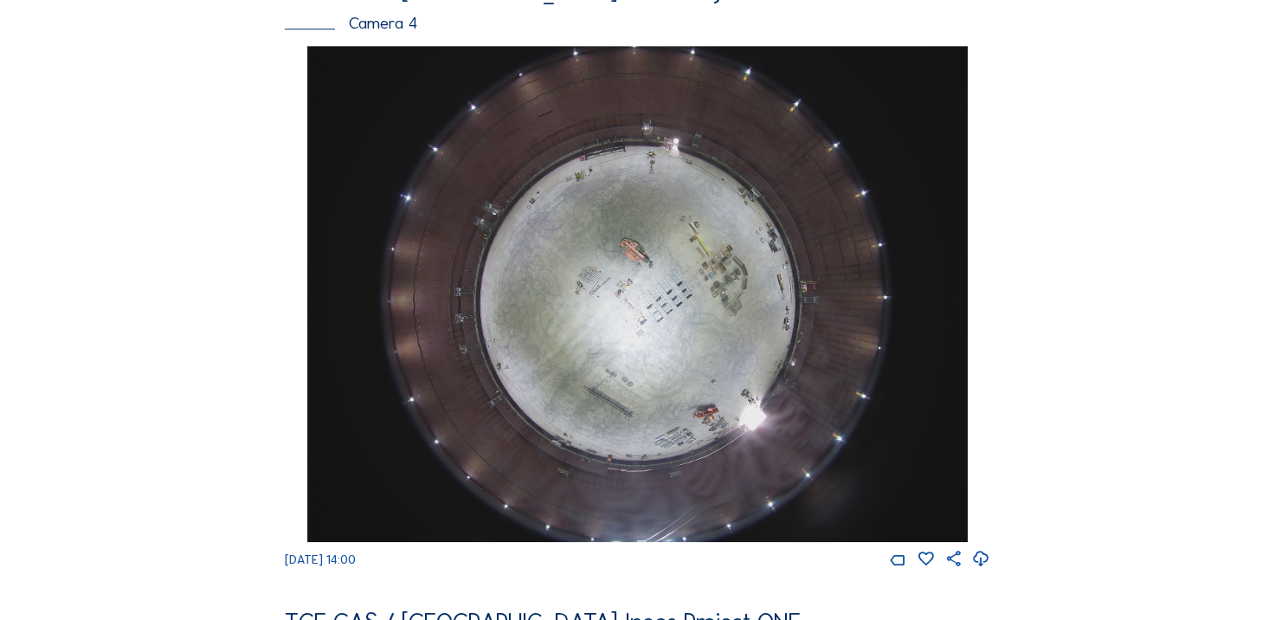
click at [982, 570] on icon at bounding box center [981, 559] width 18 height 23
click at [149, 289] on div "Cameras Timelapses My C-Site Feed Photo Show Map Search Fullscreen TGE GAS / An…" at bounding box center [637, 285] width 1275 height 2994
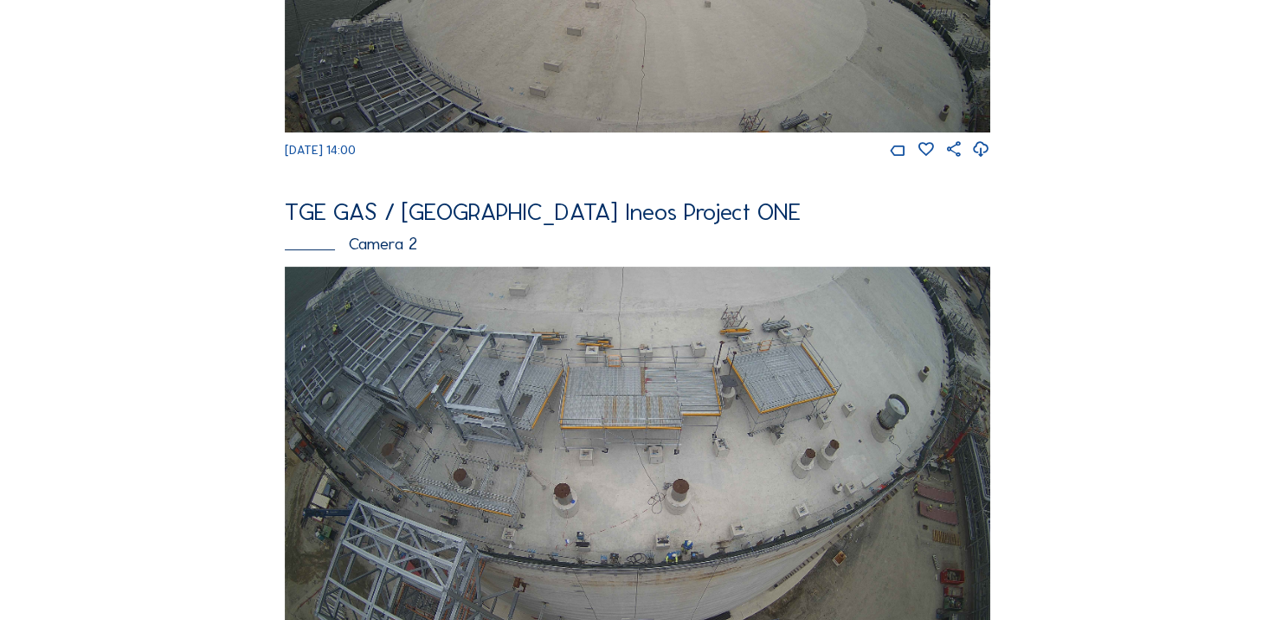
scroll to position [692, 0]
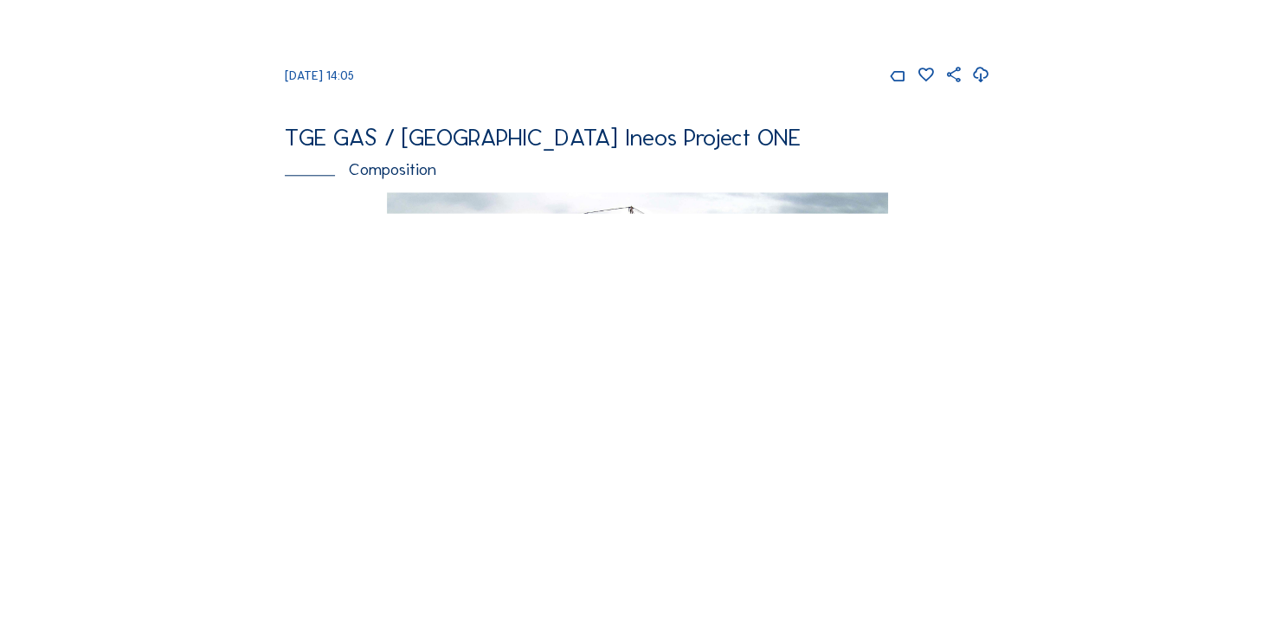
scroll to position [1558, 0]
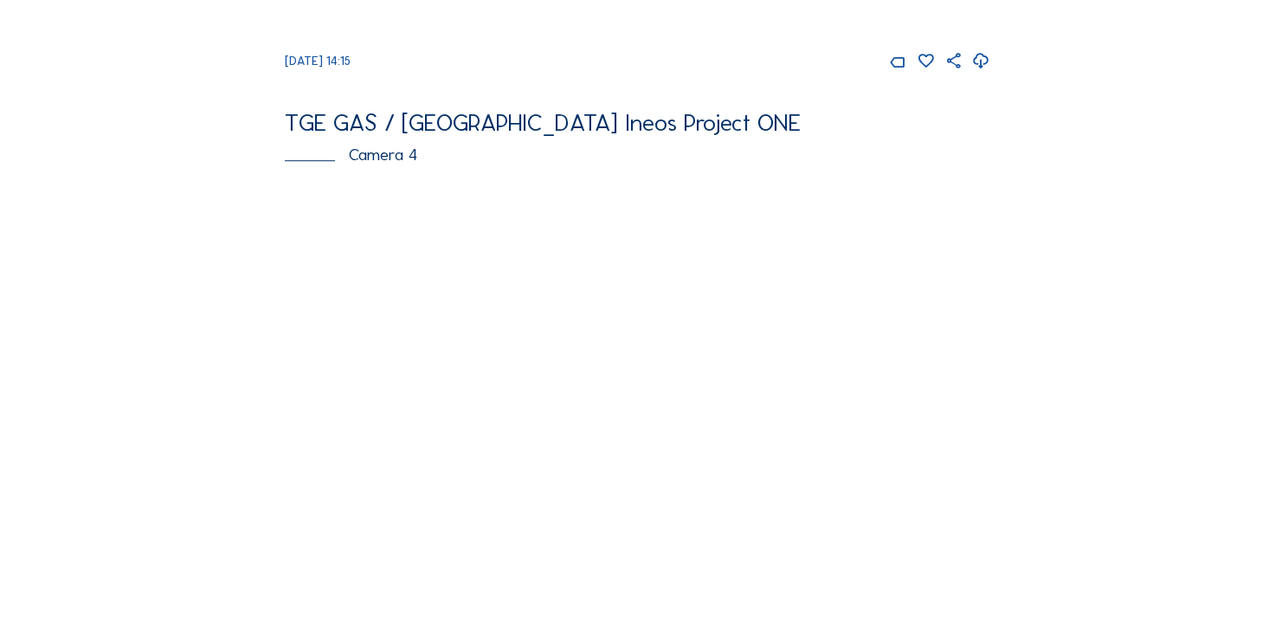
scroll to position [1298, 0]
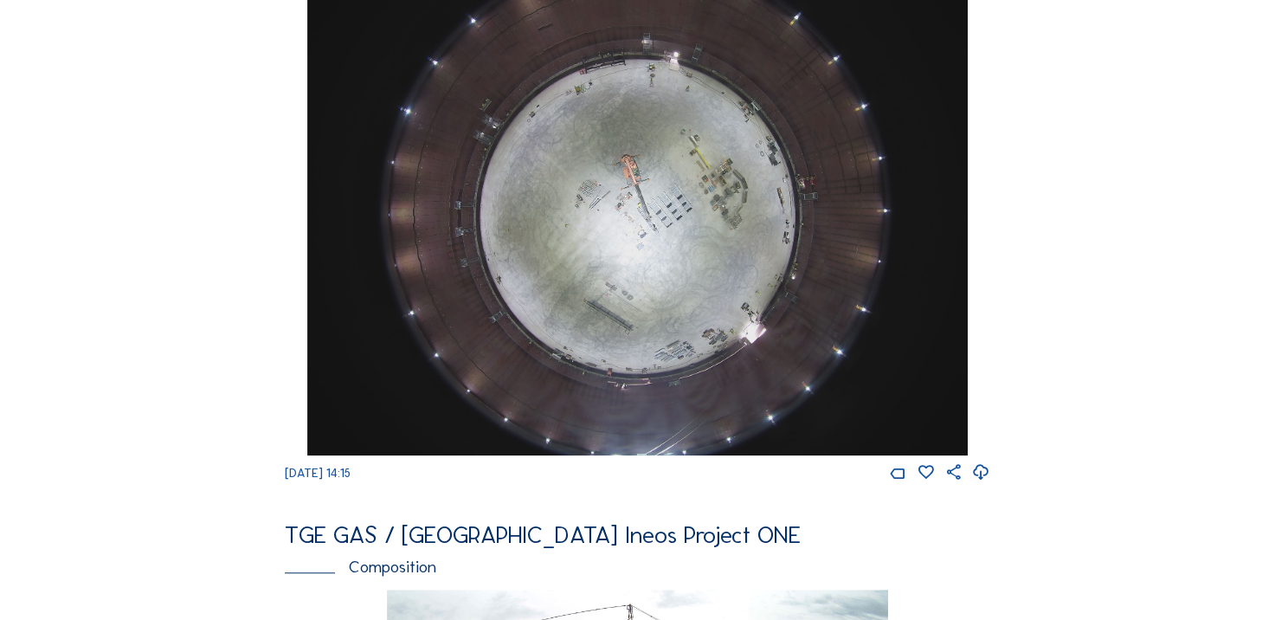
drag, startPoint x: 980, startPoint y: 488, endPoint x: 971, endPoint y: 482, distance: 10.6
click at [981, 484] on icon at bounding box center [981, 472] width 18 height 23
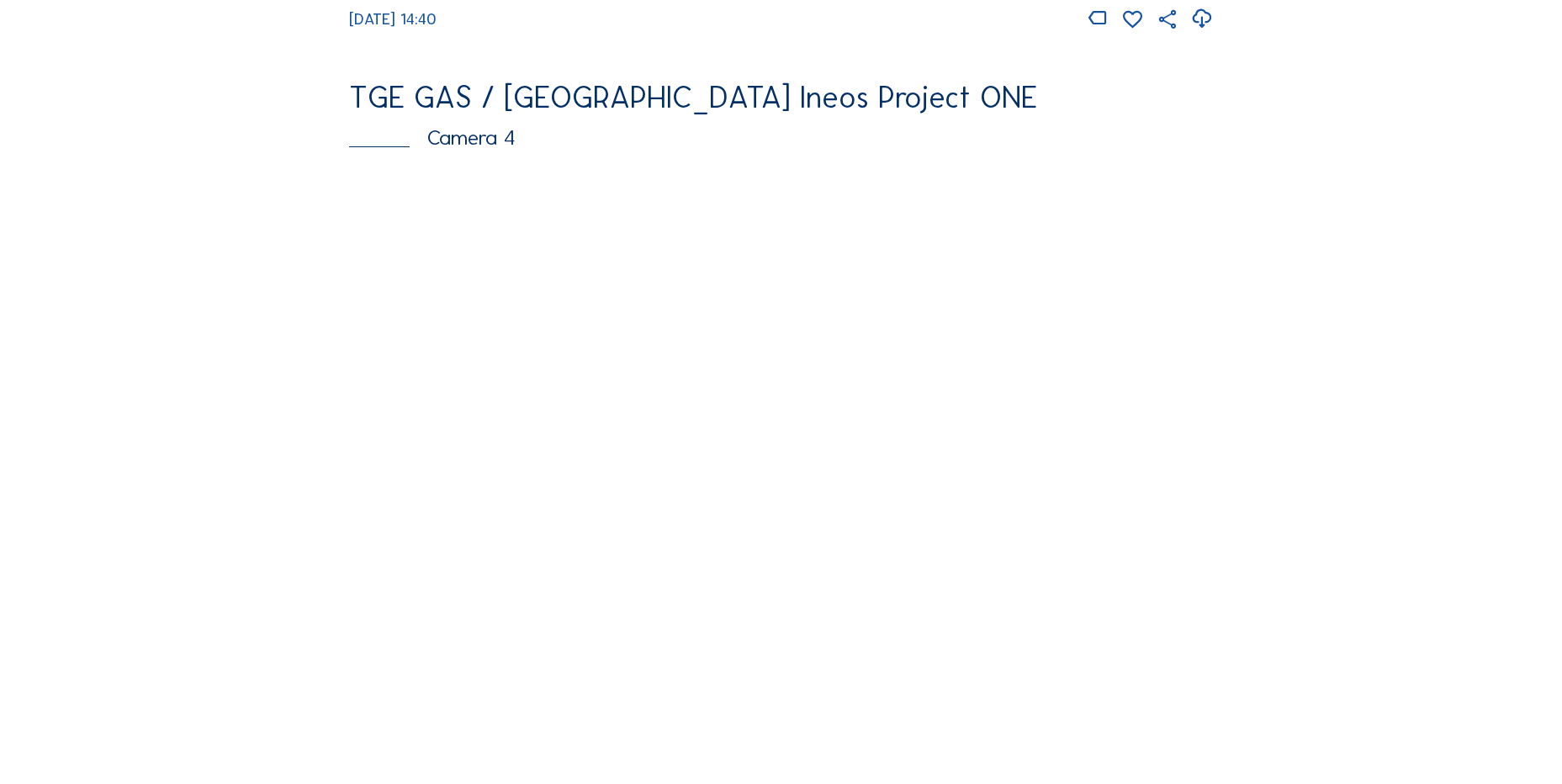
scroll to position [1597, 0]
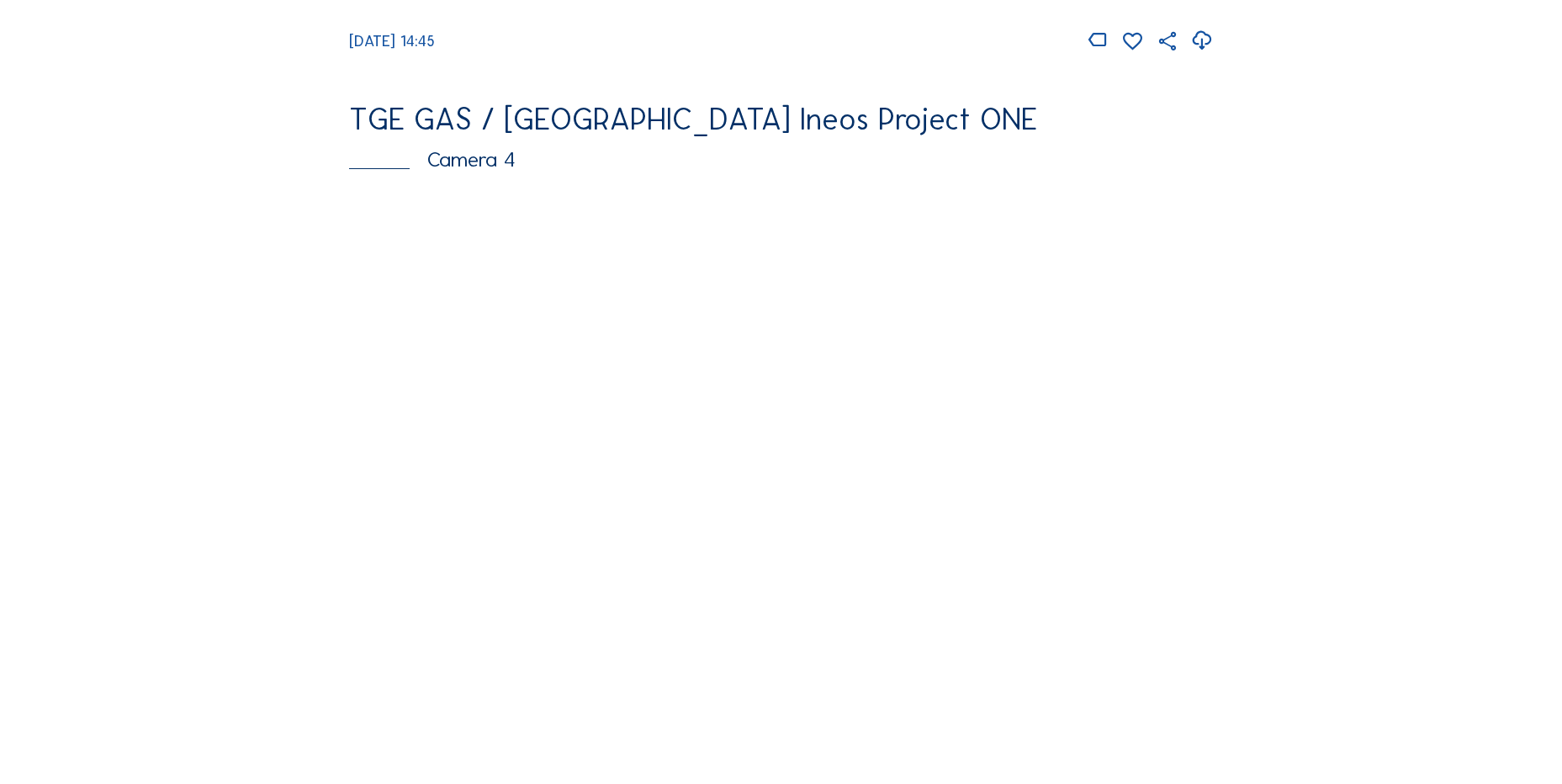
scroll to position [1514, 0]
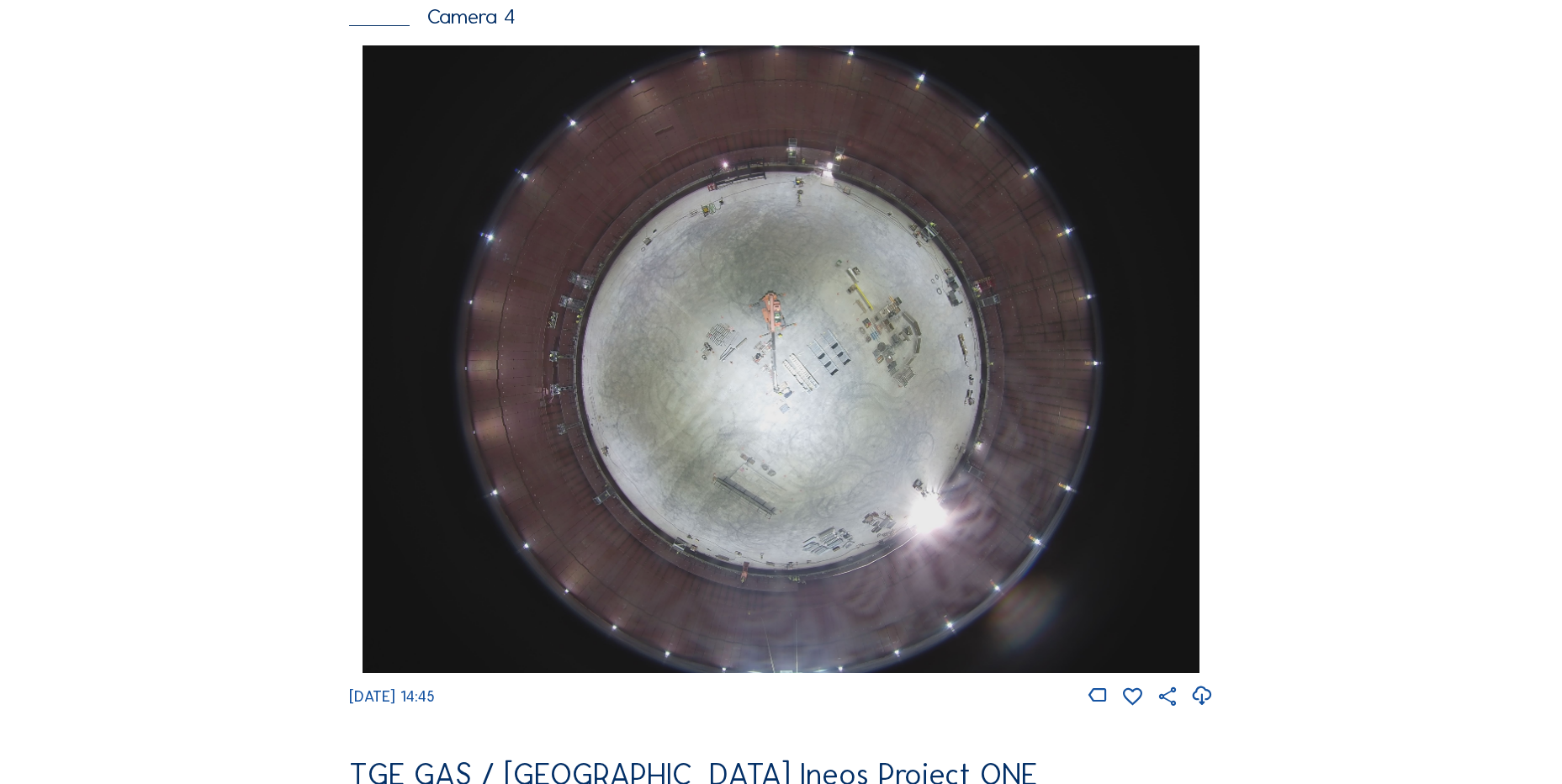
click at [1198, 705] on icon at bounding box center [1201, 696] width 22 height 28
